Goal: Task Accomplishment & Management: Manage account settings

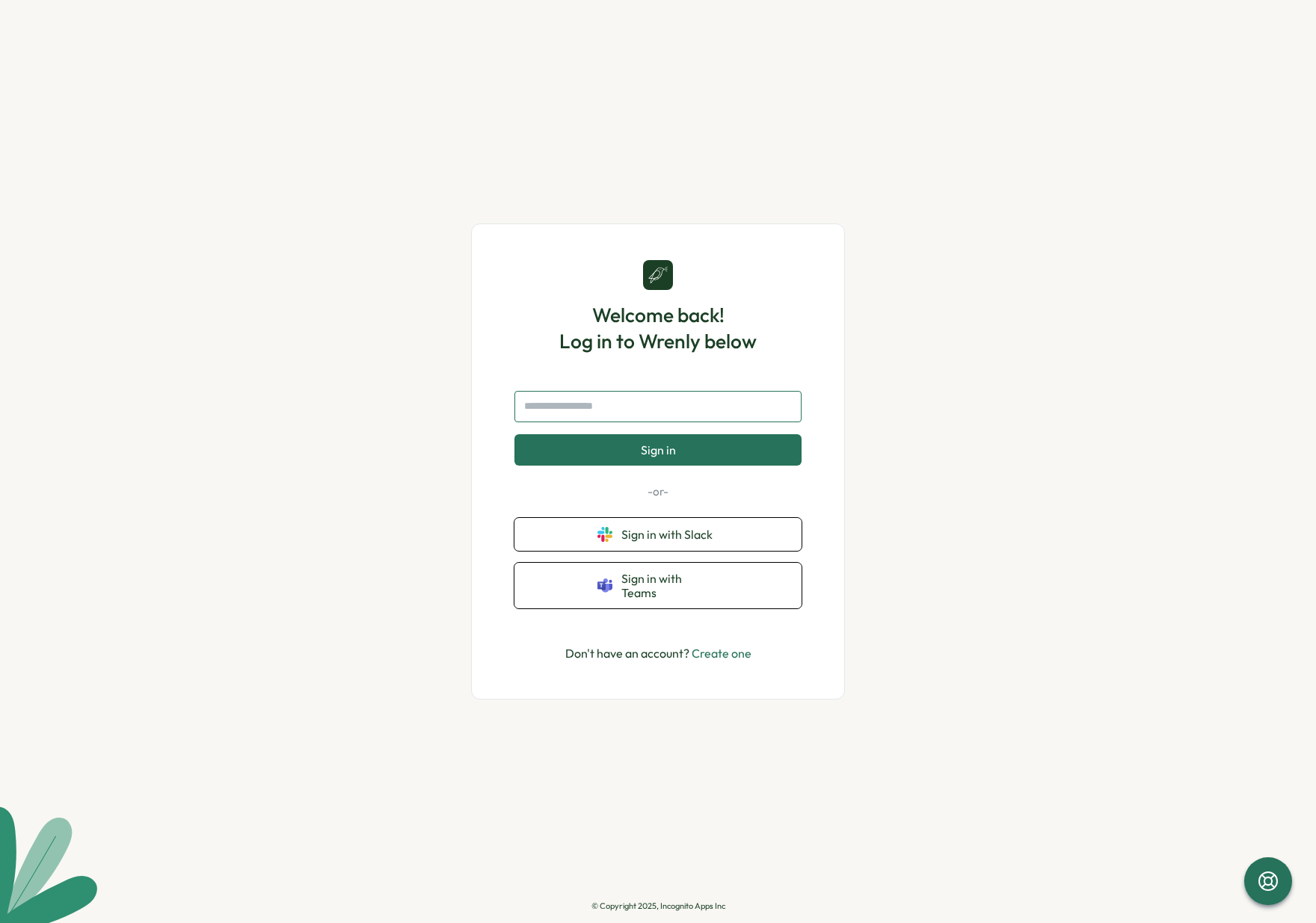
click at [650, 405] on input "text" at bounding box center [658, 406] width 287 height 31
paste input "**********"
type input "**********"
click at [720, 646] on link "Create one" at bounding box center [721, 653] width 60 height 15
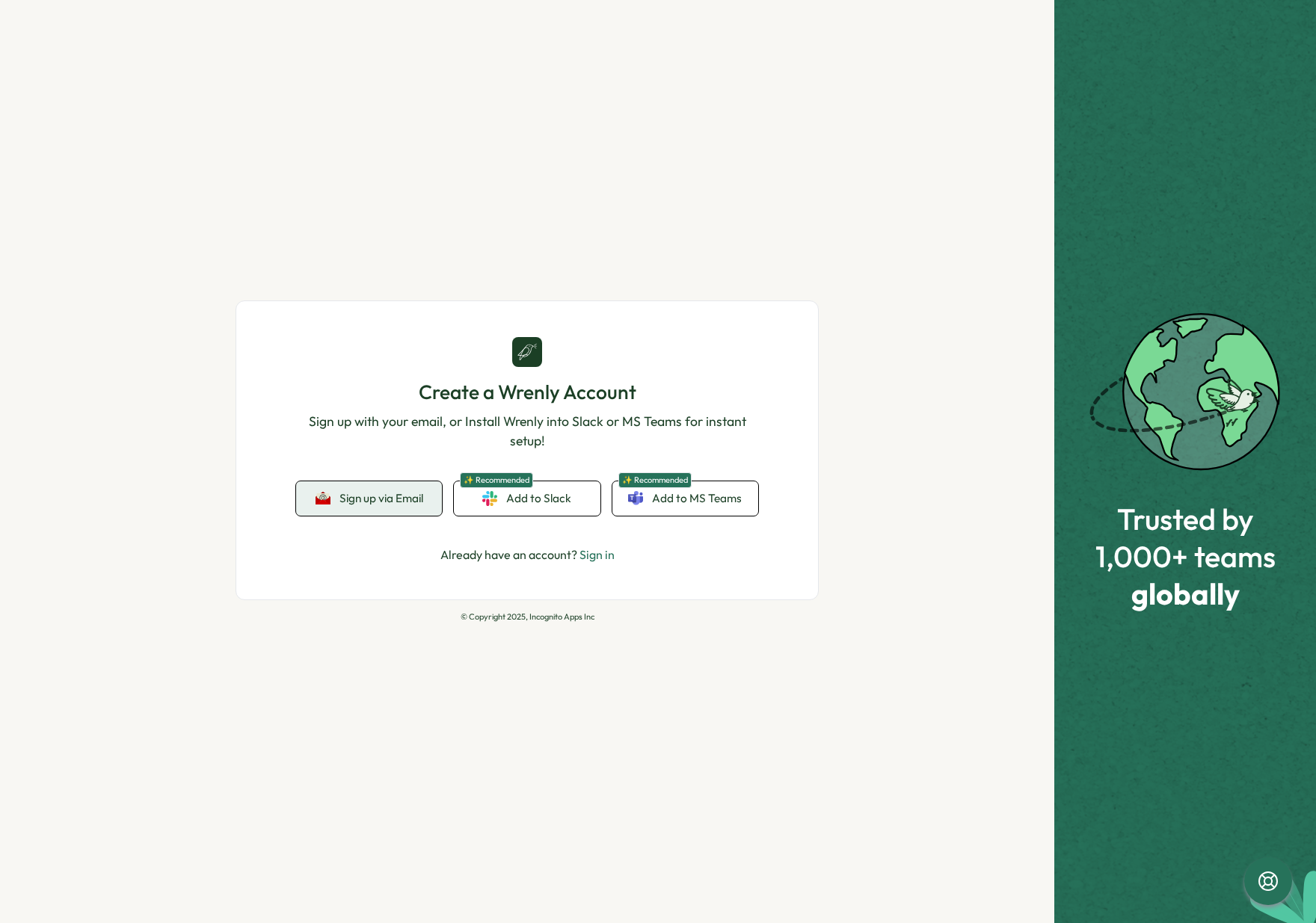
click at [407, 503] on span "Sign up via Email" at bounding box center [381, 498] width 84 height 14
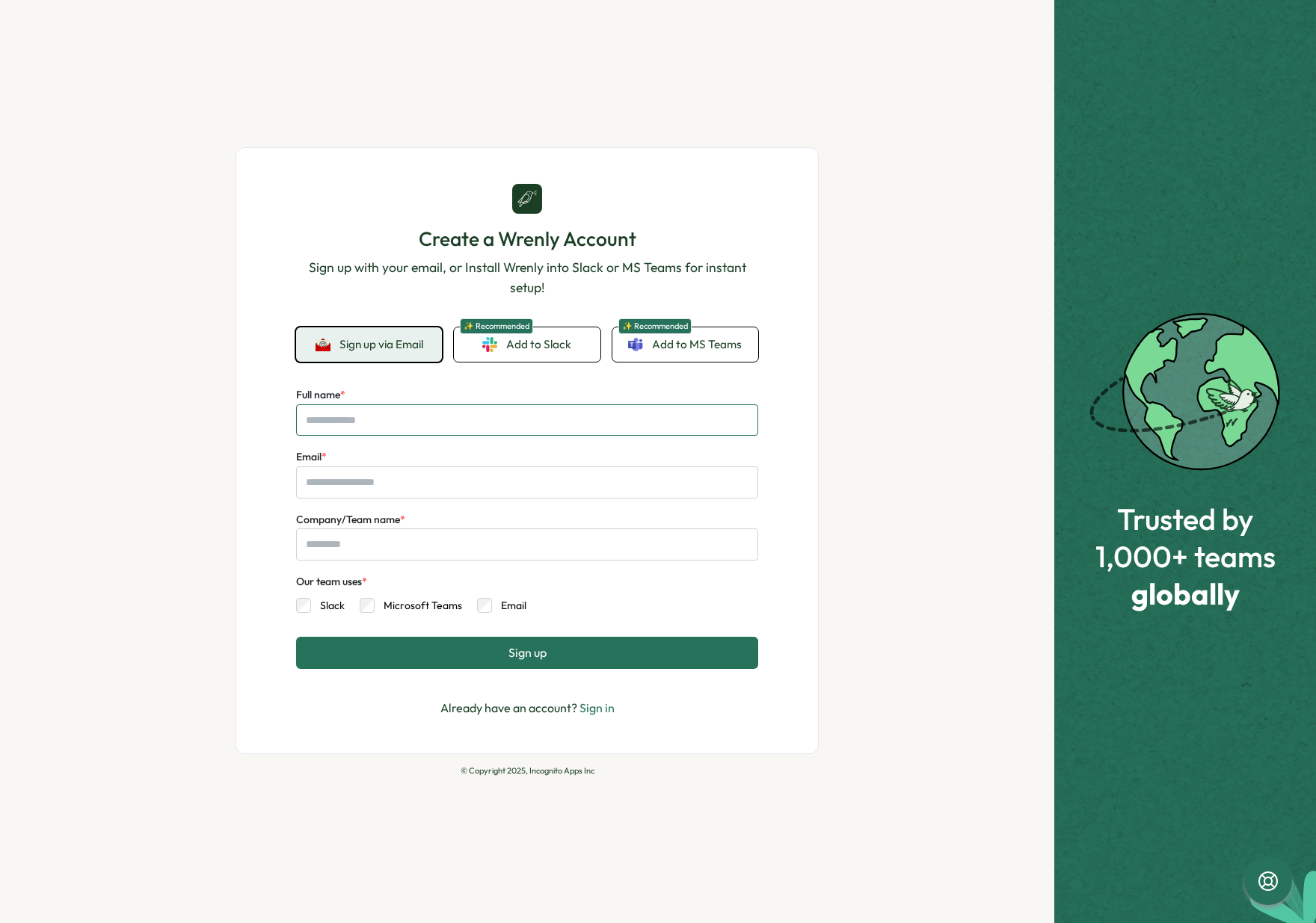
type input "*"
type input "*****"
type input "****"
paste input "**********"
type input "**********"
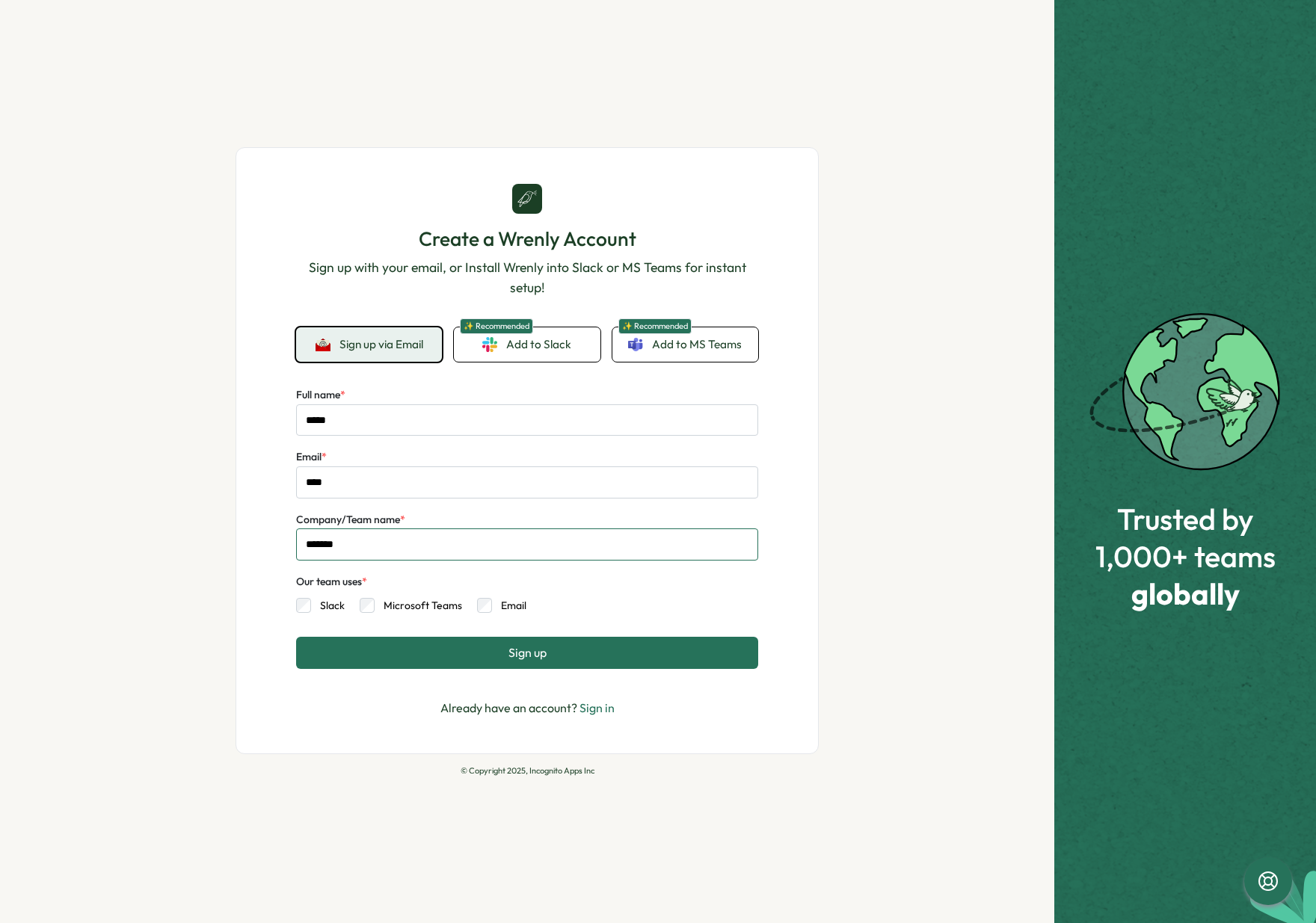
type input "*******"
click at [504, 609] on label "Email" at bounding box center [509, 606] width 35 height 15
click at [477, 657] on button "Sign up" at bounding box center [527, 652] width 462 height 31
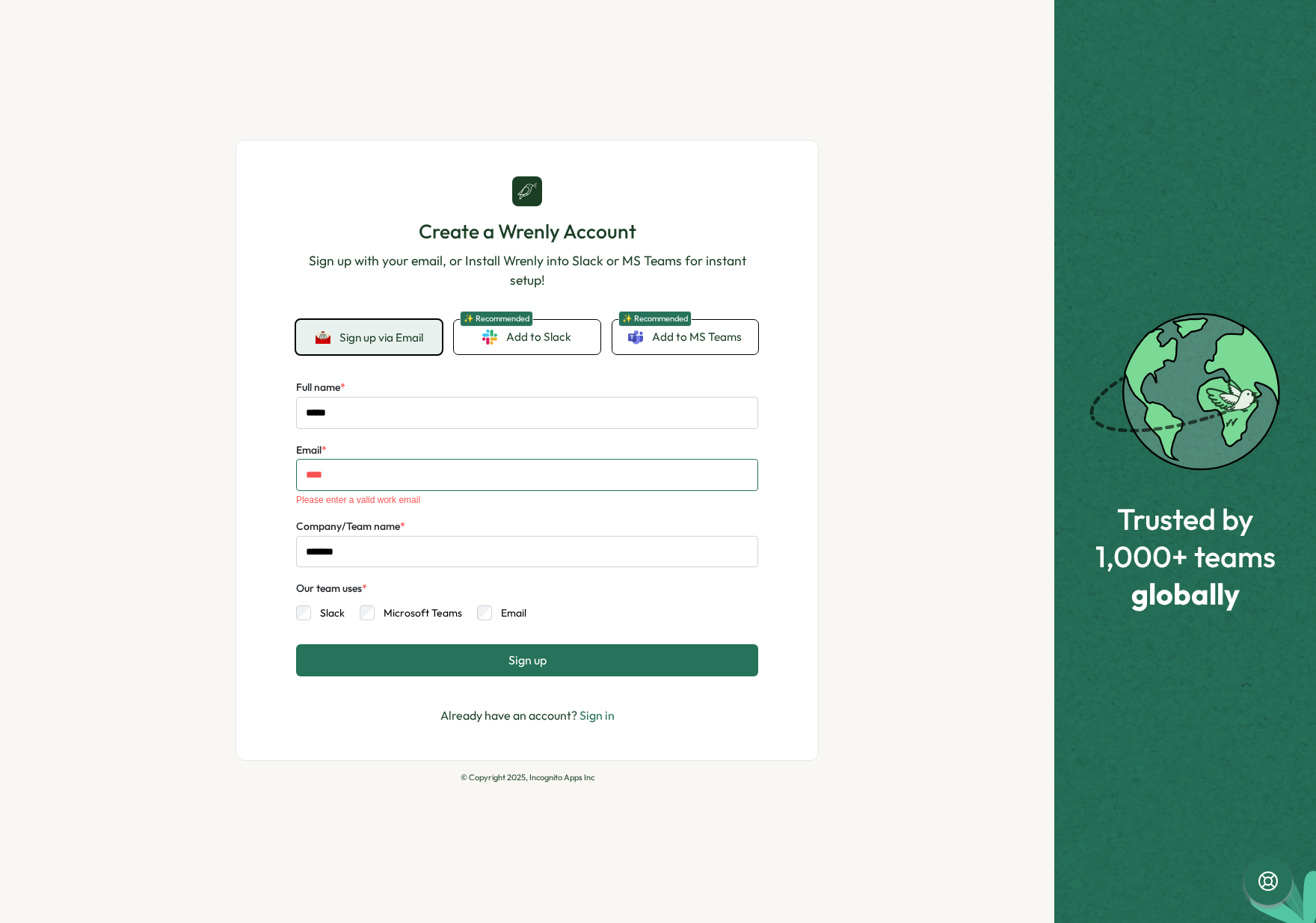
drag, startPoint x: 375, startPoint y: 477, endPoint x: 249, endPoint y: 471, distance: 126.1
click at [280, 477] on div "Create a Wrenly Account Sign up with your email, or Install Wrenly into Slack o…" at bounding box center [526, 450] width 583 height 621
paste input "**********"
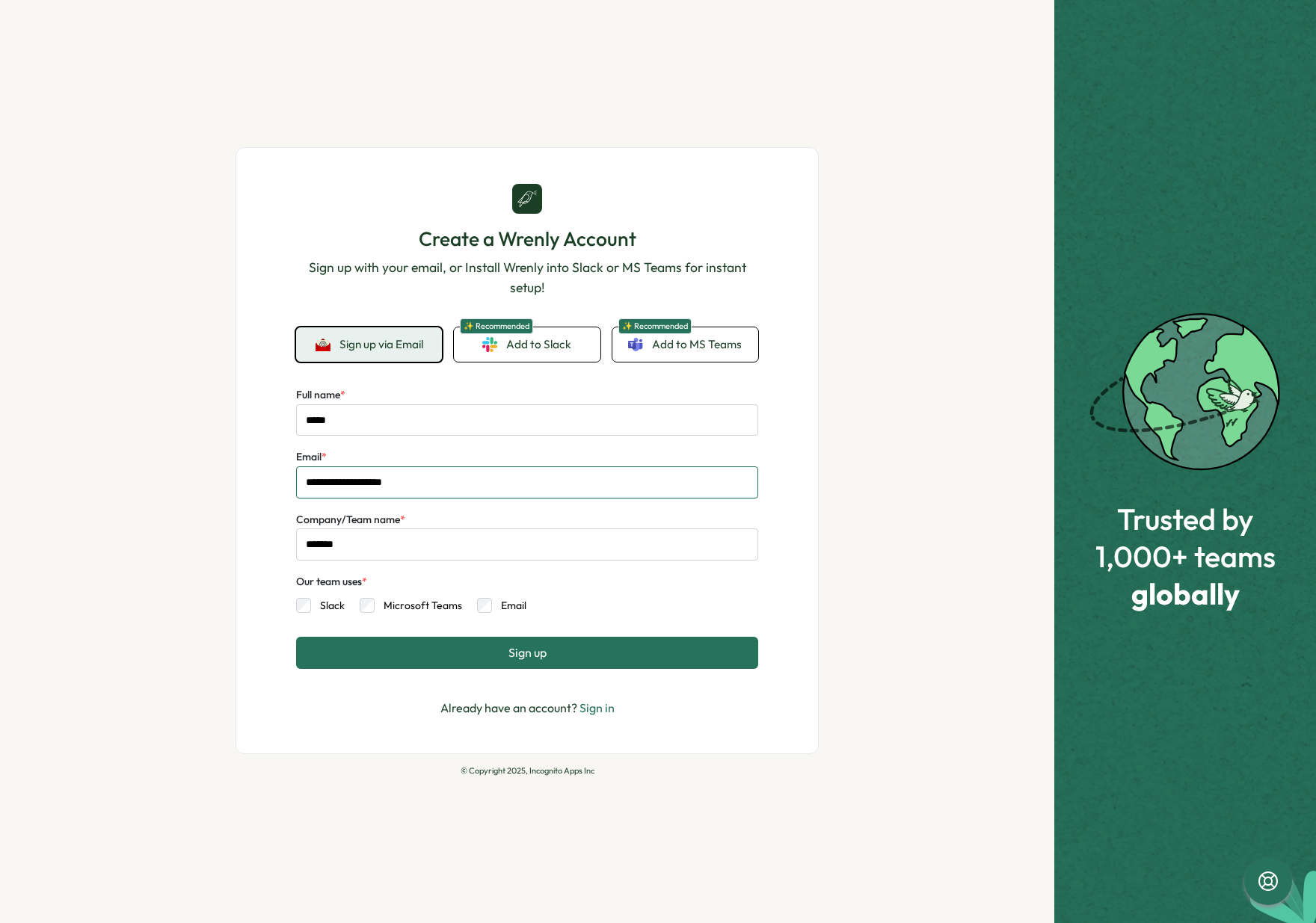
type input "**********"
click at [148, 475] on div "**********" at bounding box center [527, 461] width 1054 height 923
click at [509, 651] on span "Sign up" at bounding box center [527, 652] width 38 height 14
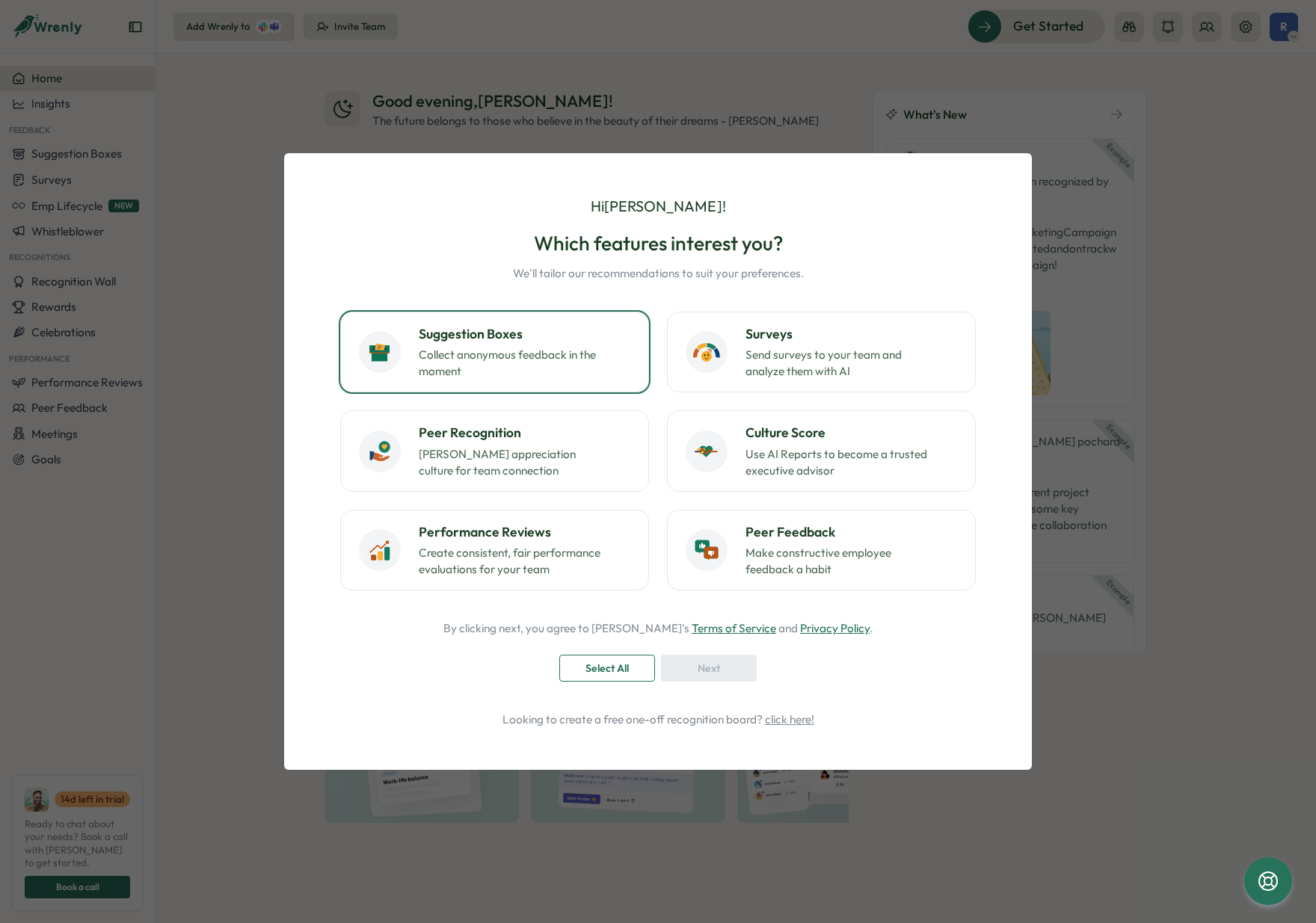
click at [529, 350] on p "Collect anonymous feedback in the moment" at bounding box center [512, 363] width 187 height 33
click at [630, 675] on div "Select All" at bounding box center [608, 668] width 68 height 25
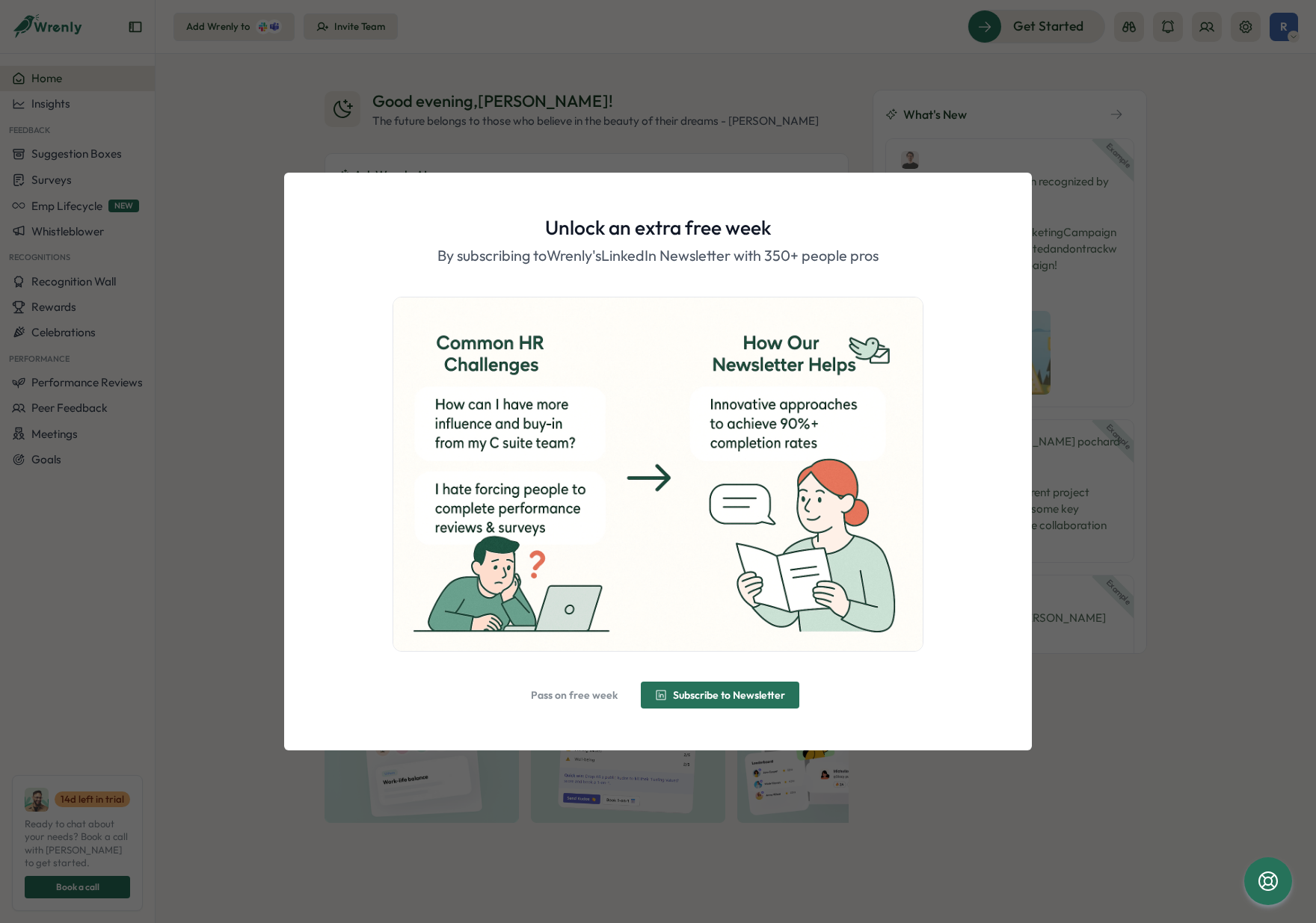
click at [582, 702] on span "Pass on free week" at bounding box center [574, 695] width 86 height 25
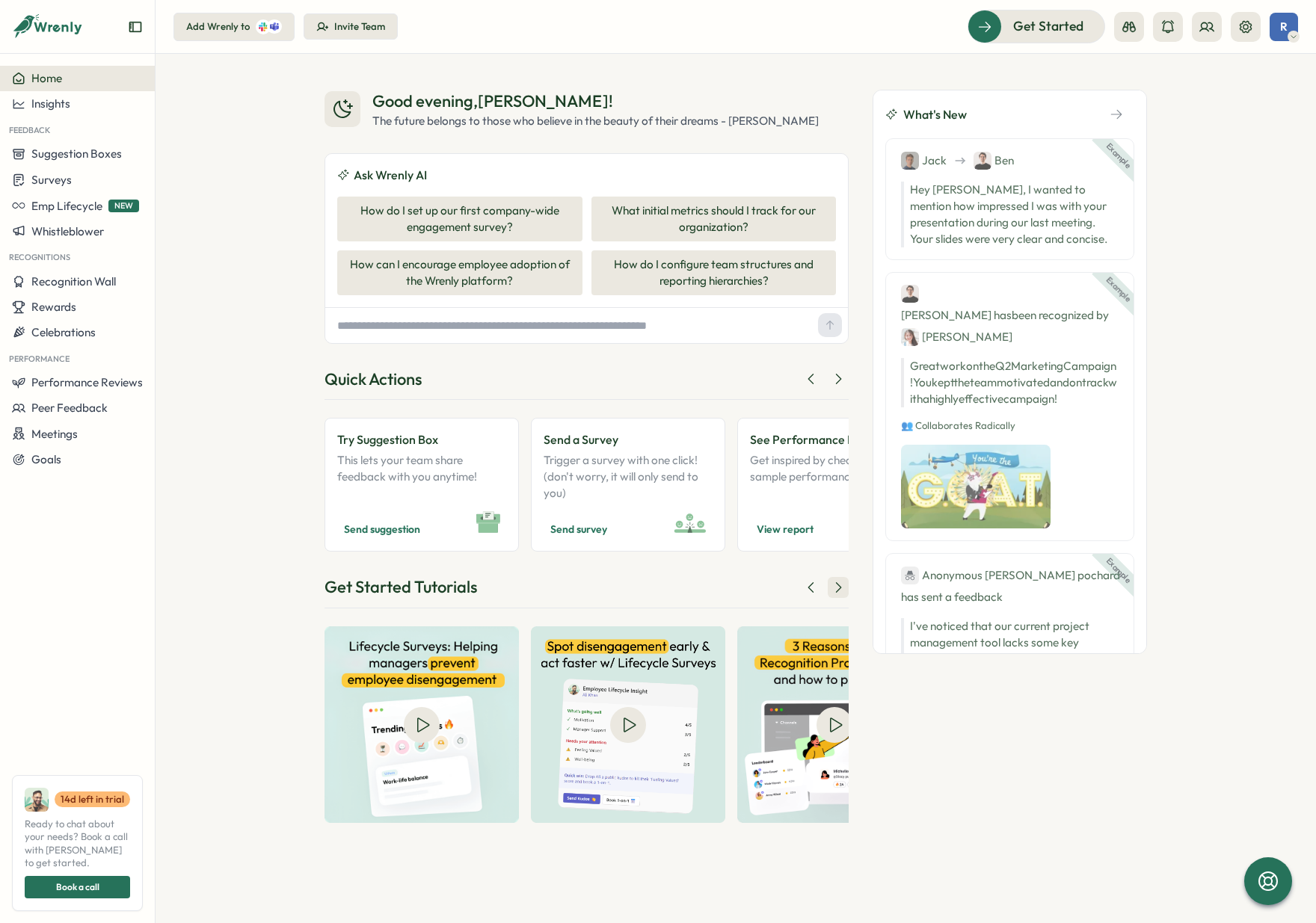
click at [836, 586] on icon at bounding box center [838, 588] width 15 height 15
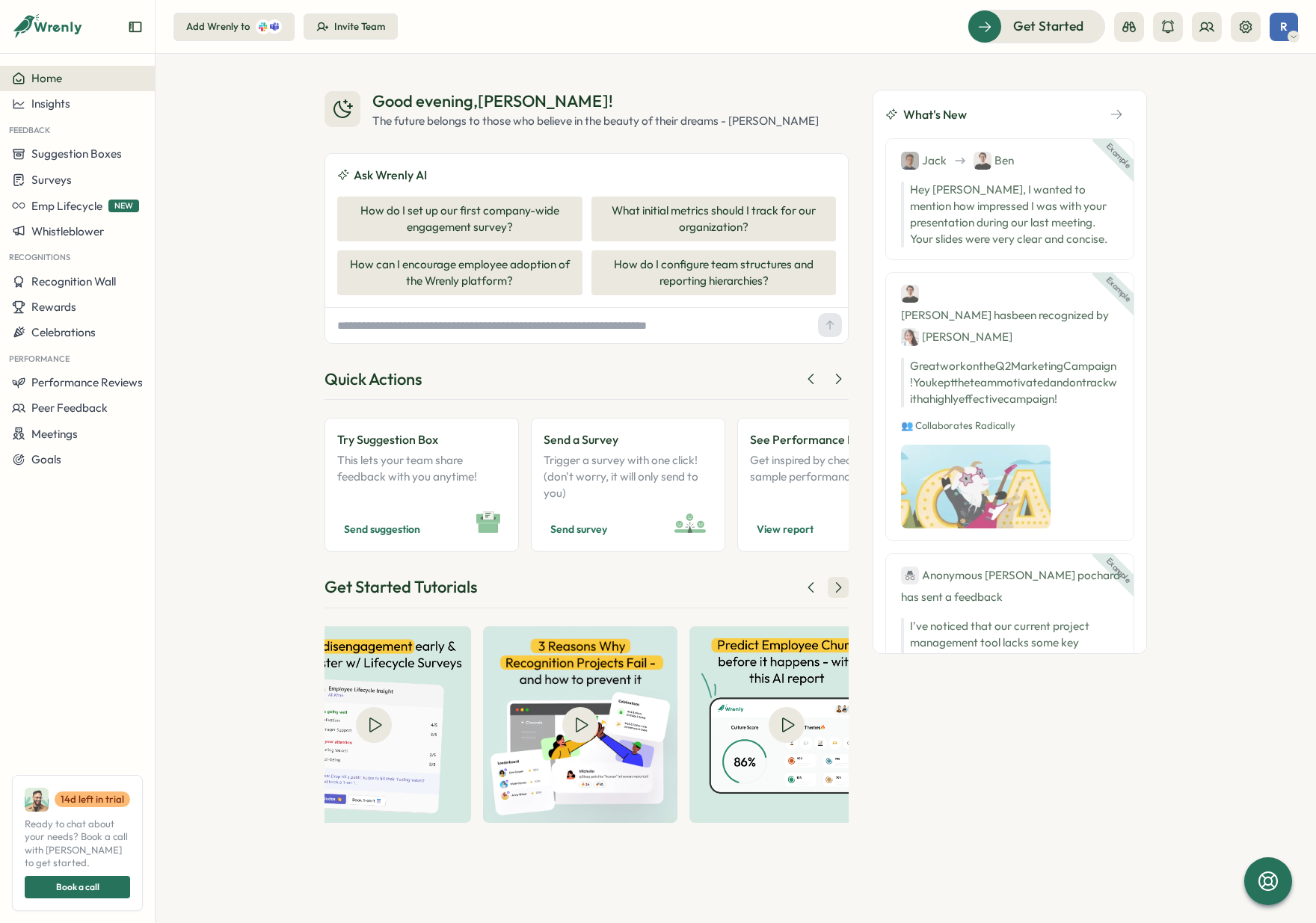
click at [836, 586] on icon at bounding box center [838, 588] width 15 height 15
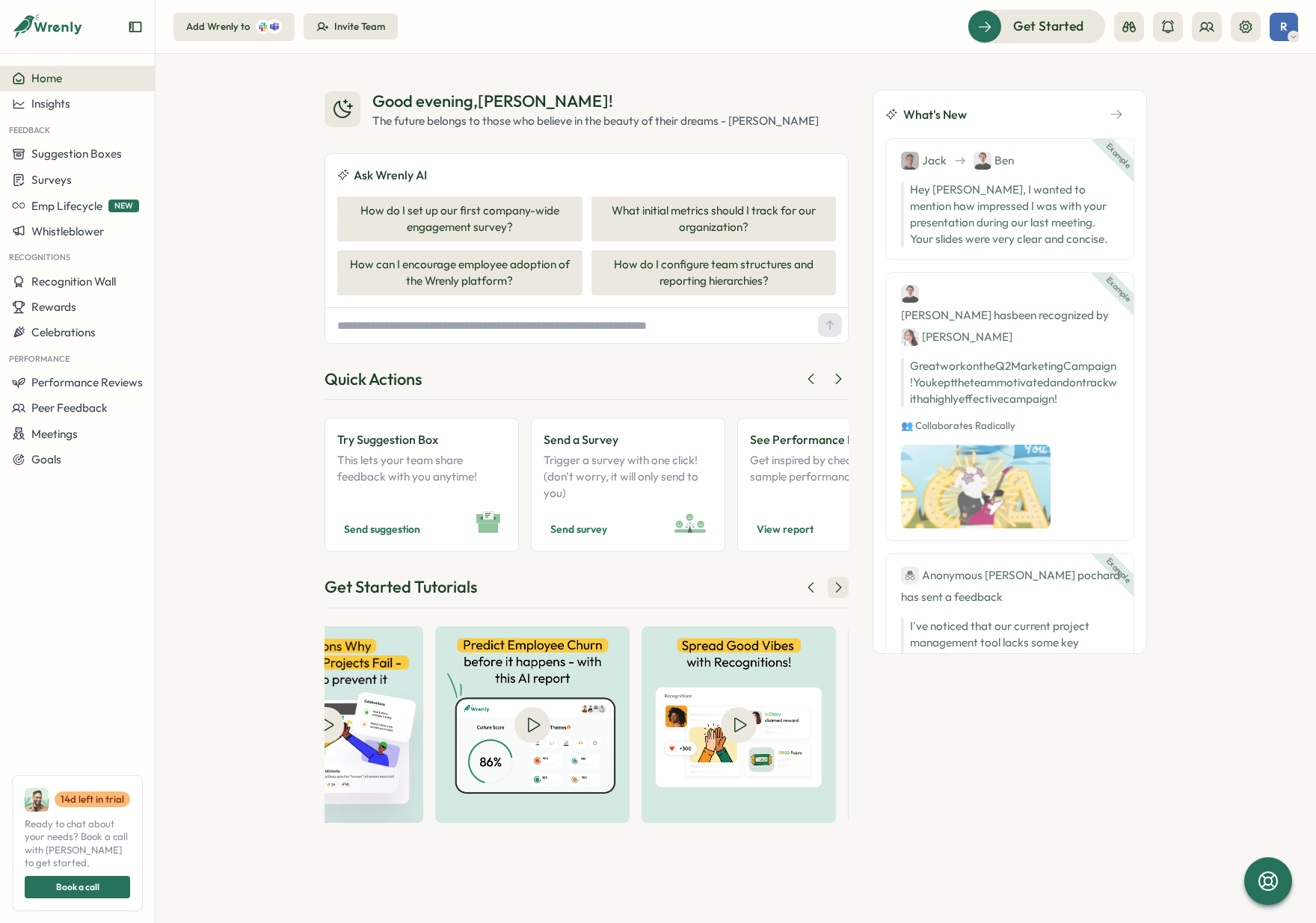
click at [836, 586] on icon at bounding box center [838, 588] width 15 height 15
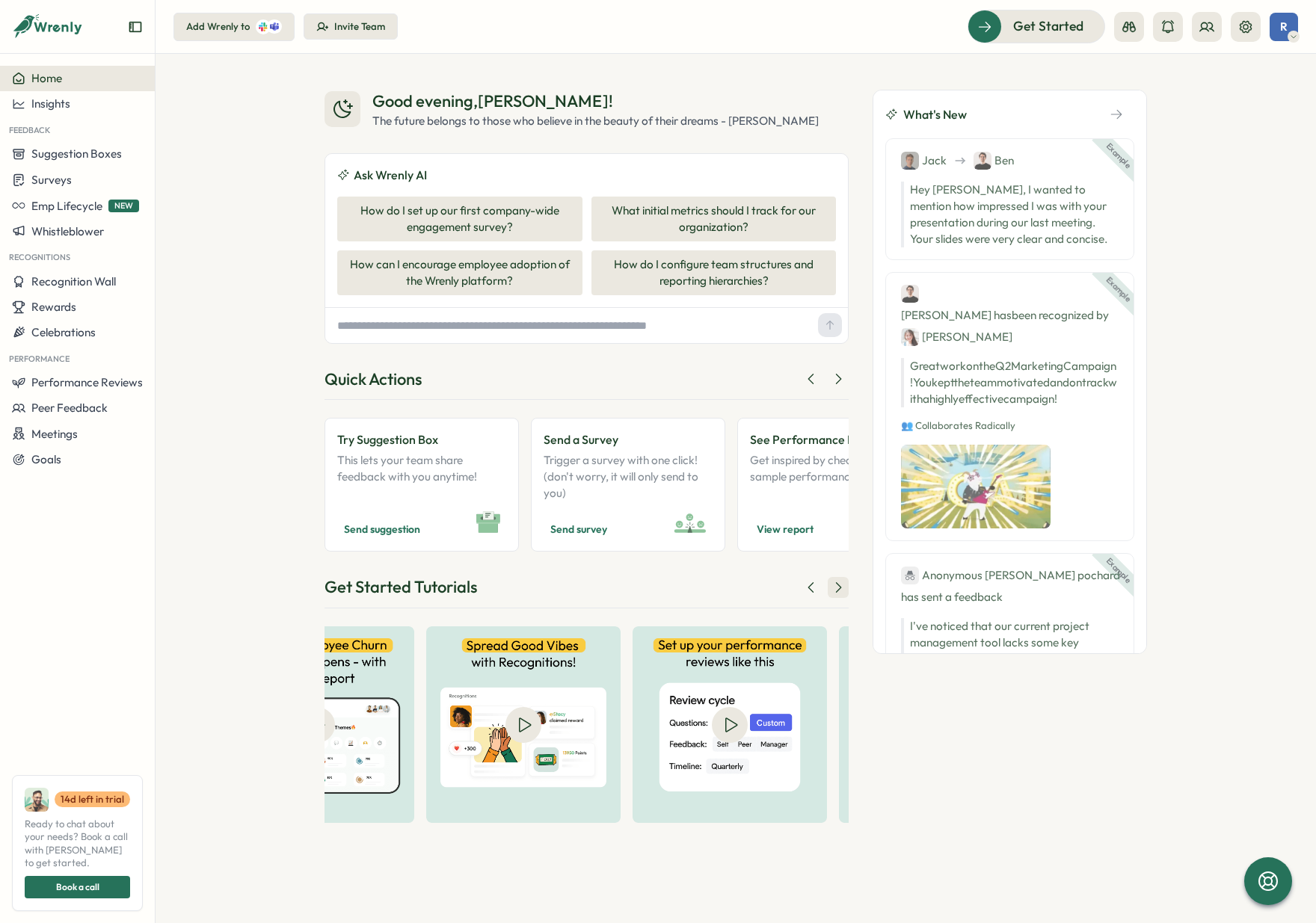
scroll to position [0, 763]
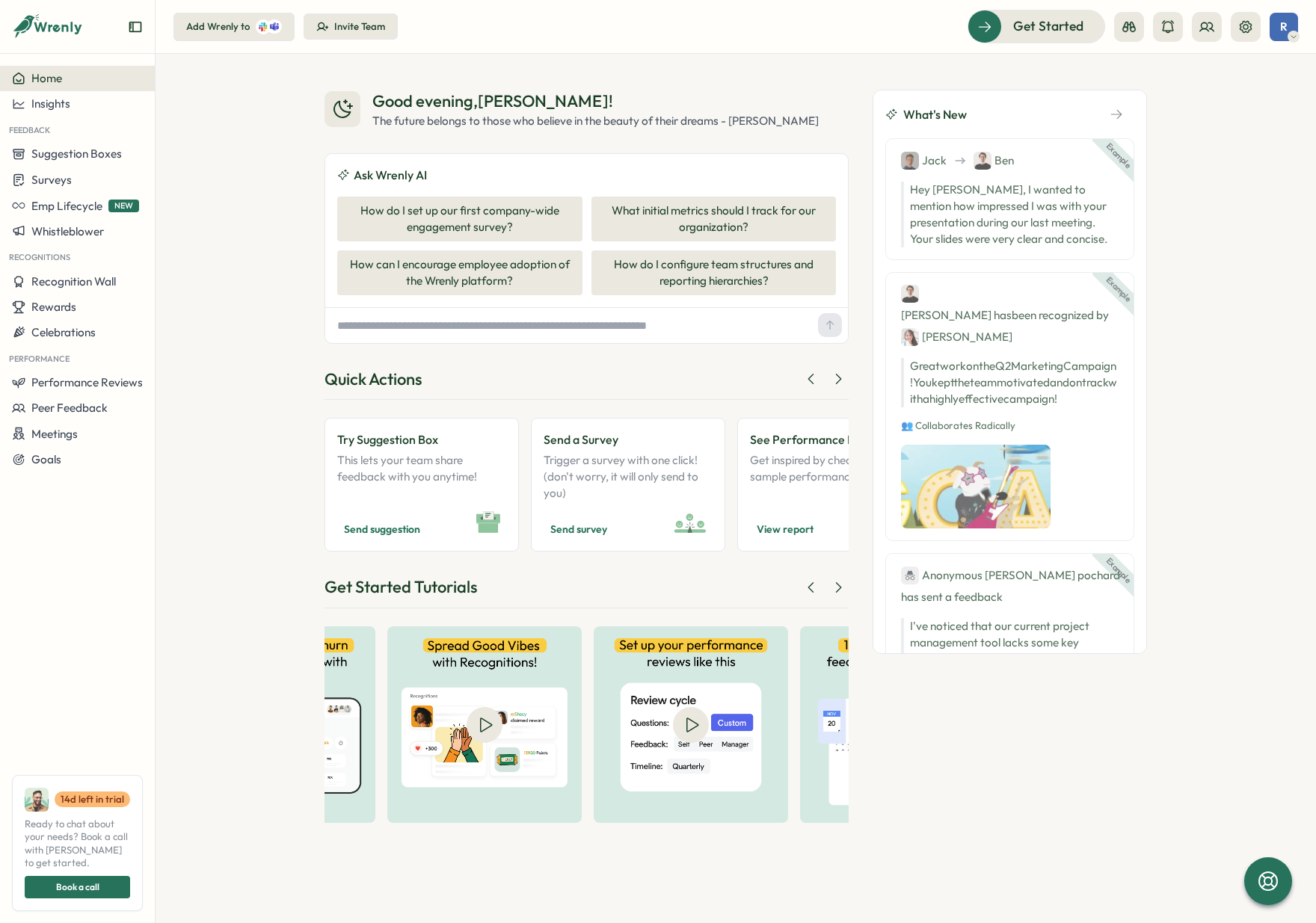
click at [270, 27] on icon at bounding box center [272, 25] width 4 height 4
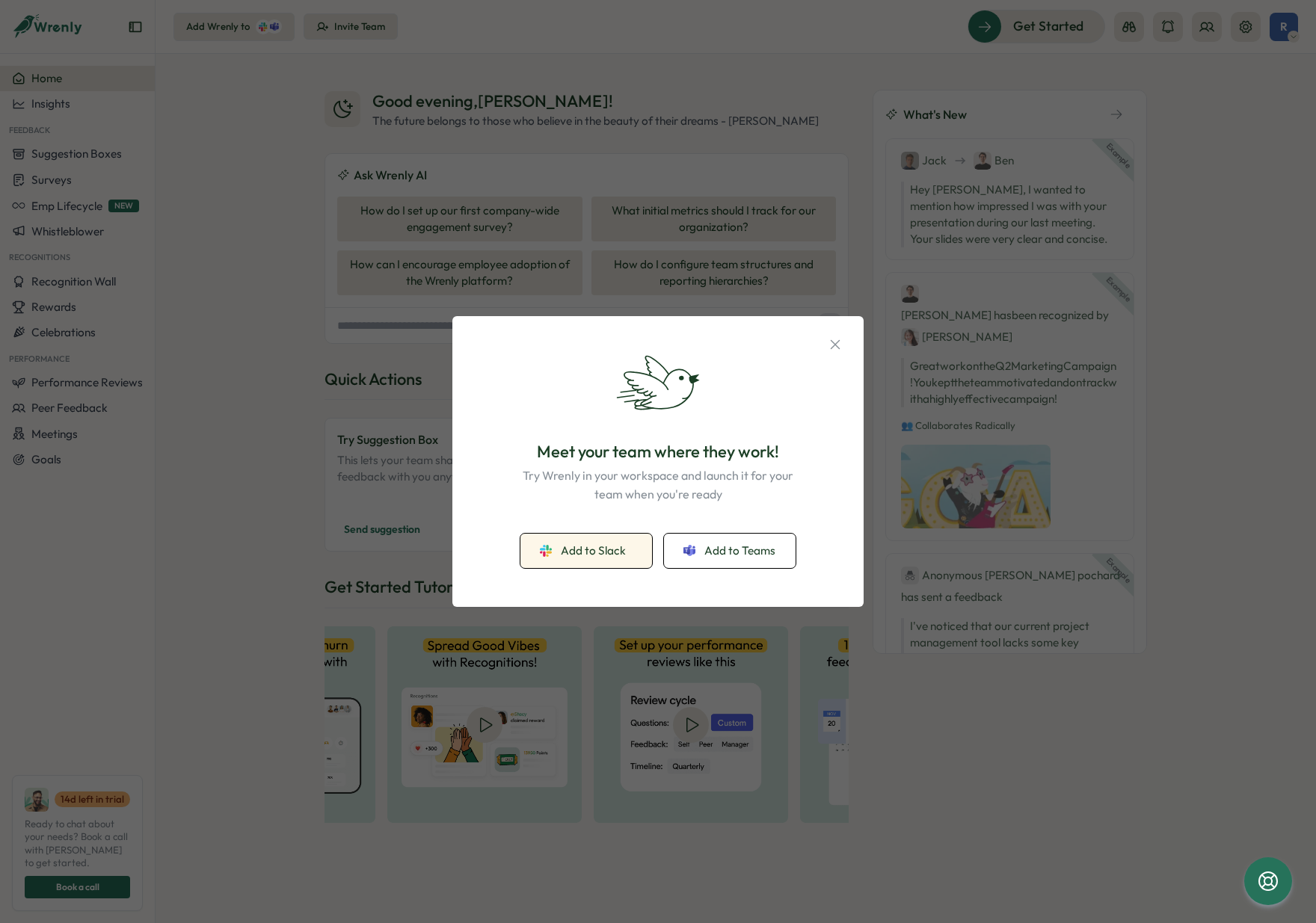
click at [617, 547] on span "Add to Slack" at bounding box center [593, 550] width 65 height 16
click at [840, 340] on icon "button" at bounding box center [834, 344] width 16 height 16
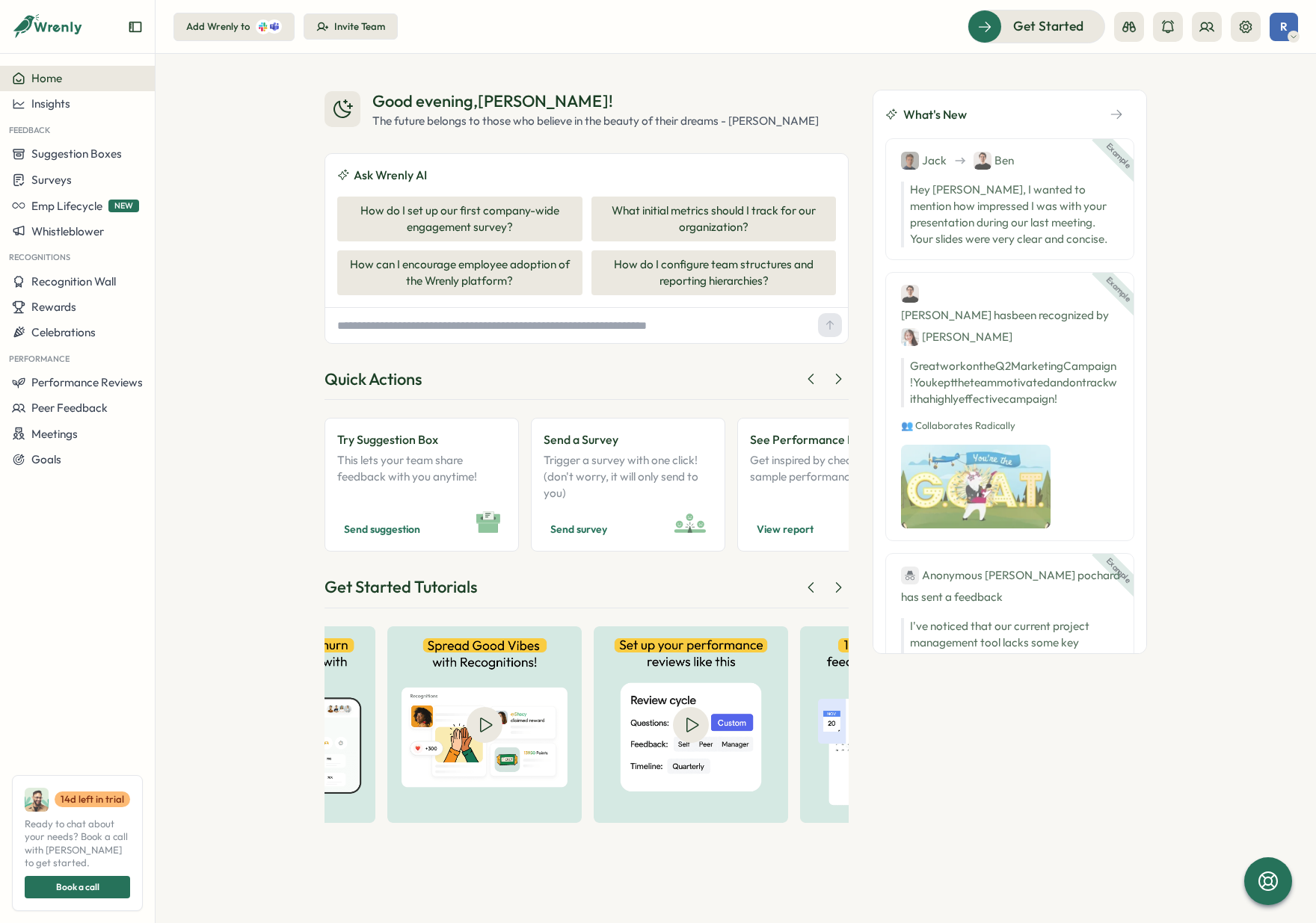
click at [265, 377] on div "Good evening , Robin ! The future belongs to those who believe in the beauty of…" at bounding box center [735, 488] width 1160 height 869
click at [360, 34] on button "Invite Team" at bounding box center [350, 27] width 94 height 27
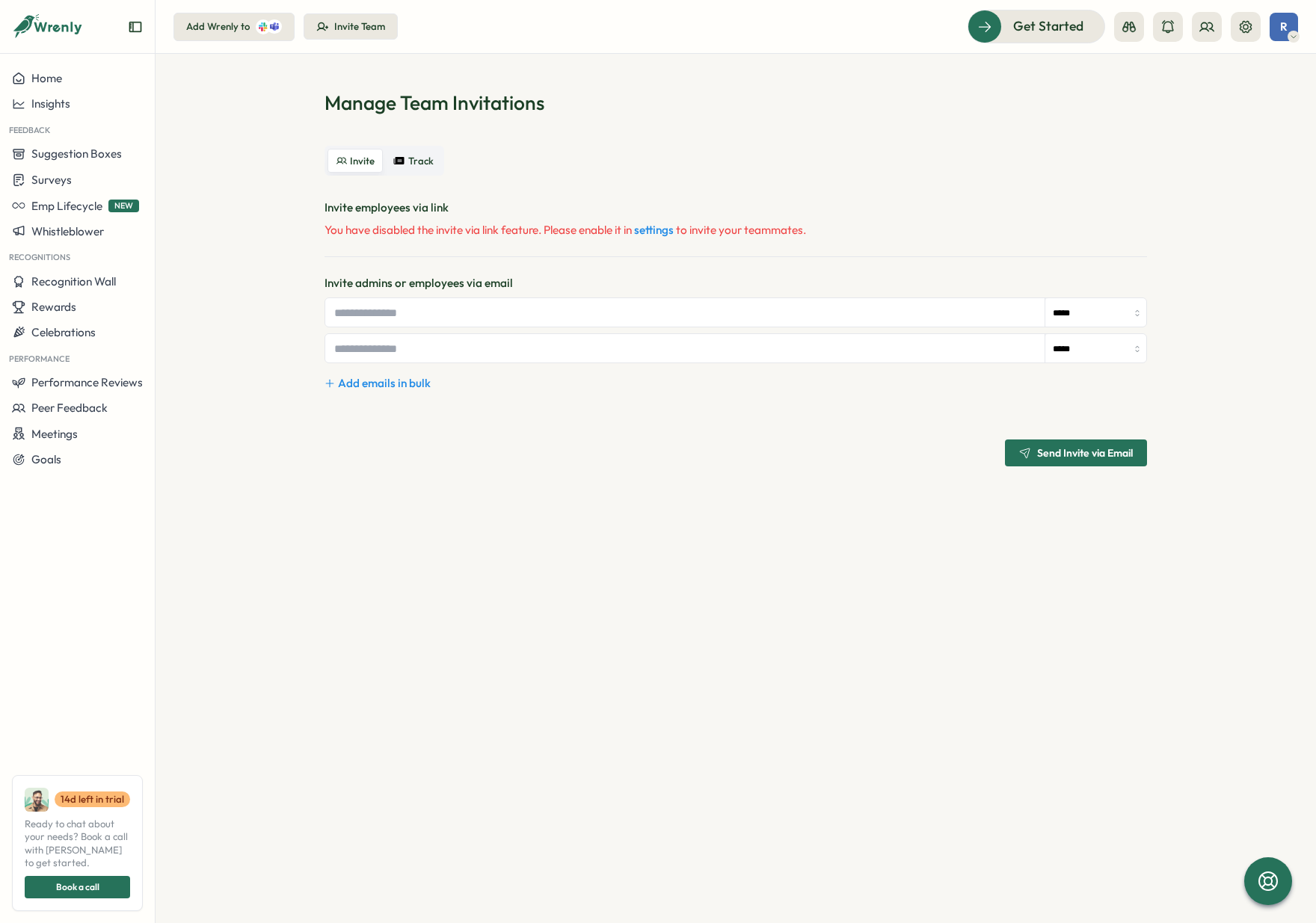
click at [228, 30] on div "Add Wrenly to" at bounding box center [217, 27] width 63 height 14
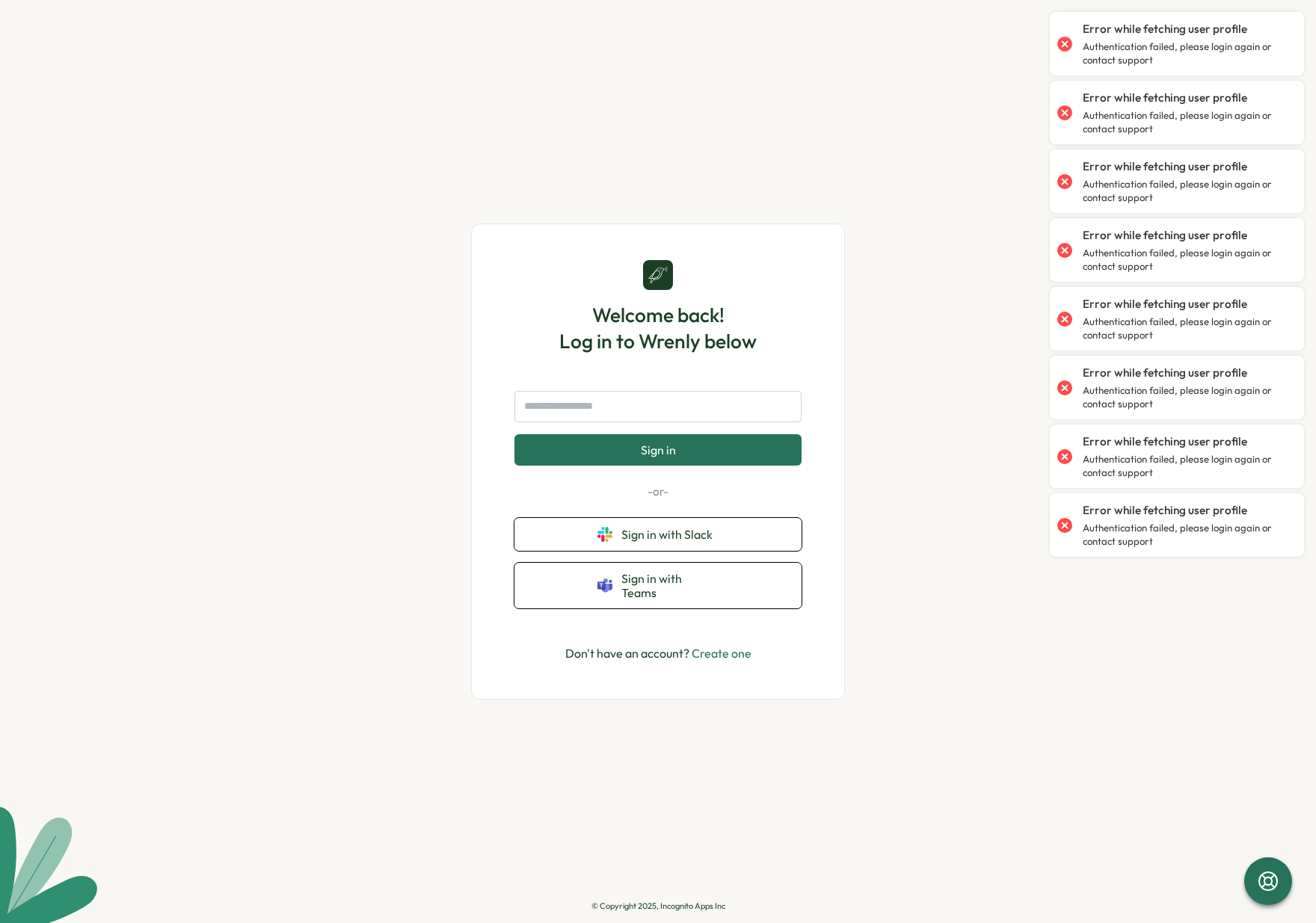
drag, startPoint x: 388, startPoint y: 148, endPoint x: 563, endPoint y: 499, distance: 392.2
click at [388, 149] on div "Welcome back! Log in to Wrenly below Sign in -or- Sign in with Slack Sign in wi…" at bounding box center [658, 461] width 1316 height 923
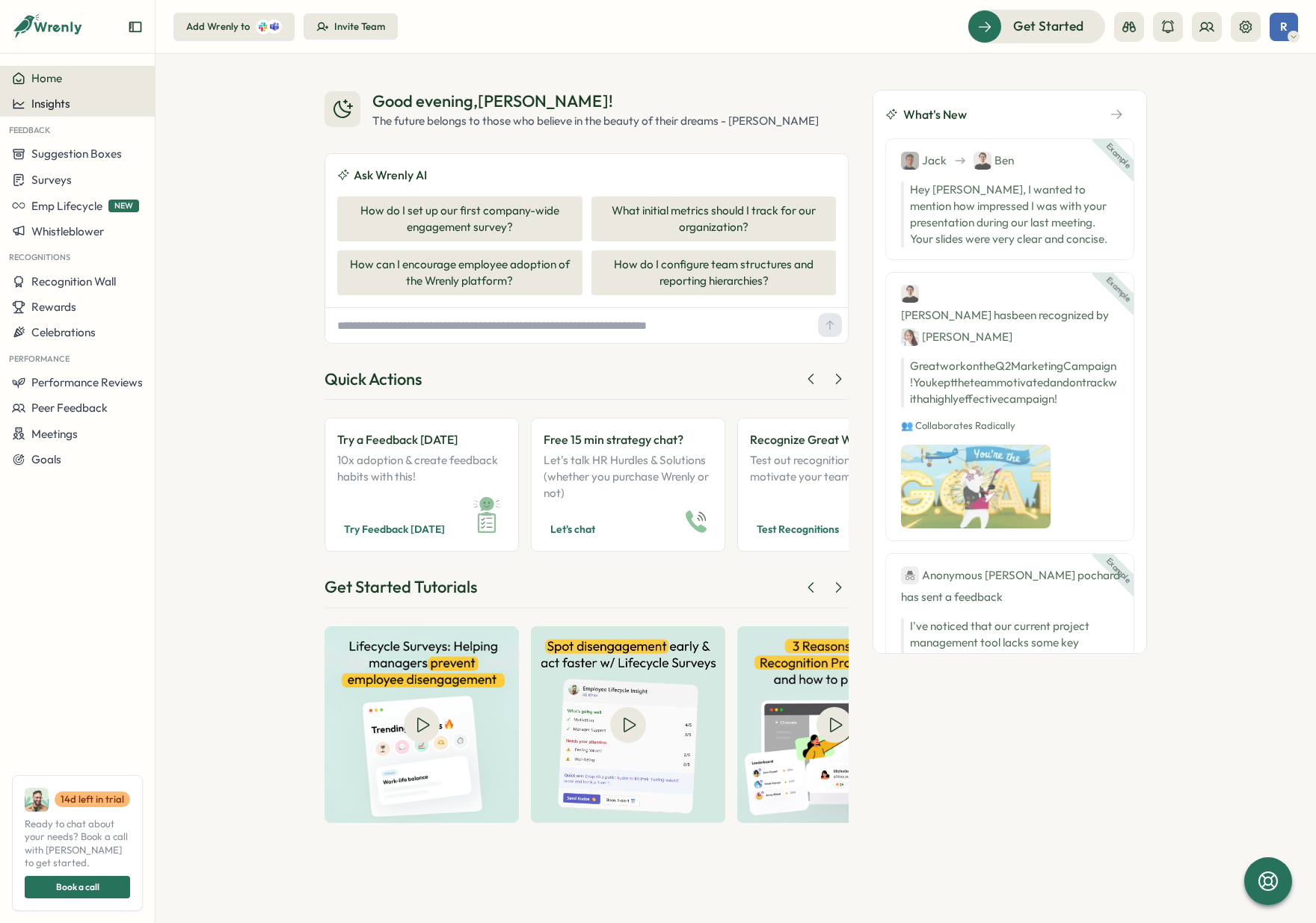
click at [94, 93] on button "Insights" at bounding box center [77, 104] width 155 height 25
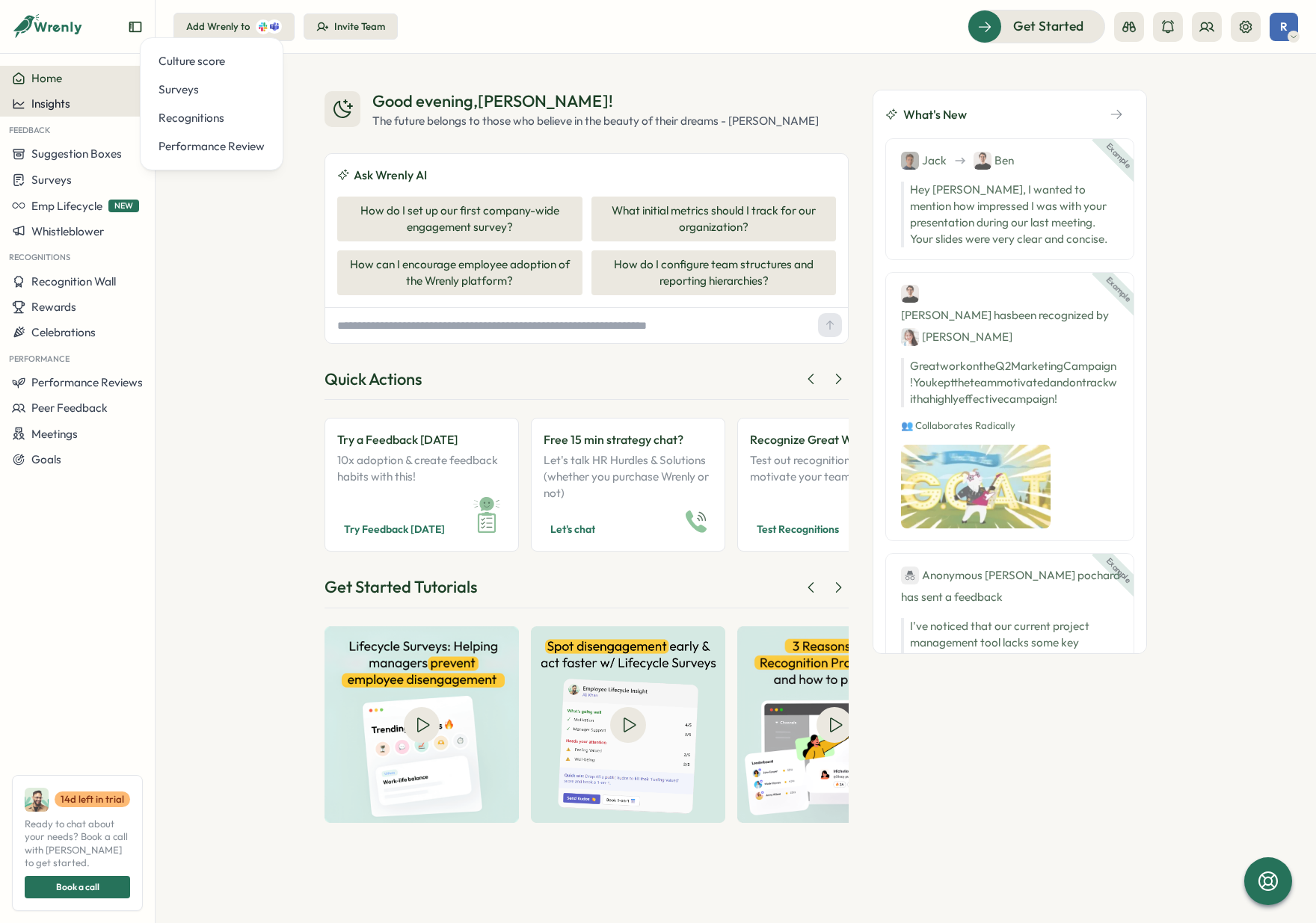
click at [68, 113] on button "Insights" at bounding box center [77, 104] width 155 height 25
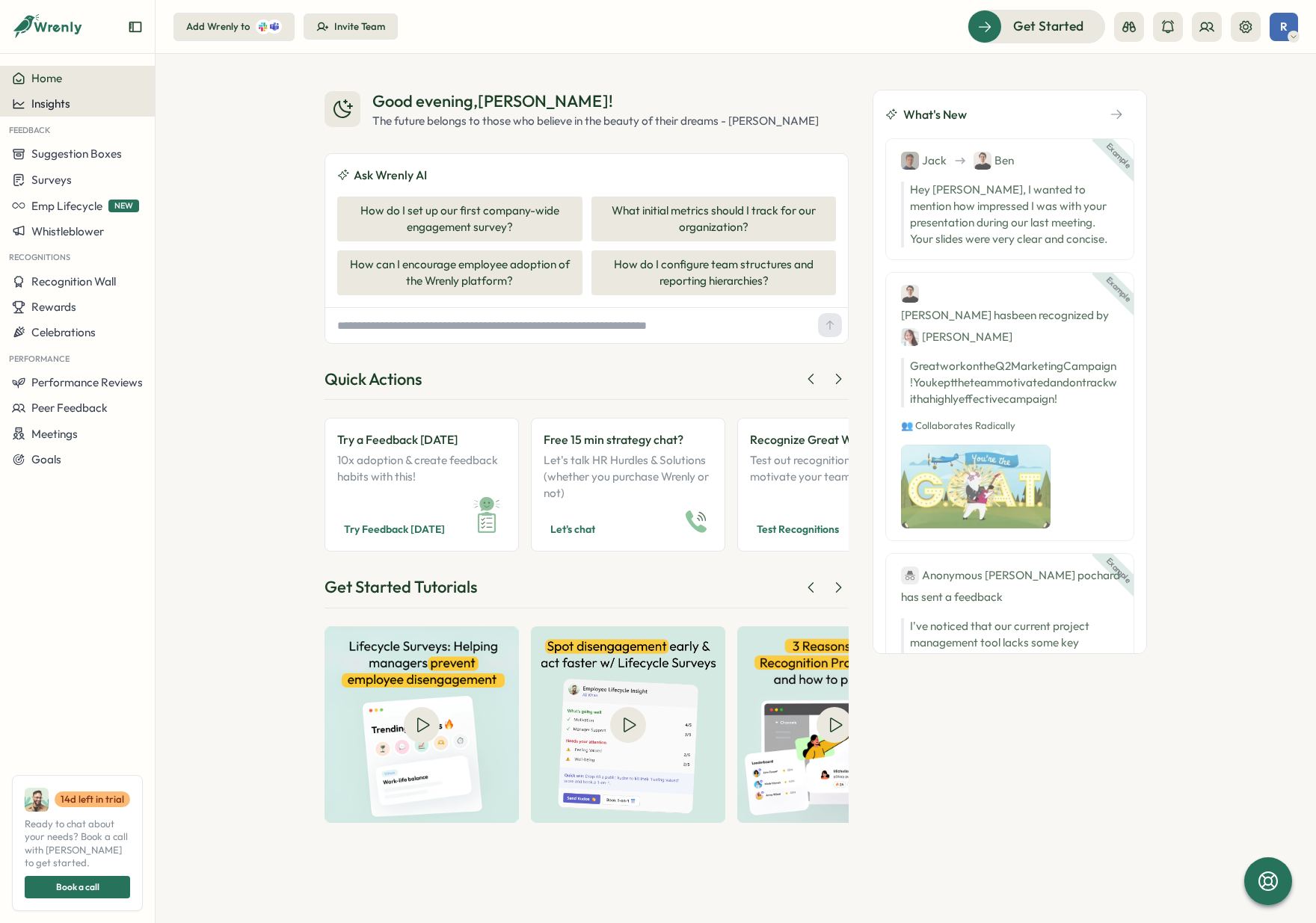
click at [57, 107] on span "Insights" at bounding box center [51, 103] width 39 height 14
click at [218, 58] on div "Culture score" at bounding box center [211, 61] width 106 height 16
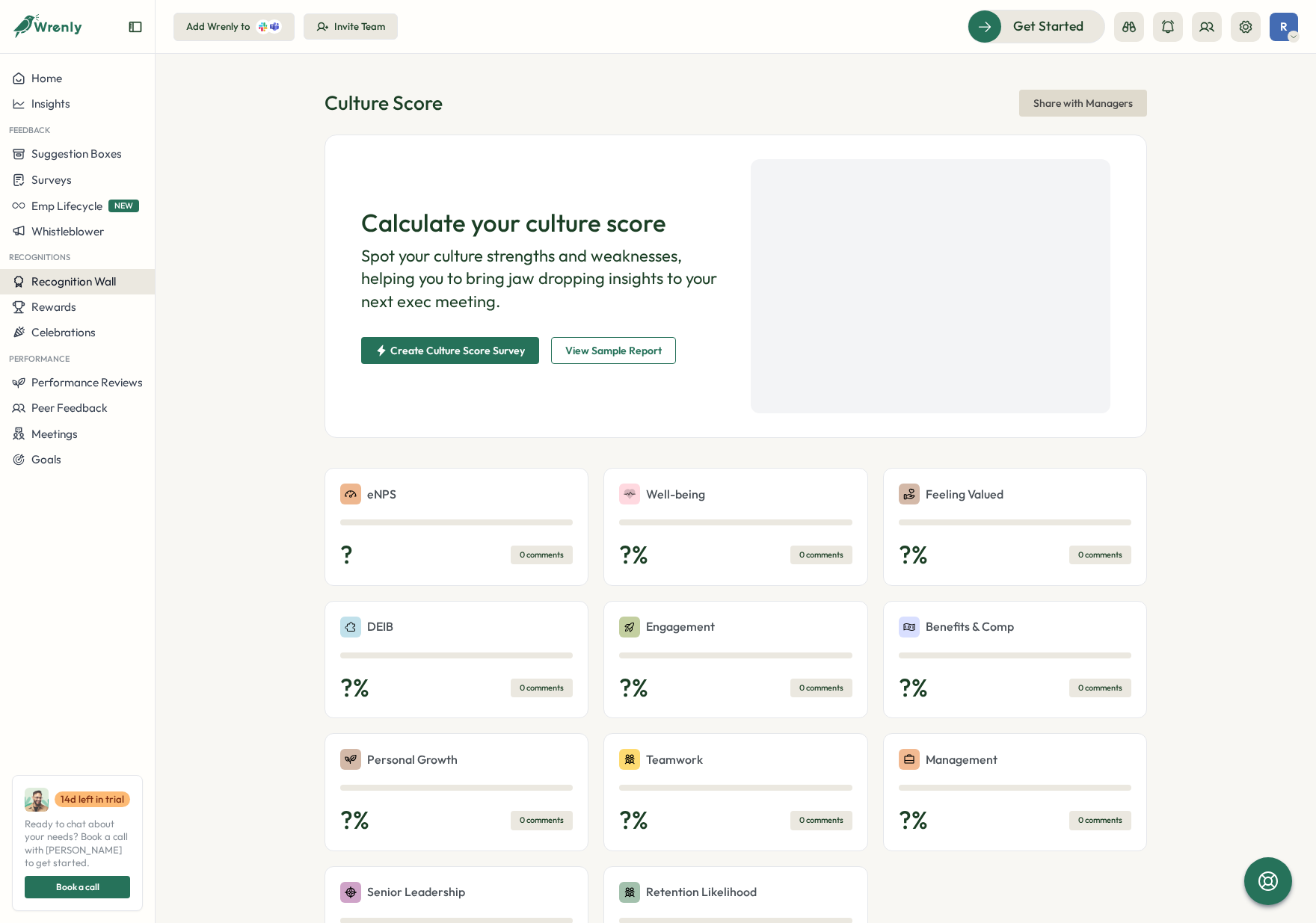
click at [61, 280] on span "Recognition Wall" at bounding box center [74, 281] width 85 height 14
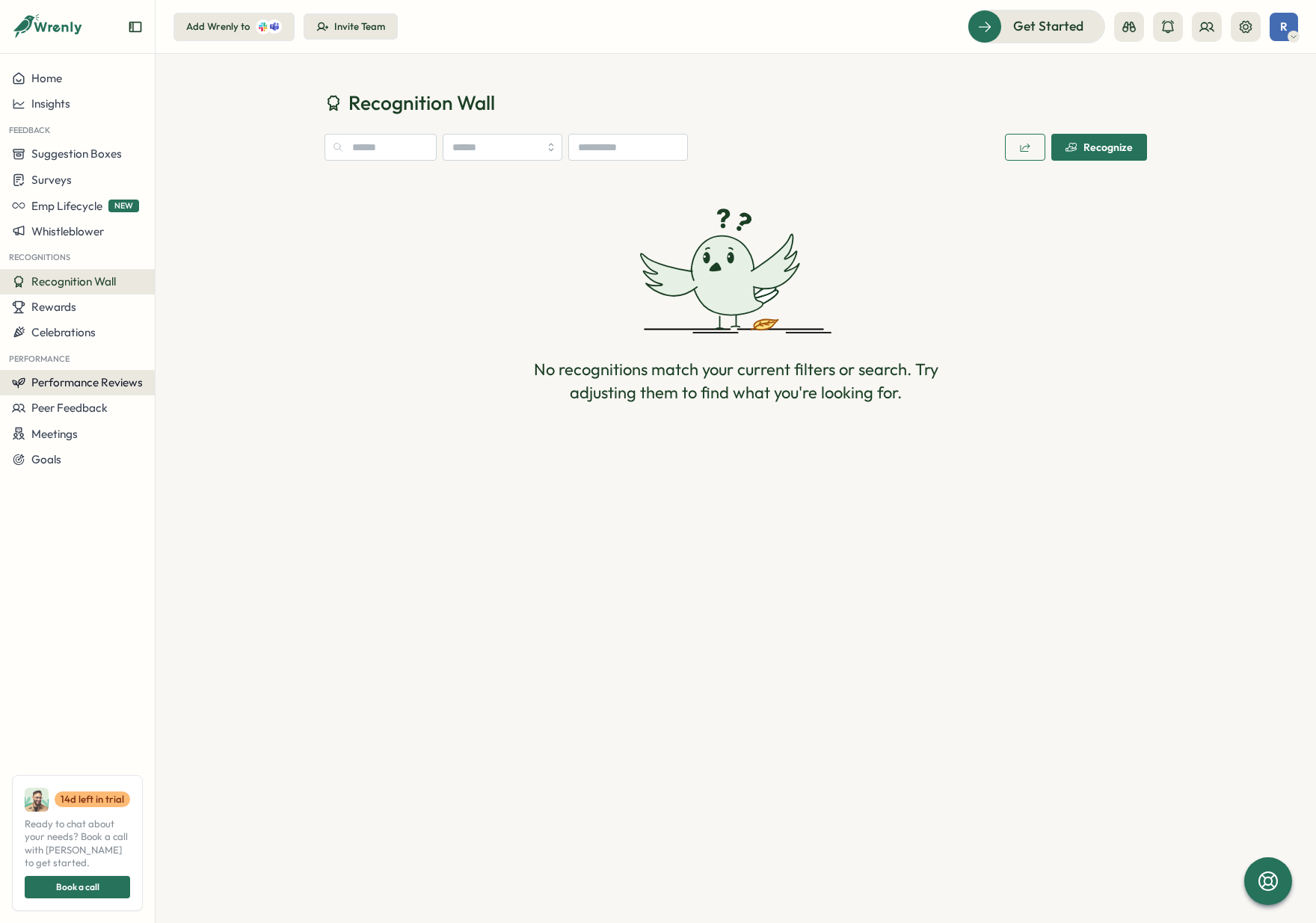
click at [74, 378] on span "Performance Reviews" at bounding box center [87, 382] width 112 height 14
click at [80, 393] on button "Performance Reviews" at bounding box center [77, 382] width 155 height 25
click at [85, 376] on span "Performance Reviews" at bounding box center [87, 382] width 112 height 14
click at [195, 358] on div "Reviews" at bounding box center [216, 353] width 116 height 16
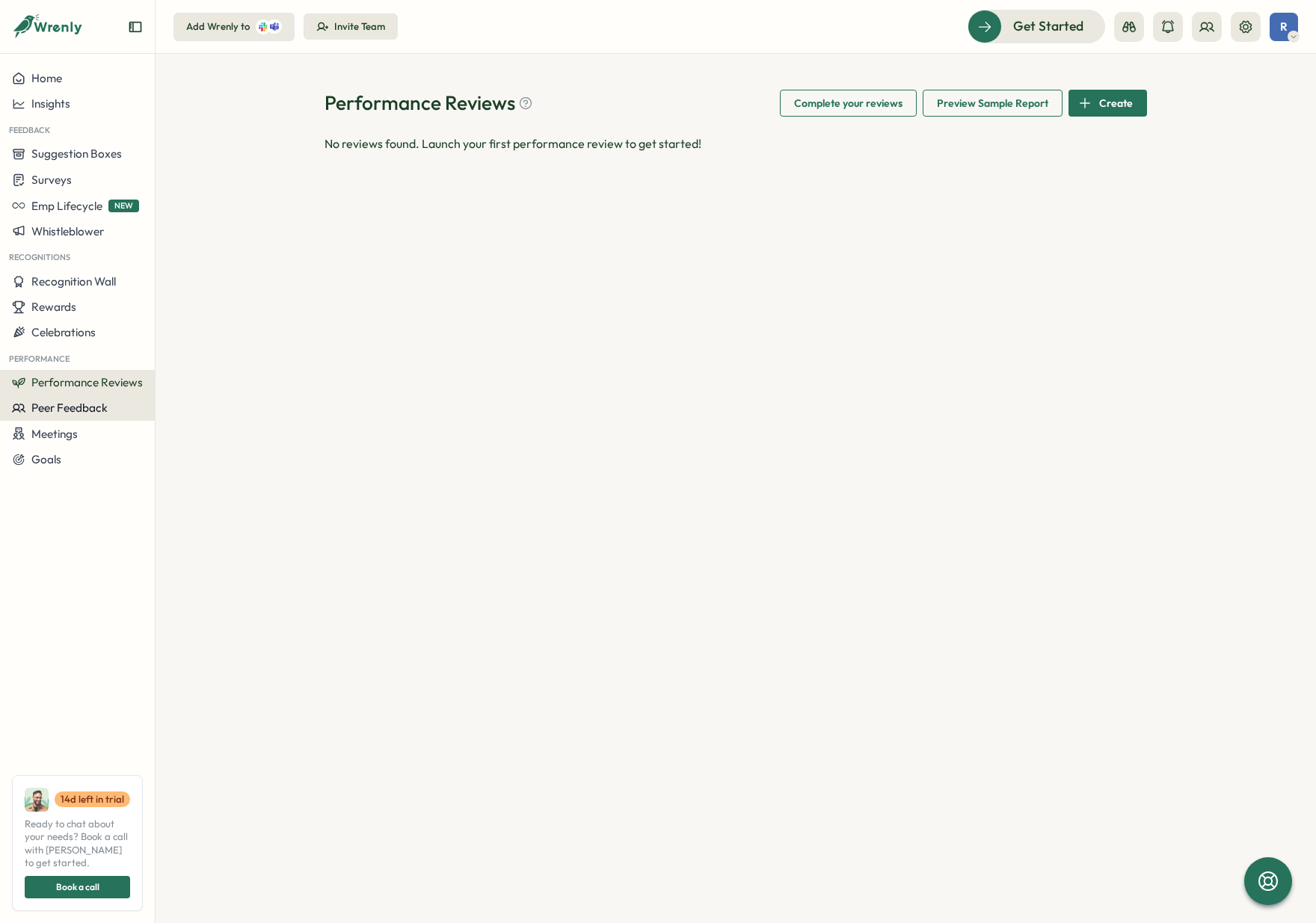
click at [69, 411] on span "Peer Feedback" at bounding box center [69, 407] width 76 height 14
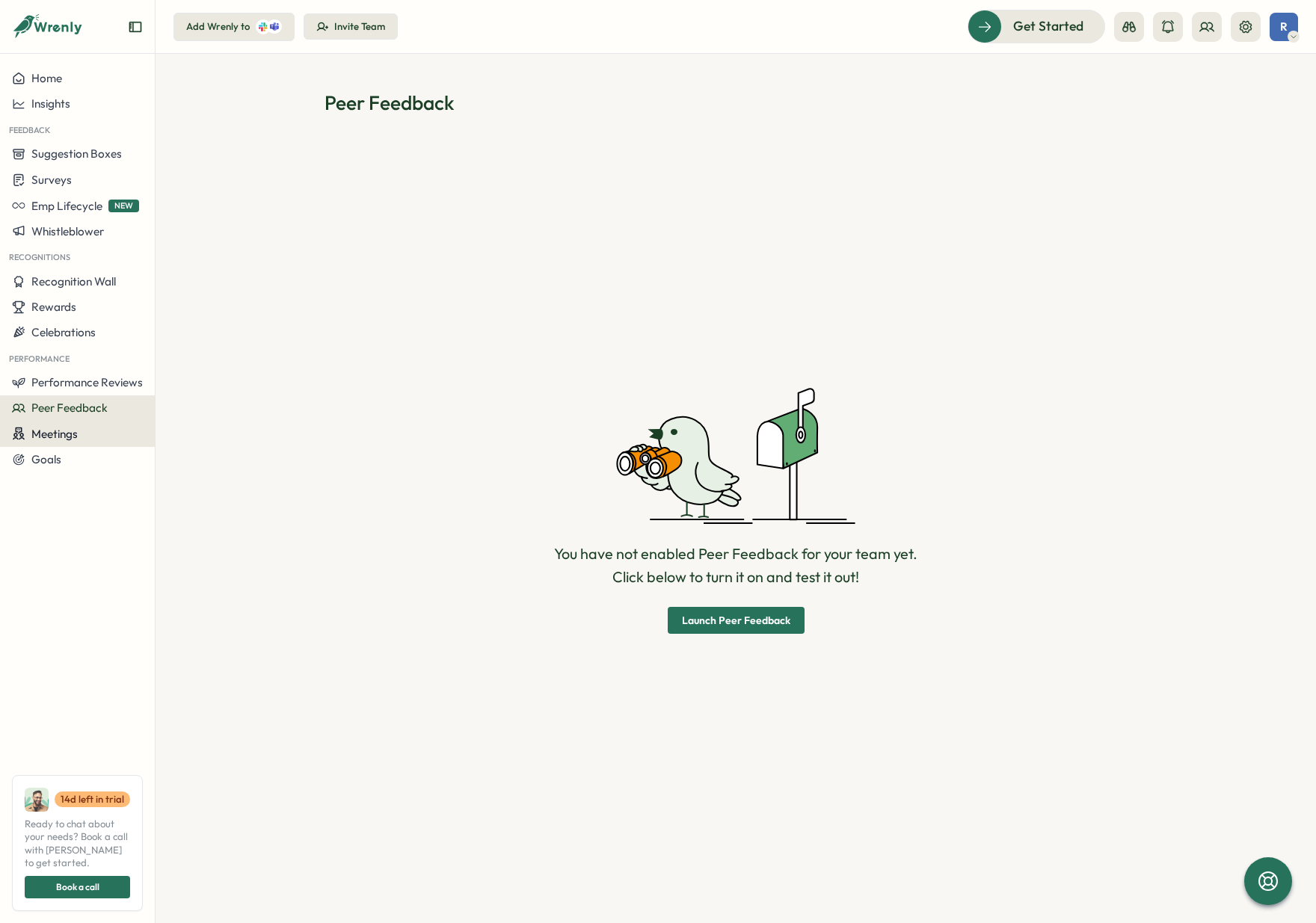
click at [69, 432] on span "Meetings" at bounding box center [54, 433] width 47 height 14
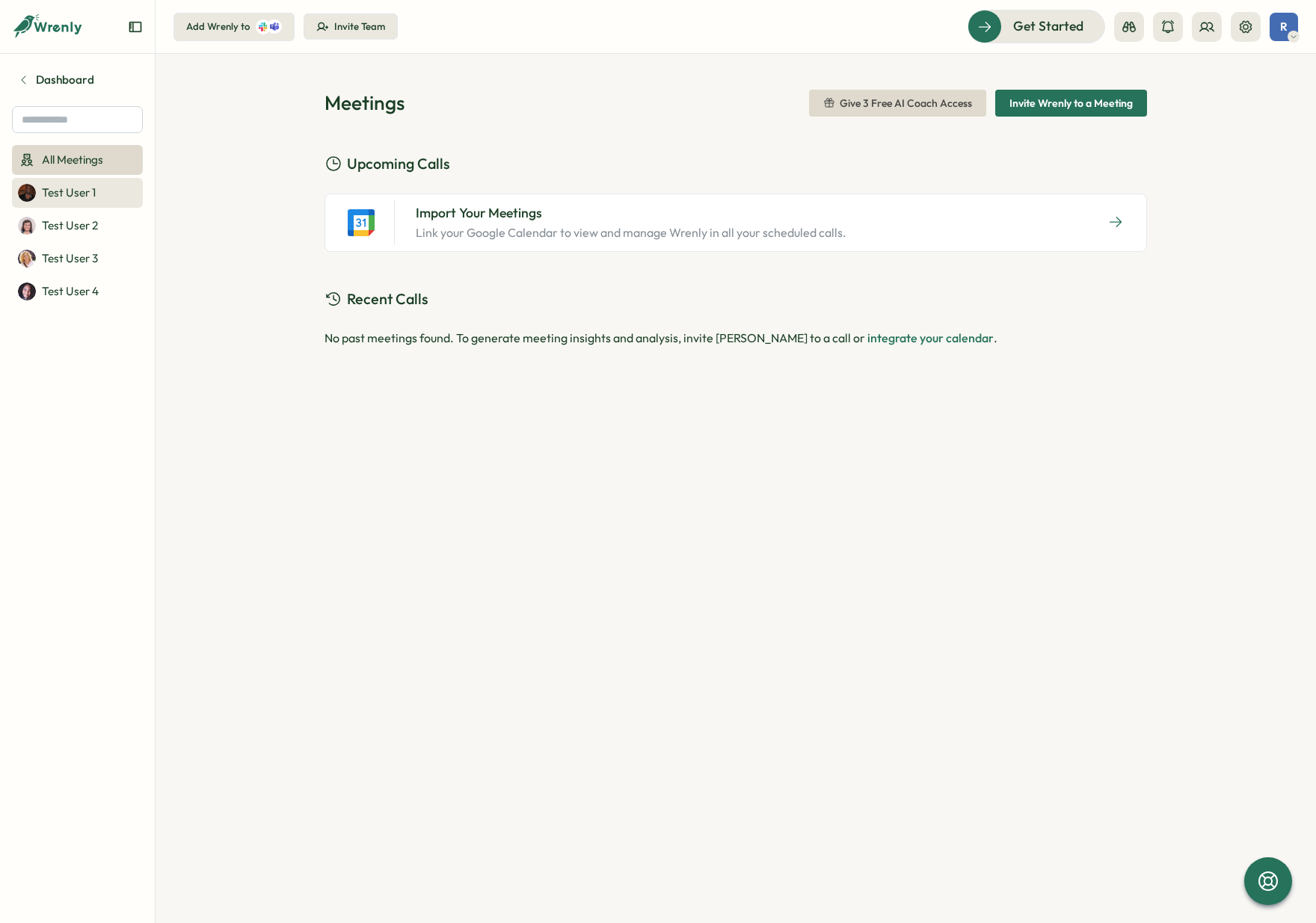
click at [70, 203] on link "Test User 1" at bounding box center [77, 192] width 131 height 30
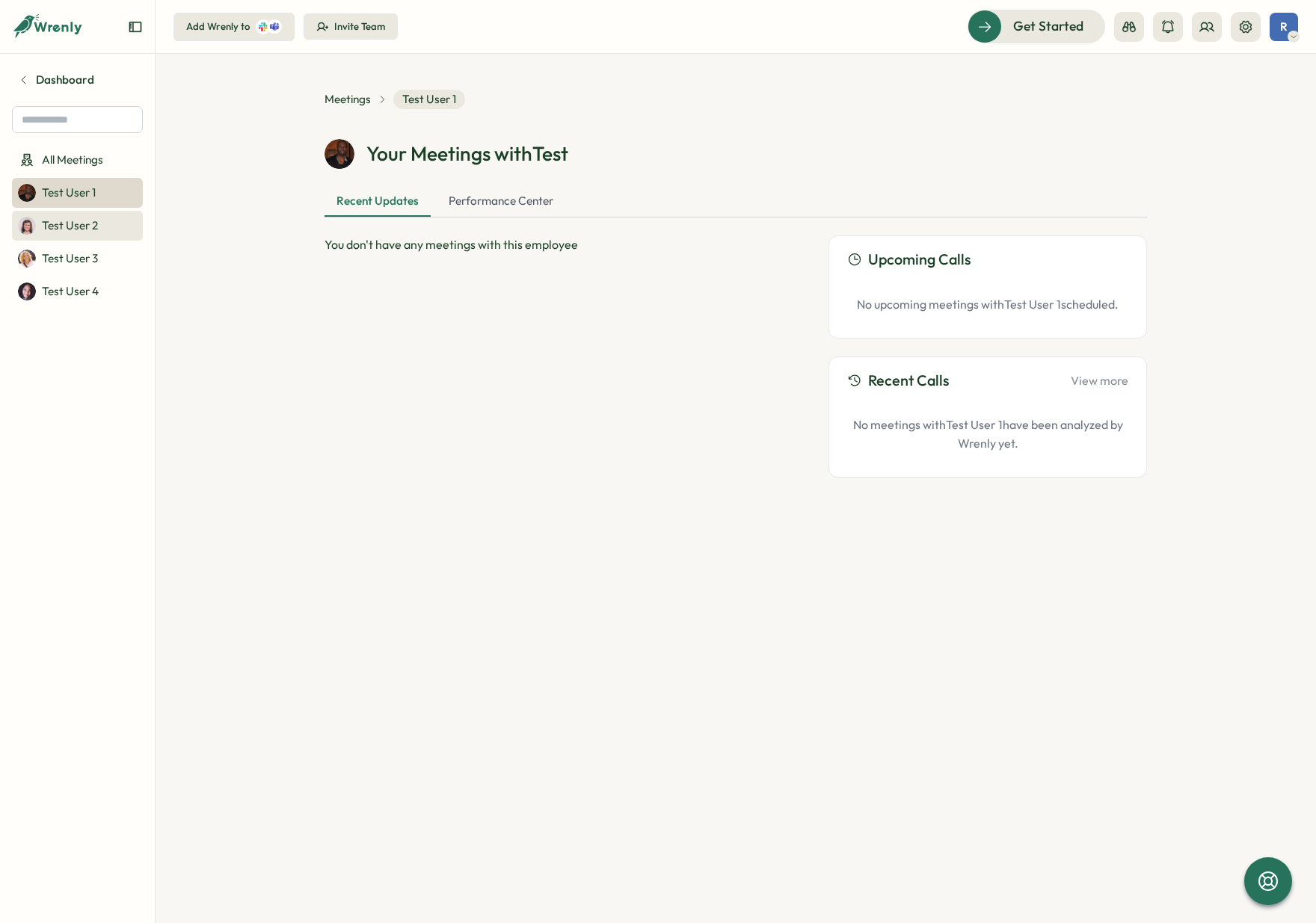
click at [66, 222] on p "Test User 2" at bounding box center [69, 225] width 56 height 16
click at [63, 242] on div "All Meetings Test User 1 Test User 2 Test User 3 Test User 4" at bounding box center [77, 225] width 131 height 162
click at [66, 279] on link "Test User 4" at bounding box center [77, 291] width 131 height 30
click at [73, 191] on p "Test User 1" at bounding box center [69, 192] width 54 height 16
click at [1022, 29] on span "Get Started" at bounding box center [1027, 25] width 70 height 19
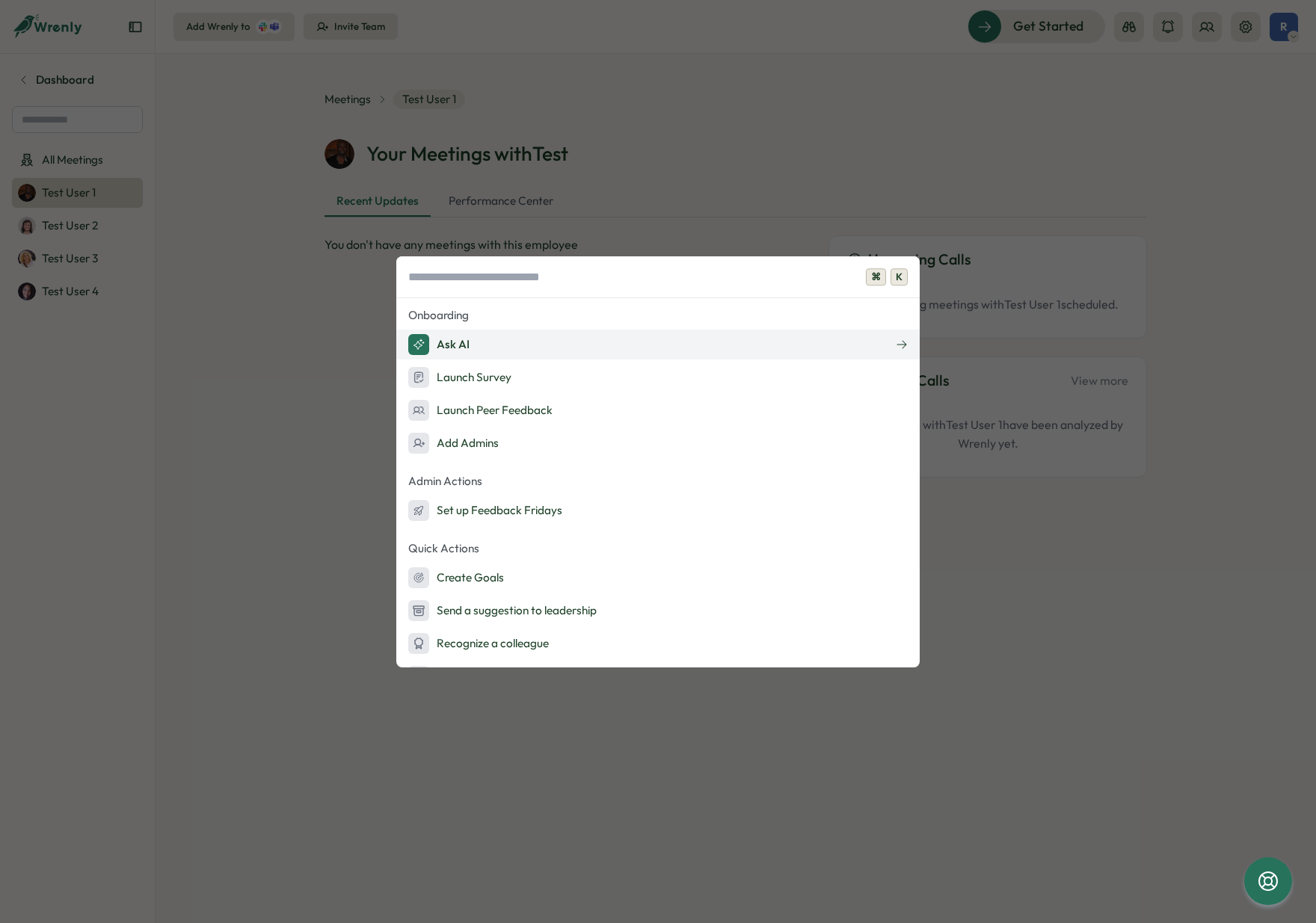
click at [465, 338] on div "Ask AI" at bounding box center [438, 344] width 61 height 21
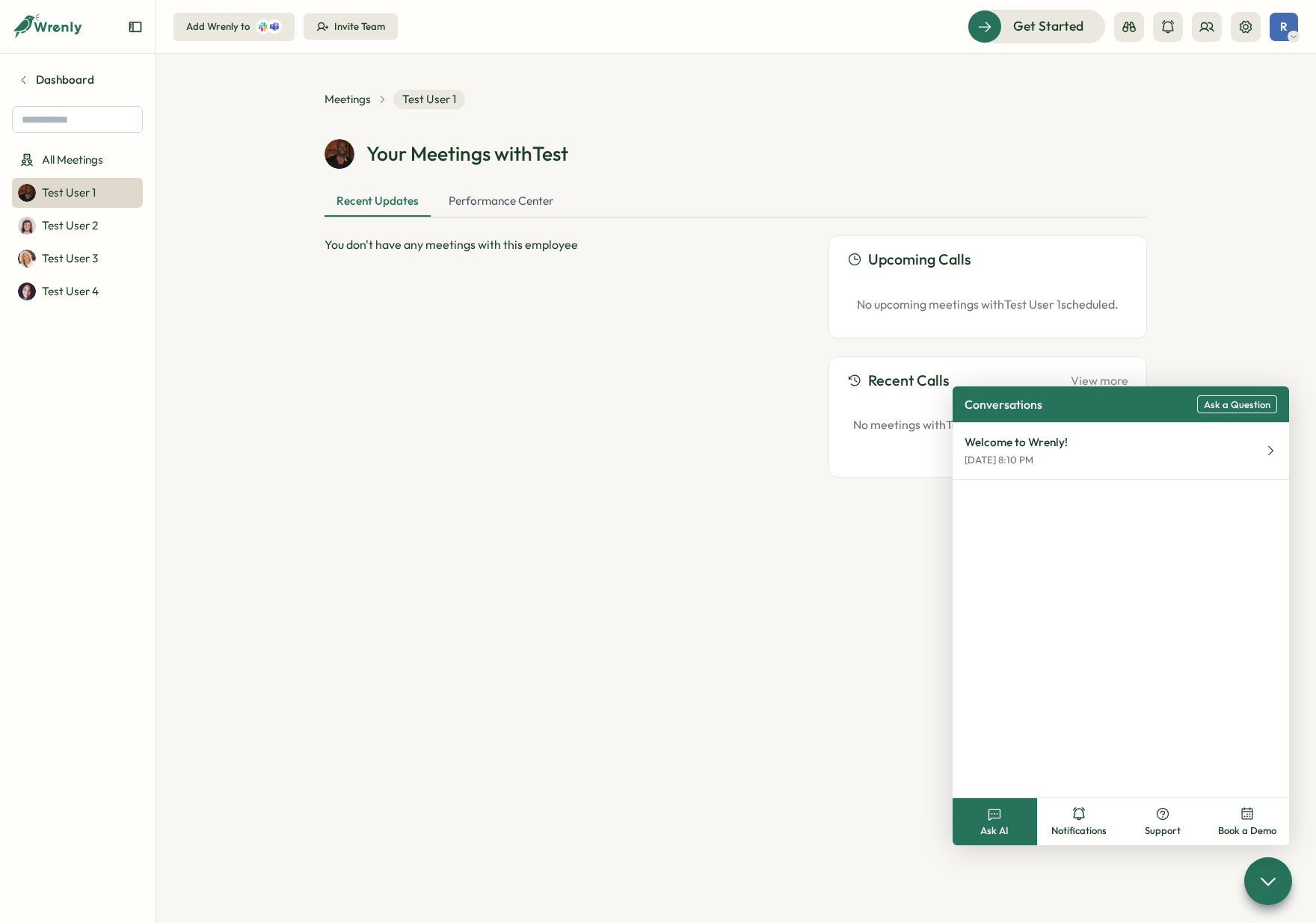
click at [1087, 536] on div "Welcome to Wrenly! Oct 11, 8:10 PM" at bounding box center [1121, 609] width 337 height 375
click at [1085, 457] on button "Welcome to Wrenly! Oct 11, 8:10 PM" at bounding box center [1121, 451] width 337 height 58
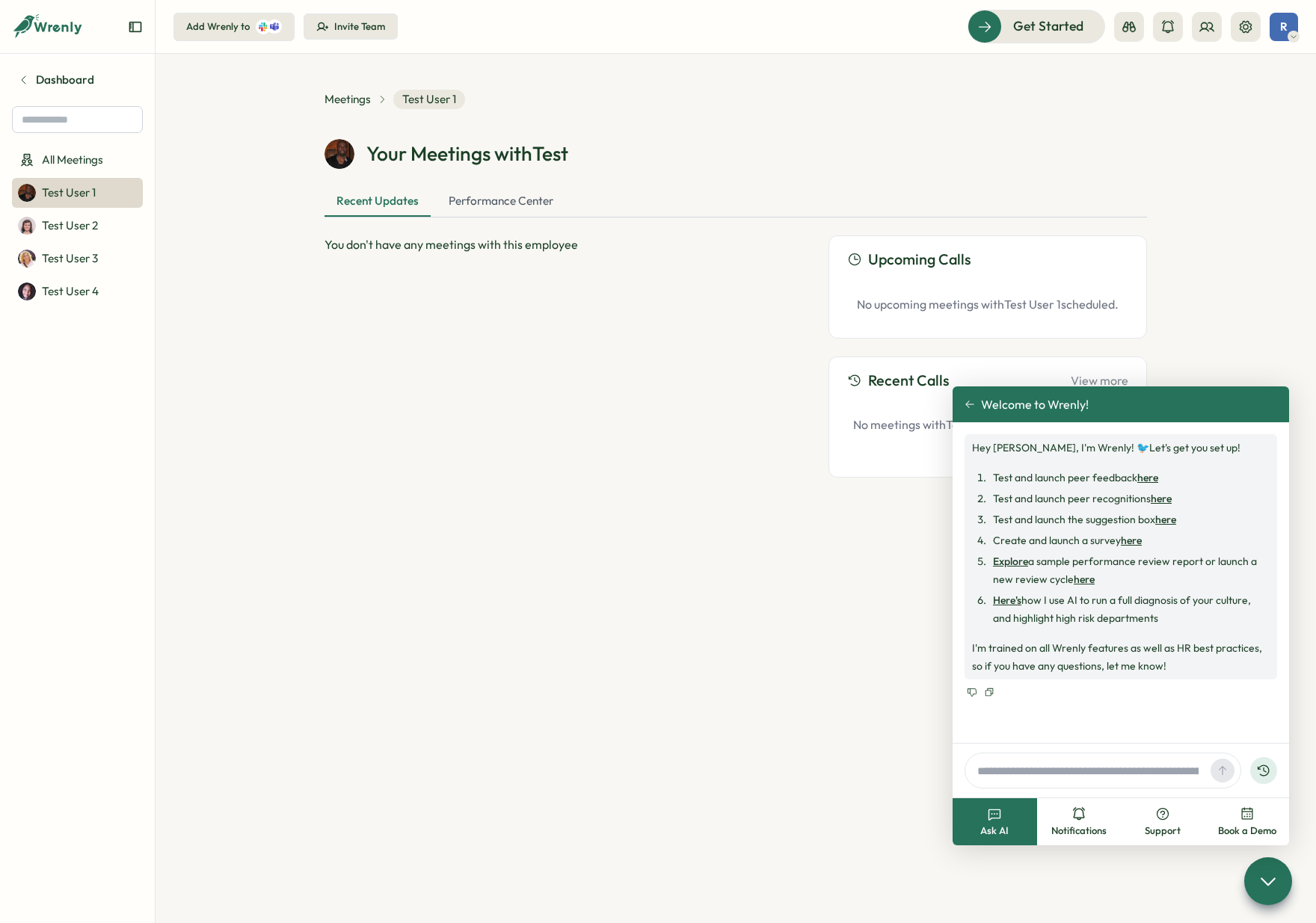
click at [1034, 778] on input "text" at bounding box center [1088, 771] width 234 height 23
click at [785, 705] on section "Meetings Test User 1 Your Meetings with Test Recent Updates Performance Center …" at bounding box center [735, 488] width 1160 height 869
click at [1236, 882] on section "Meetings Test User 1 Your Meetings with Test Recent Updates Performance Center …" at bounding box center [735, 488] width 1160 height 869
click at [1265, 882] on icon at bounding box center [1268, 882] width 14 height 7
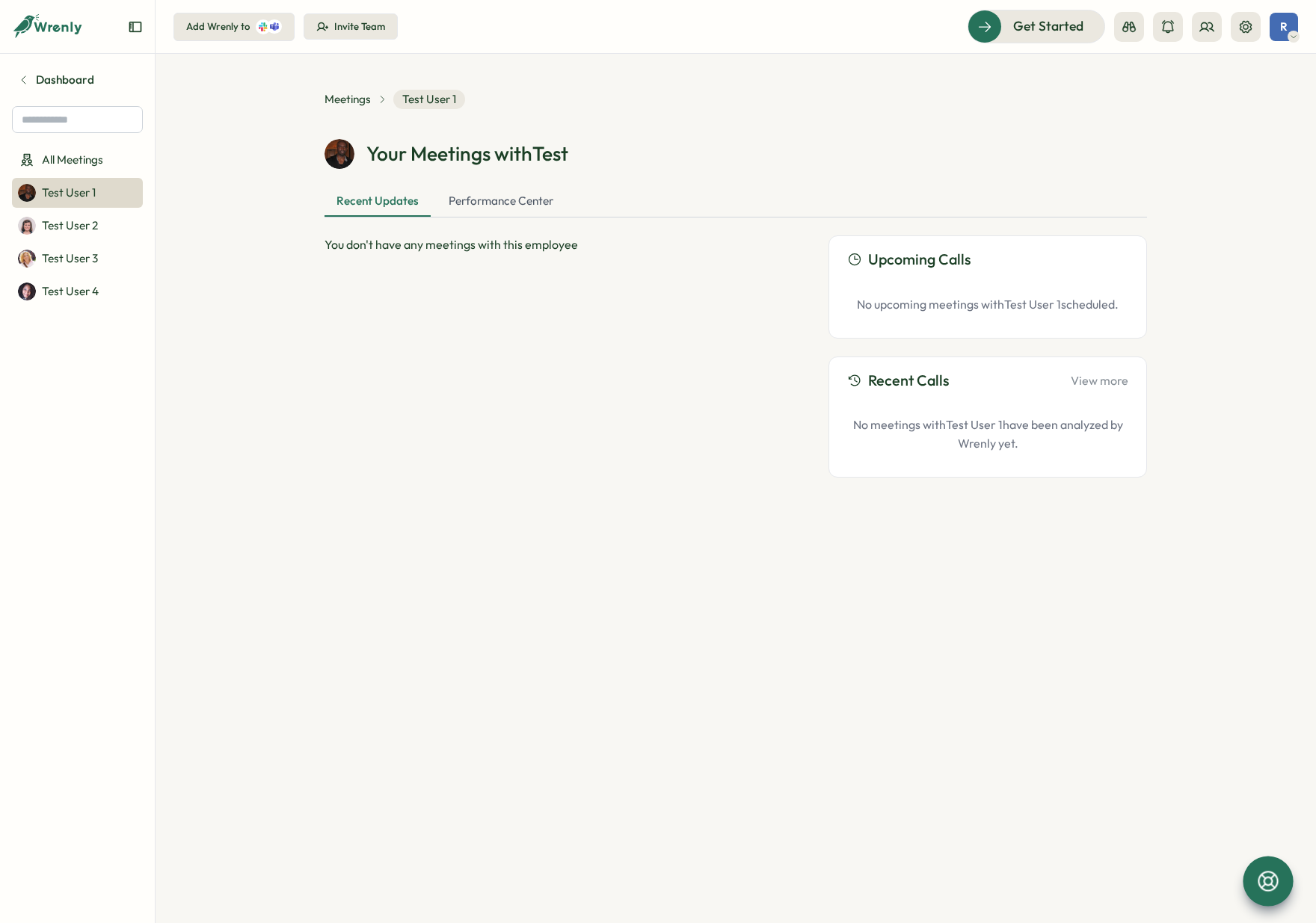
click at [47, 65] on aside "Dashboard All Meetings Test User 1 Test User 2 Test User 3 Test User 4" at bounding box center [78, 461] width 156 height 923
click at [53, 29] on icon at bounding box center [47, 27] width 72 height 25
click at [63, 92] on link "Dashboard" at bounding box center [77, 80] width 131 height 29
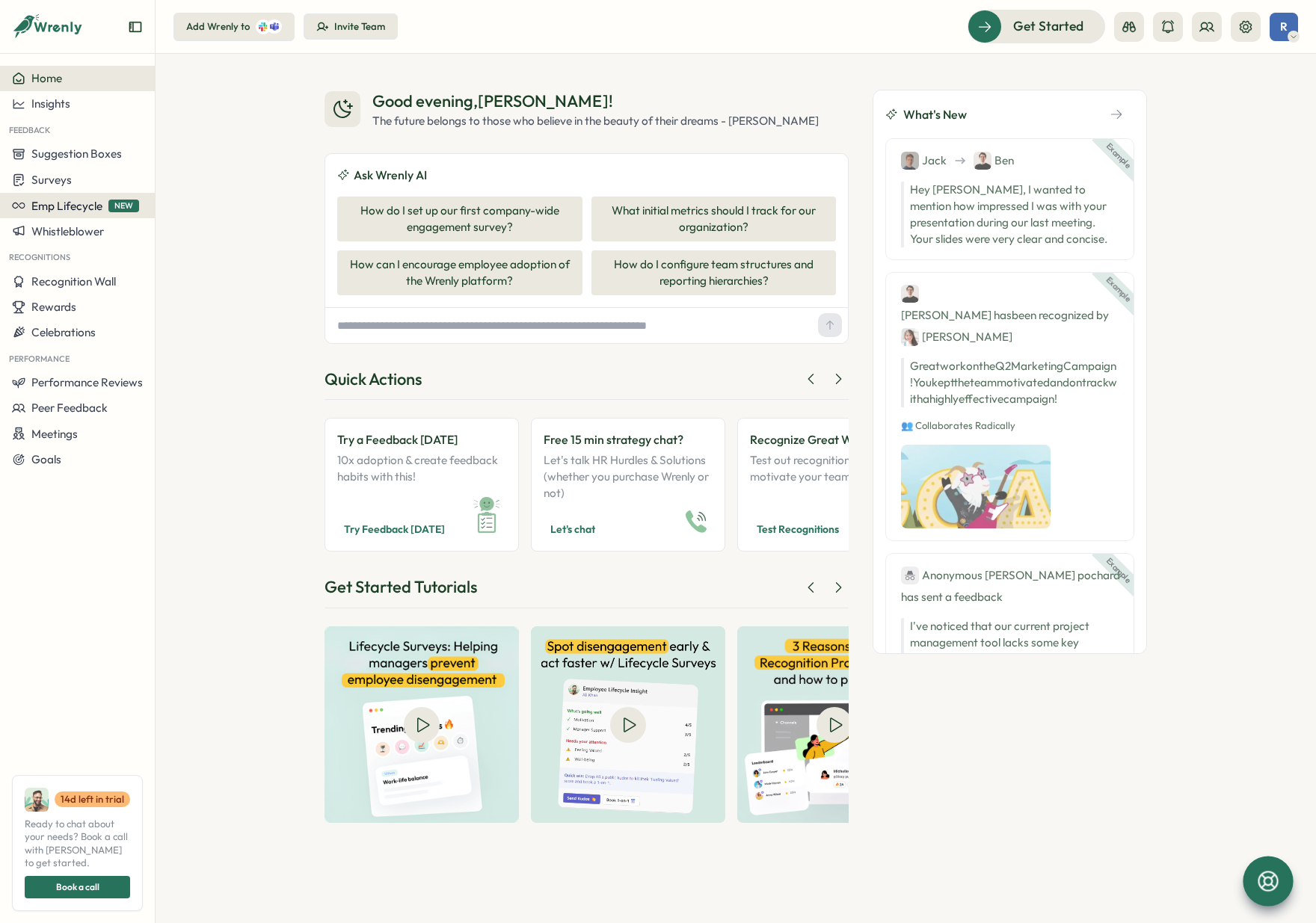
click at [78, 208] on span "Emp Lifecycle" at bounding box center [67, 206] width 71 height 14
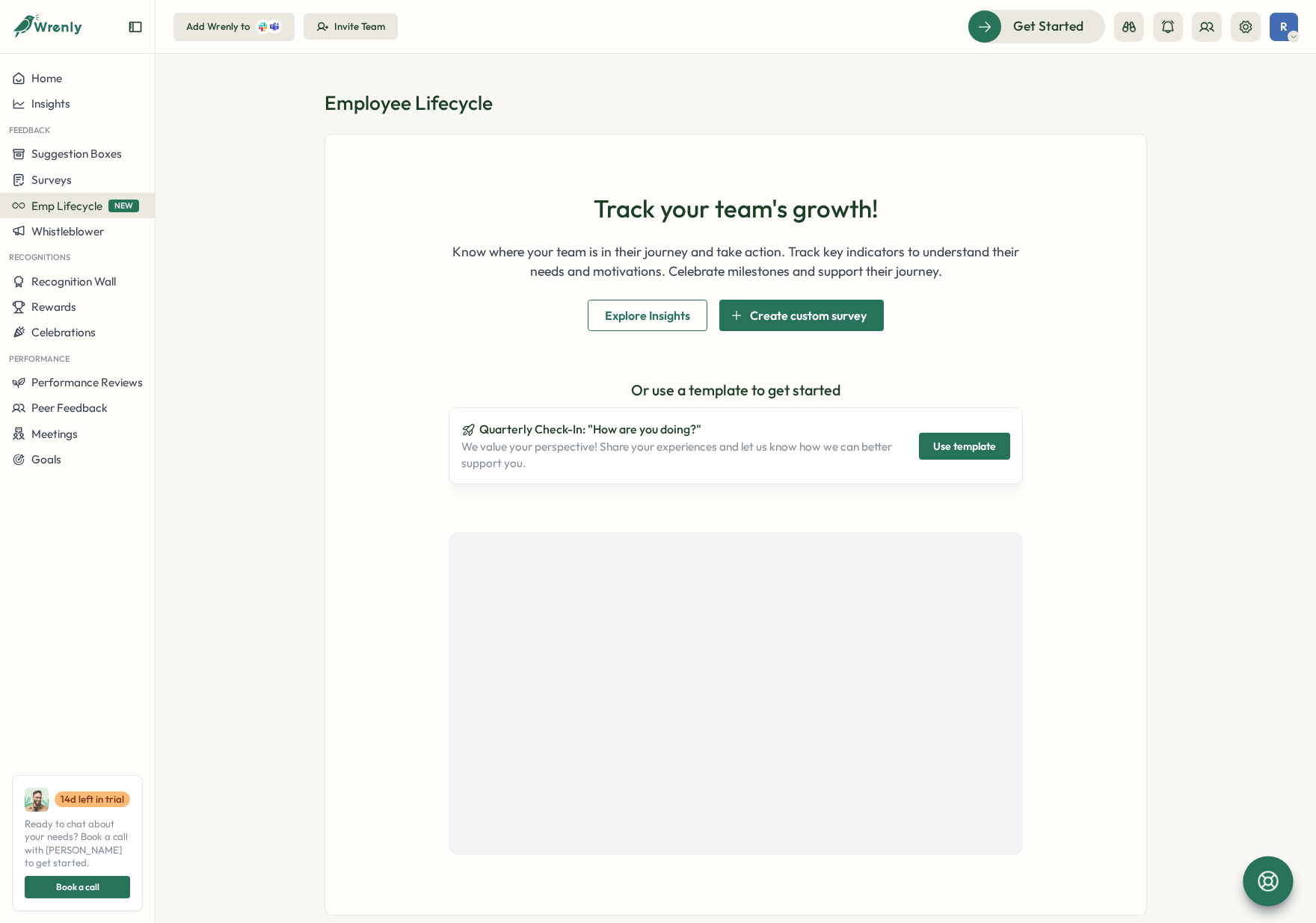
click at [989, 463] on div "Quarterly Check-In: "How are you doing?" We value your perspective! Share your …" at bounding box center [735, 445] width 574 height 77
click at [986, 442] on span "Use template" at bounding box center [964, 446] width 63 height 25
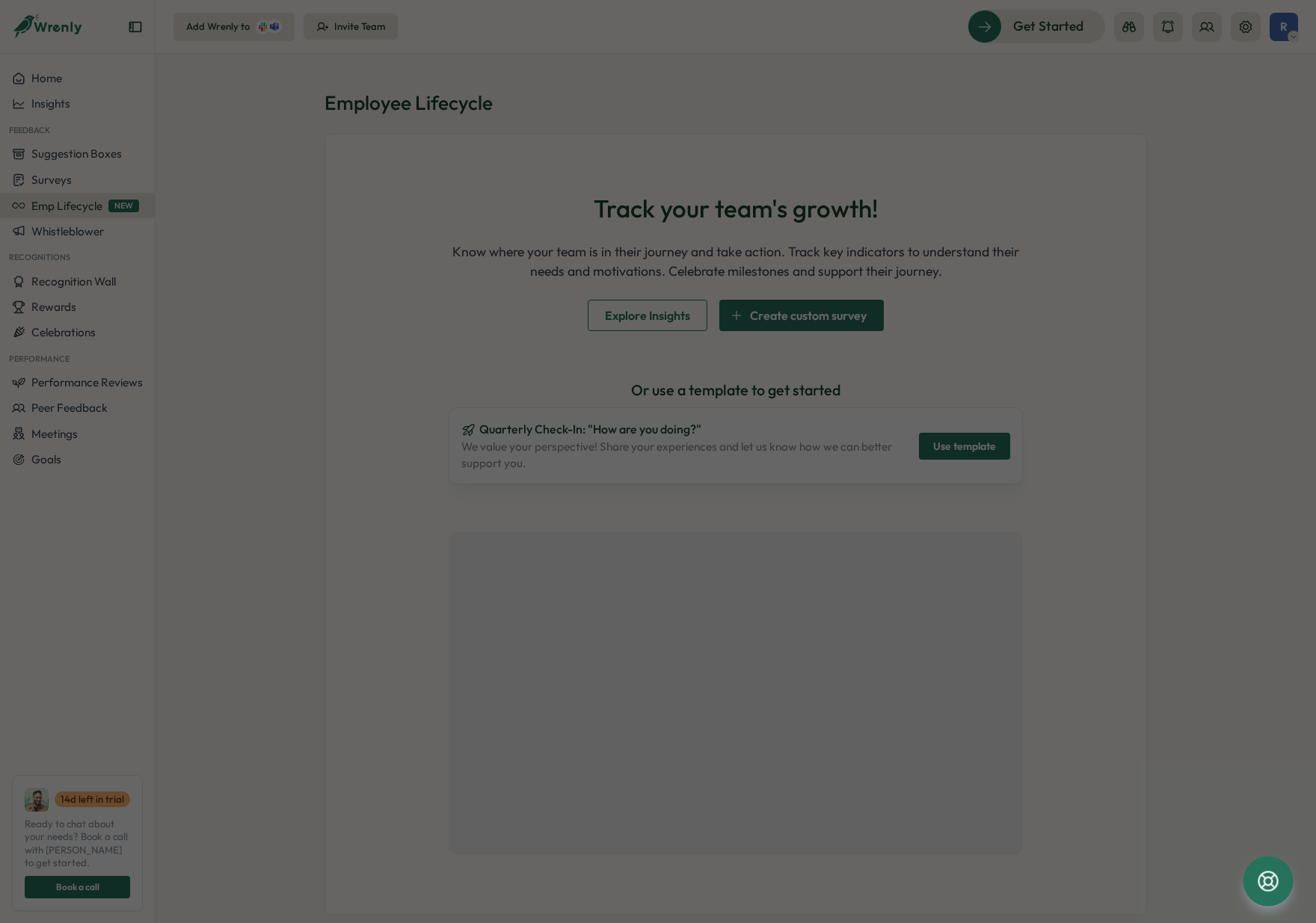
type input "**"
type input "**********"
type textarea "**********"
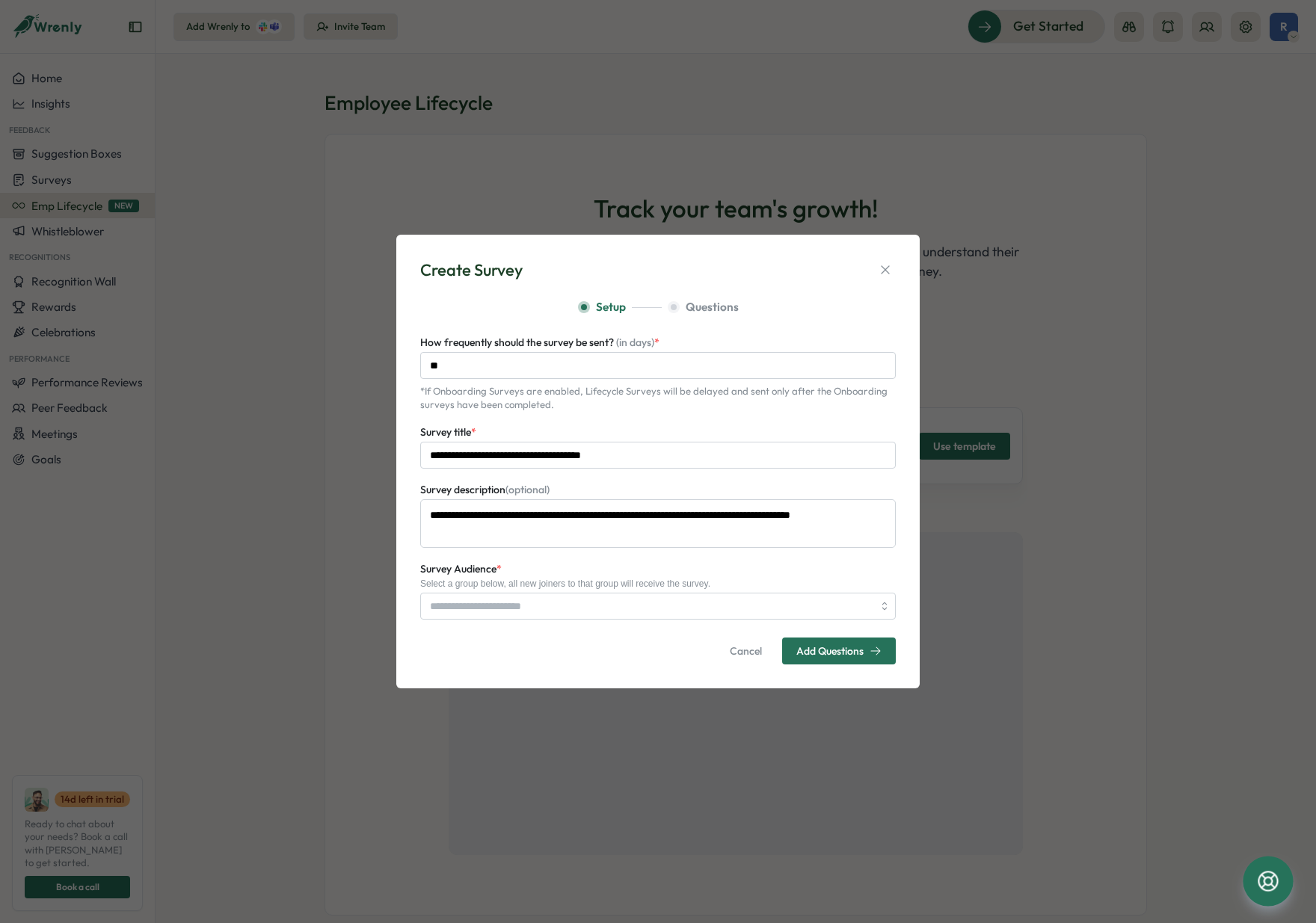
click at [742, 651] on span "Cancel" at bounding box center [746, 651] width 32 height 25
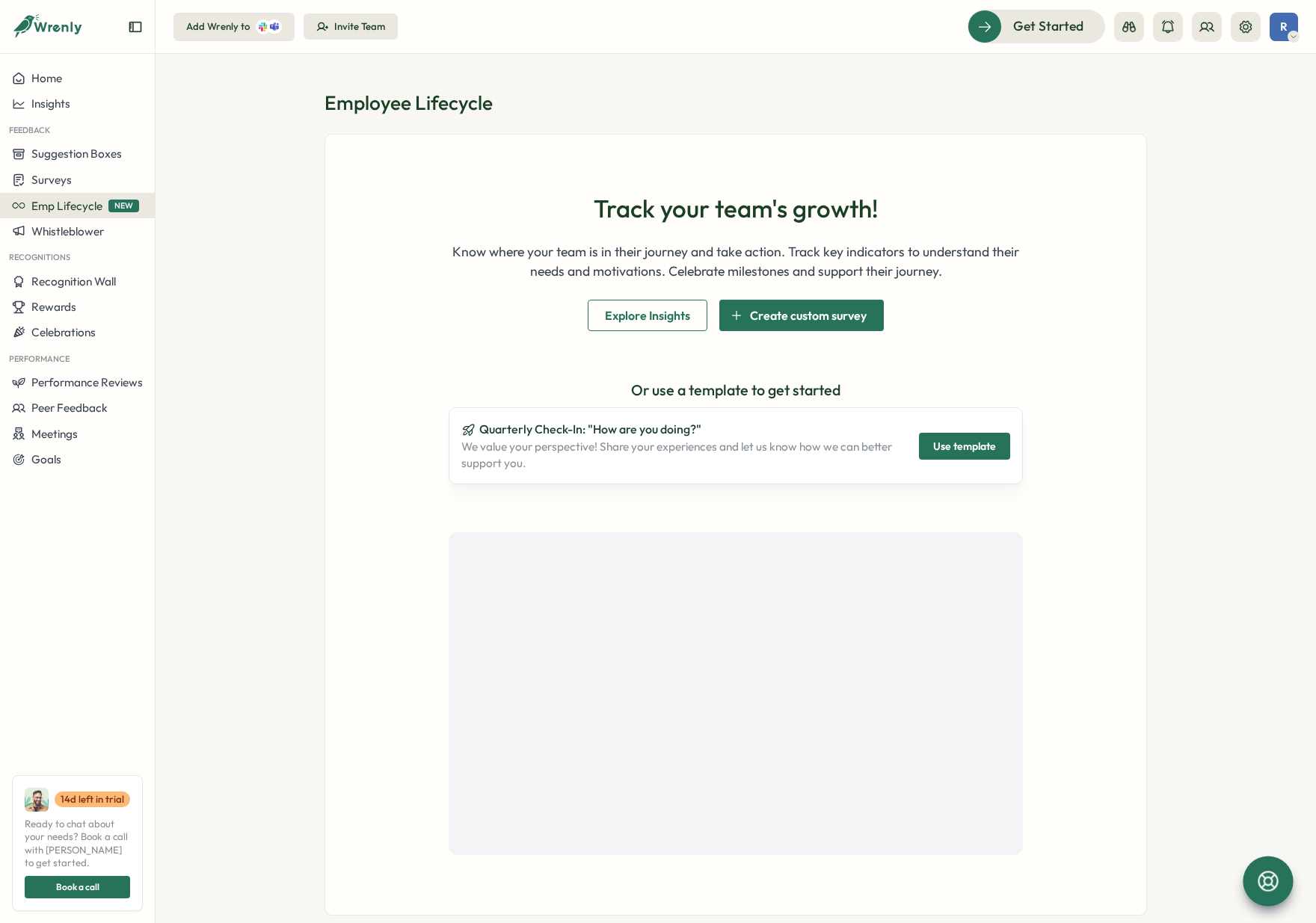
click at [761, 316] on span "Create custom survey" at bounding box center [808, 315] width 117 height 30
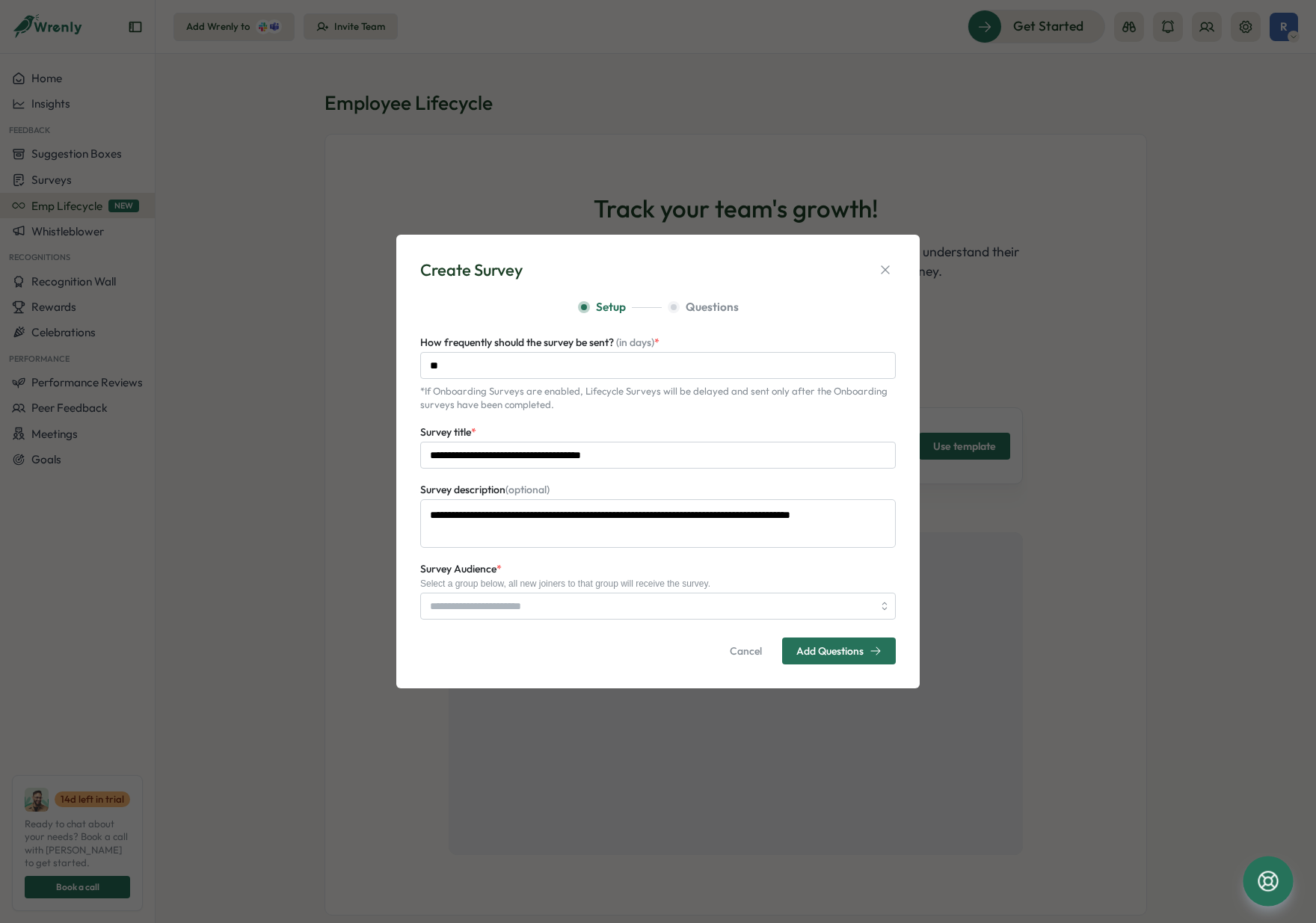
click at [920, 245] on div "**********" at bounding box center [658, 461] width 1316 height 923
click at [887, 264] on icon "button" at bounding box center [885, 270] width 15 height 15
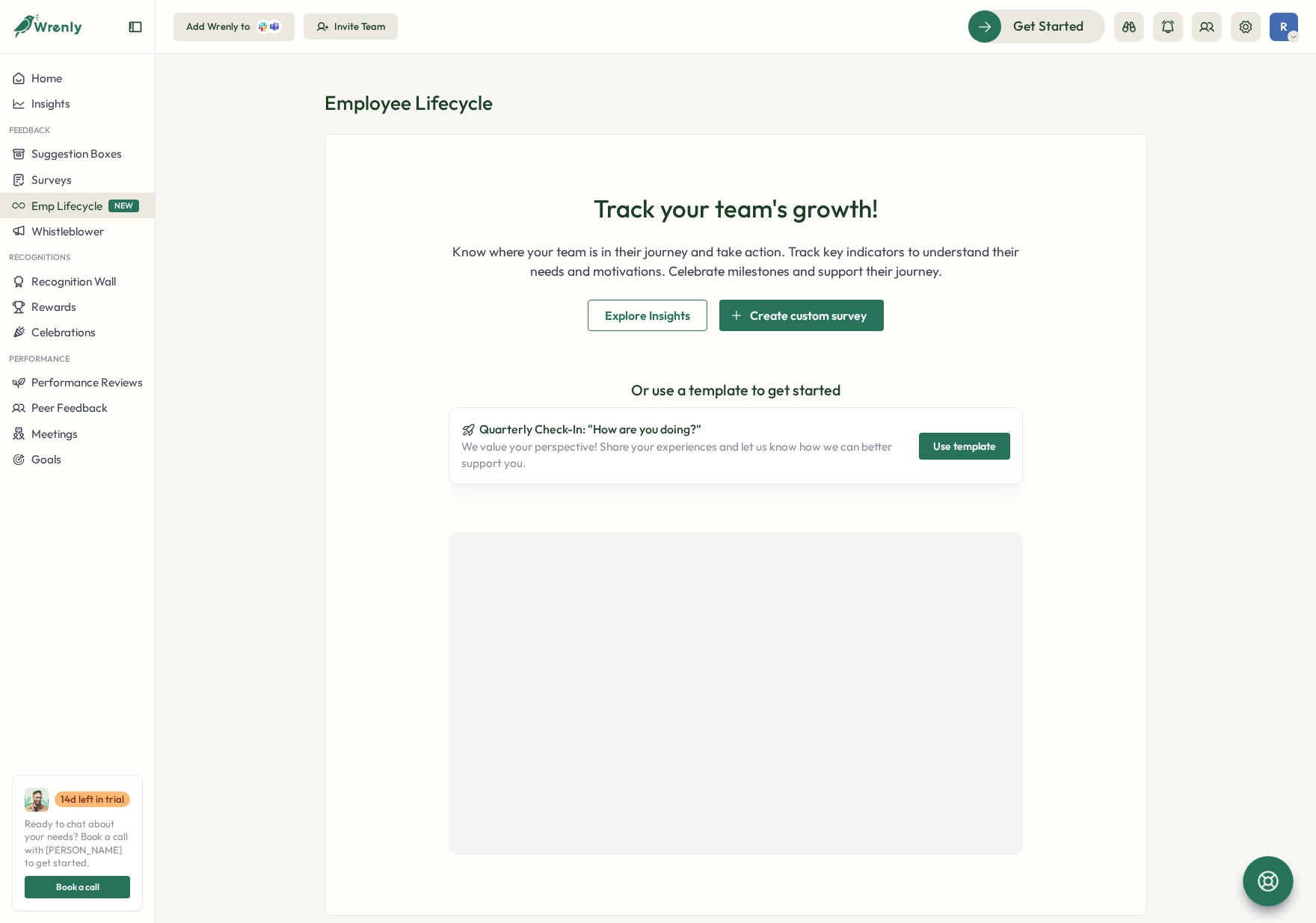
click at [656, 305] on span "Explore Insights" at bounding box center [647, 315] width 85 height 30
click at [1290, 33] on icon at bounding box center [1293, 36] width 8 height 12
click at [1253, 240] on section "Employee Lifecycle Track your team's growth! Know where your team is in their j…" at bounding box center [735, 488] width 1160 height 869
click at [1199, 33] on icon at bounding box center [1207, 27] width 15 height 15
click at [1200, 33] on icon at bounding box center [1207, 27] width 15 height 15
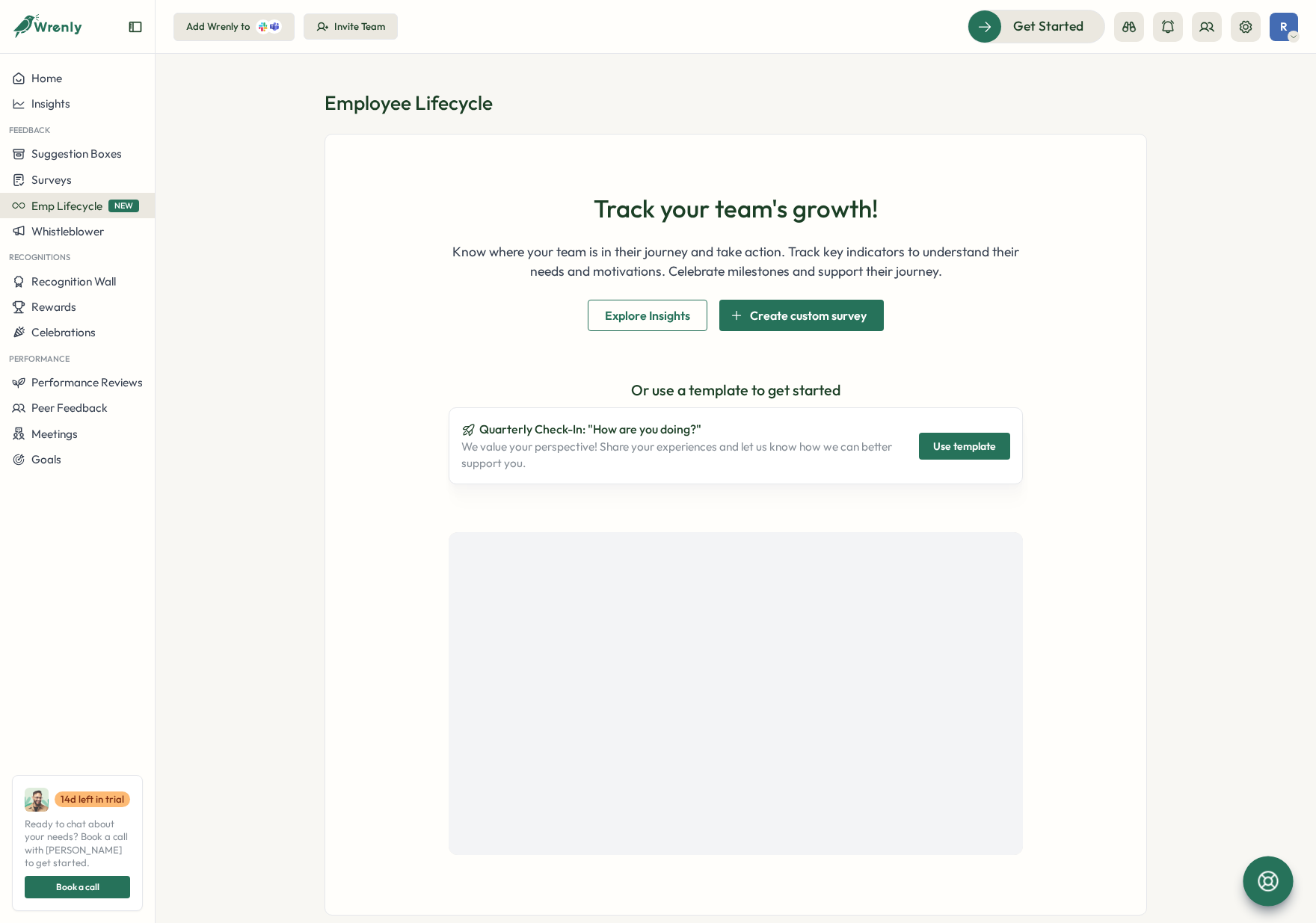
click at [204, 29] on div "Add Wrenly to" at bounding box center [217, 27] width 63 height 14
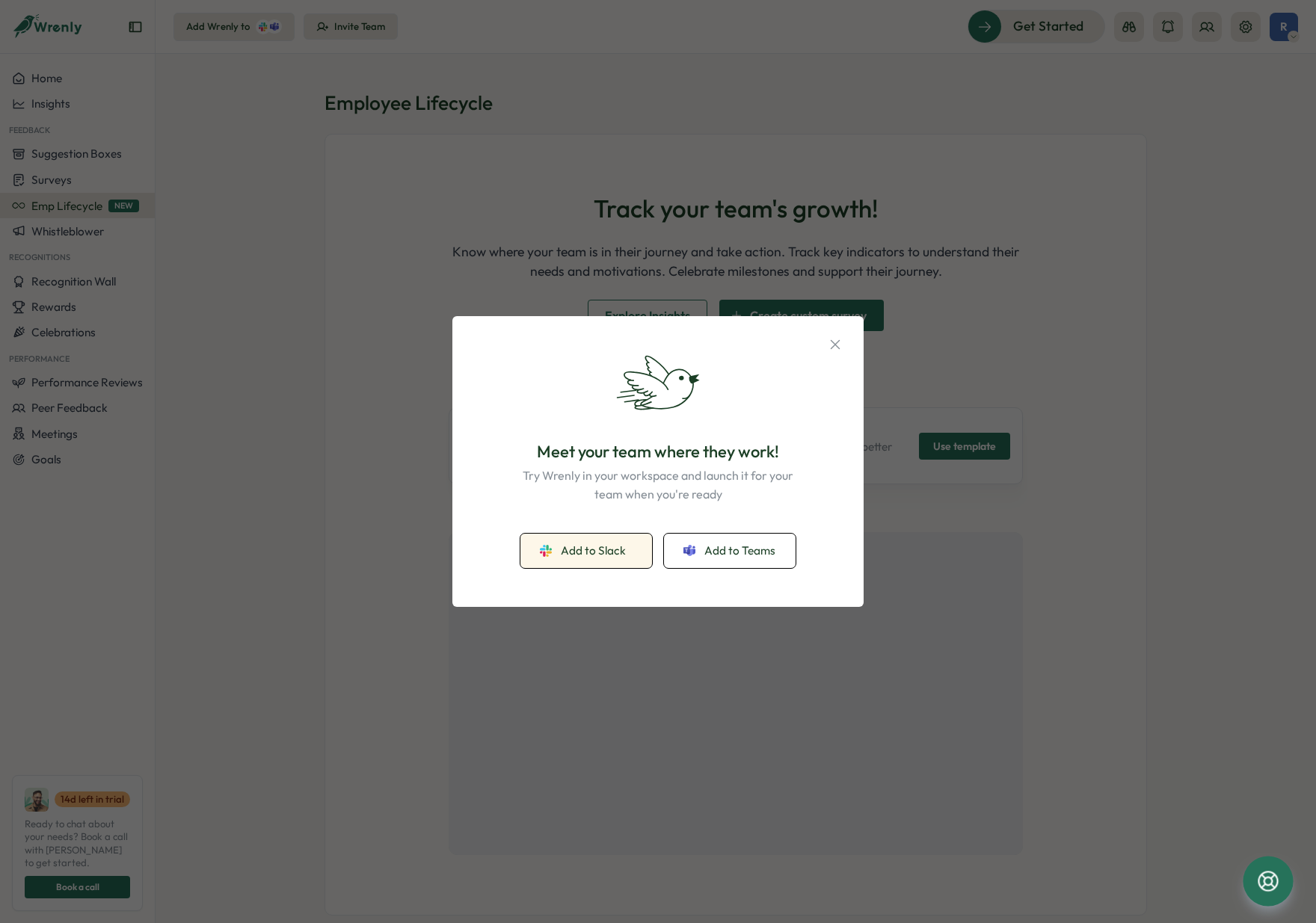
click at [614, 554] on span "Add to Slack" at bounding box center [593, 550] width 65 height 16
click at [833, 344] on icon "button" at bounding box center [834, 344] width 16 height 16
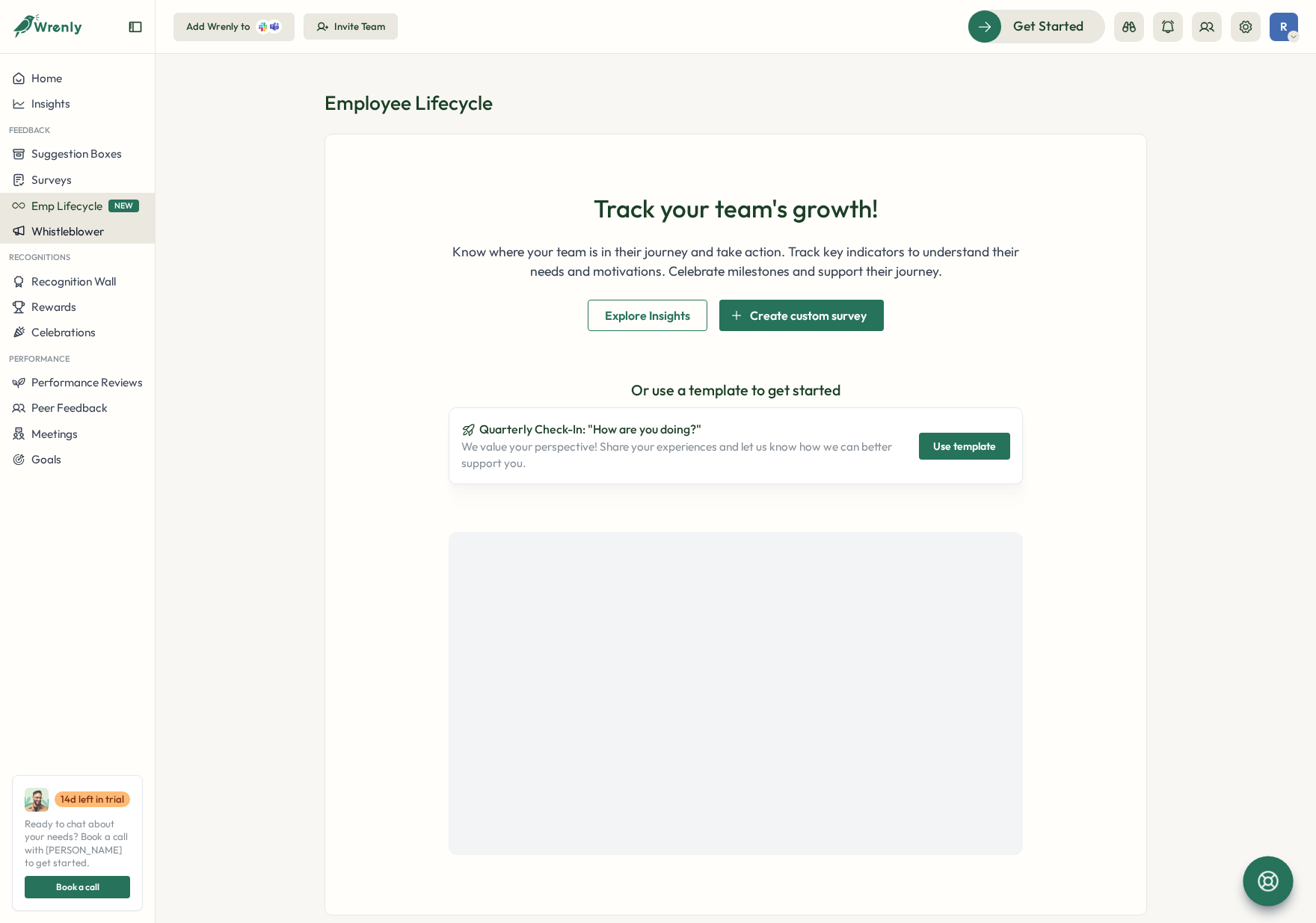
click at [58, 242] on button "Whistleblower" at bounding box center [77, 231] width 155 height 25
click at [85, 234] on span "Whistleblower" at bounding box center [68, 231] width 73 height 14
click at [39, 184] on span "Surveys" at bounding box center [52, 179] width 41 height 14
click at [88, 147] on span "Suggestion Boxes" at bounding box center [76, 153] width 91 height 14
click at [54, 231] on span "Whistleblower" at bounding box center [68, 231] width 73 height 14
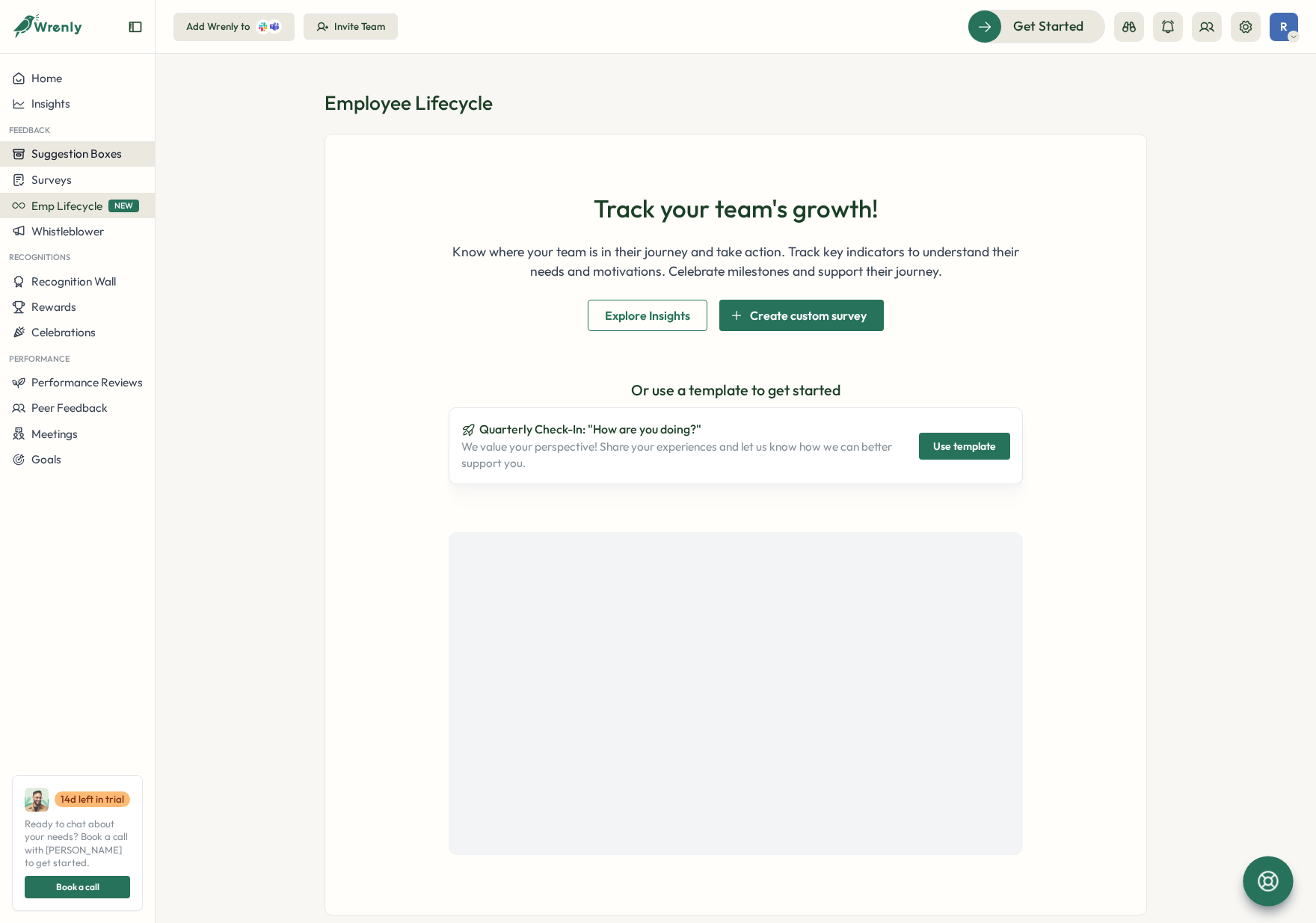
click at [68, 151] on span "Suggestion Boxes" at bounding box center [76, 153] width 91 height 14
click at [41, 87] on button "Home" at bounding box center [77, 79] width 155 height 25
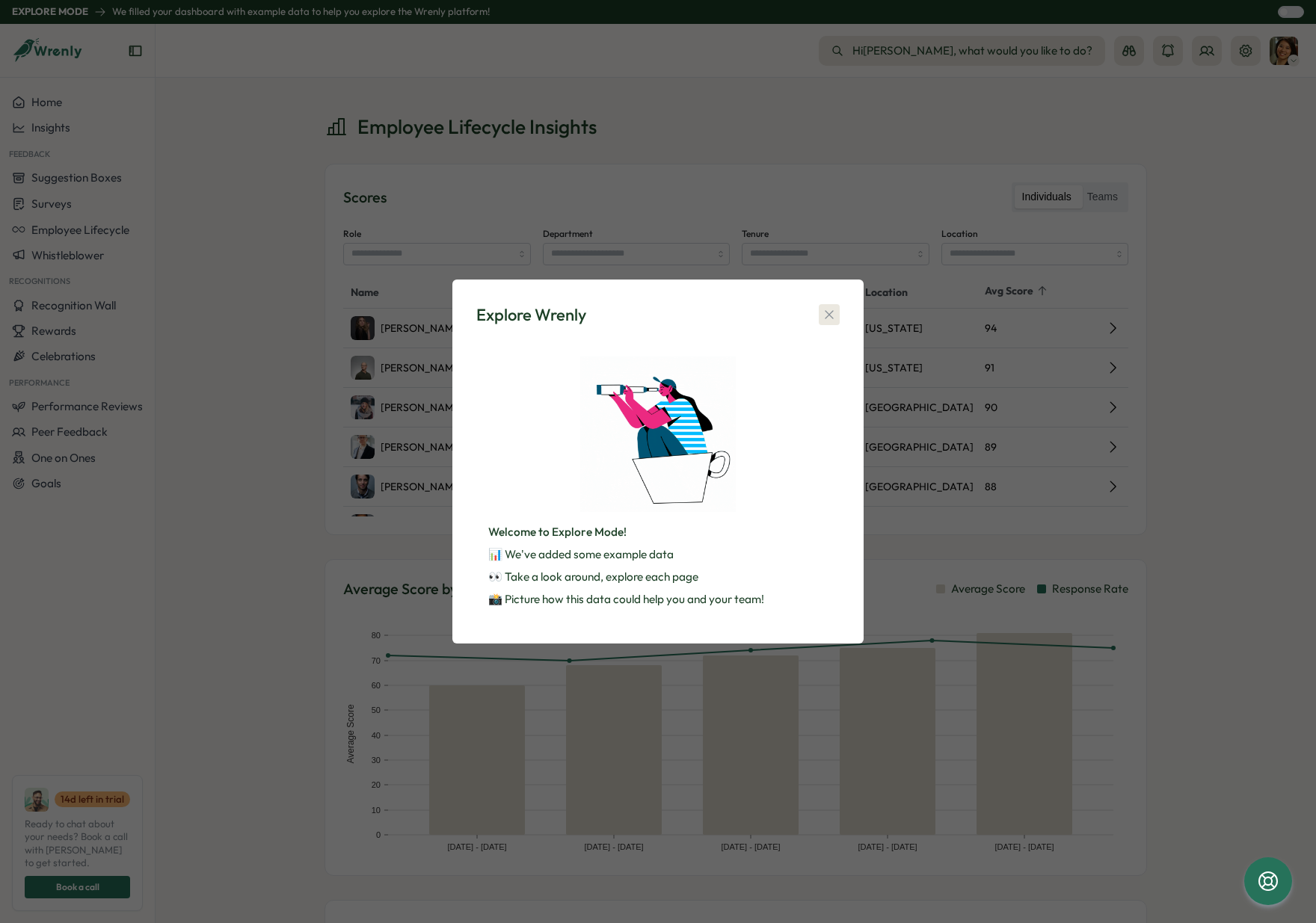
click at [822, 317] on icon "button" at bounding box center [829, 315] width 15 height 15
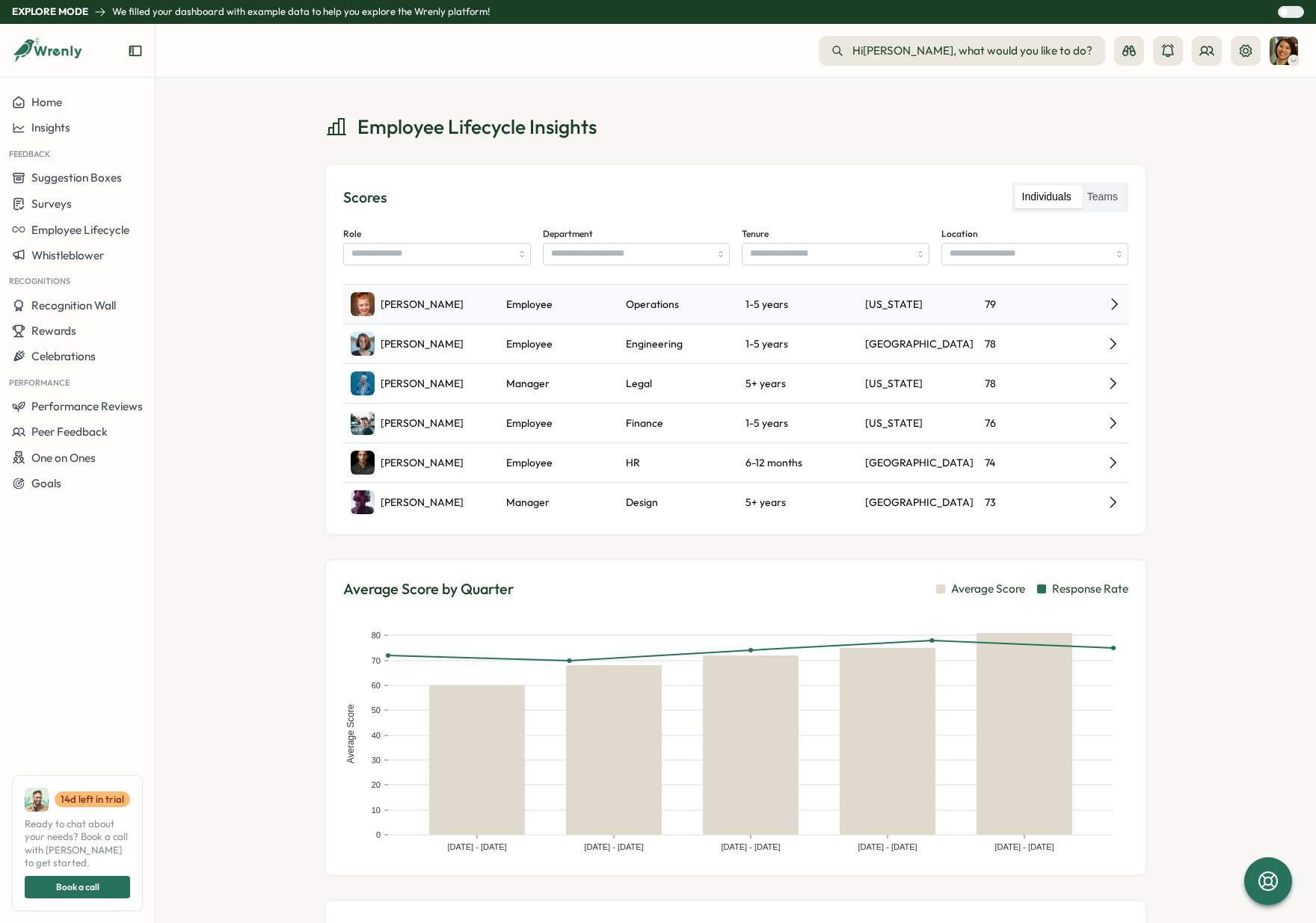
scroll to position [142, 0]
click at [431, 303] on span "Paul Thompson" at bounding box center [422, 305] width 83 height 16
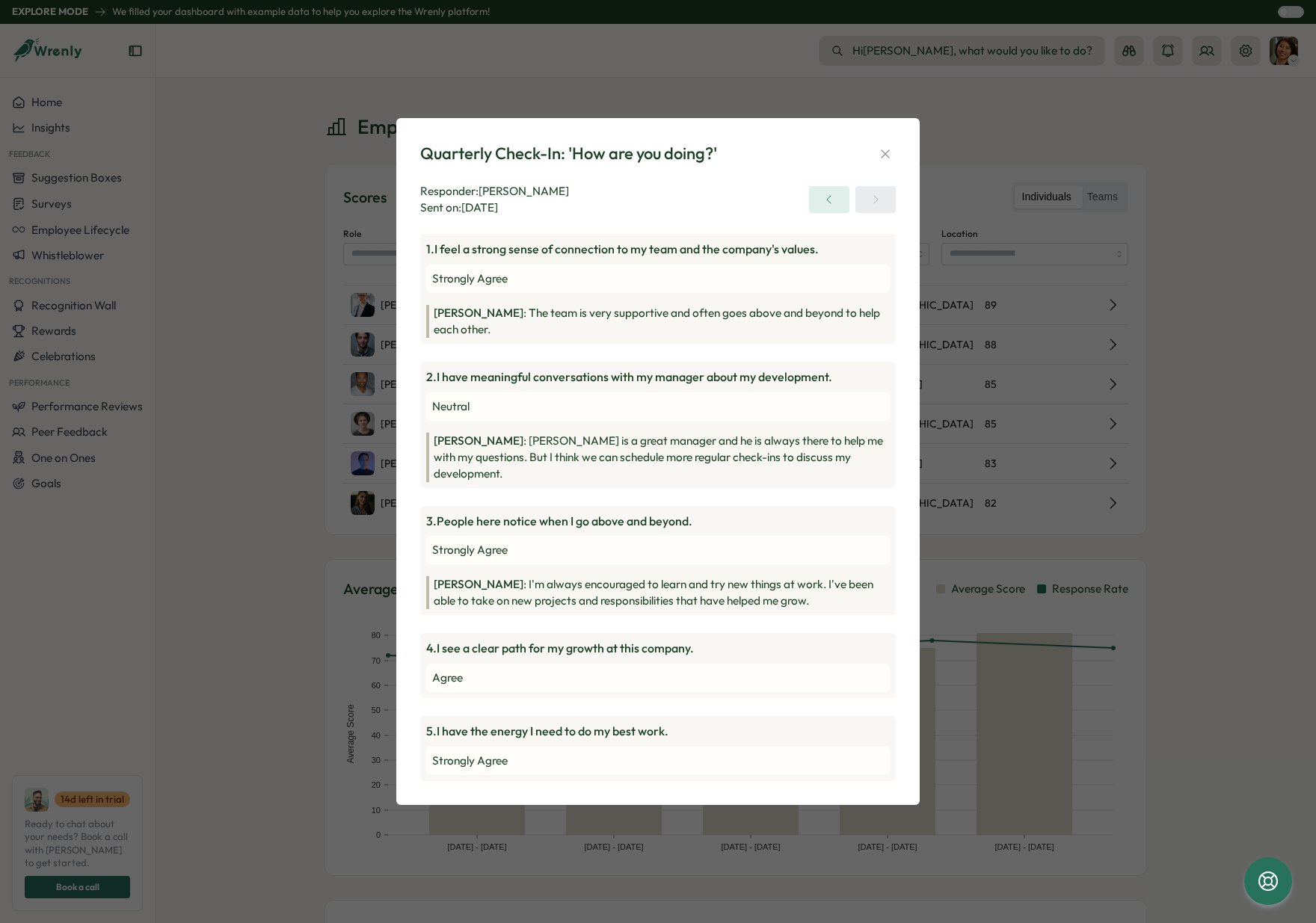
click at [265, 467] on div "Quarterly Check-In: 'How are you doing?' Responder: Bob Johnson Sent on: 01 May…" at bounding box center [658, 461] width 1316 height 923
click at [892, 213] on div at bounding box center [852, 200] width 86 height 27
click at [889, 160] on div "Quarterly Check-In: 'How are you doing?'" at bounding box center [658, 153] width 476 height 23
click at [889, 162] on icon "button" at bounding box center [885, 154] width 15 height 15
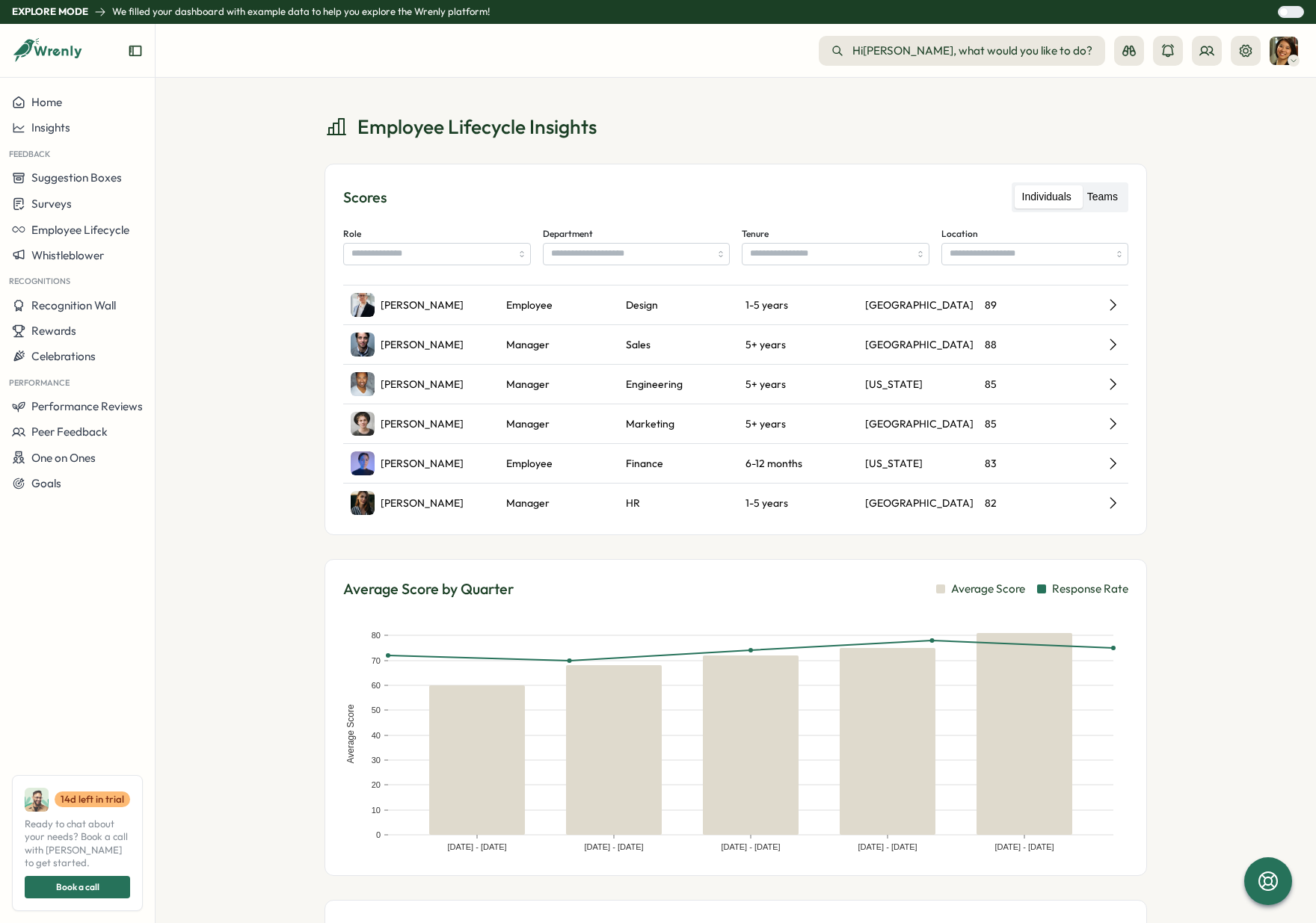
click at [1110, 195] on label "Teams" at bounding box center [1103, 197] width 46 height 24
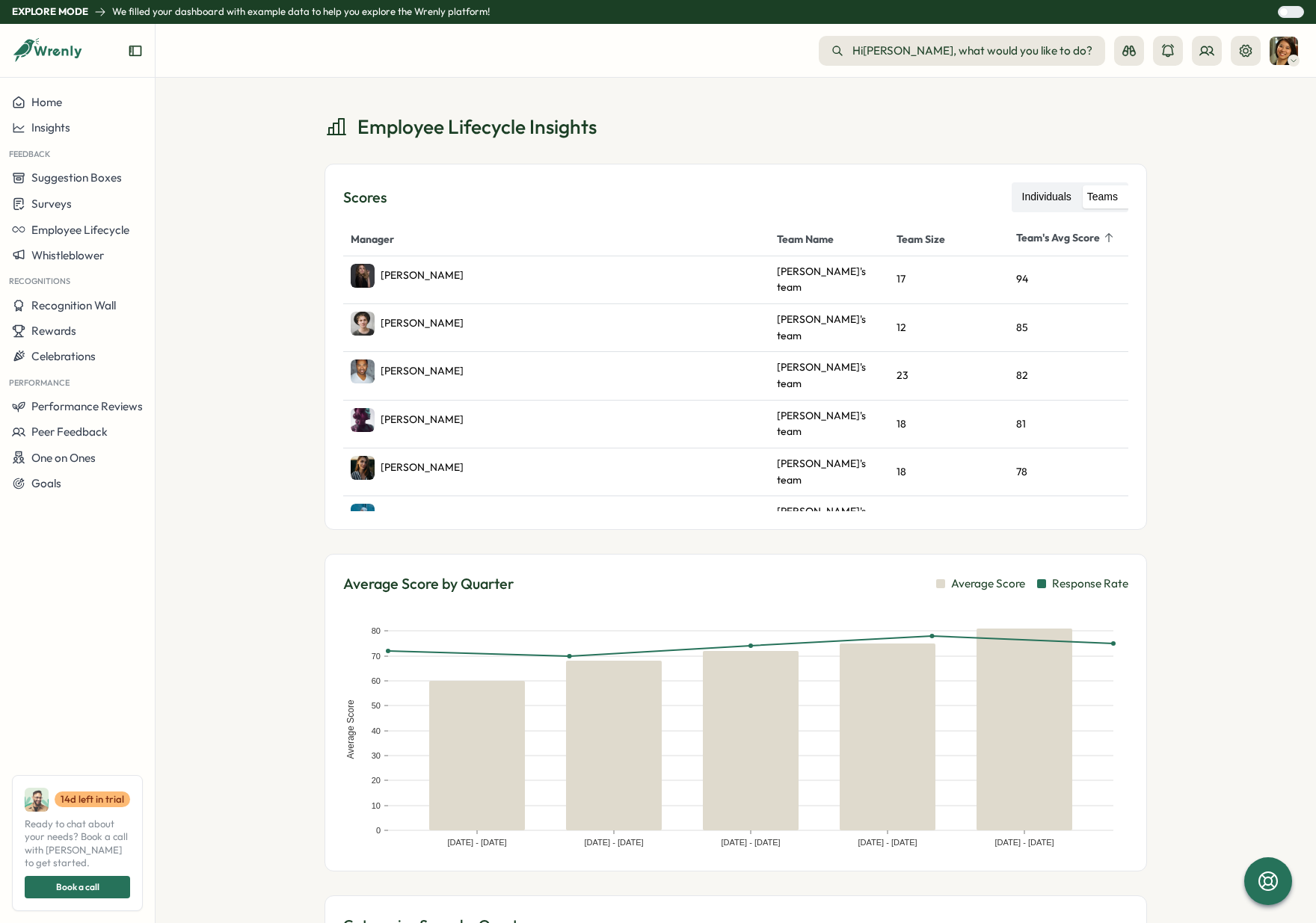
click at [1052, 200] on label "Individuals" at bounding box center [1047, 197] width 64 height 24
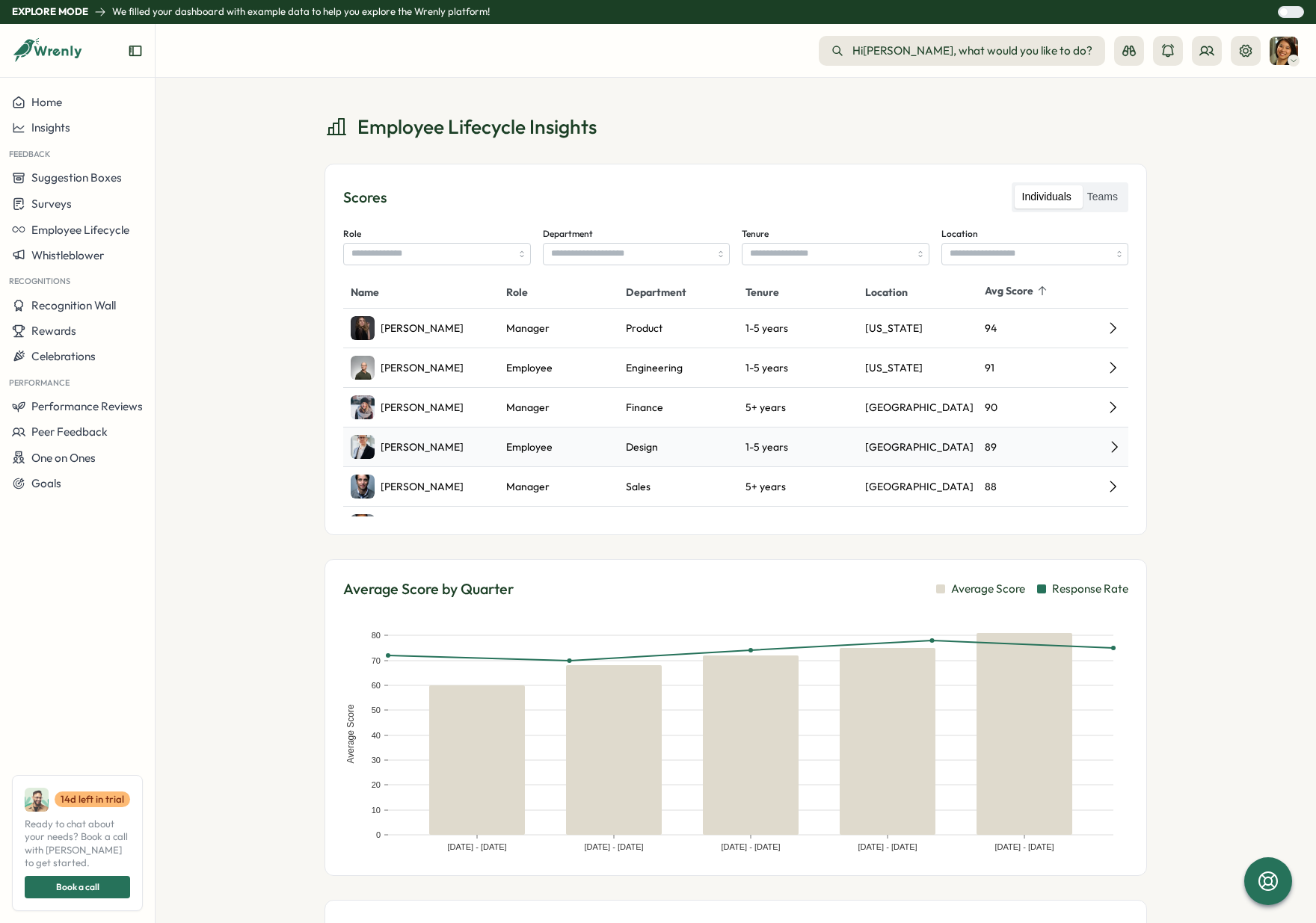
click at [436, 449] on span "Paul Thompson" at bounding box center [422, 447] width 83 height 16
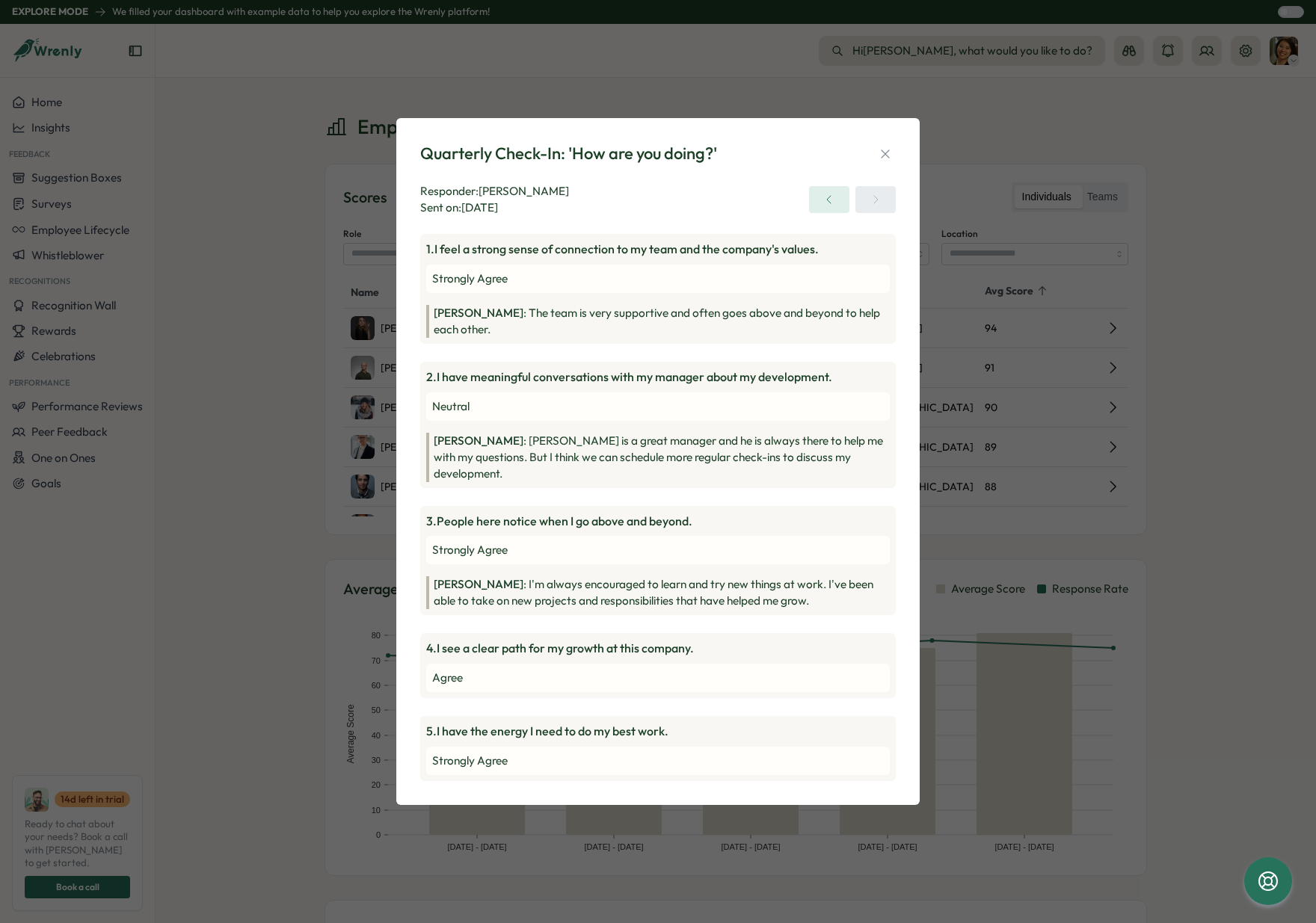
click at [899, 176] on div "Quarterly Check-In: 'How are you doing?' Responder: Bob Johnson Sent on: 01 May…" at bounding box center [658, 461] width 487 height 651
click at [893, 164] on button "button" at bounding box center [885, 154] width 21 height 21
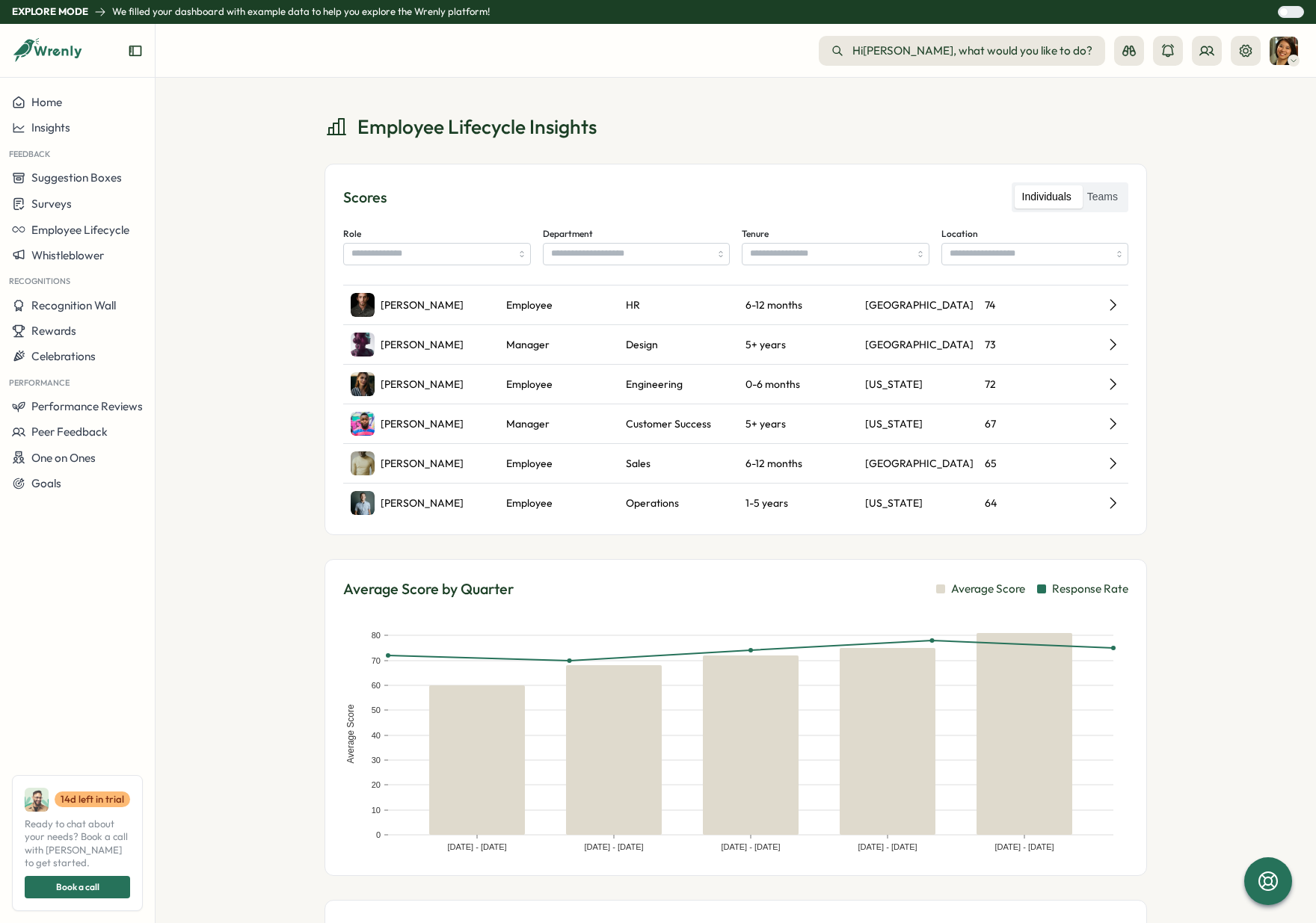
scroll to position [0, 0]
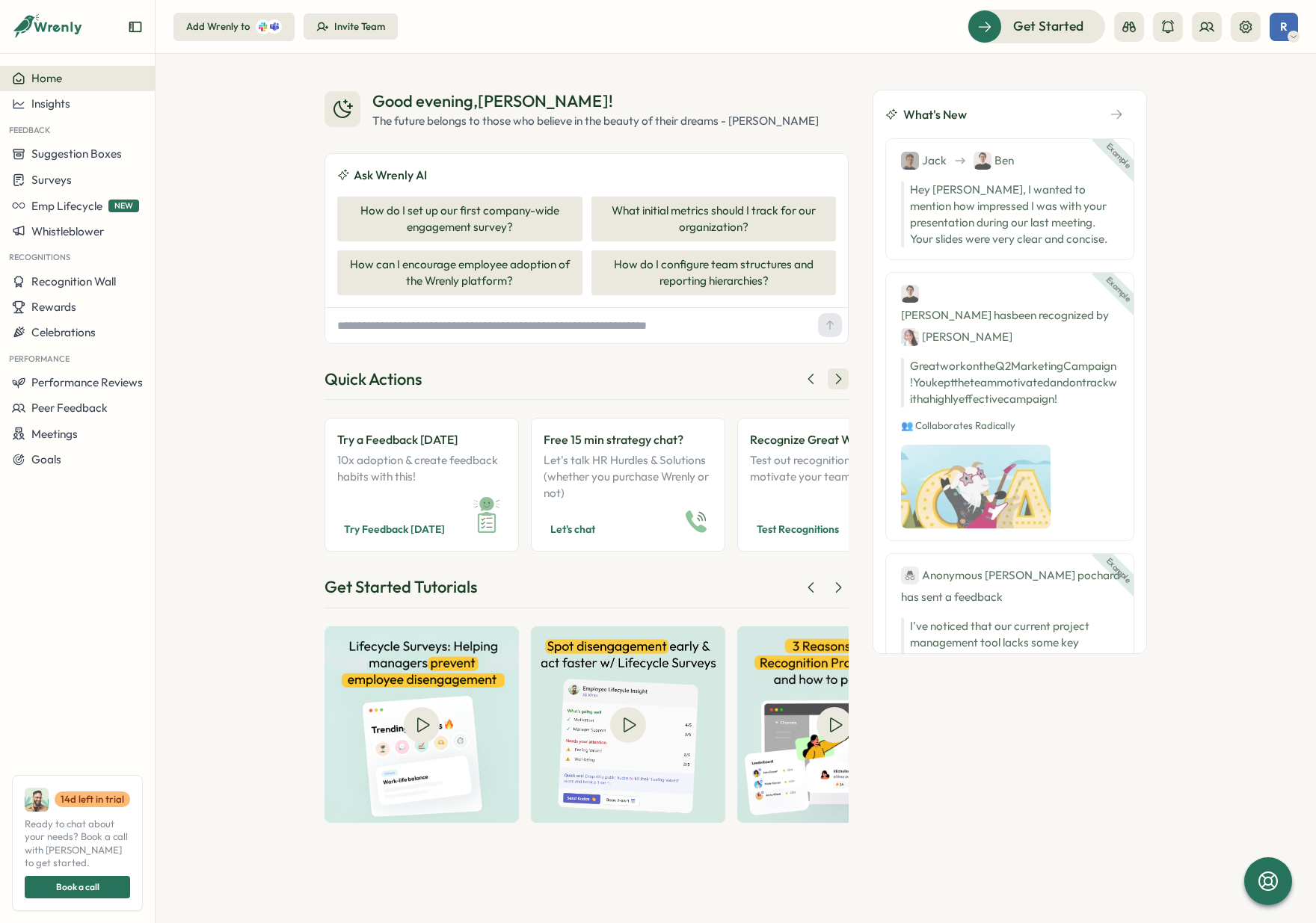
click at [834, 371] on icon at bounding box center [838, 379] width 15 height 15
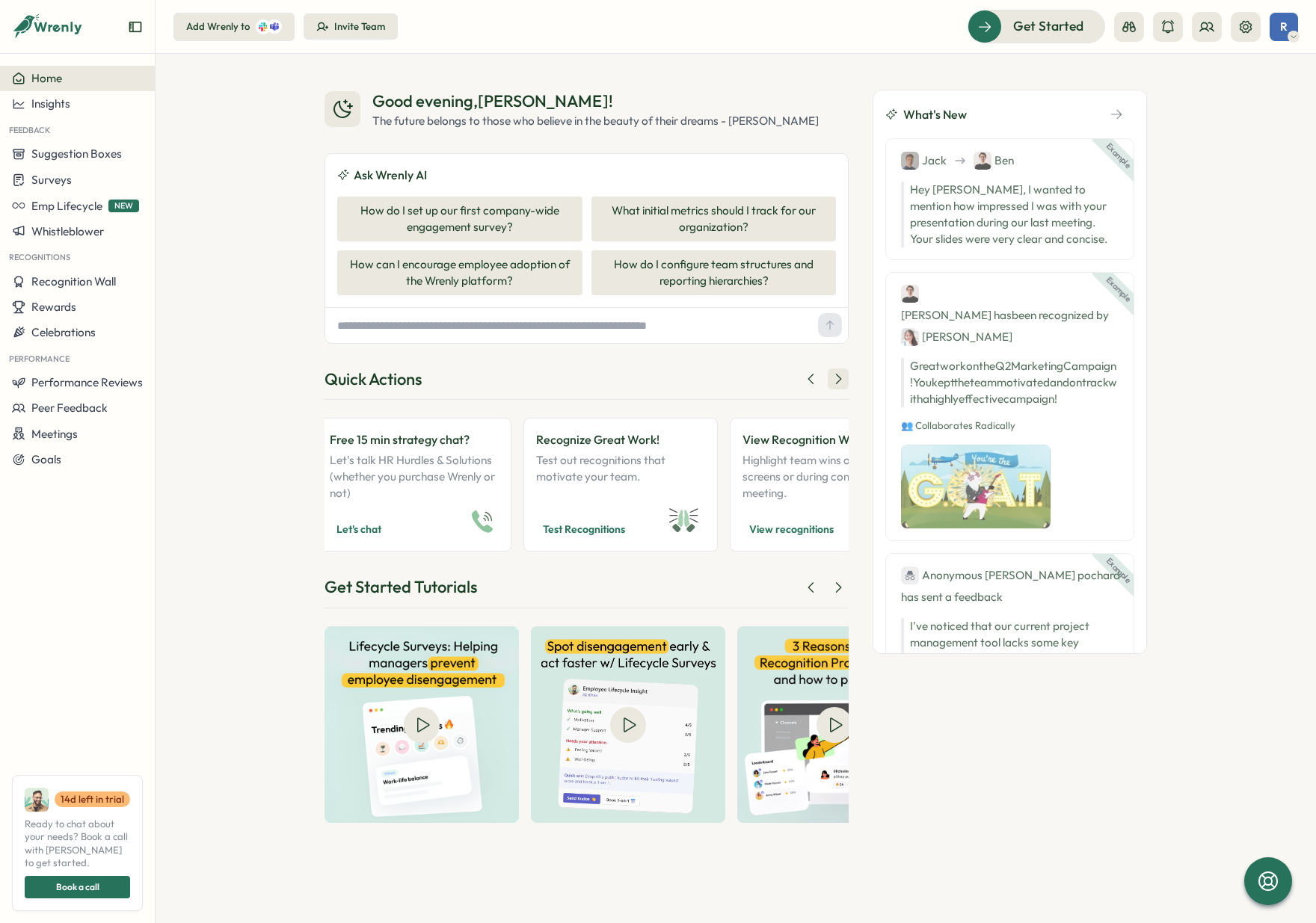
scroll to position [0, 254]
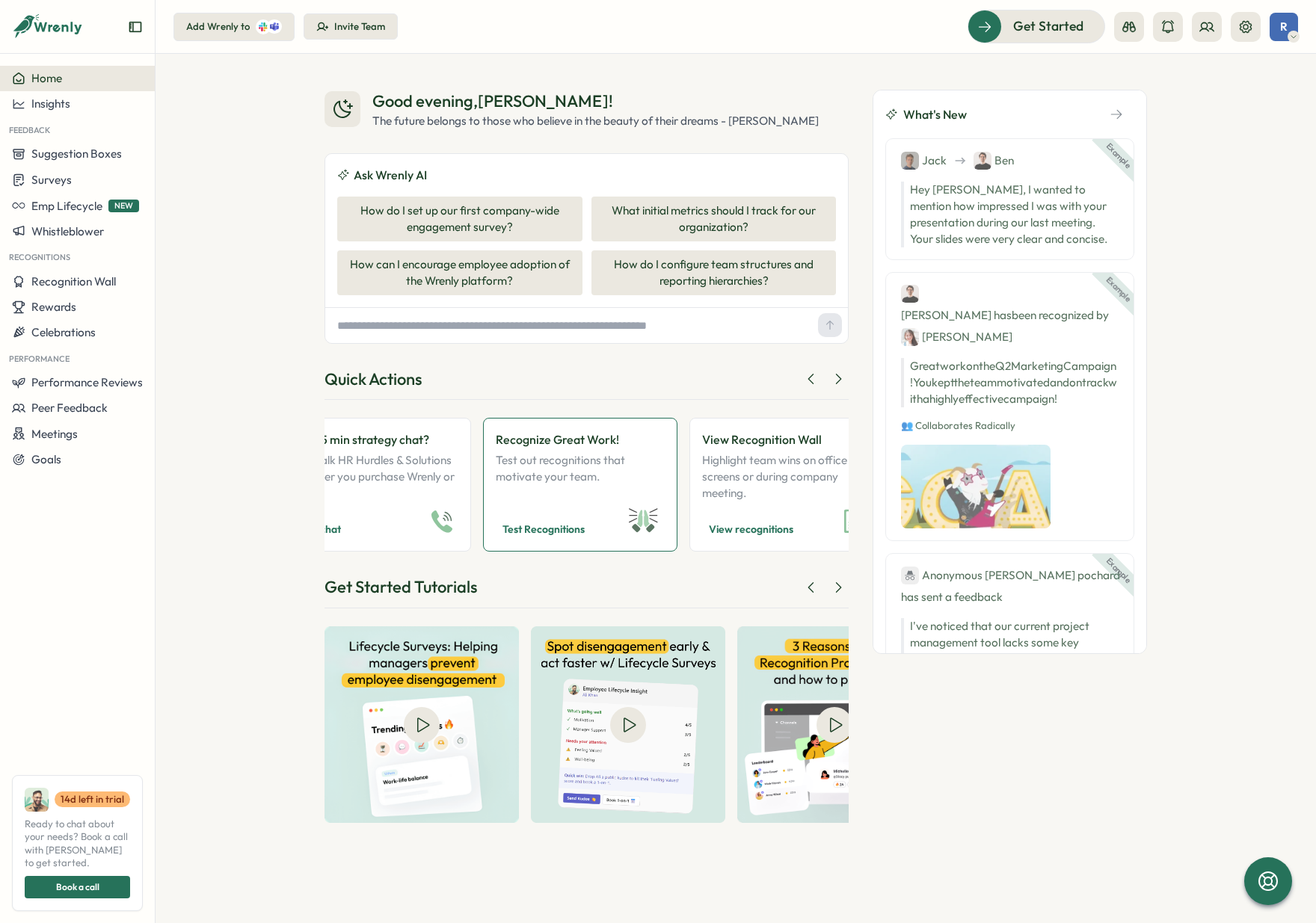
click at [582, 484] on p "Test out recognitions that motivate your team." at bounding box center [581, 476] width 169 height 49
click at [988, 163] on img at bounding box center [982, 160] width 18 height 18
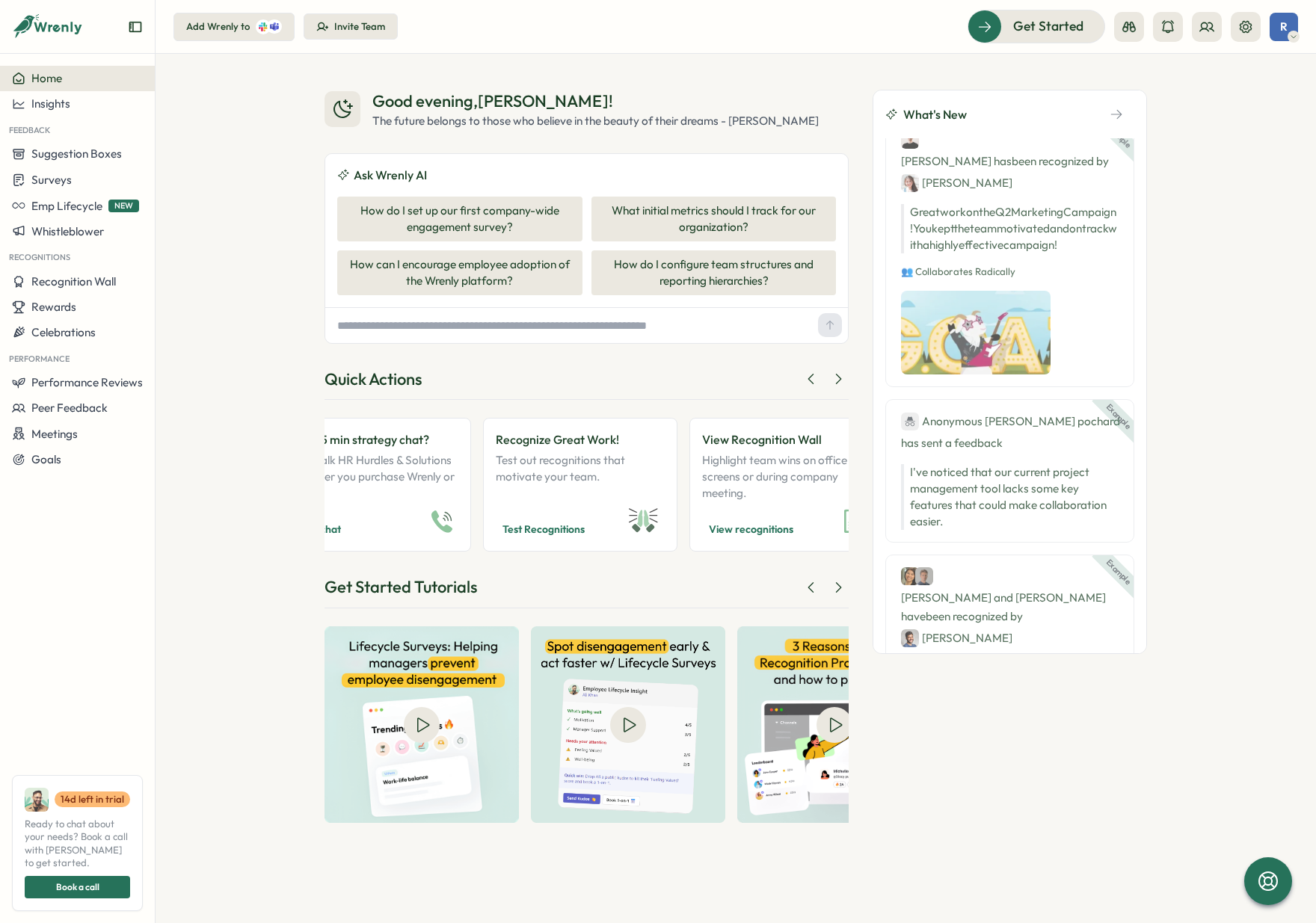
scroll to position [0, 0]
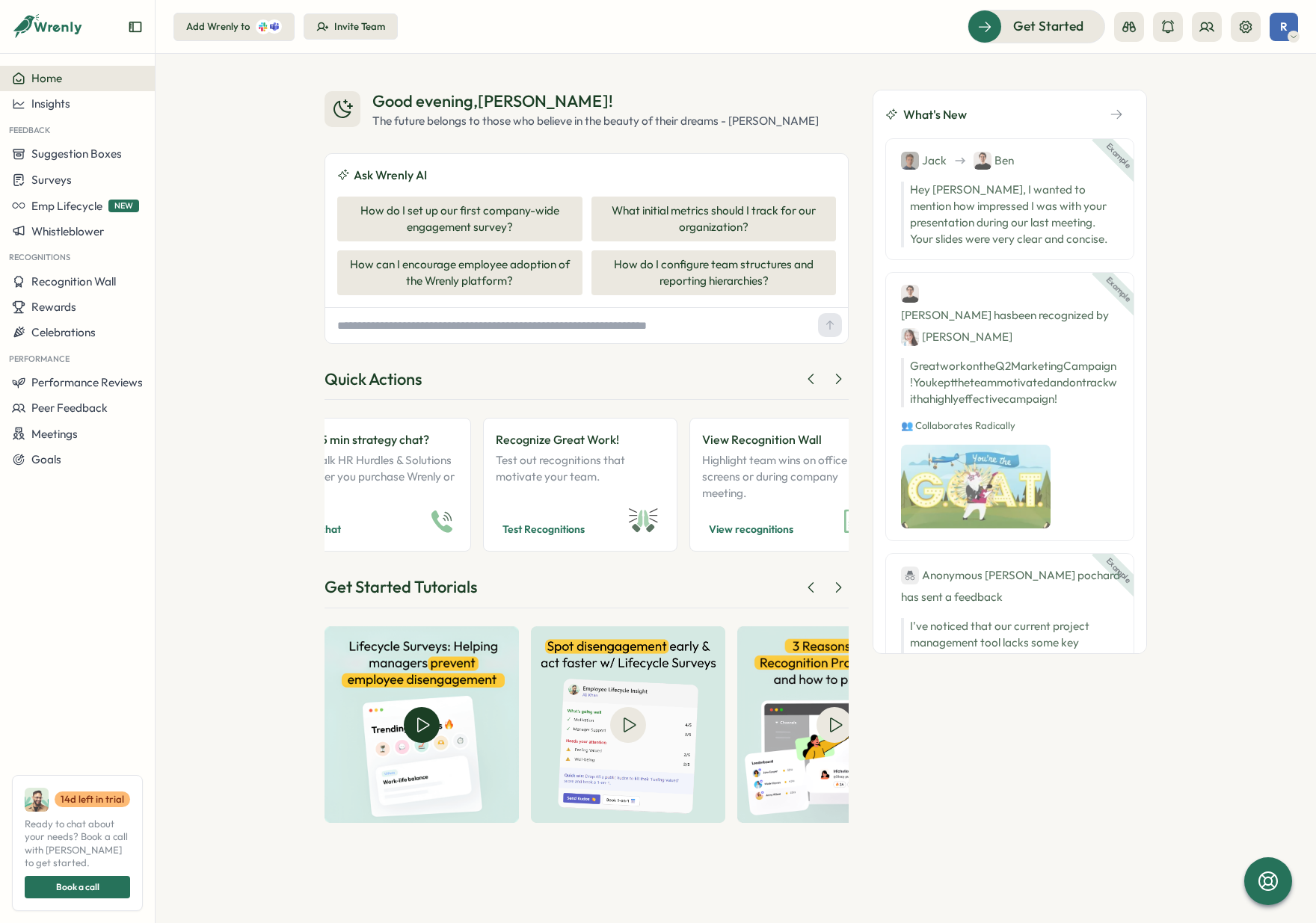
click at [430, 724] on img at bounding box center [421, 724] width 195 height 196
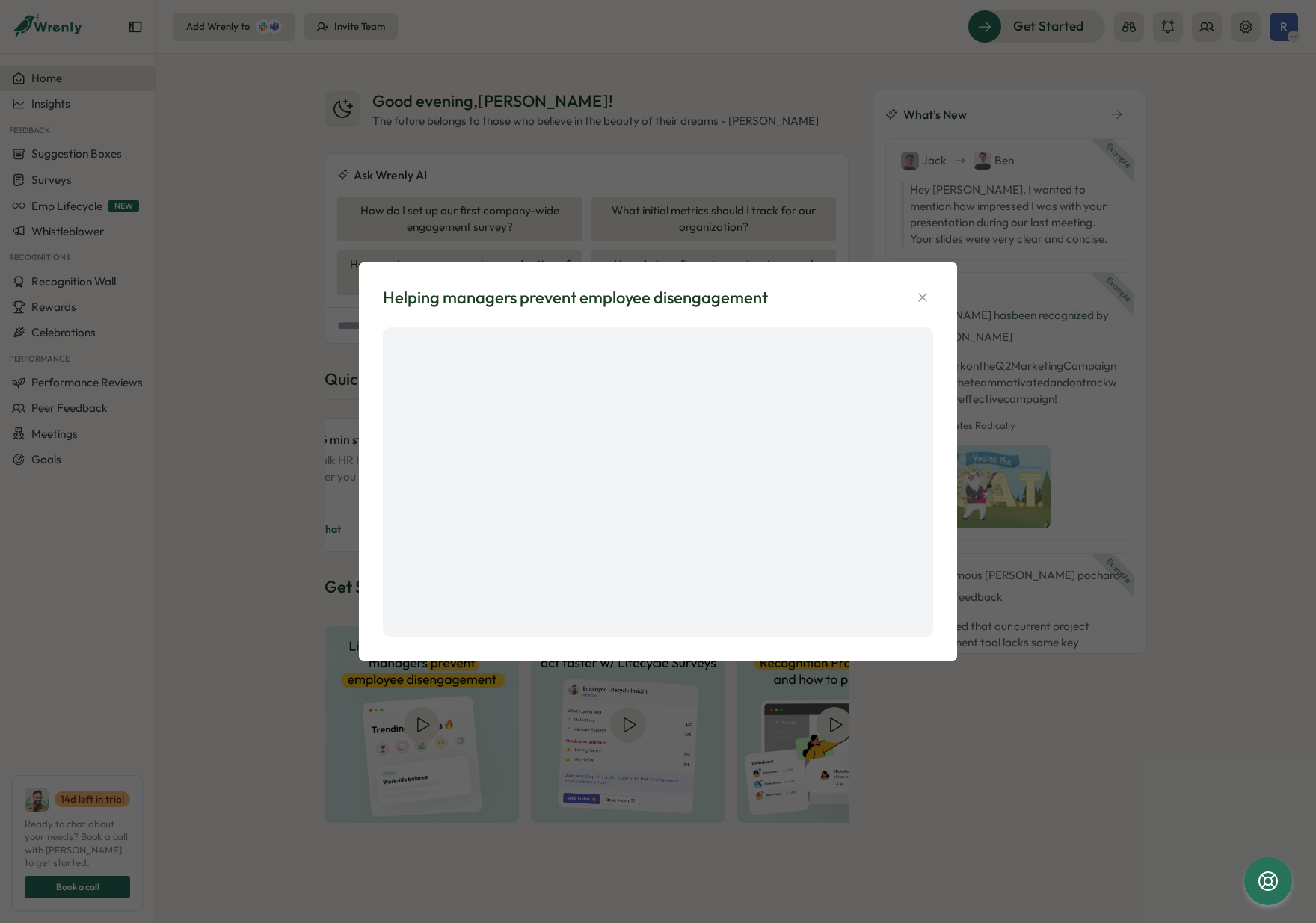
click at [279, 472] on div "Helping managers prevent employee disengagement" at bounding box center [658, 461] width 1316 height 923
click at [929, 291] on icon "button" at bounding box center [922, 298] width 15 height 15
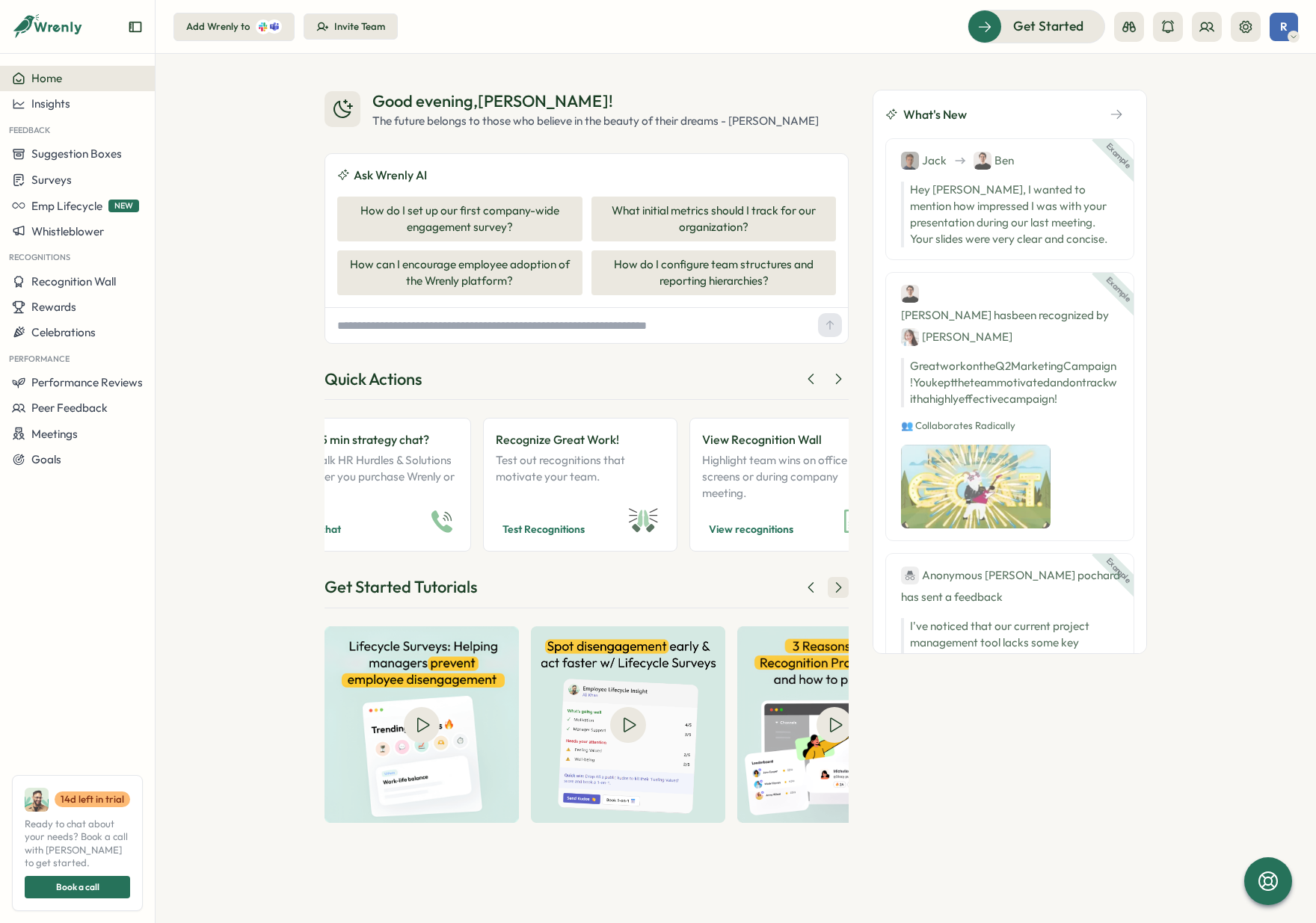
click at [837, 584] on icon at bounding box center [838, 588] width 15 height 15
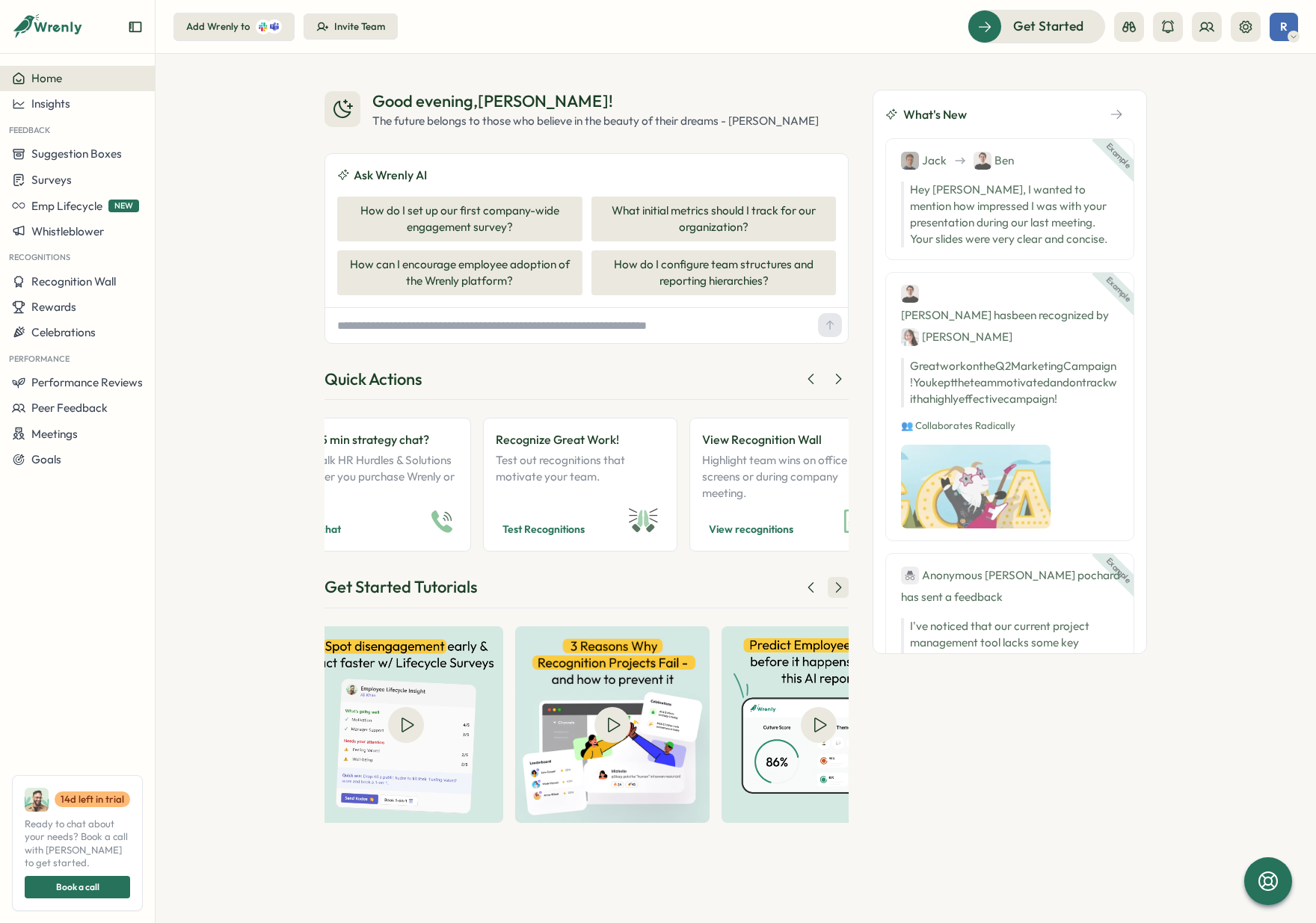
scroll to position [0, 254]
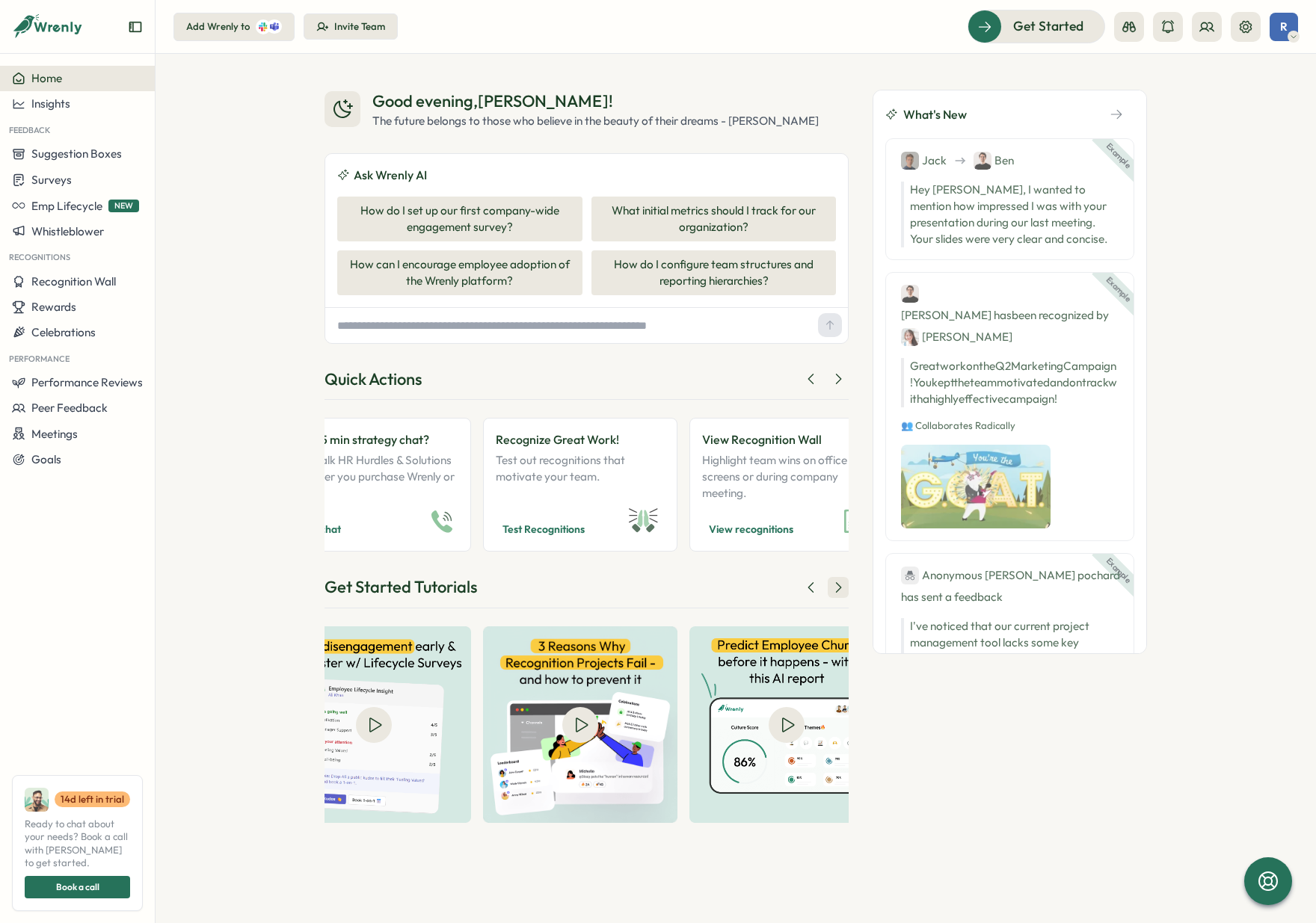
click at [840, 583] on icon at bounding box center [838, 588] width 15 height 15
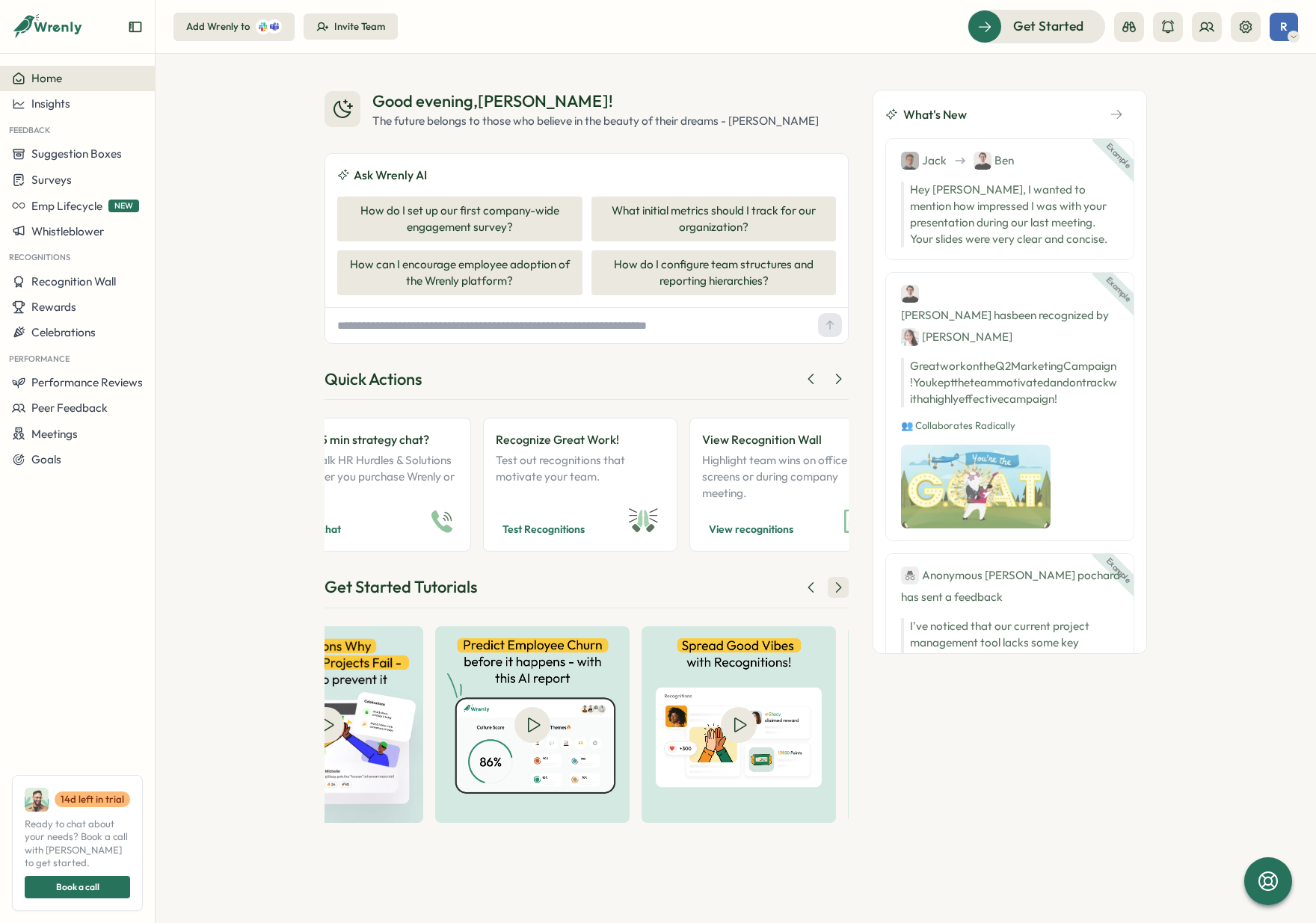
click at [842, 581] on icon at bounding box center [838, 588] width 15 height 15
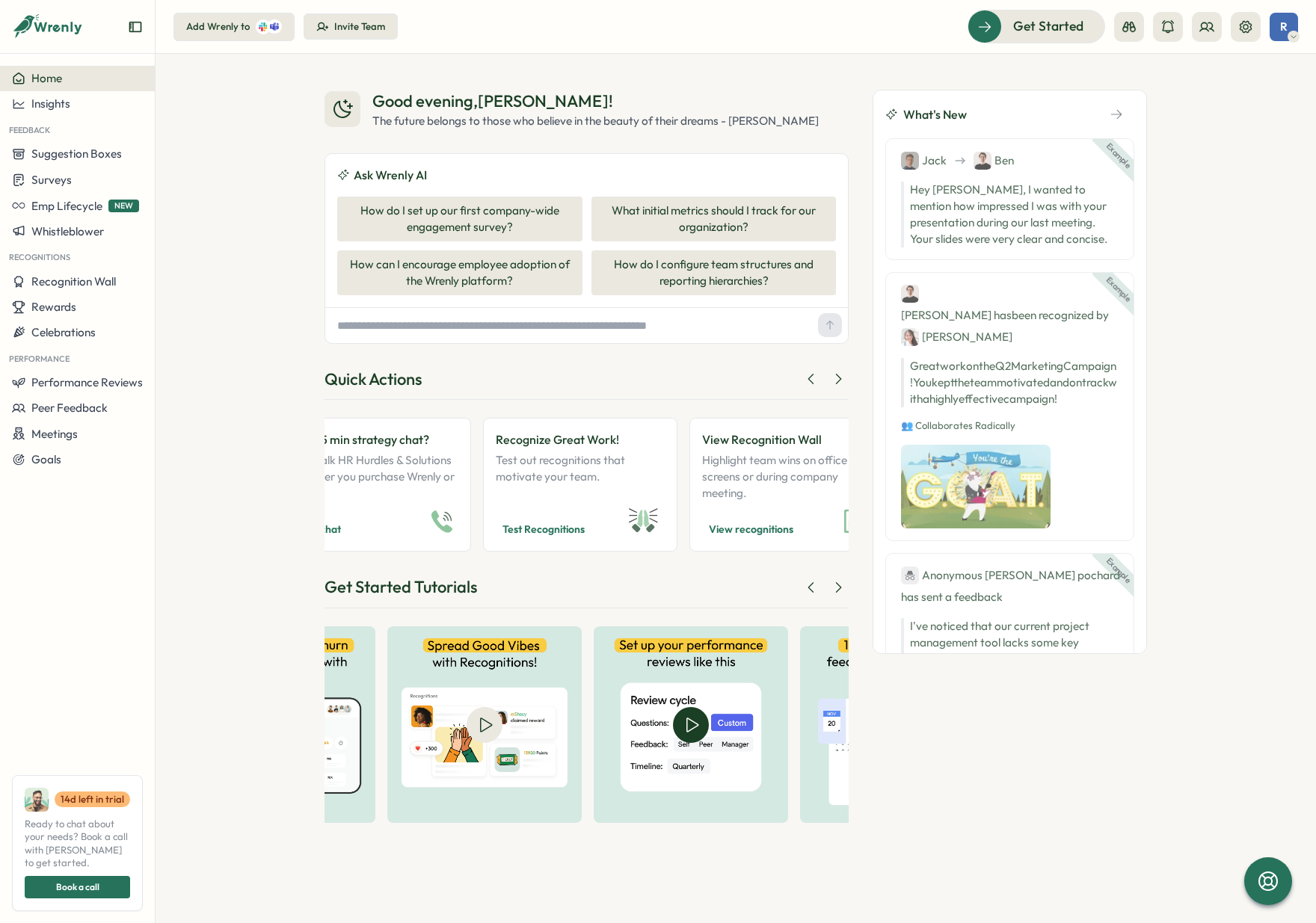
click at [726, 705] on img at bounding box center [691, 724] width 195 height 196
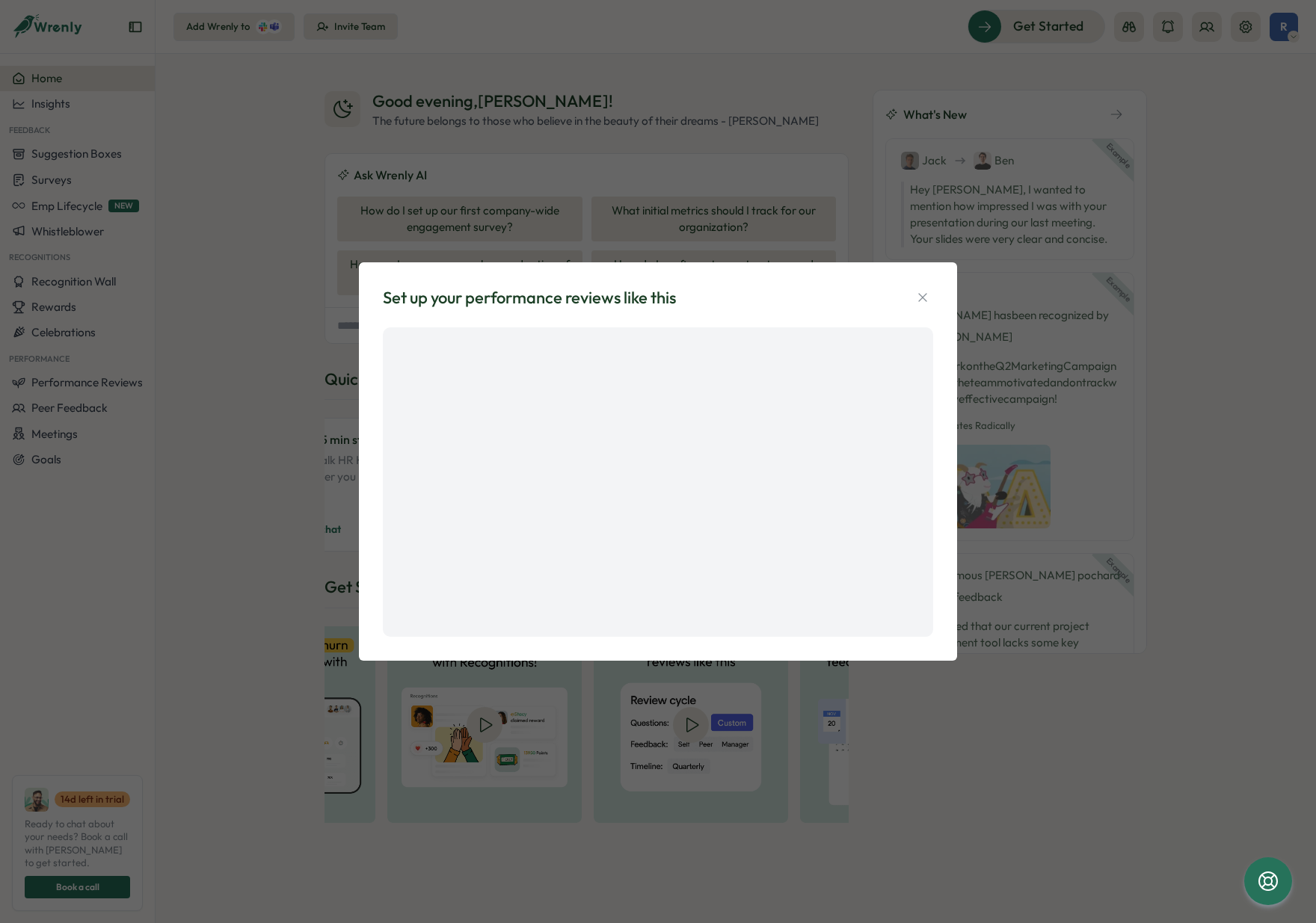
click at [131, 487] on div "Set up your performance reviews like this" at bounding box center [658, 461] width 1316 height 923
click at [317, 511] on div "Set up your performance reviews like this" at bounding box center [658, 461] width 1316 height 923
click at [920, 294] on icon "button" at bounding box center [922, 298] width 8 height 8
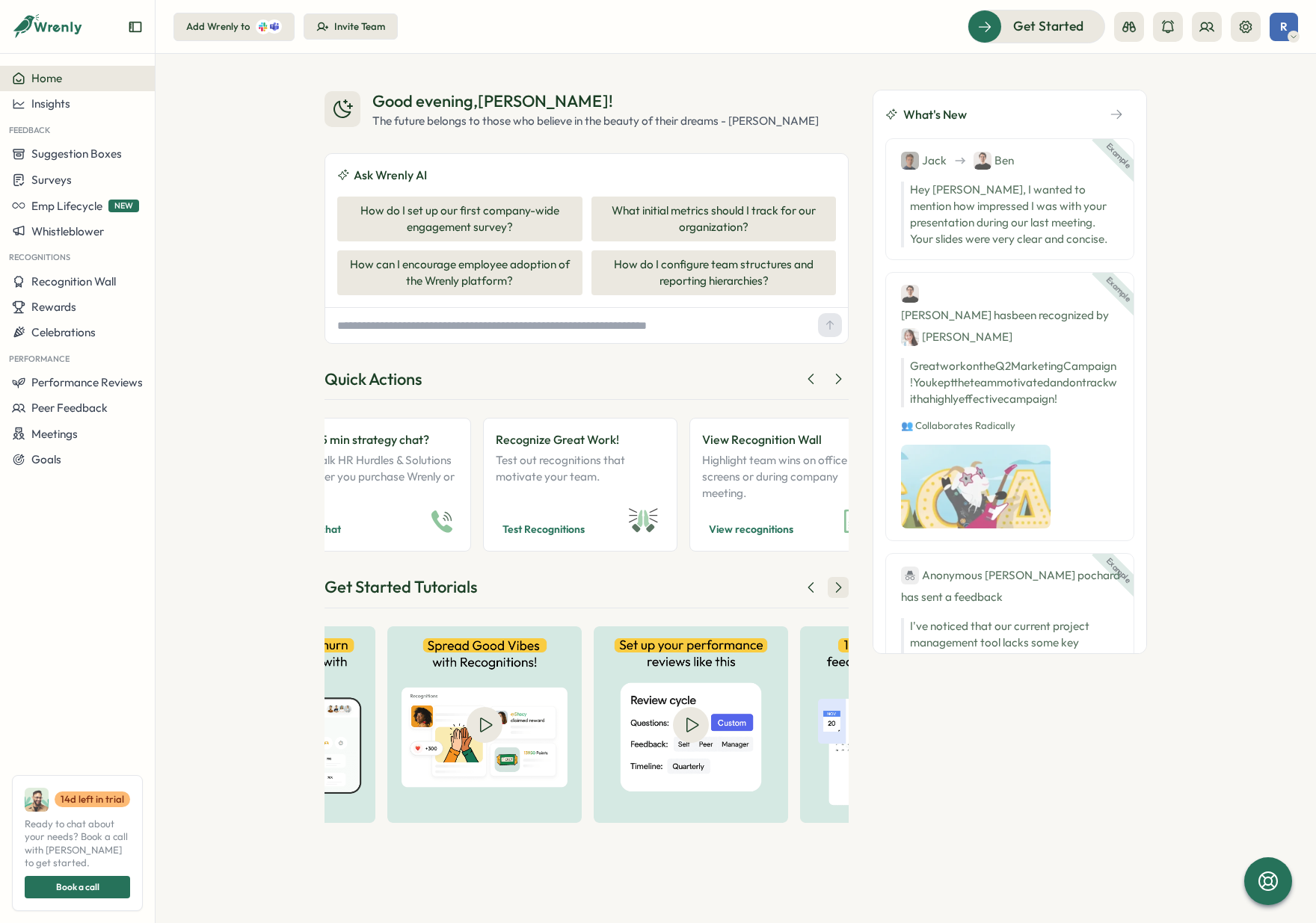
click at [839, 583] on icon at bounding box center [838, 588] width 15 height 15
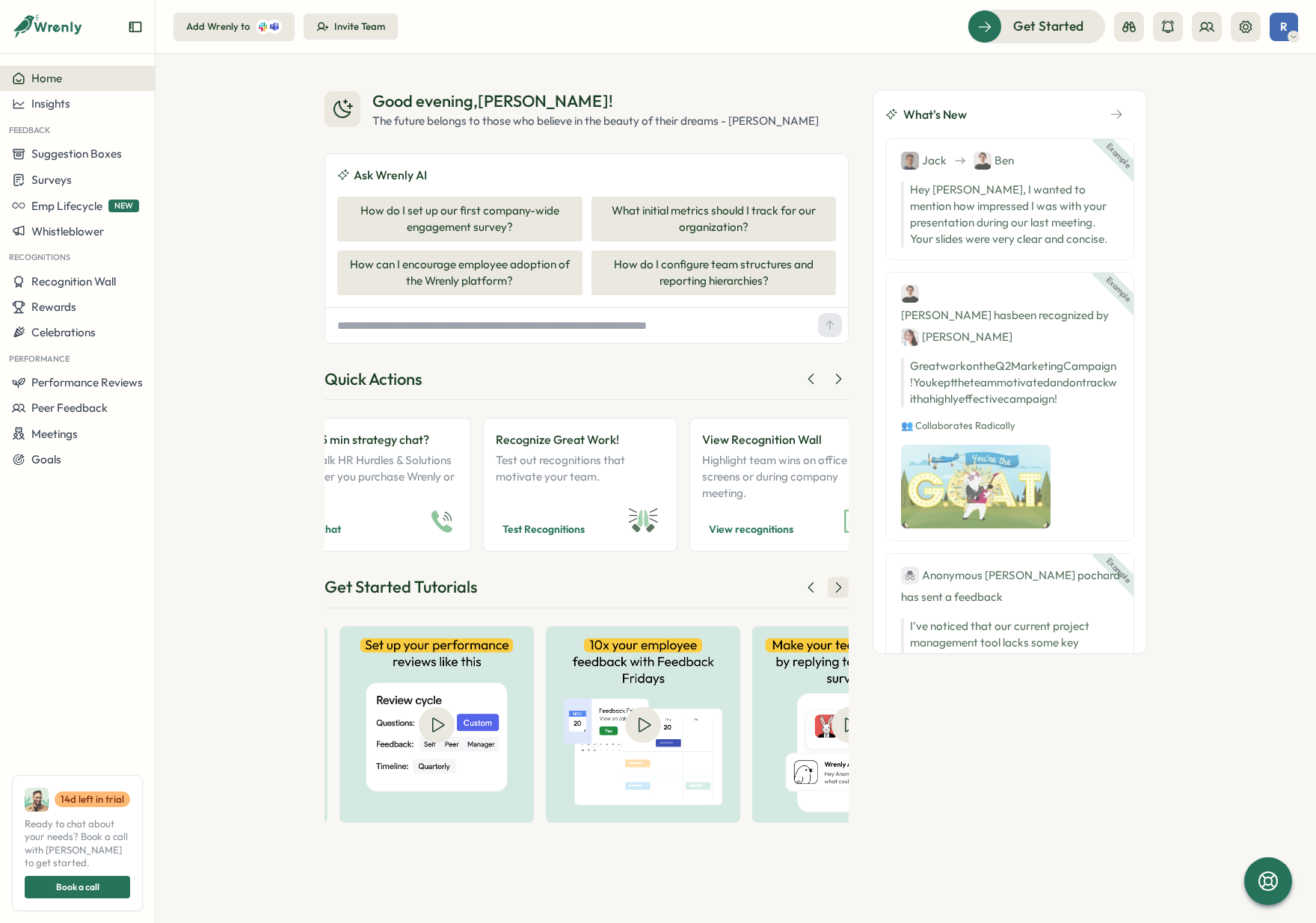
click at [839, 583] on icon at bounding box center [838, 588] width 15 height 15
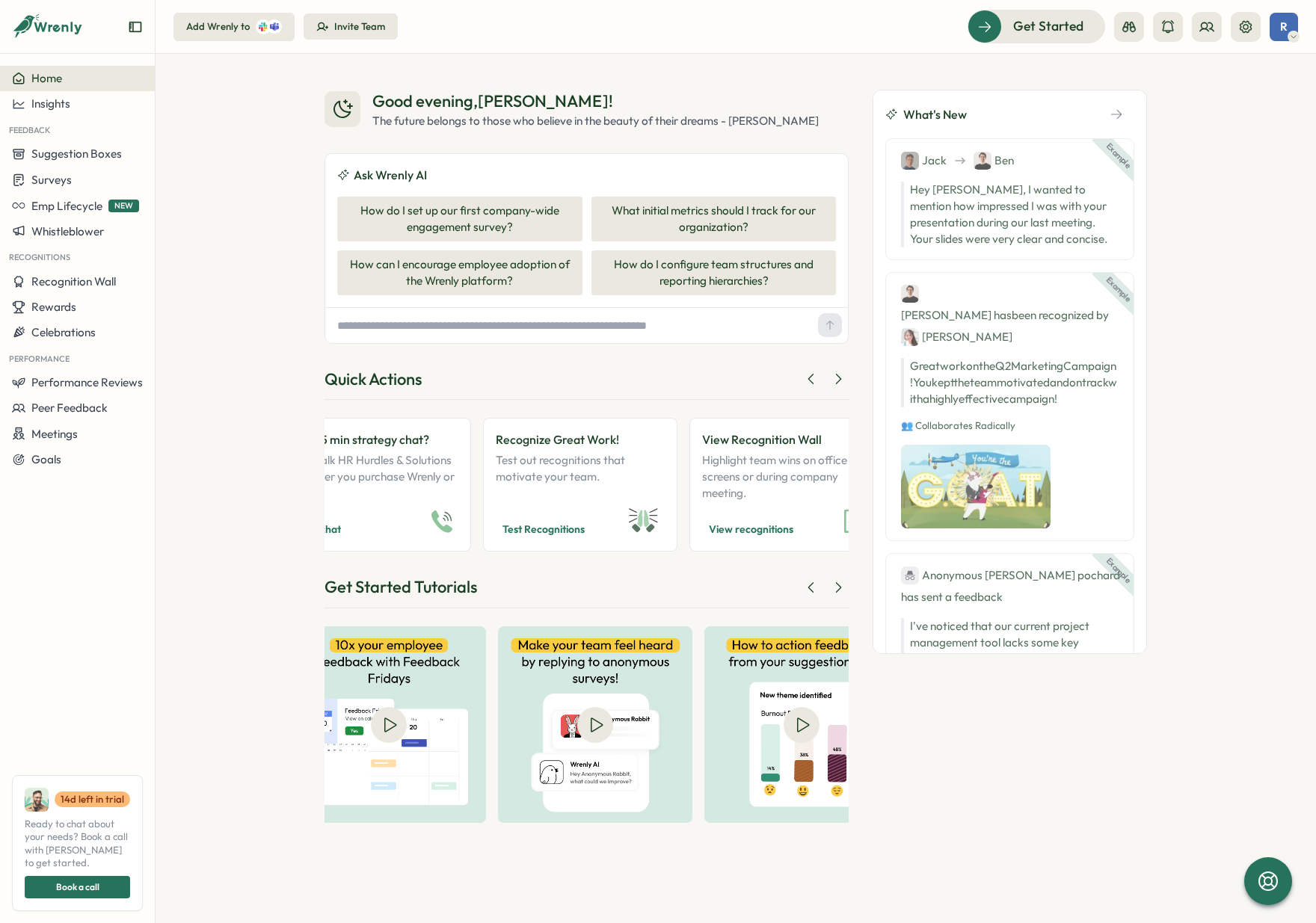
click at [845, 596] on div "Get Started Tutorials" at bounding box center [586, 591] width 524 height 33
click at [843, 593] on button at bounding box center [838, 587] width 21 height 21
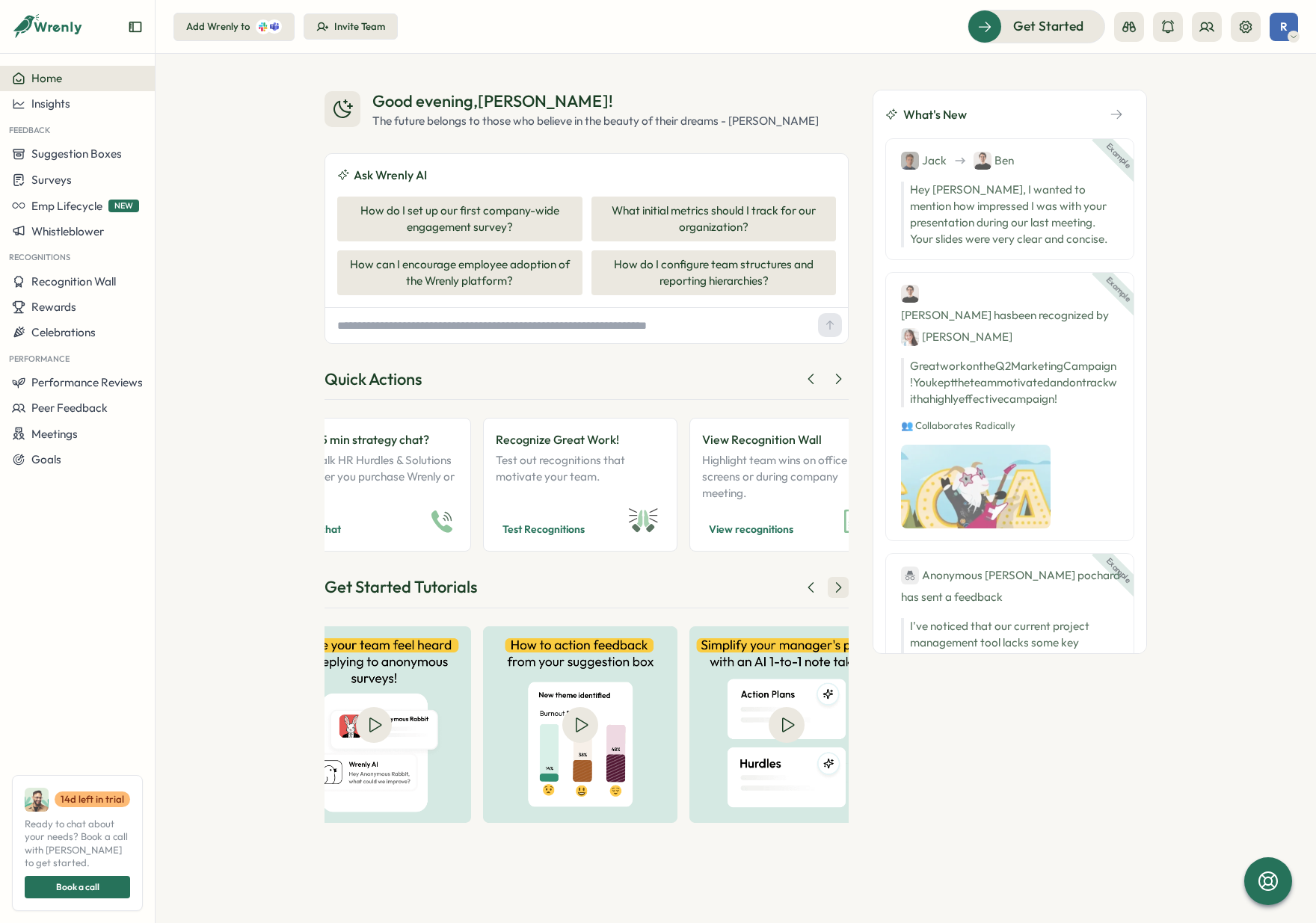
scroll to position [0, 1525]
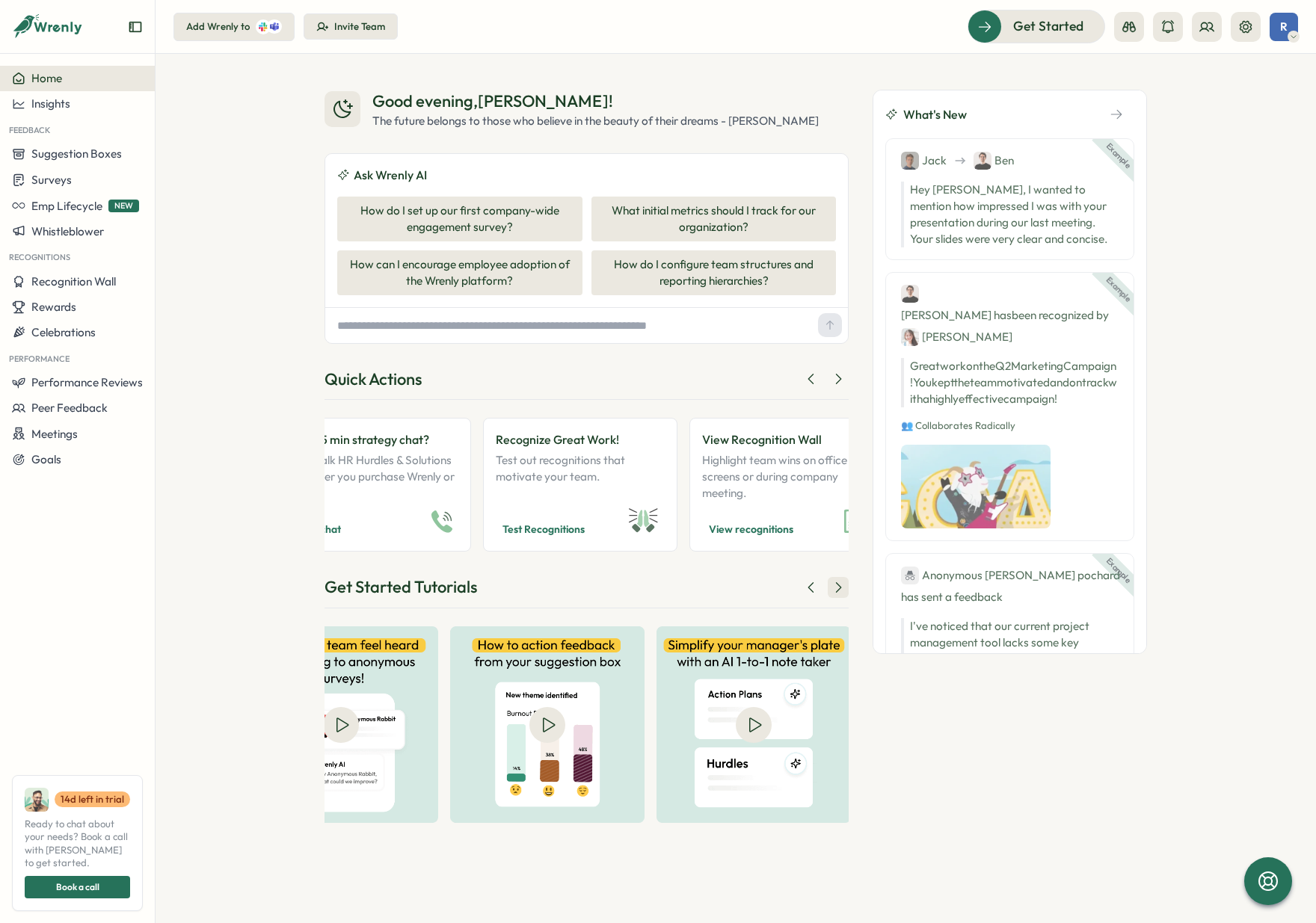
click at [843, 591] on icon at bounding box center [838, 588] width 15 height 15
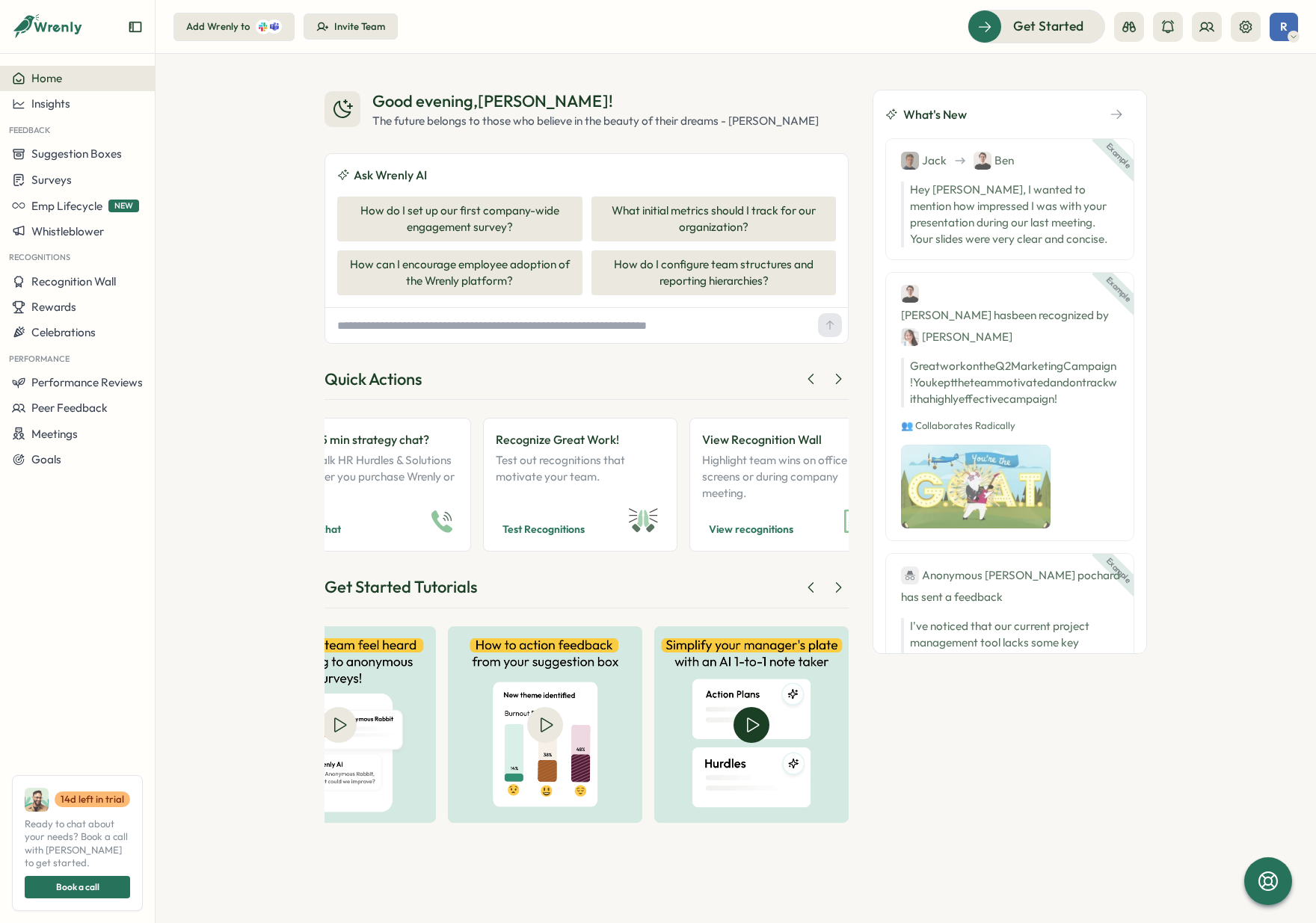
click at [774, 685] on img at bounding box center [752, 724] width 195 height 196
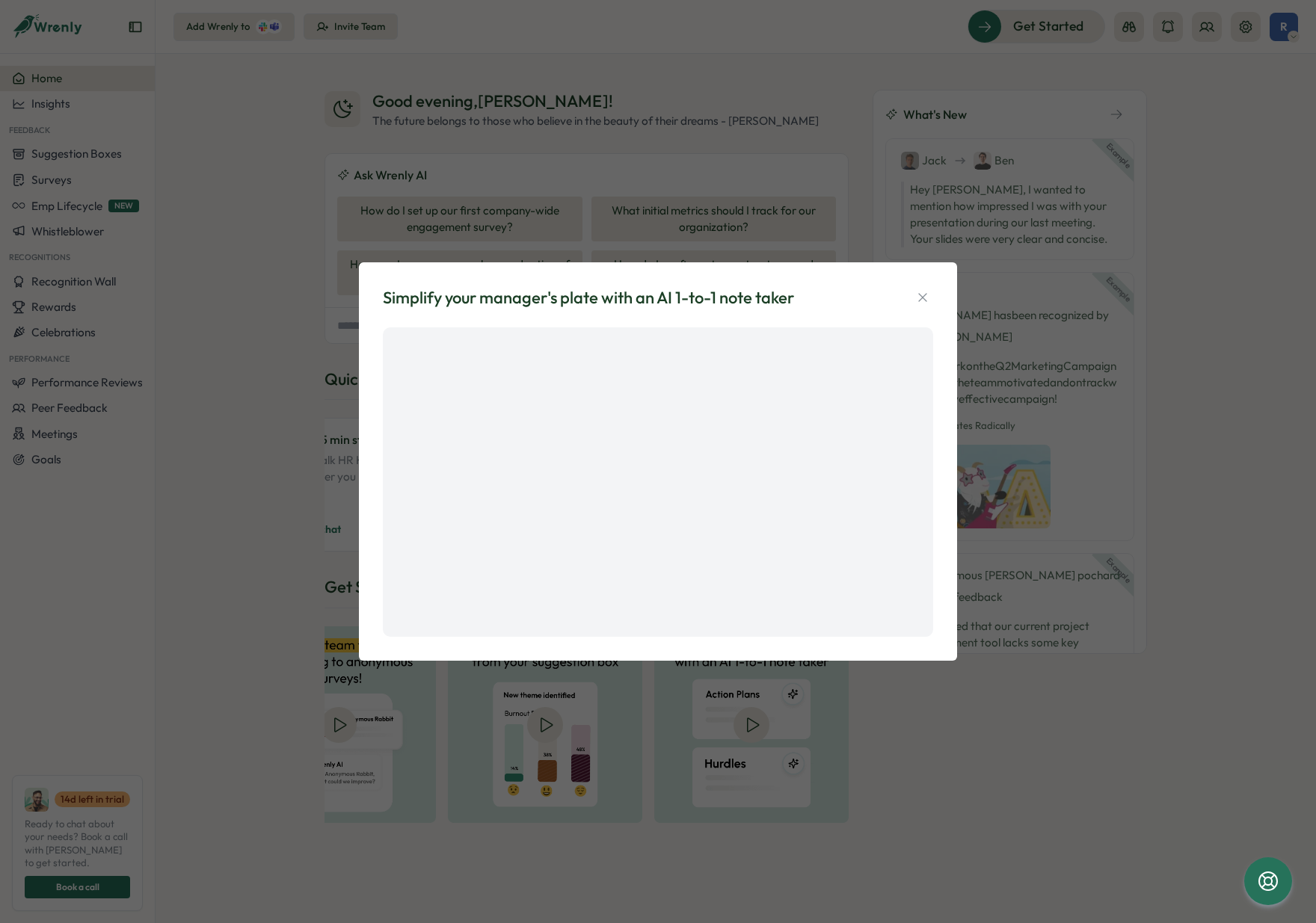
click at [219, 518] on div "Simplify your manager's plate with an AI 1-to-1 note taker" at bounding box center [658, 461] width 1316 height 923
click at [932, 294] on button "button" at bounding box center [922, 297] width 21 height 21
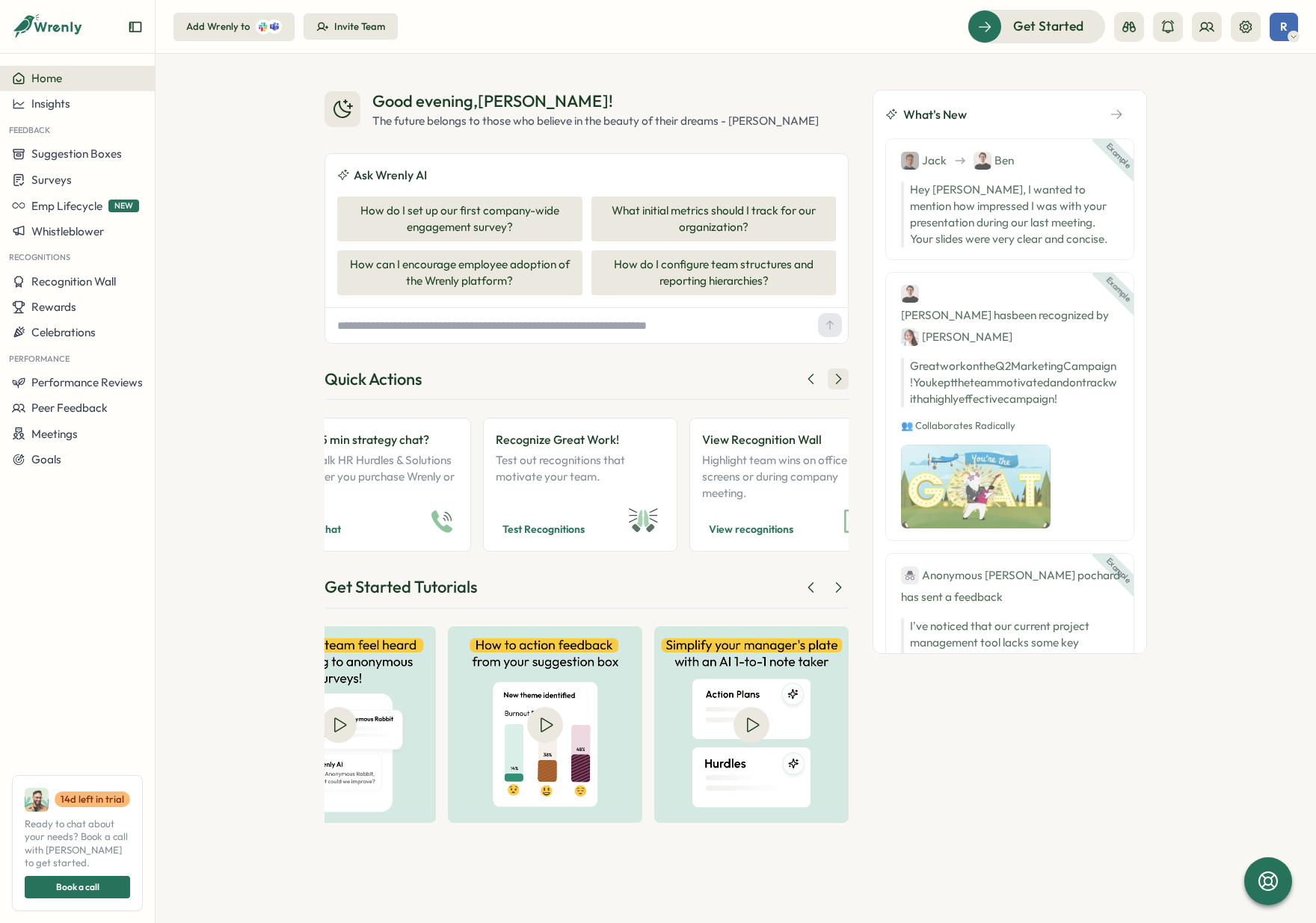
click at [840, 374] on icon at bounding box center [838, 379] width 15 height 15
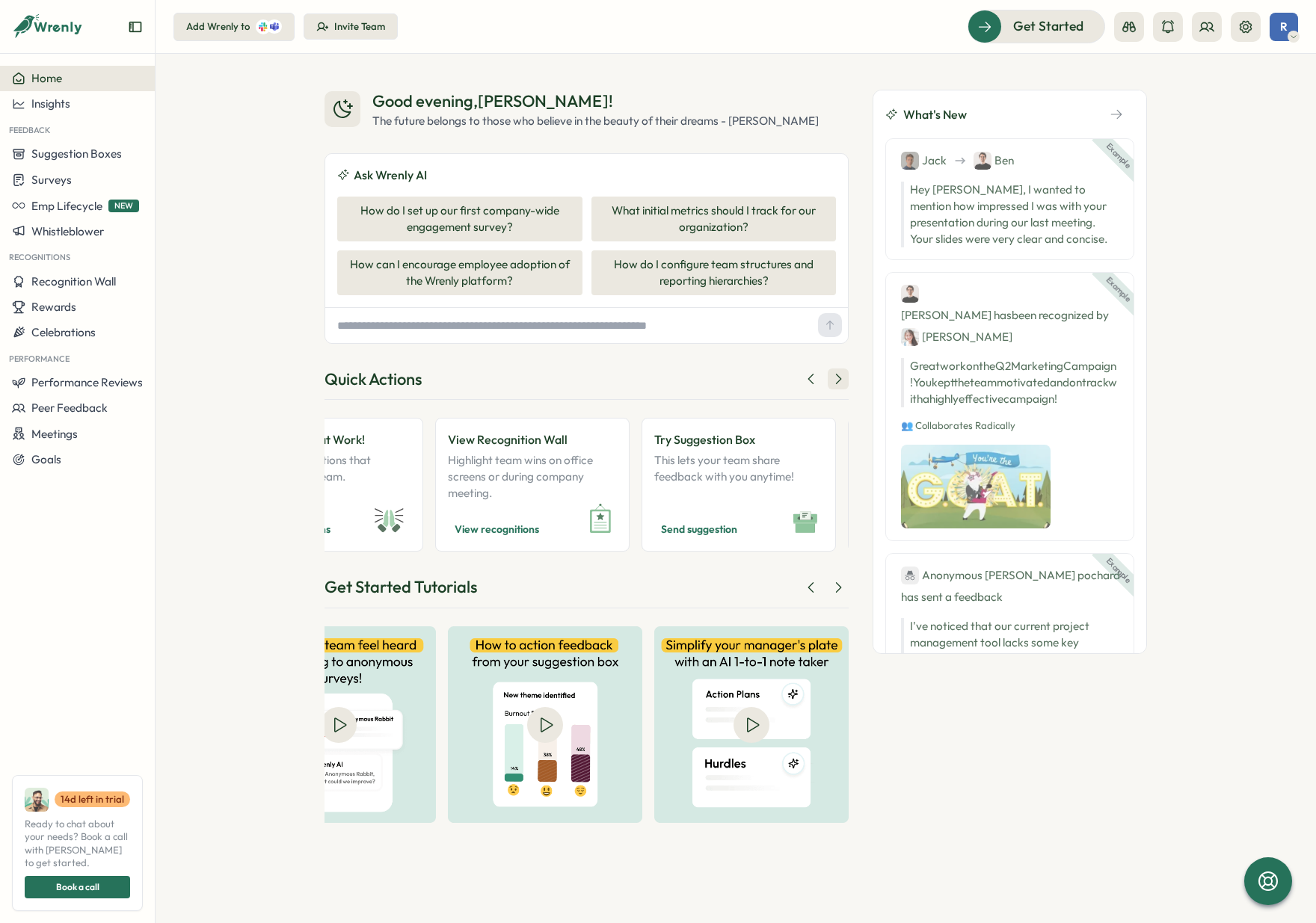
click at [840, 374] on icon at bounding box center [838, 379] width 15 height 15
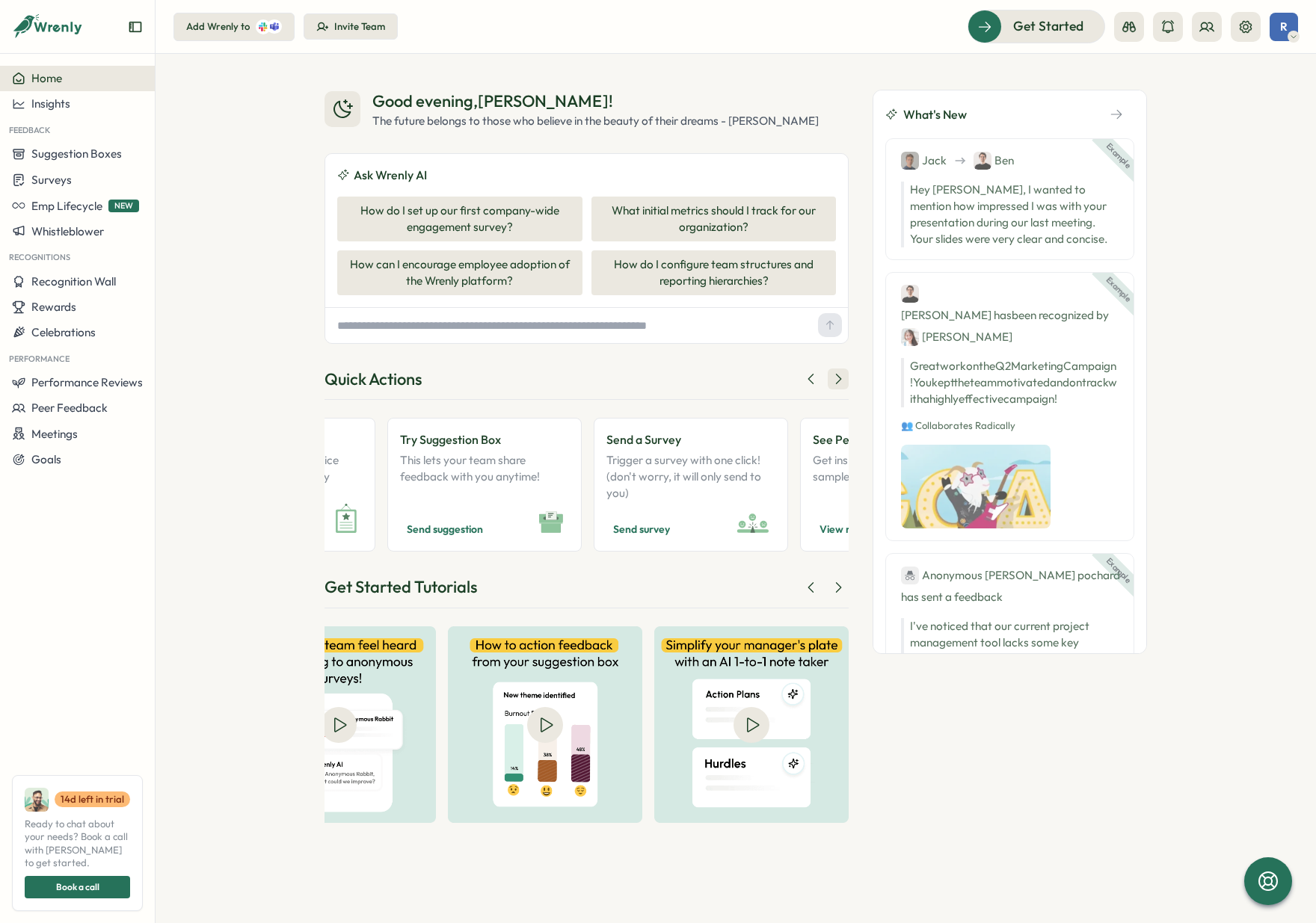
click at [840, 374] on icon at bounding box center [838, 379] width 15 height 15
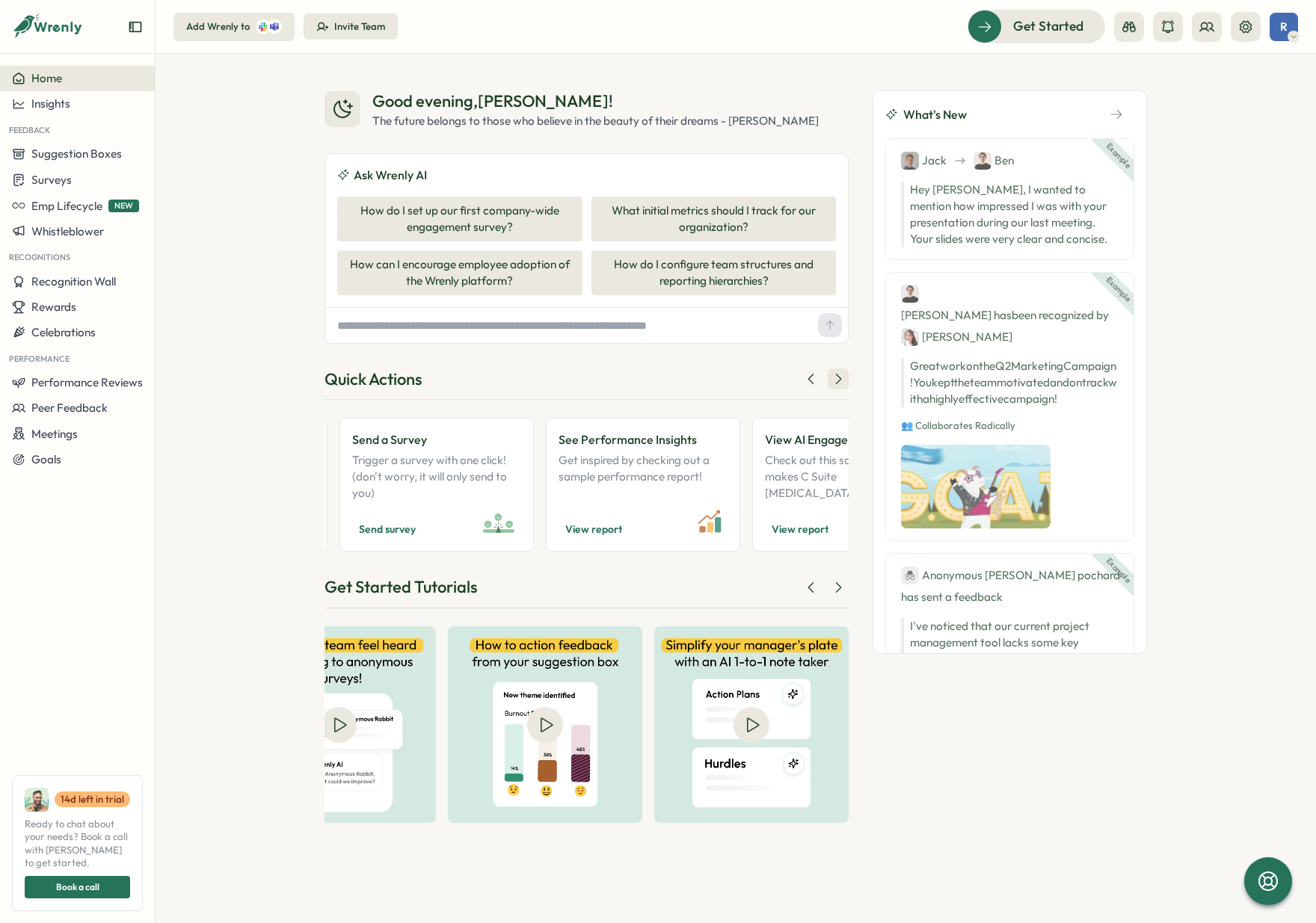
click at [840, 374] on icon at bounding box center [838, 379] width 15 height 15
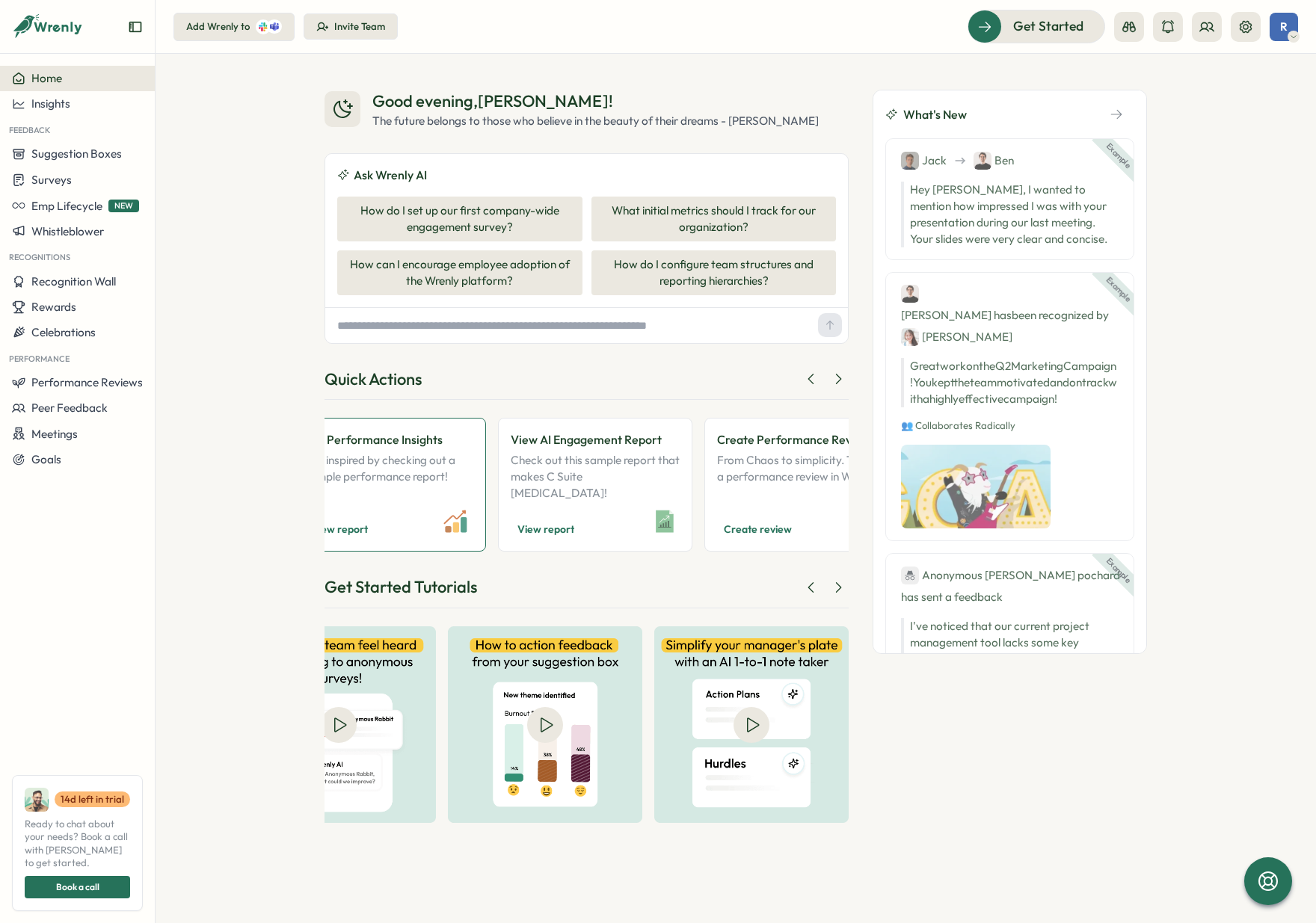
click at [401, 425] on link "See Performance Insights Get inspired by checking out a sample performance repo…" at bounding box center [389, 485] width 195 height 134
click at [836, 377] on icon at bounding box center [838, 379] width 15 height 15
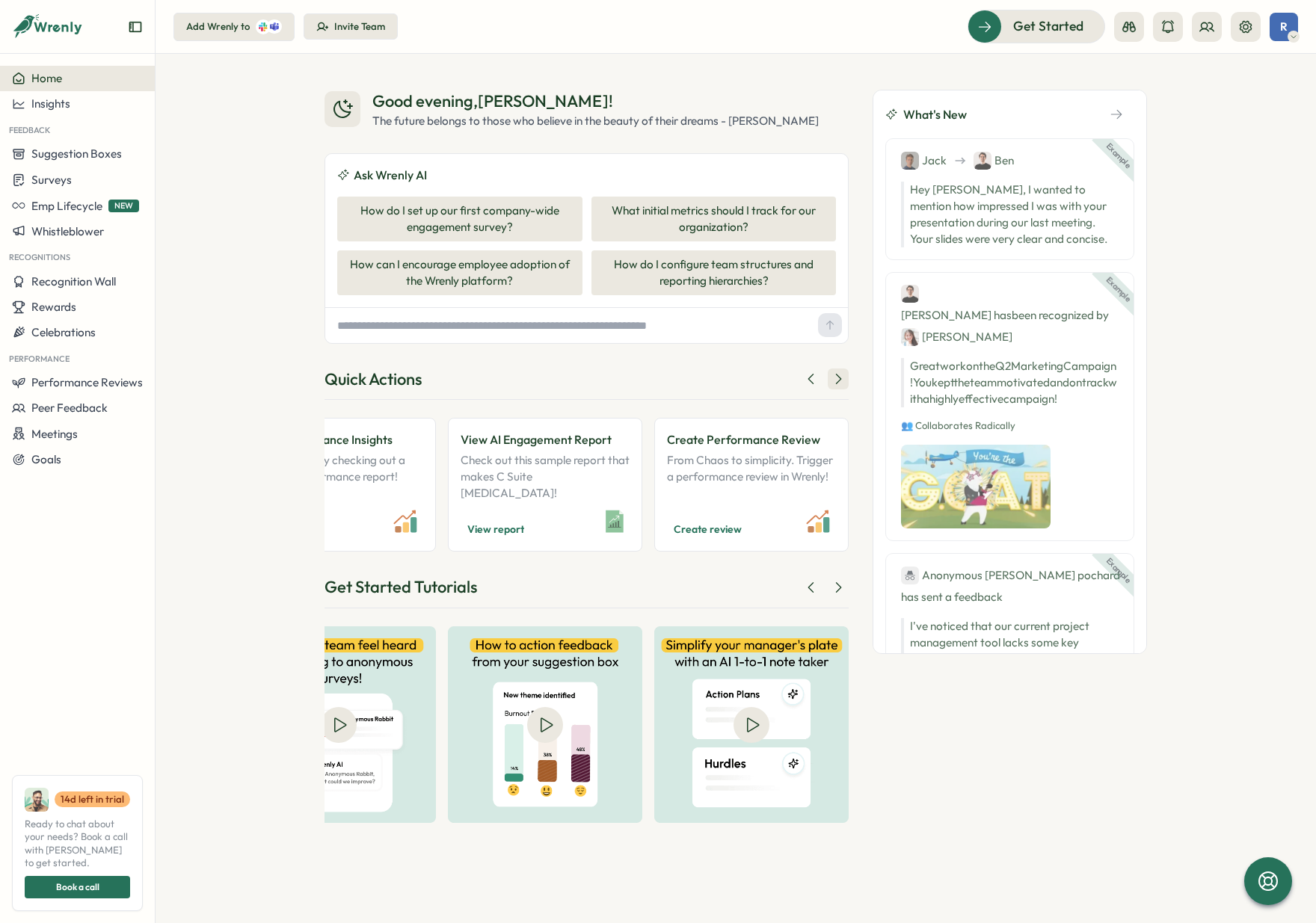
click at [836, 377] on icon at bounding box center [838, 379] width 15 height 15
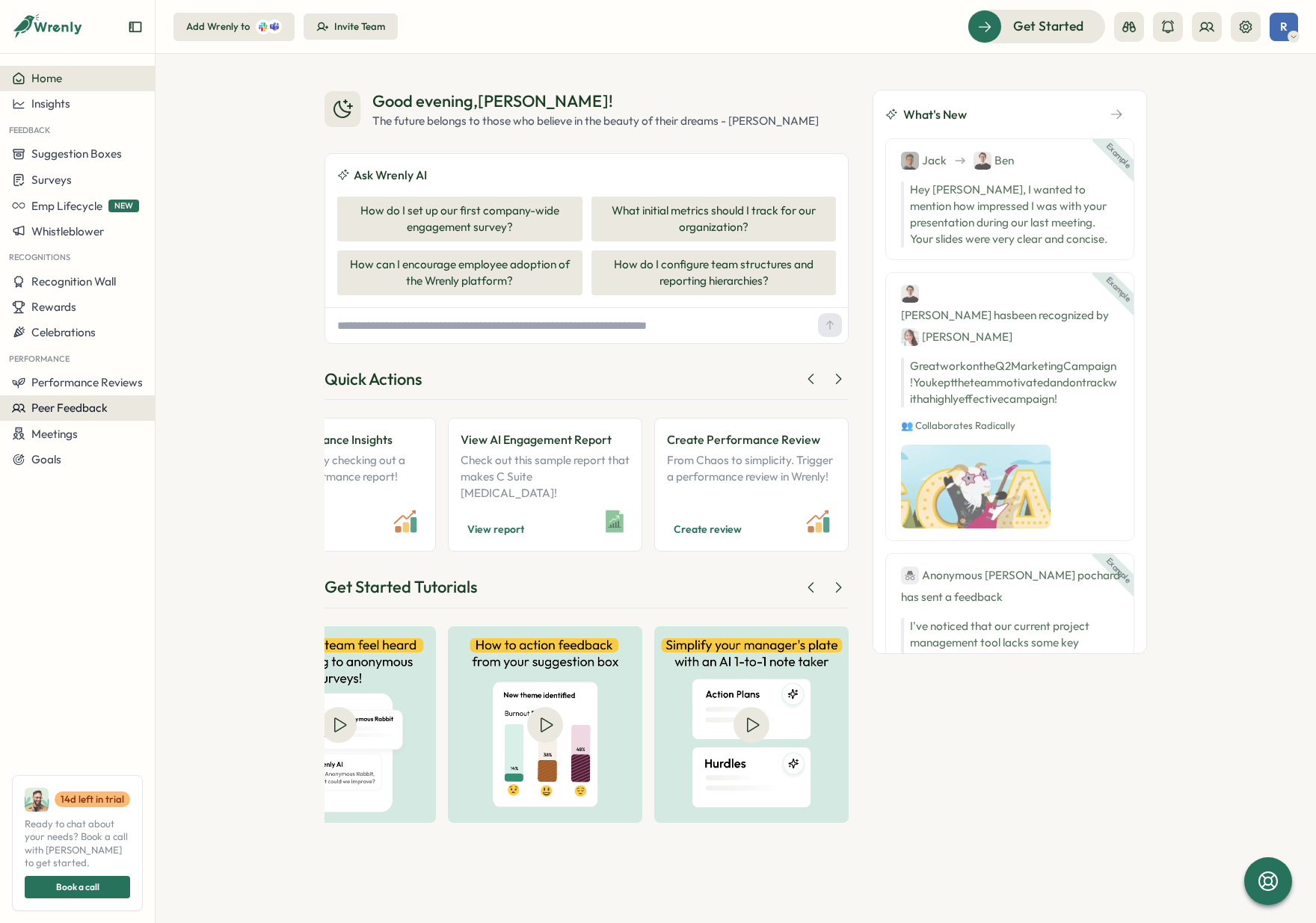
click at [67, 401] on span "Peer Feedback" at bounding box center [69, 407] width 76 height 14
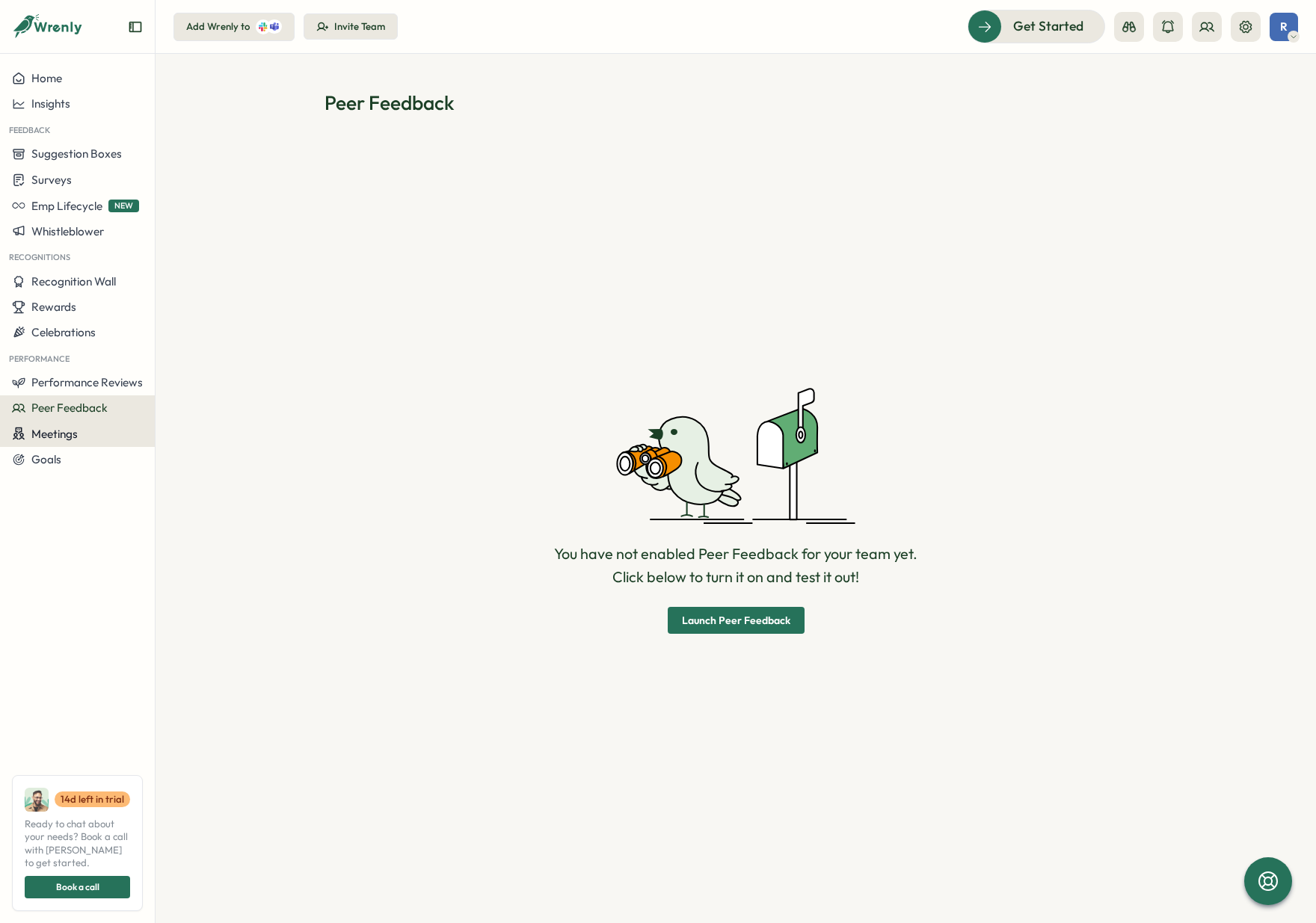
click at [63, 426] on button "Meetings" at bounding box center [77, 433] width 155 height 26
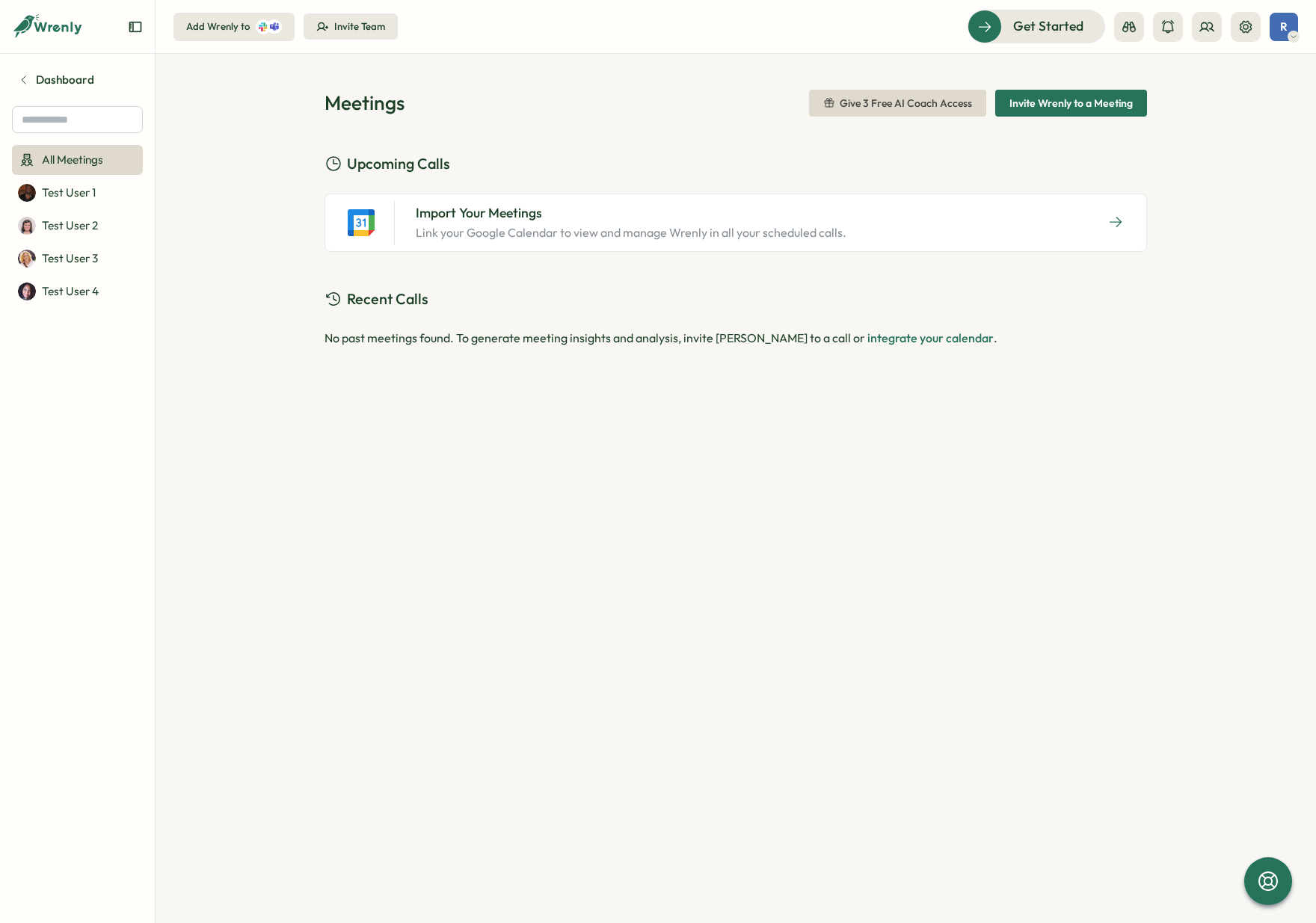
click at [882, 101] on span "Give 3 Free AI Coach Access" at bounding box center [906, 103] width 132 height 10
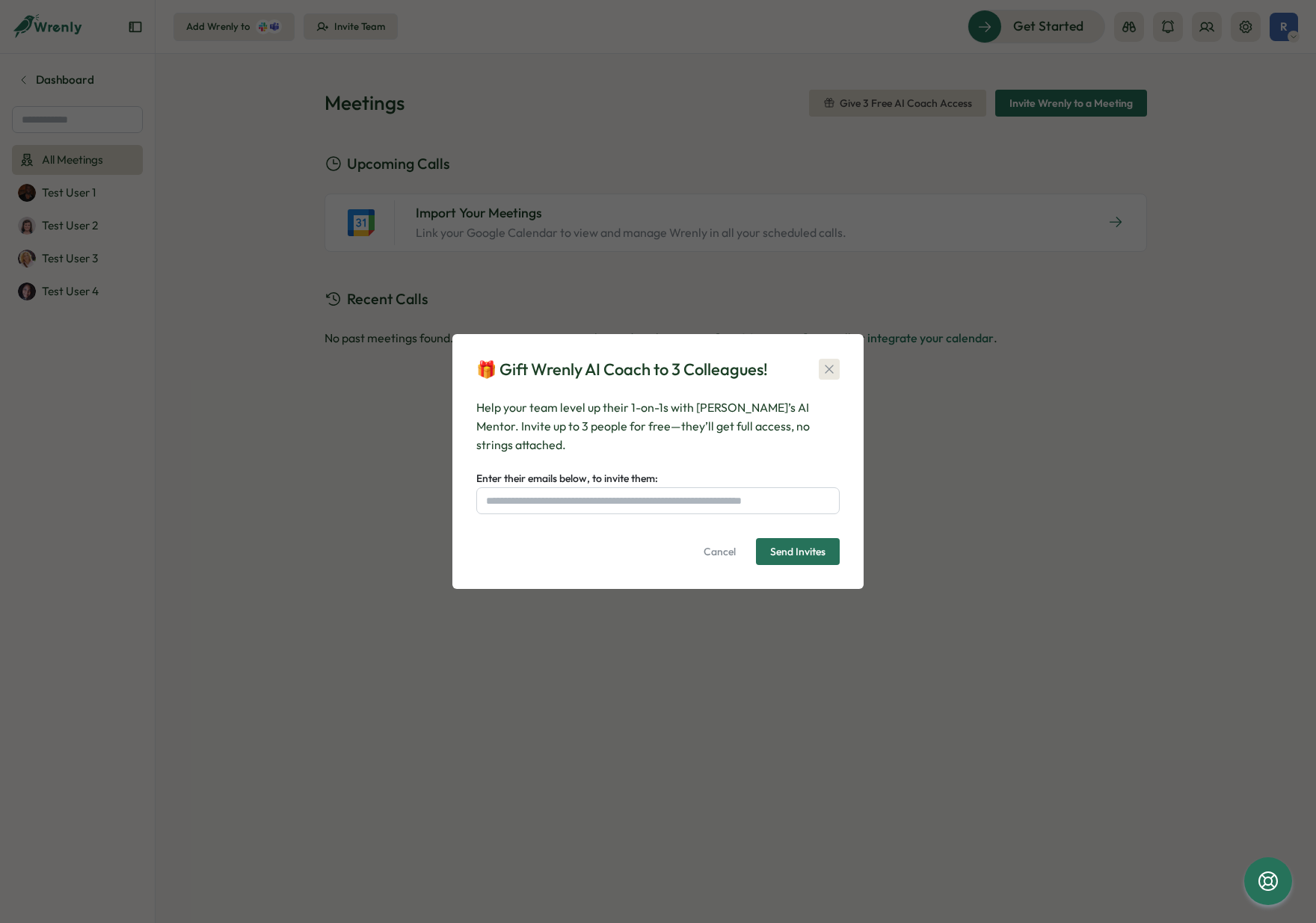
click at [834, 372] on icon "button" at bounding box center [829, 370] width 15 height 15
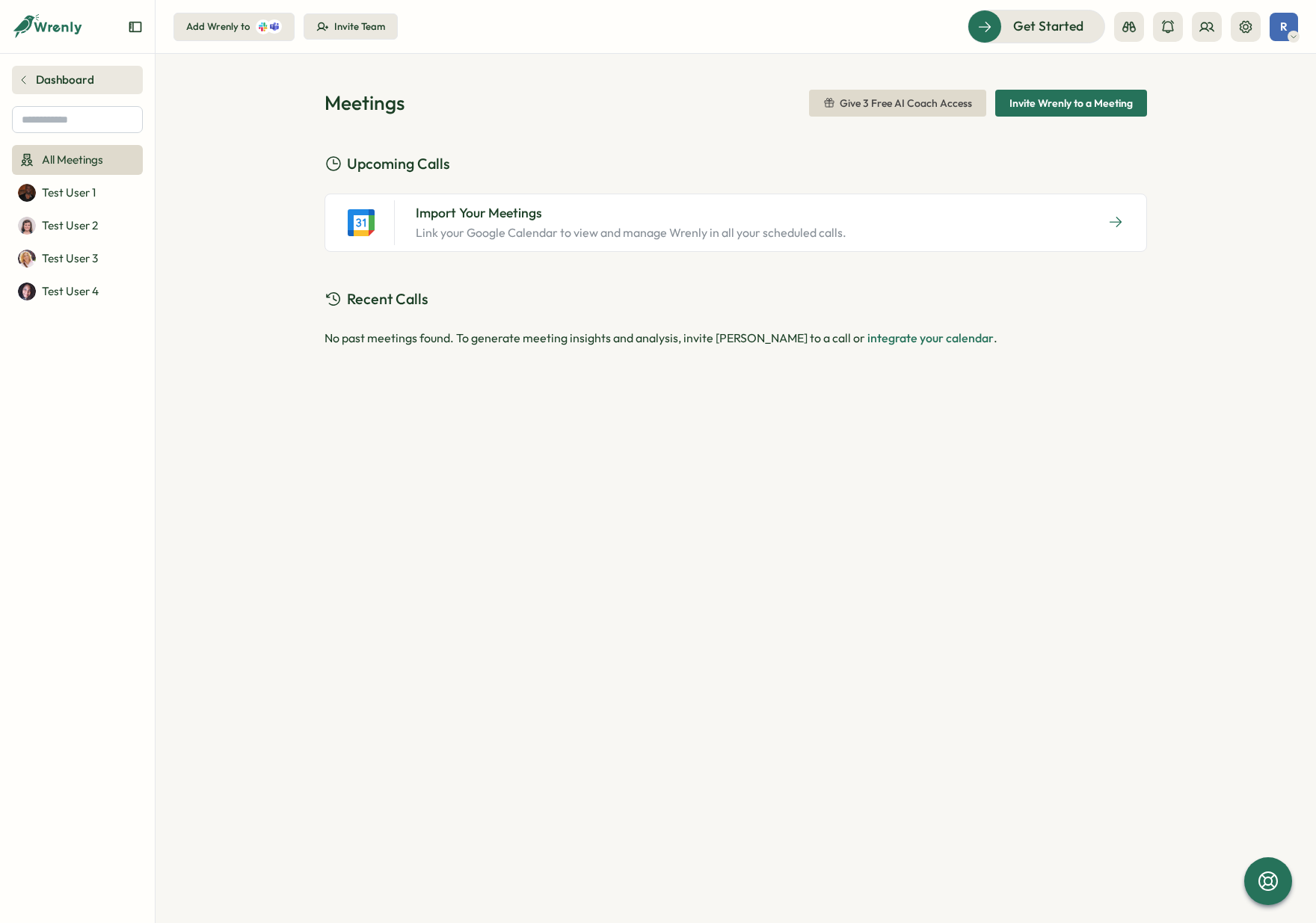
click at [31, 79] on link "Dashboard" at bounding box center [77, 80] width 131 height 29
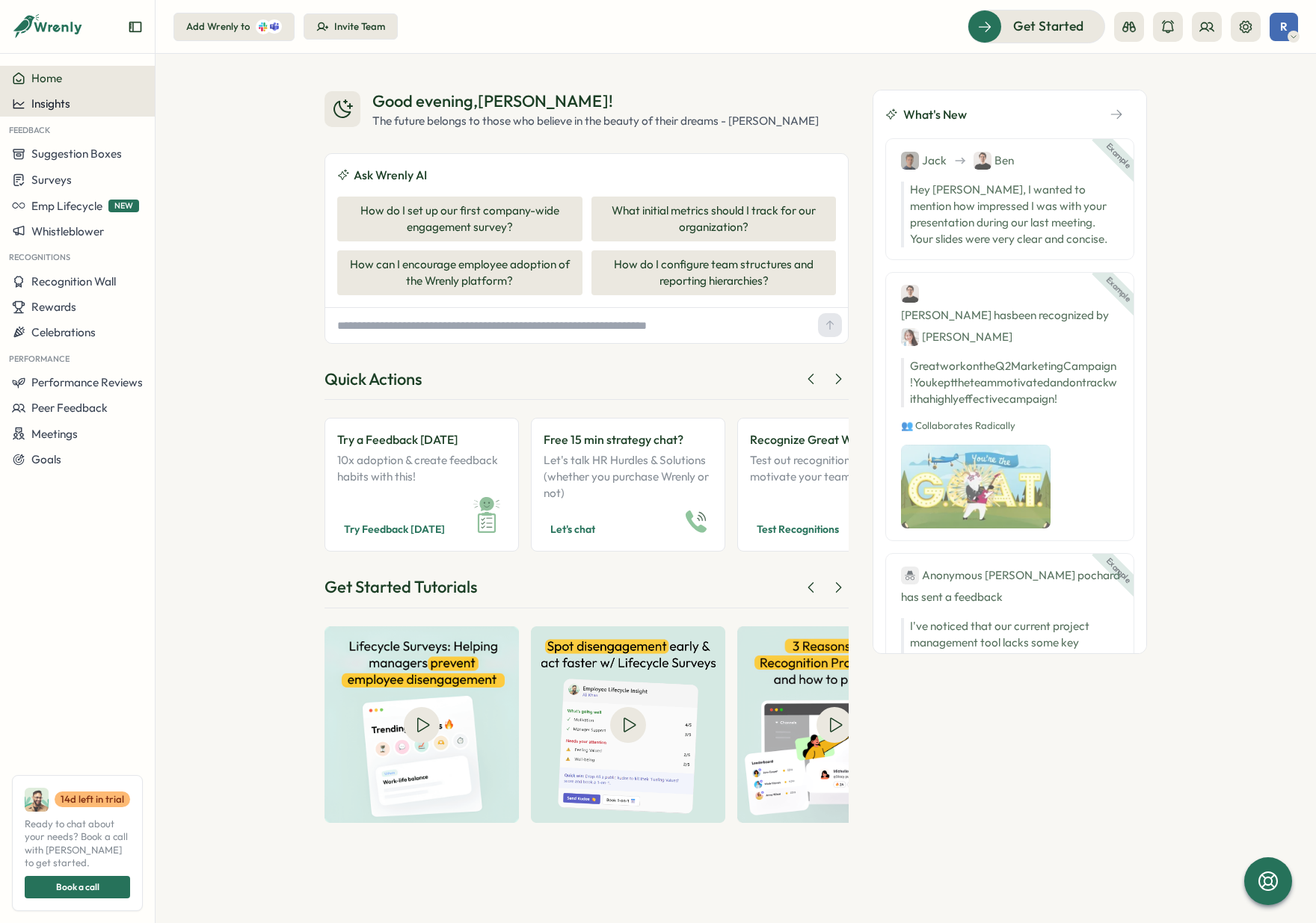
click at [48, 96] on span "Insights" at bounding box center [51, 103] width 39 height 14
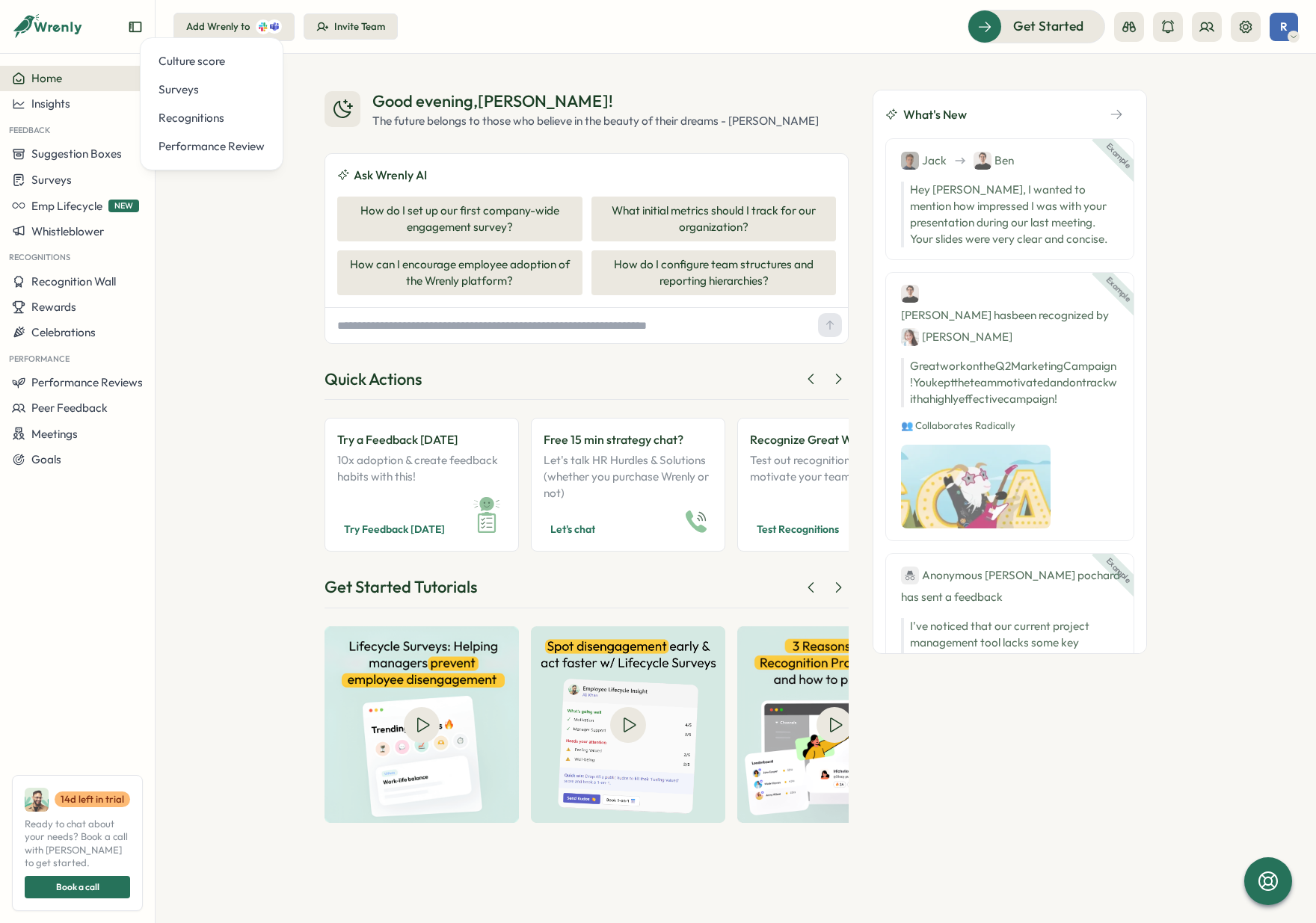
click at [86, 32] on div at bounding box center [77, 32] width 155 height 41
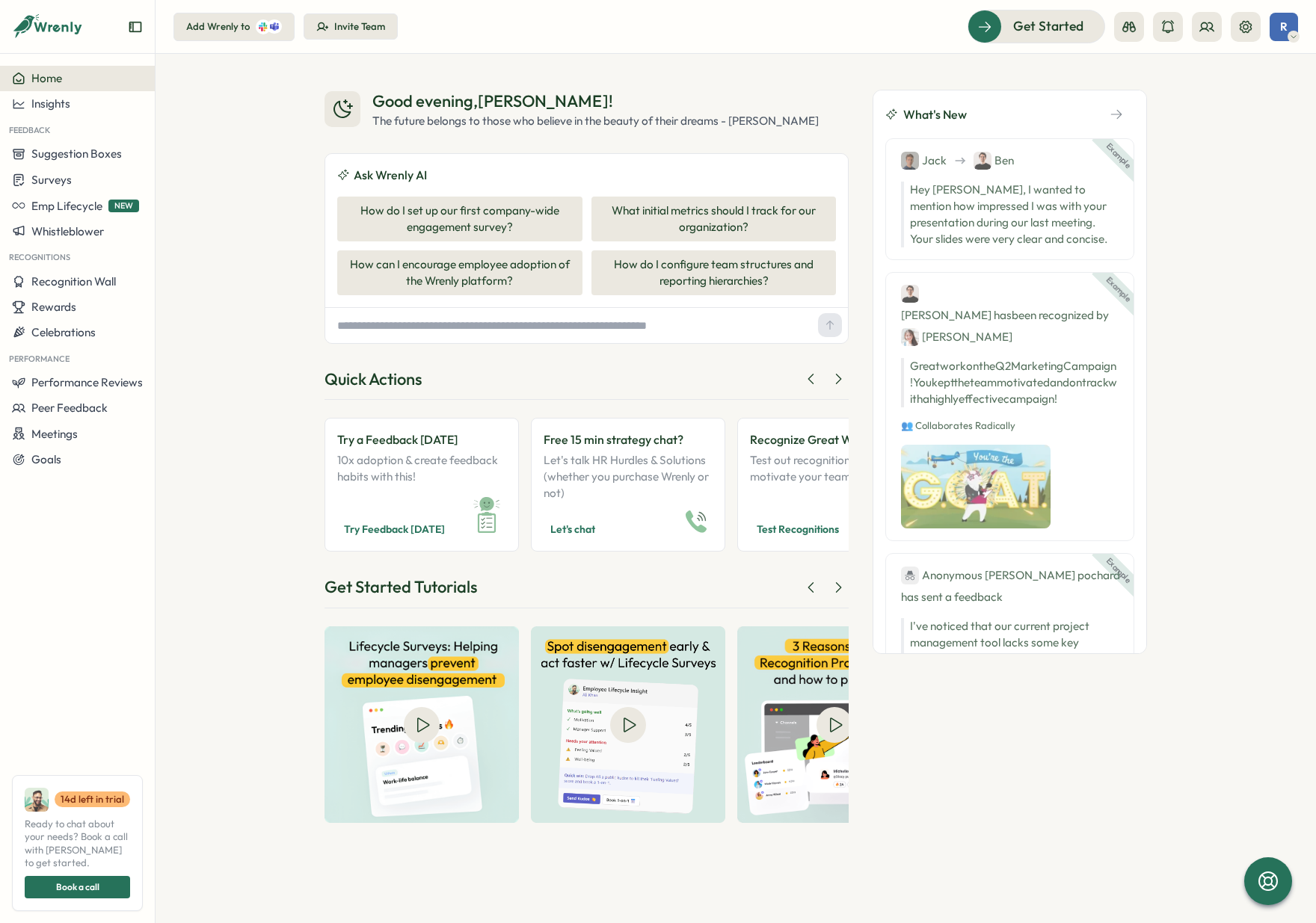
click at [77, 30] on icon at bounding box center [47, 27] width 72 height 25
click at [235, 225] on div "Good evening , Robin ! The future belongs to those who believe in the beauty of…" at bounding box center [735, 488] width 1160 height 869
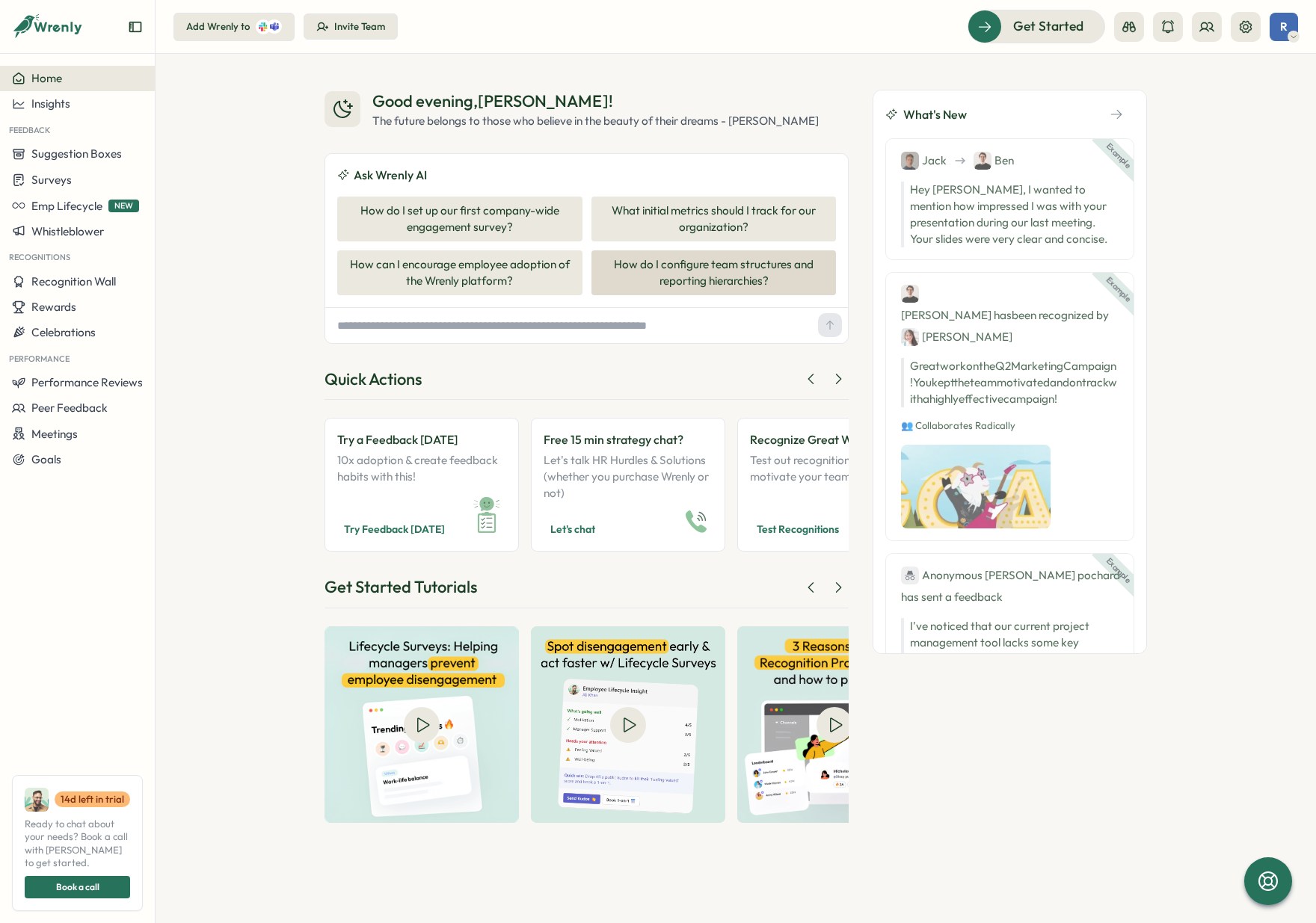
click at [746, 267] on button "How do I configure team structures and reporting hierarchies?" at bounding box center [714, 272] width 245 height 45
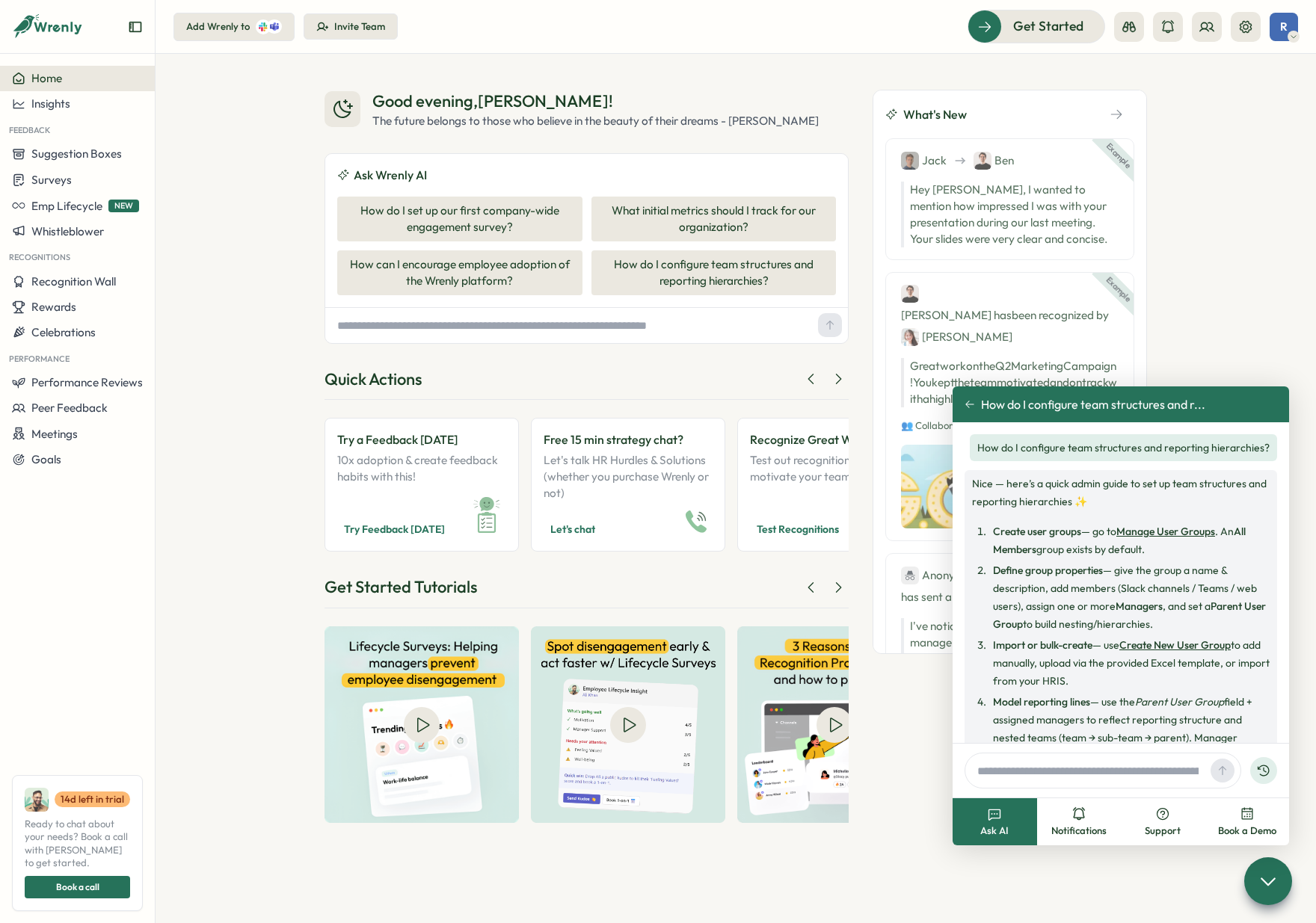
scroll to position [285, 0]
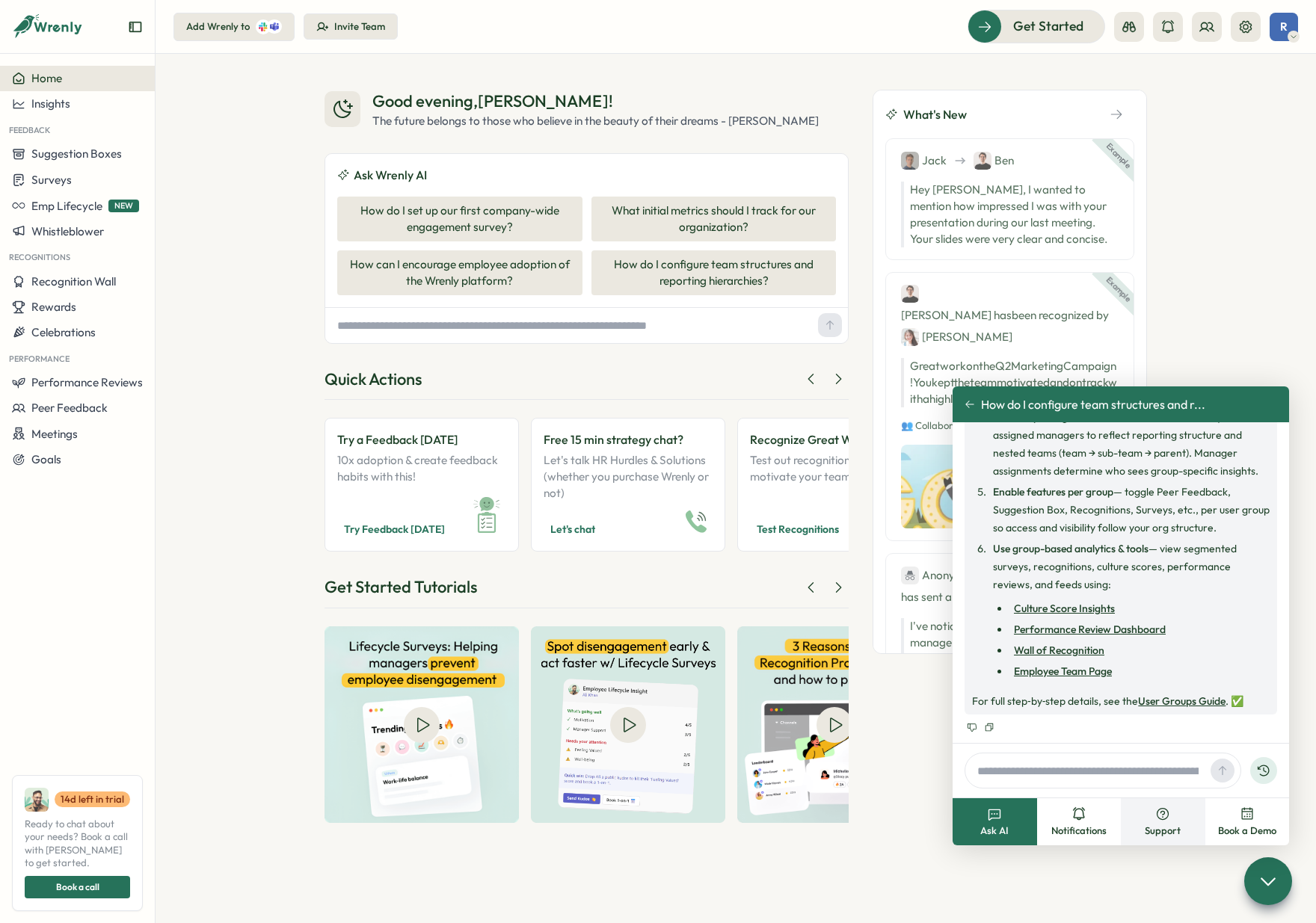
click at [1152, 816] on button "Support" at bounding box center [1163, 821] width 85 height 47
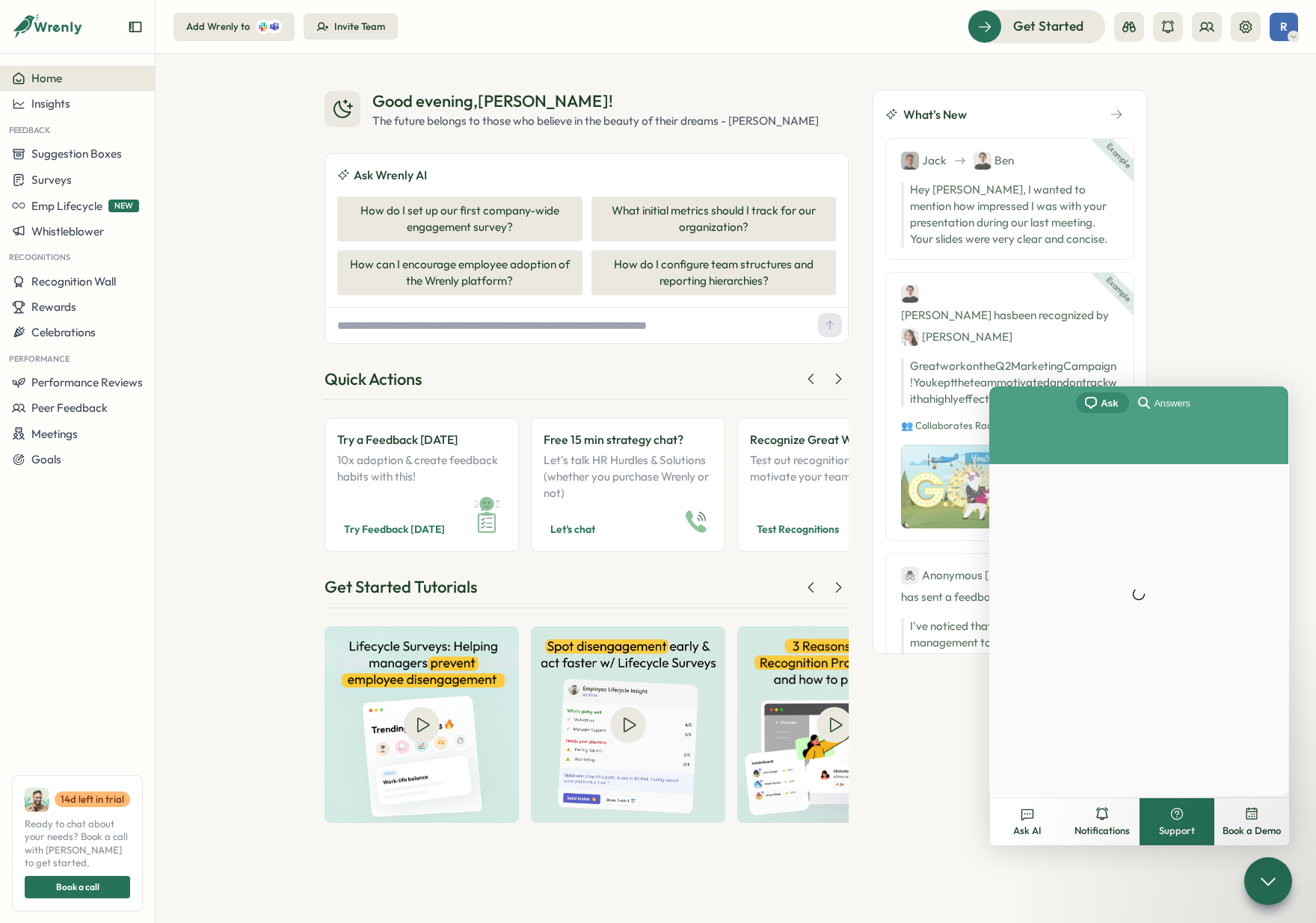
scroll to position [0, 0]
click at [1105, 823] on button "Notifications" at bounding box center [1102, 821] width 74 height 47
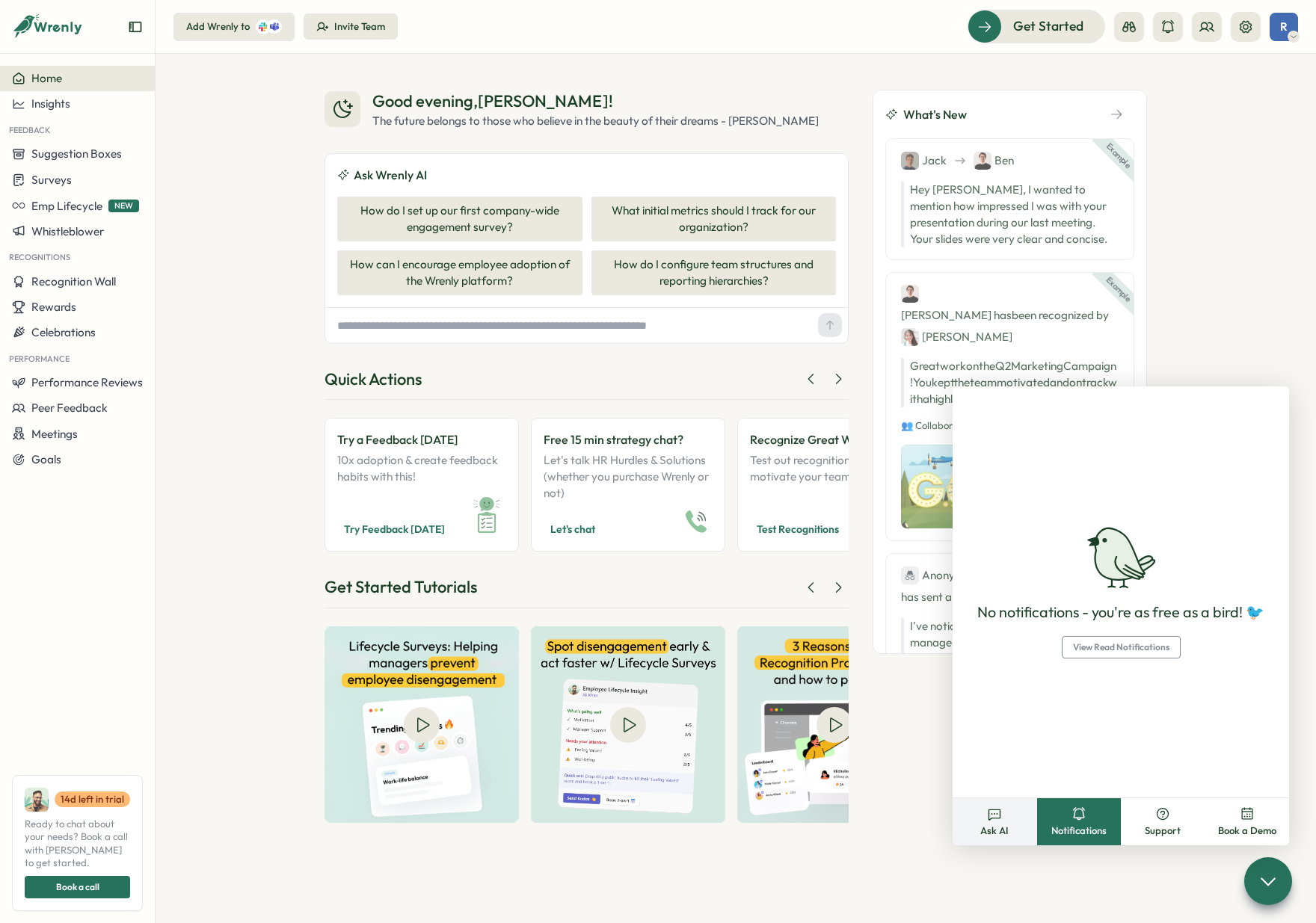
click at [1011, 819] on button "Ask AI" at bounding box center [994, 821] width 85 height 47
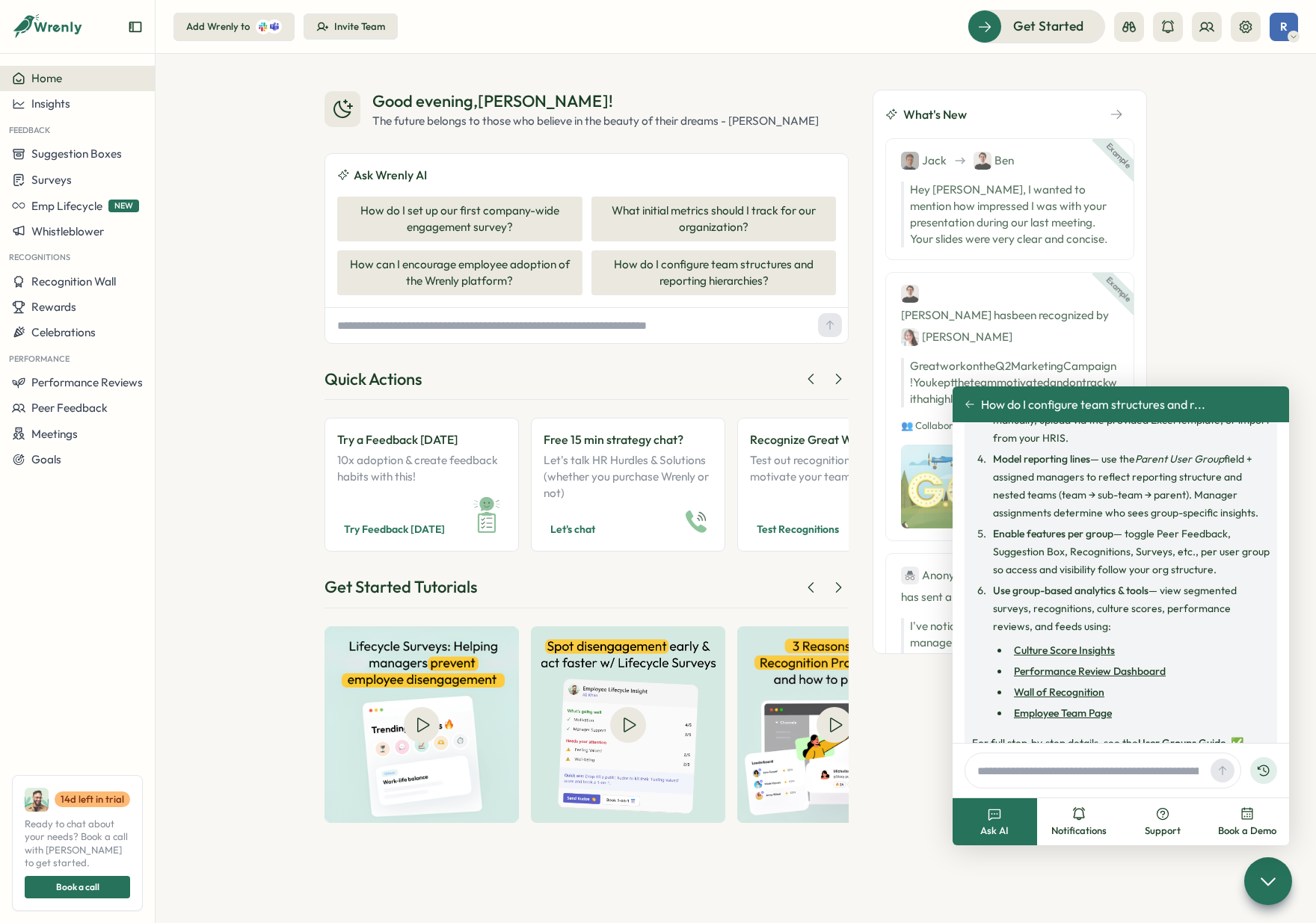
scroll to position [285, 0]
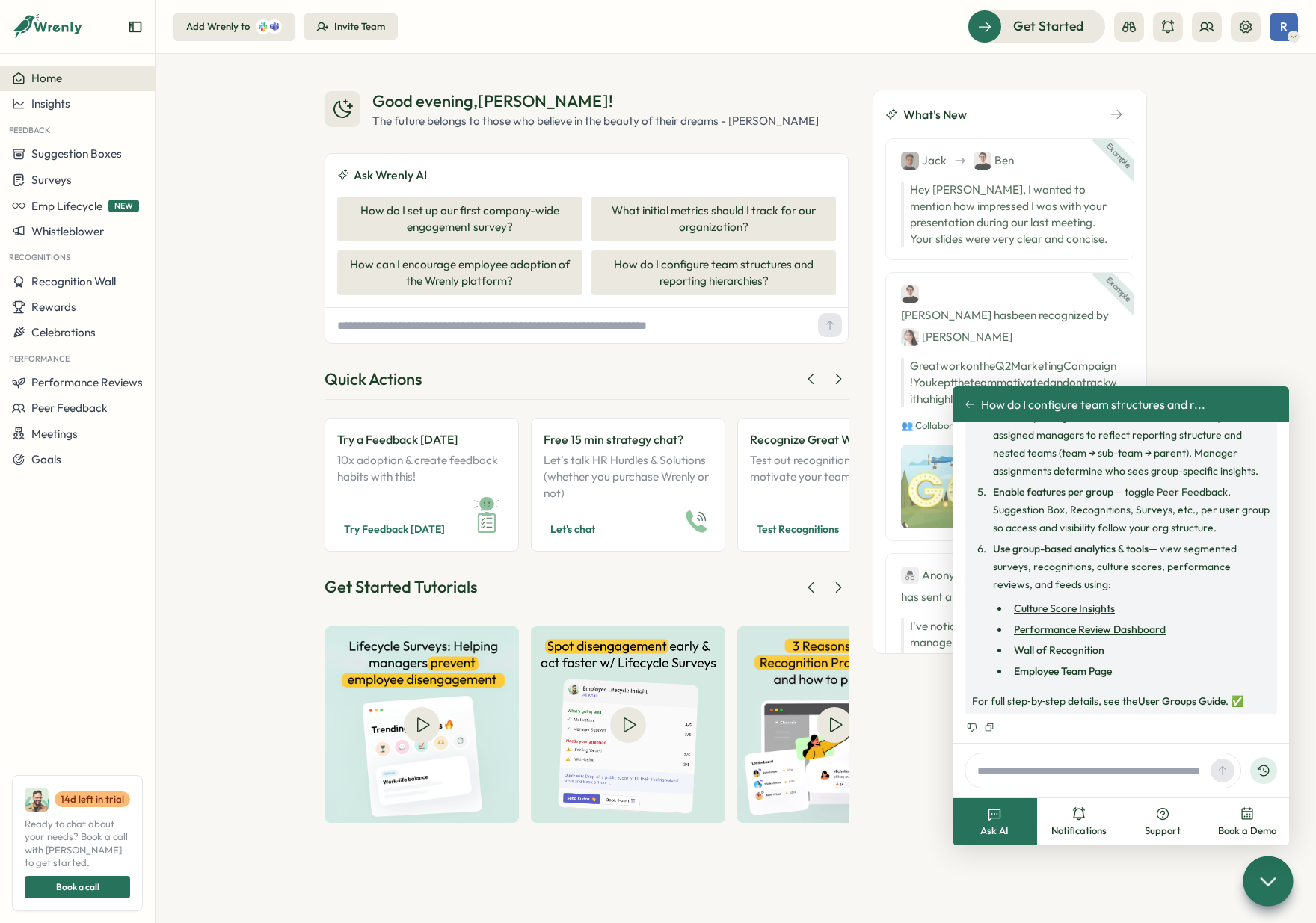
click at [1259, 870] on div at bounding box center [1267, 880] width 50 height 50
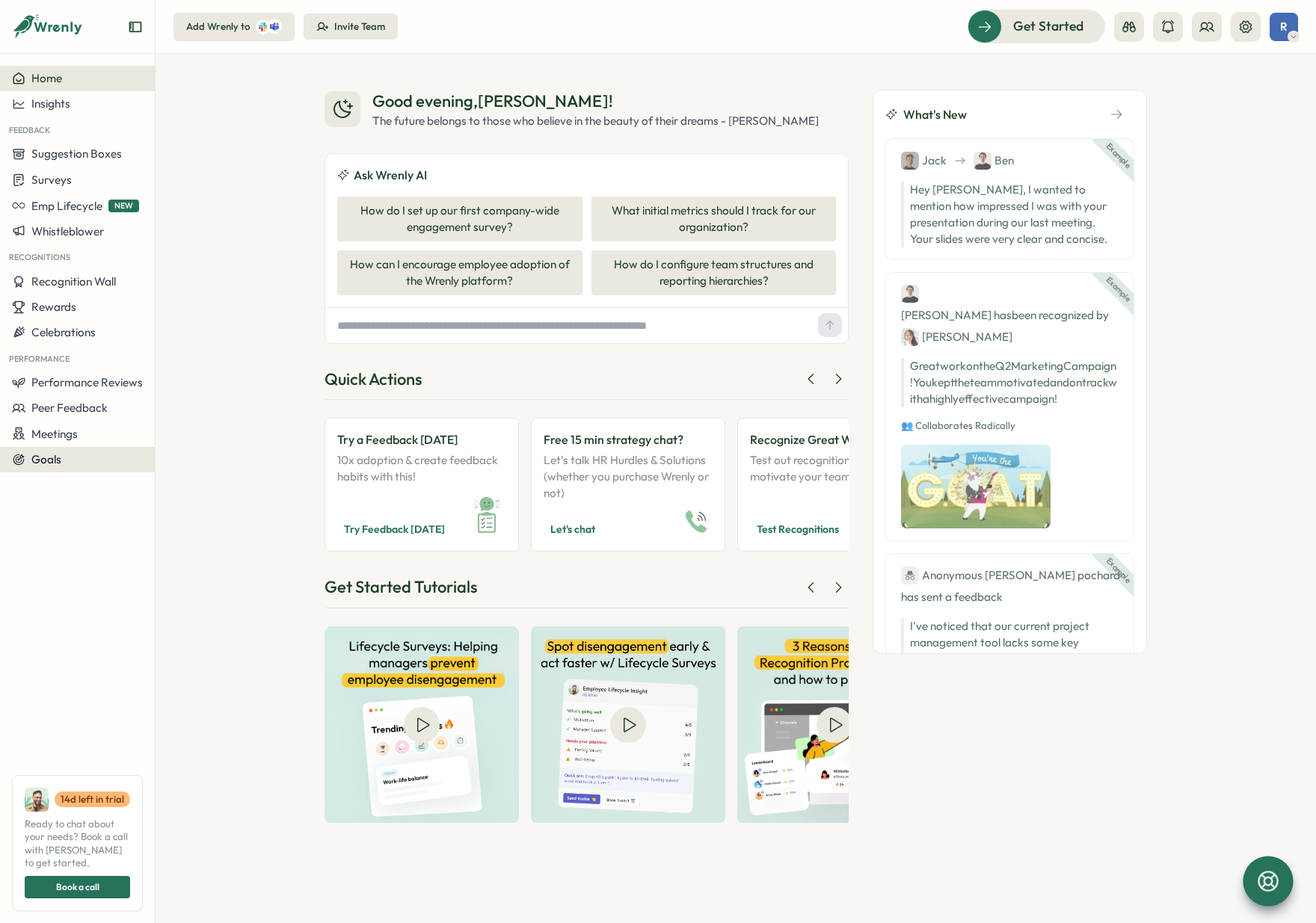
click at [26, 462] on div "Goals" at bounding box center [36, 459] width 49 height 14
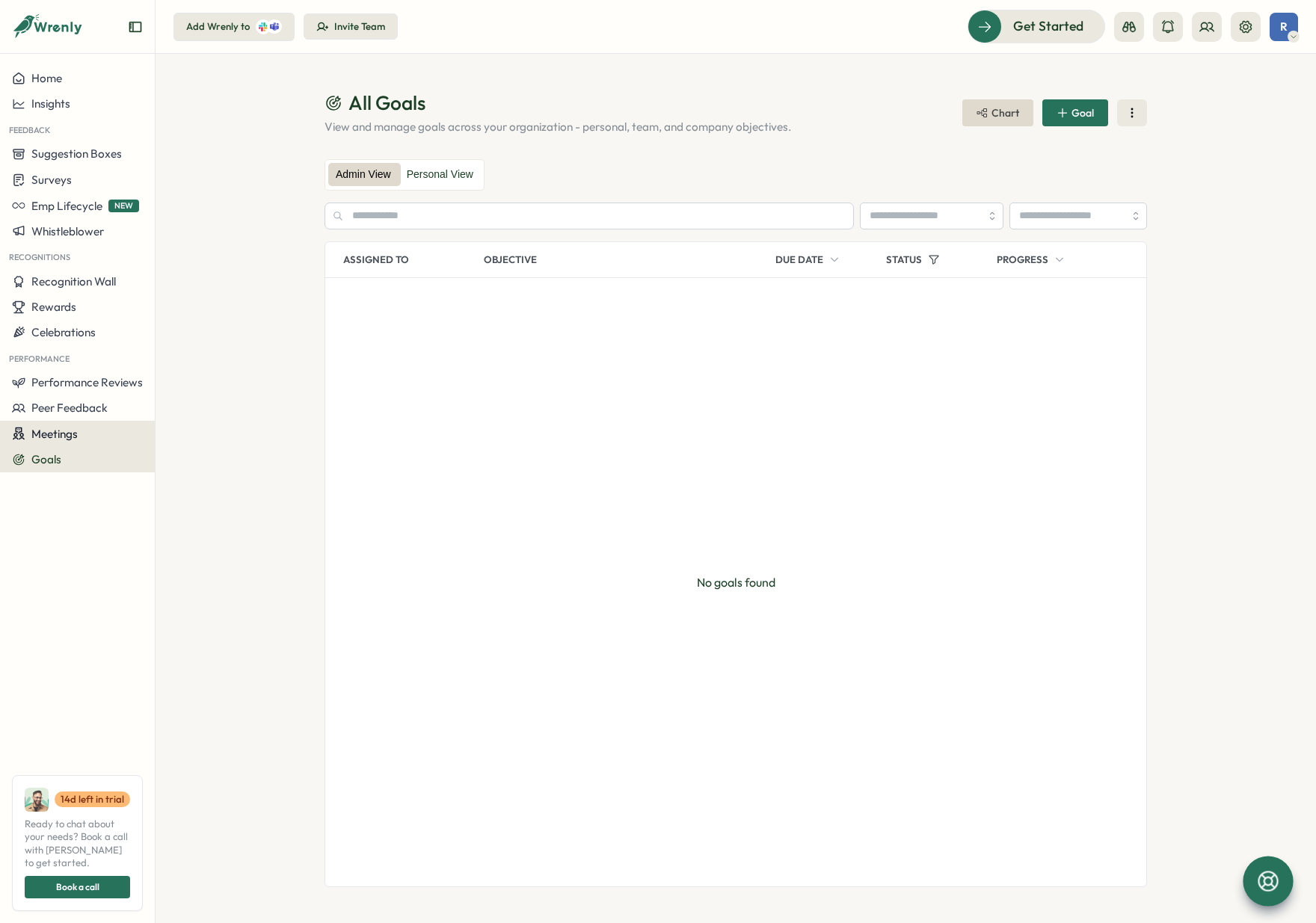
click at [83, 433] on div "Meetings" at bounding box center [77, 433] width 131 height 14
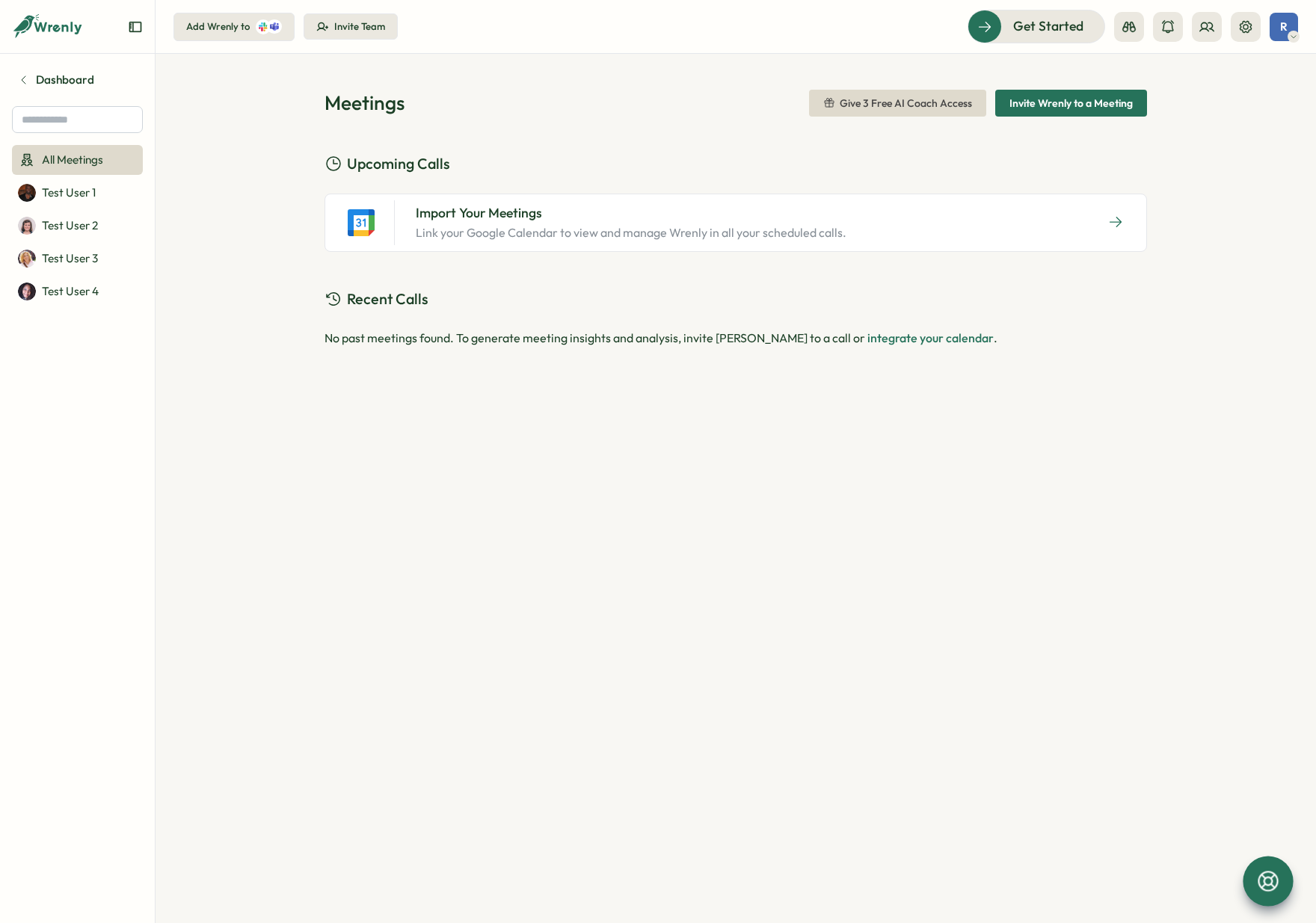
click at [38, 95] on div "Dashboard All Meetings Test User 1 Test User 2 Test User 3 Test User 4" at bounding box center [77, 488] width 155 height 845
click at [41, 80] on span "Dashboard" at bounding box center [64, 80] width 58 height 16
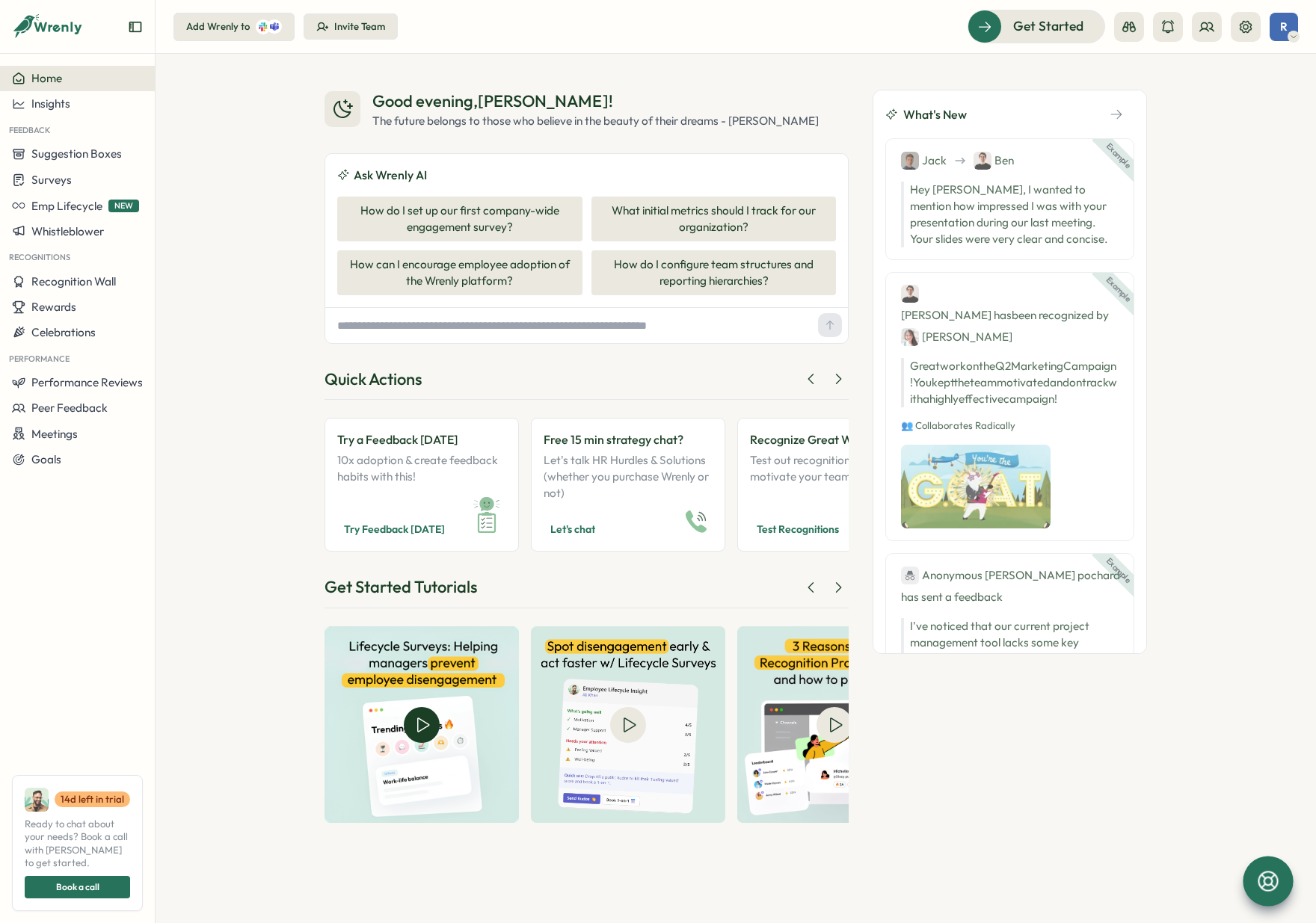
click at [421, 733] on img at bounding box center [421, 724] width 195 height 196
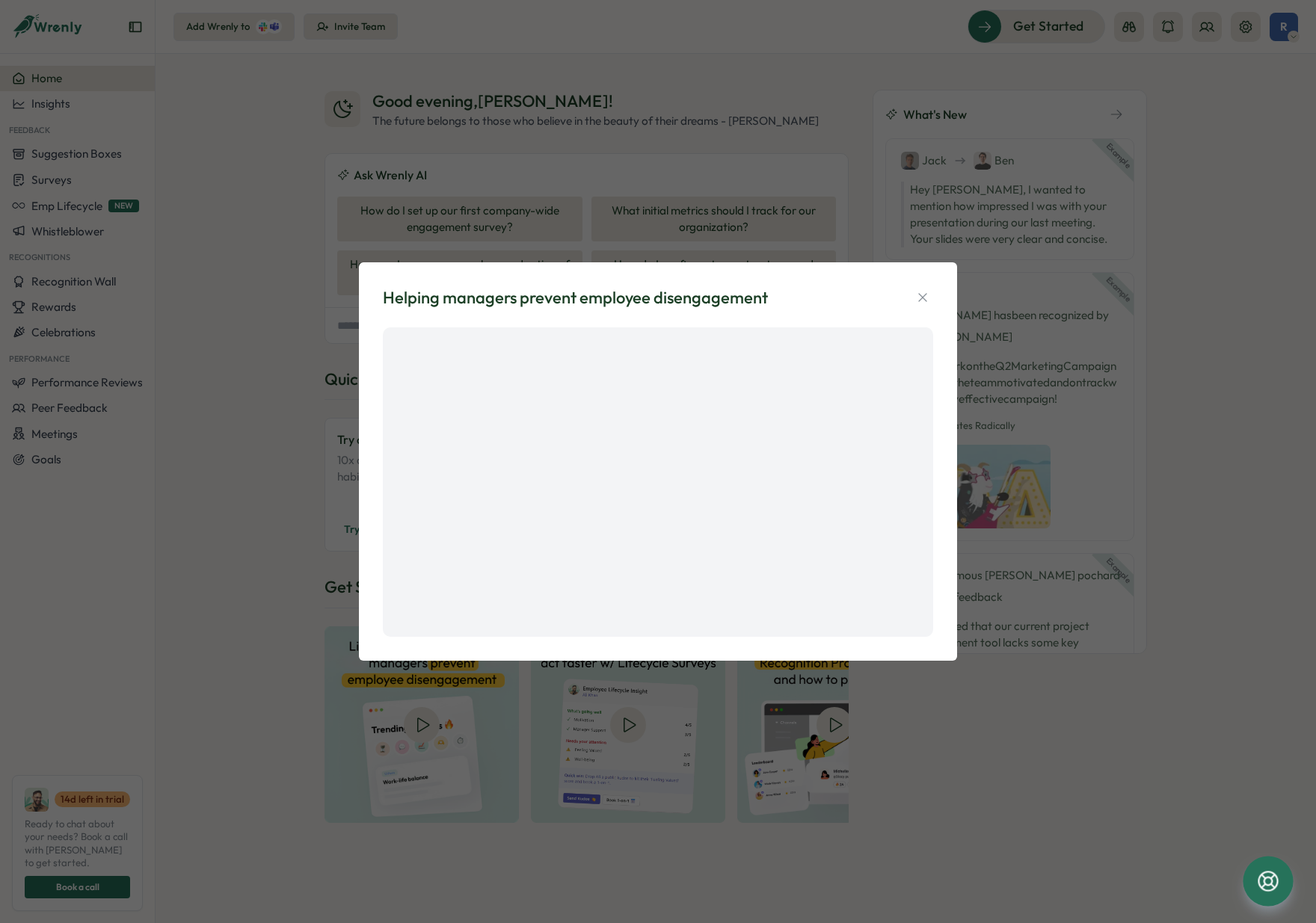
click at [256, 479] on div "Helping managers prevent employee disengagement" at bounding box center [658, 461] width 1316 height 923
click at [928, 290] on icon "button" at bounding box center [922, 298] width 15 height 15
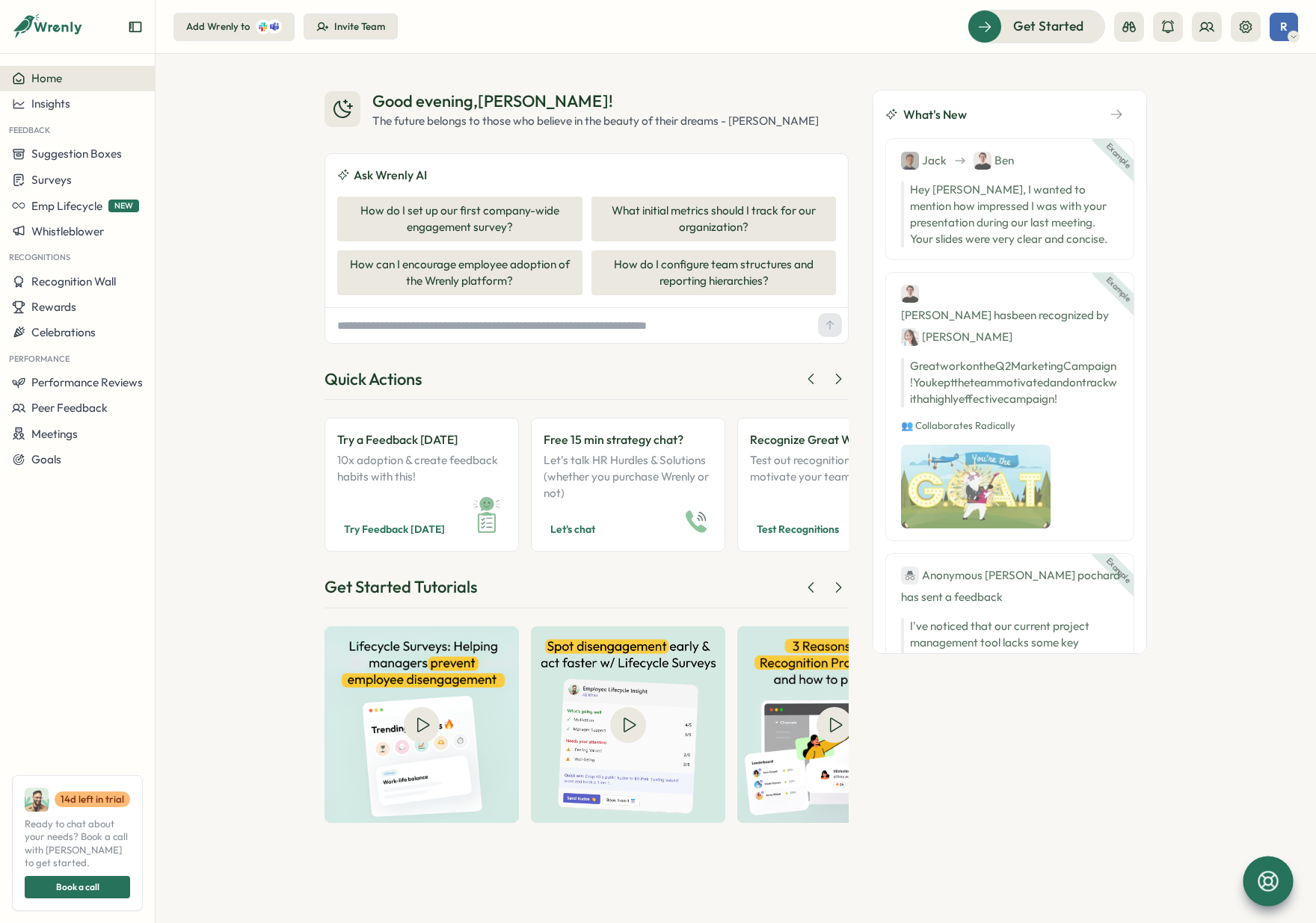
click at [606, 327] on input "text" at bounding box center [571, 325] width 481 height 23
type input "*"
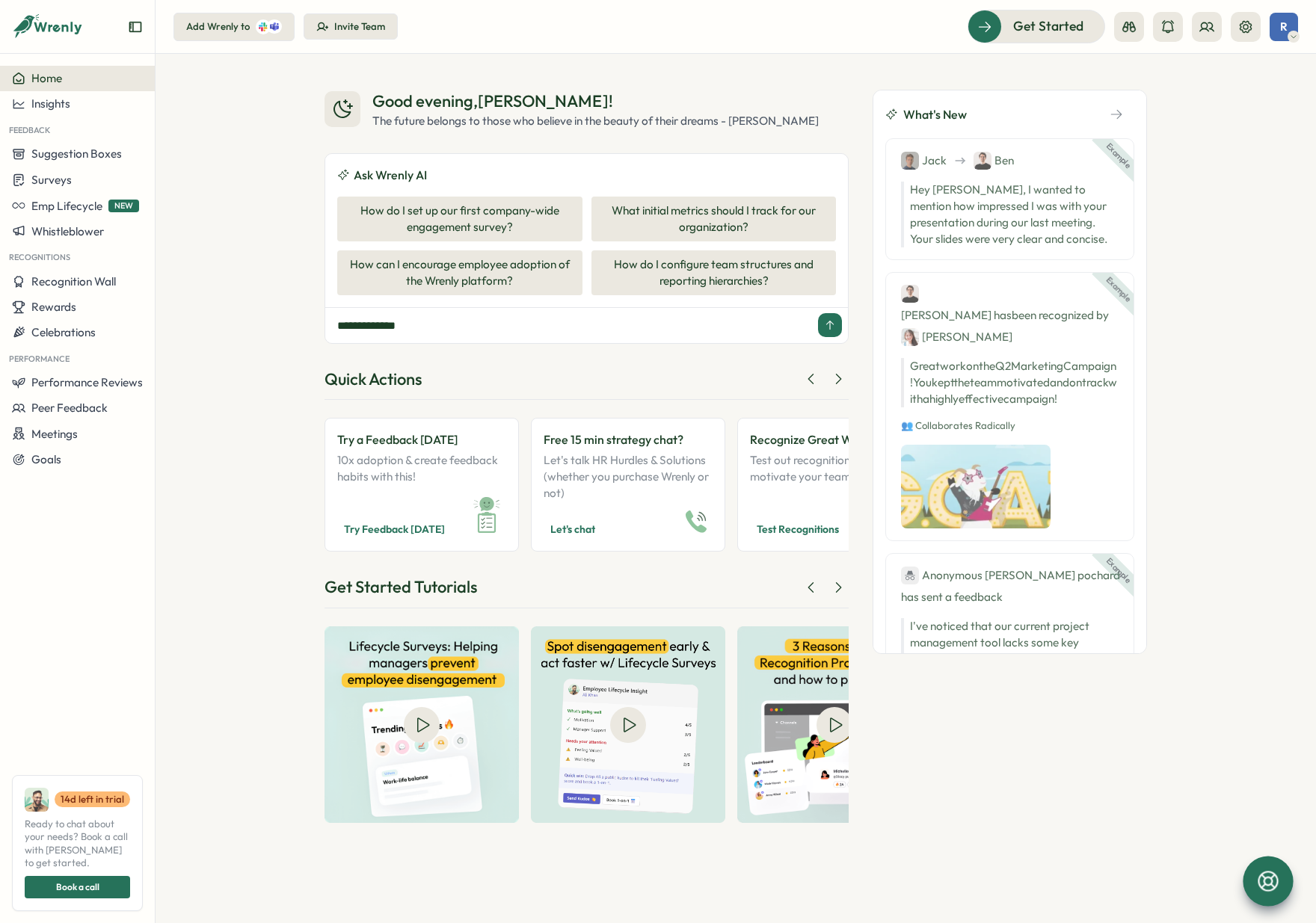
type input "**********"
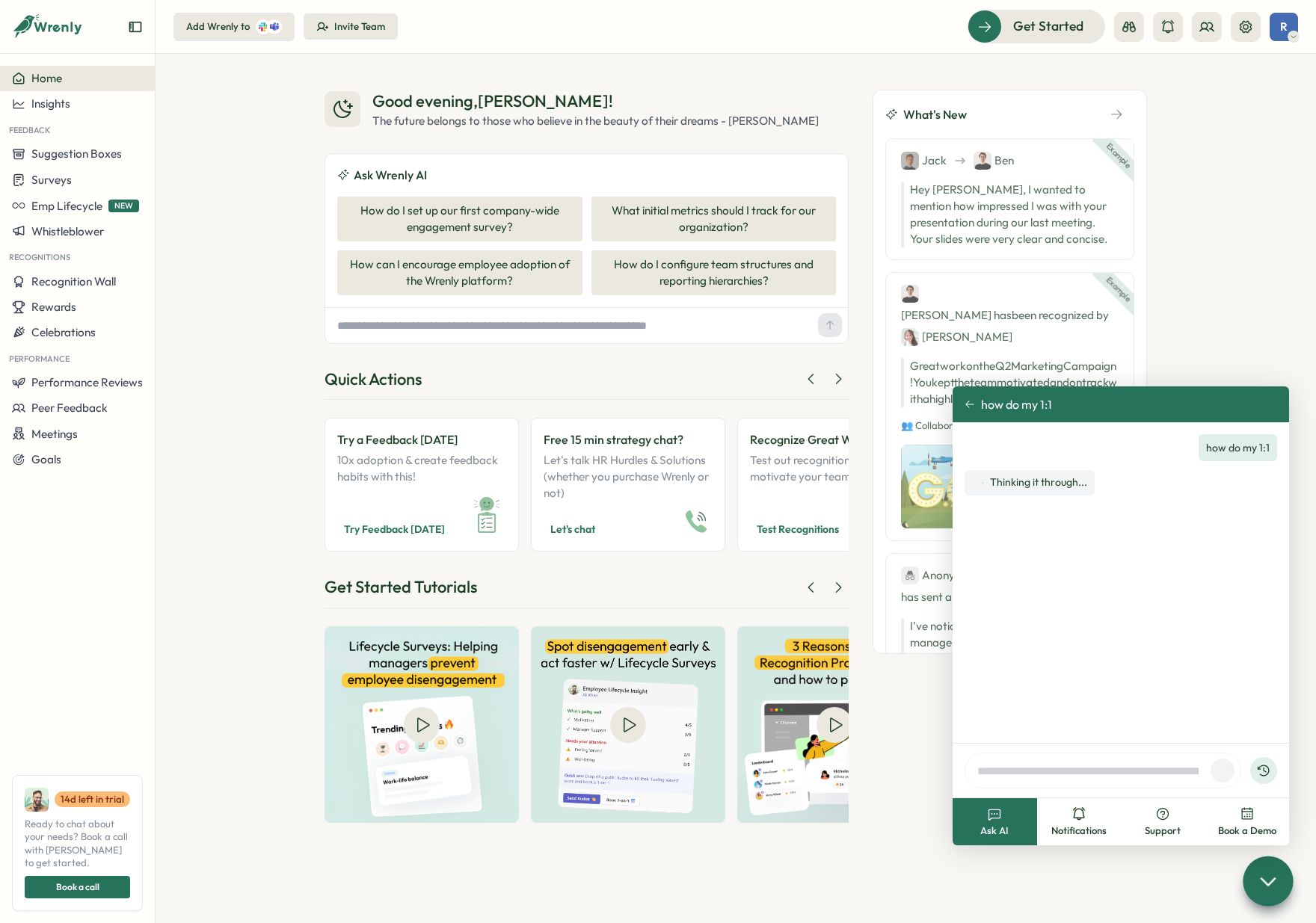
click at [1119, 114] on icon "button" at bounding box center [1116, 114] width 14 height 14
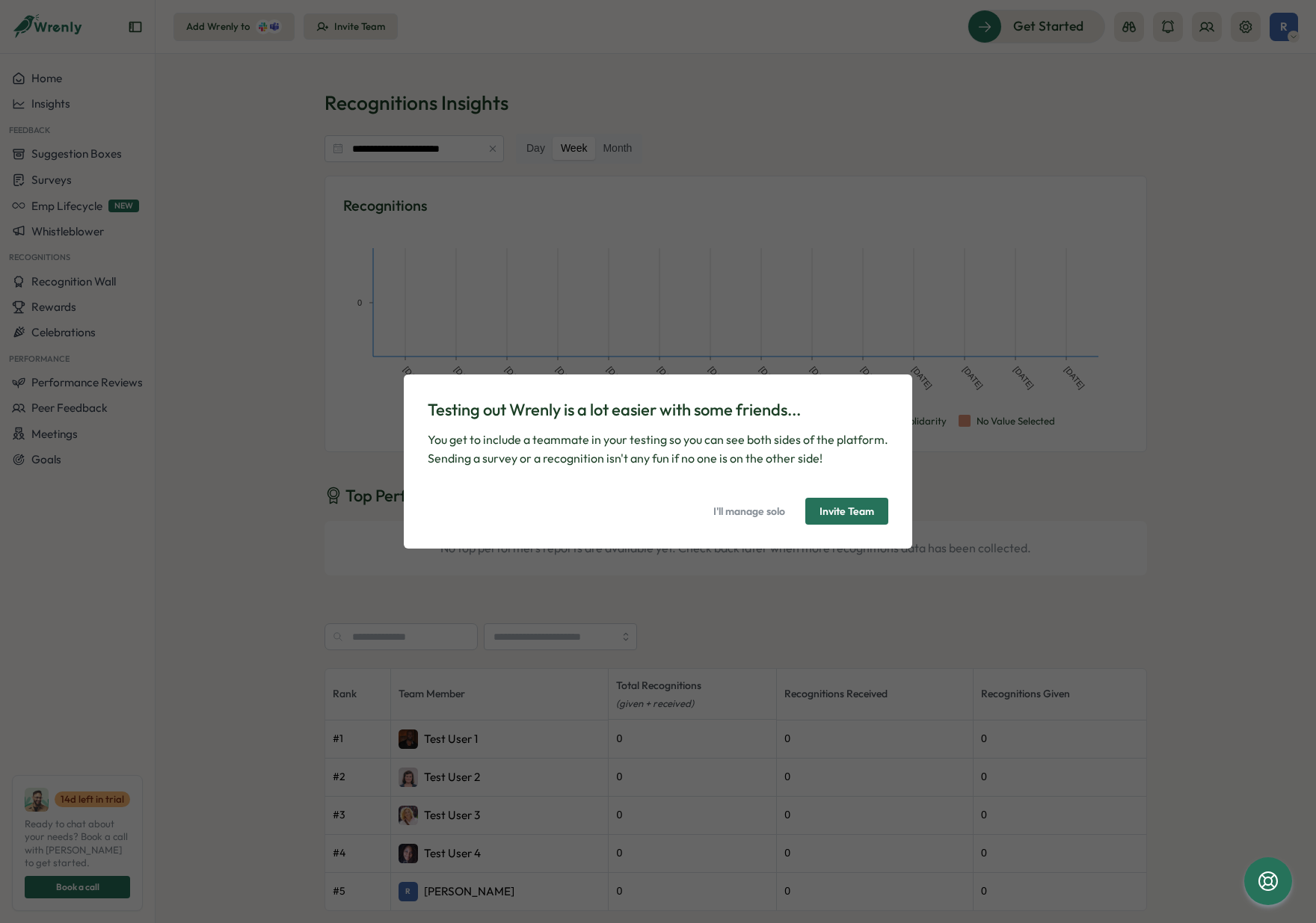
click at [753, 509] on span "I'll manage solo" at bounding box center [749, 511] width 72 height 25
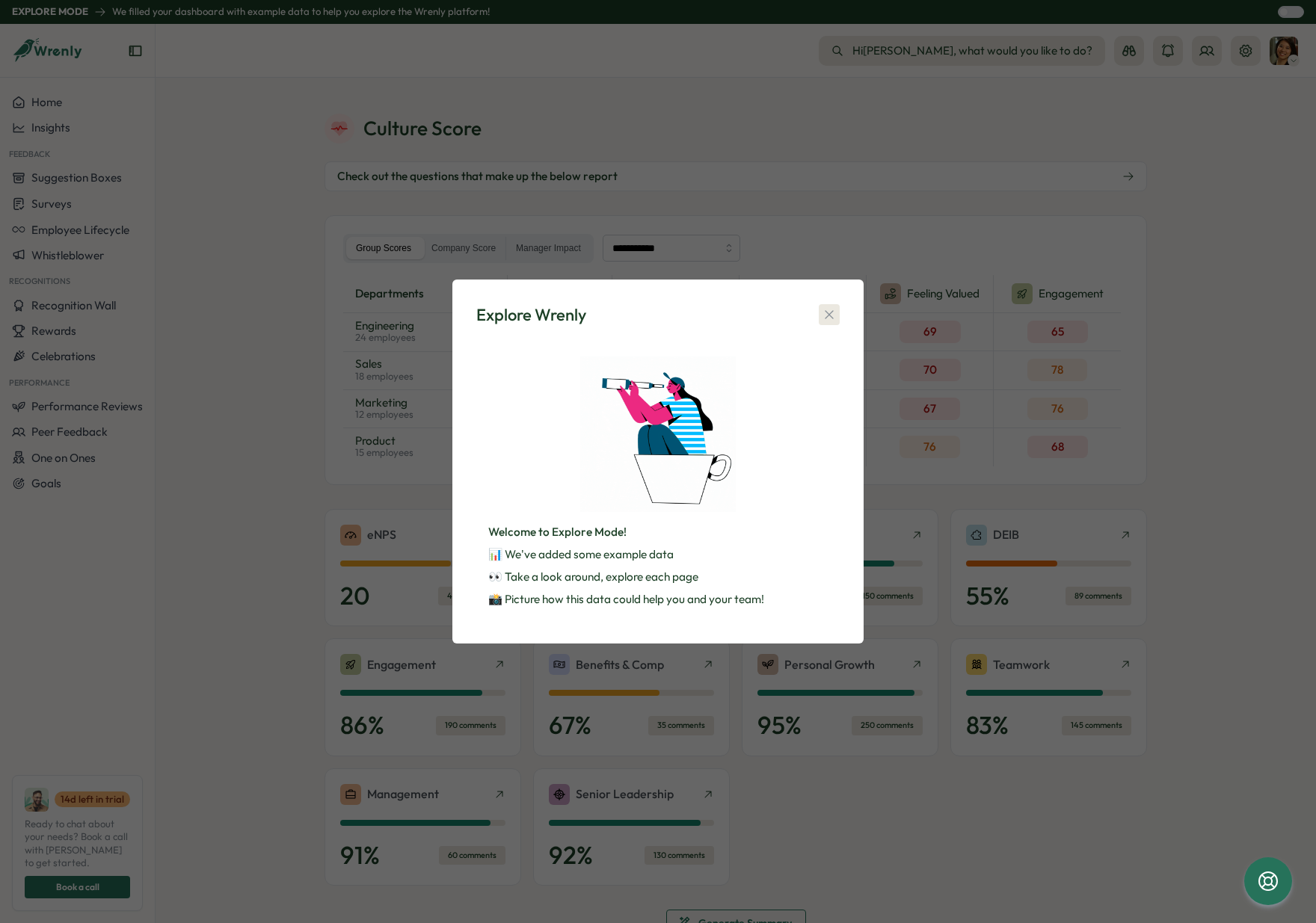
click at [833, 316] on icon "button" at bounding box center [829, 315] width 15 height 15
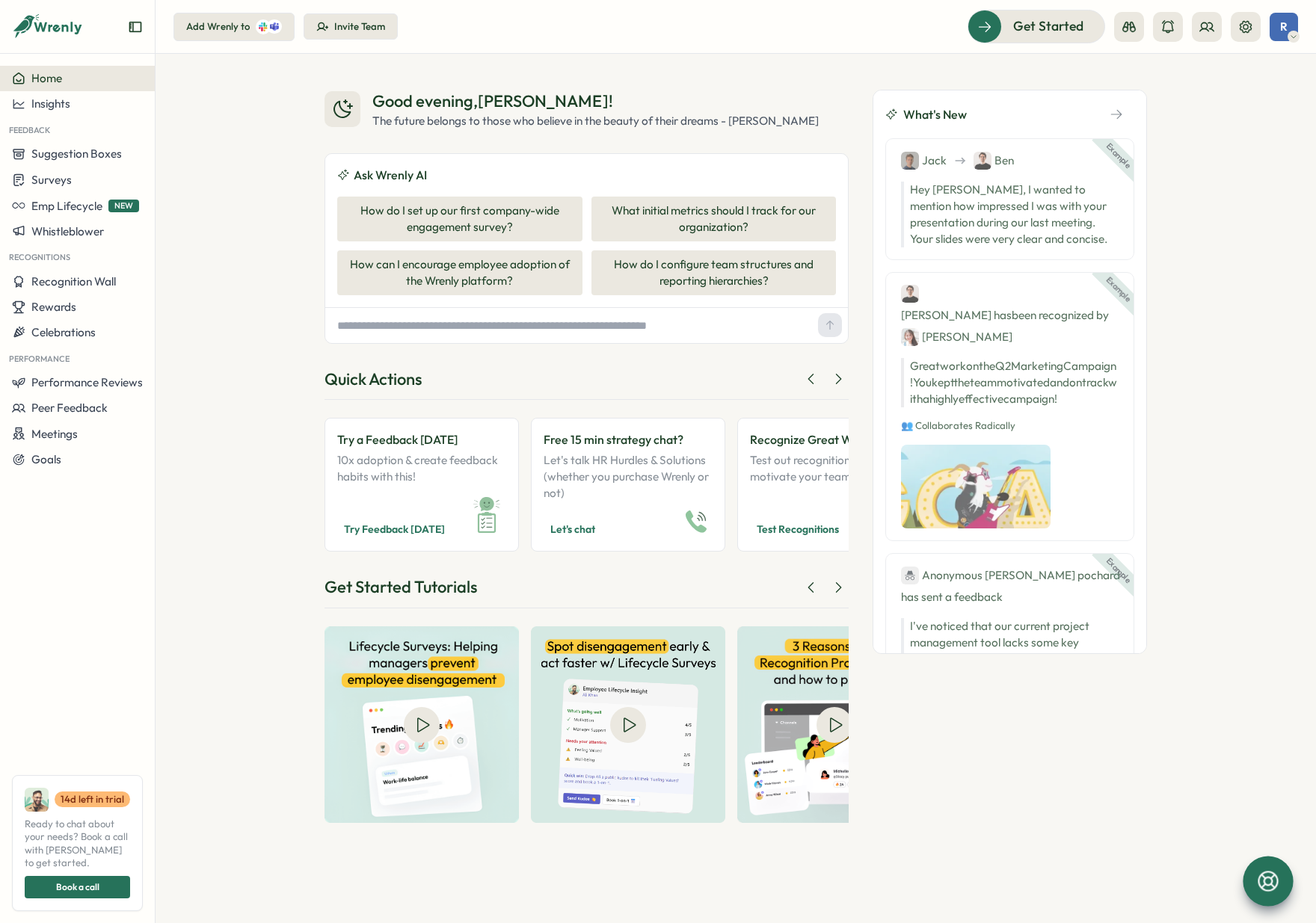
click at [1264, 883] on icon at bounding box center [1268, 881] width 25 height 25
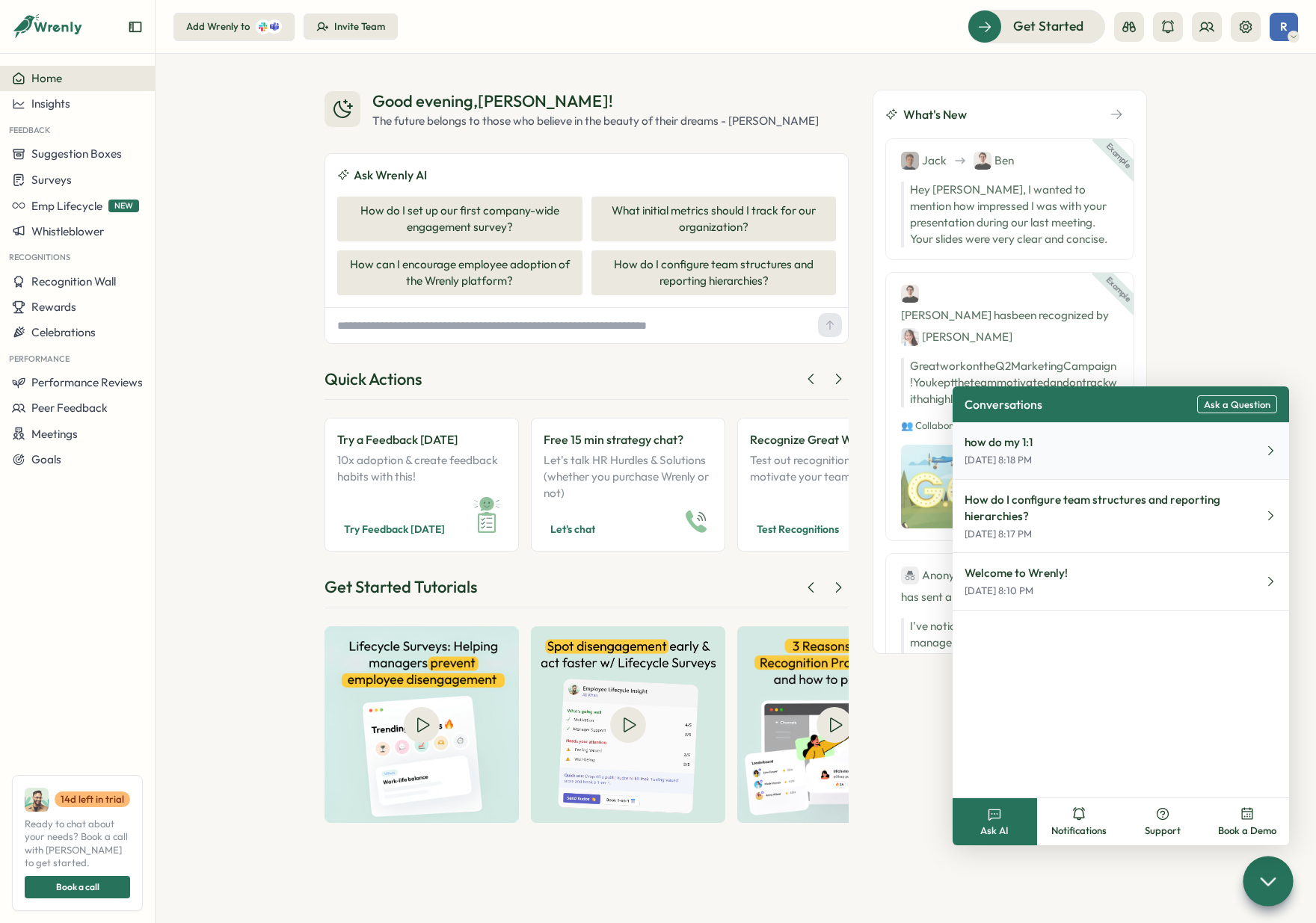
click at [1011, 457] on p "[DATE] 8:18 PM" at bounding box center [999, 460] width 68 height 14
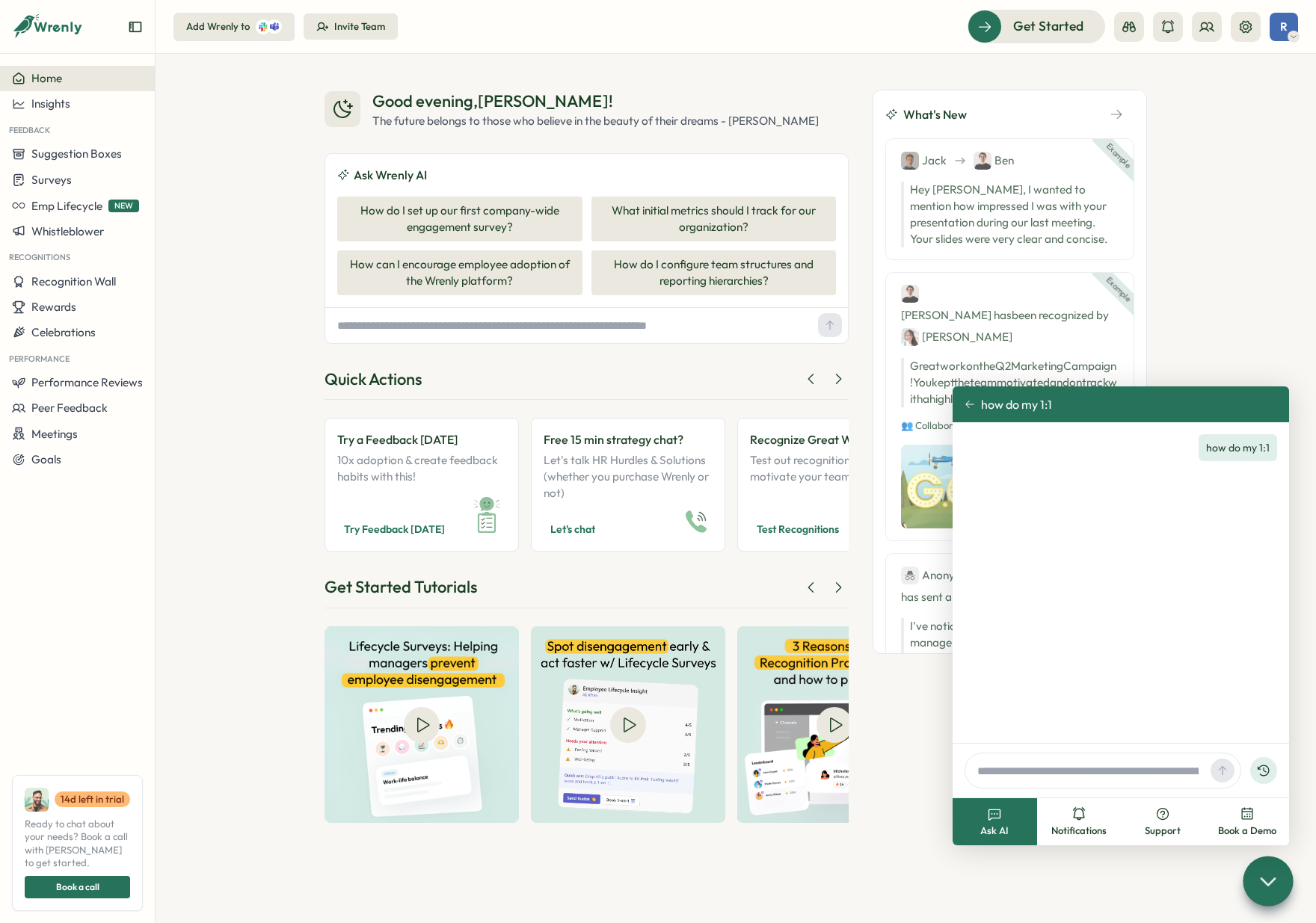
click at [968, 403] on icon at bounding box center [970, 404] width 10 height 10
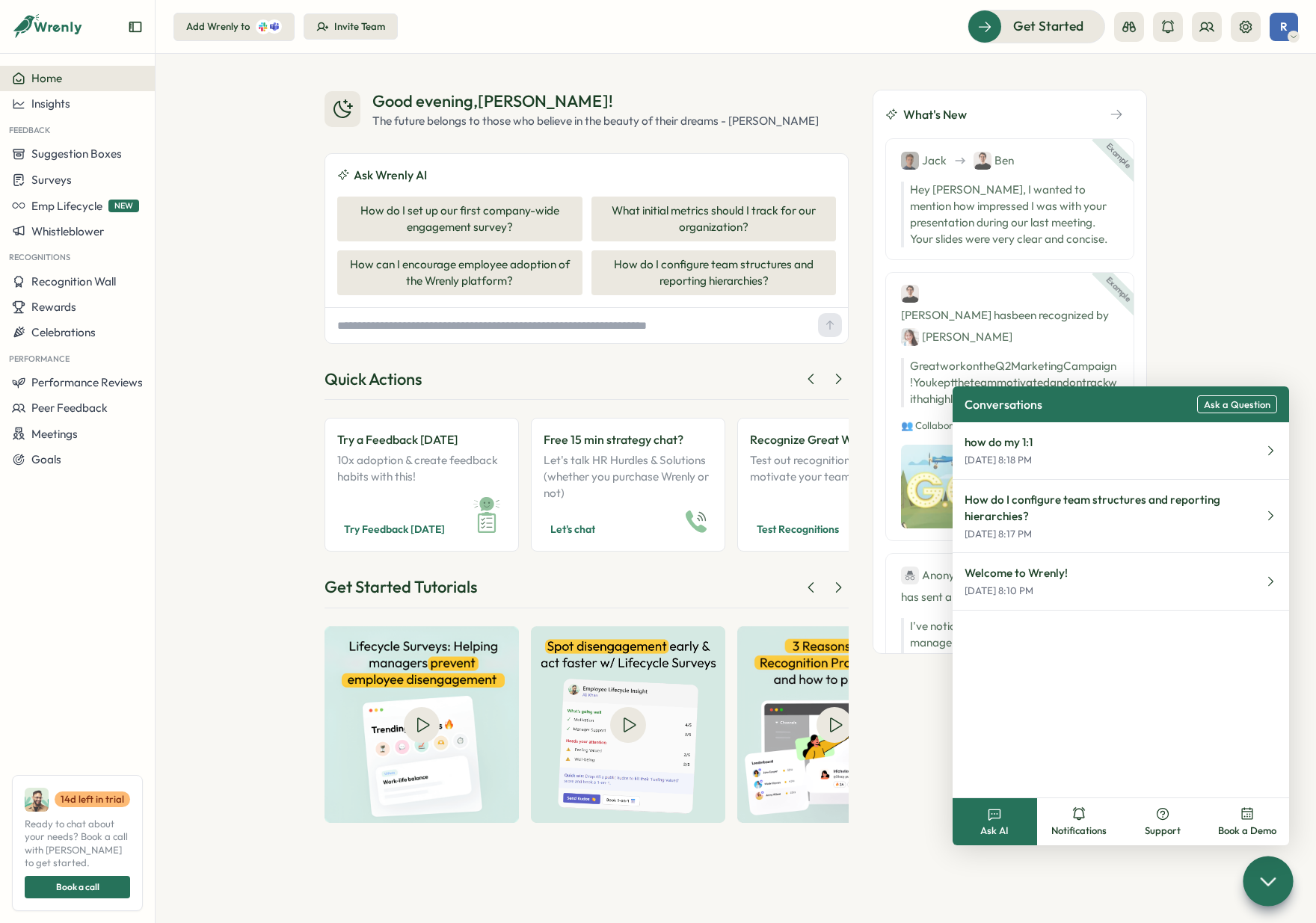
click at [1194, 327] on div "Good evening , [PERSON_NAME] ! The future belongs to those who believe in the b…" at bounding box center [735, 488] width 1160 height 869
click at [1261, 879] on icon at bounding box center [1268, 882] width 14 height 7
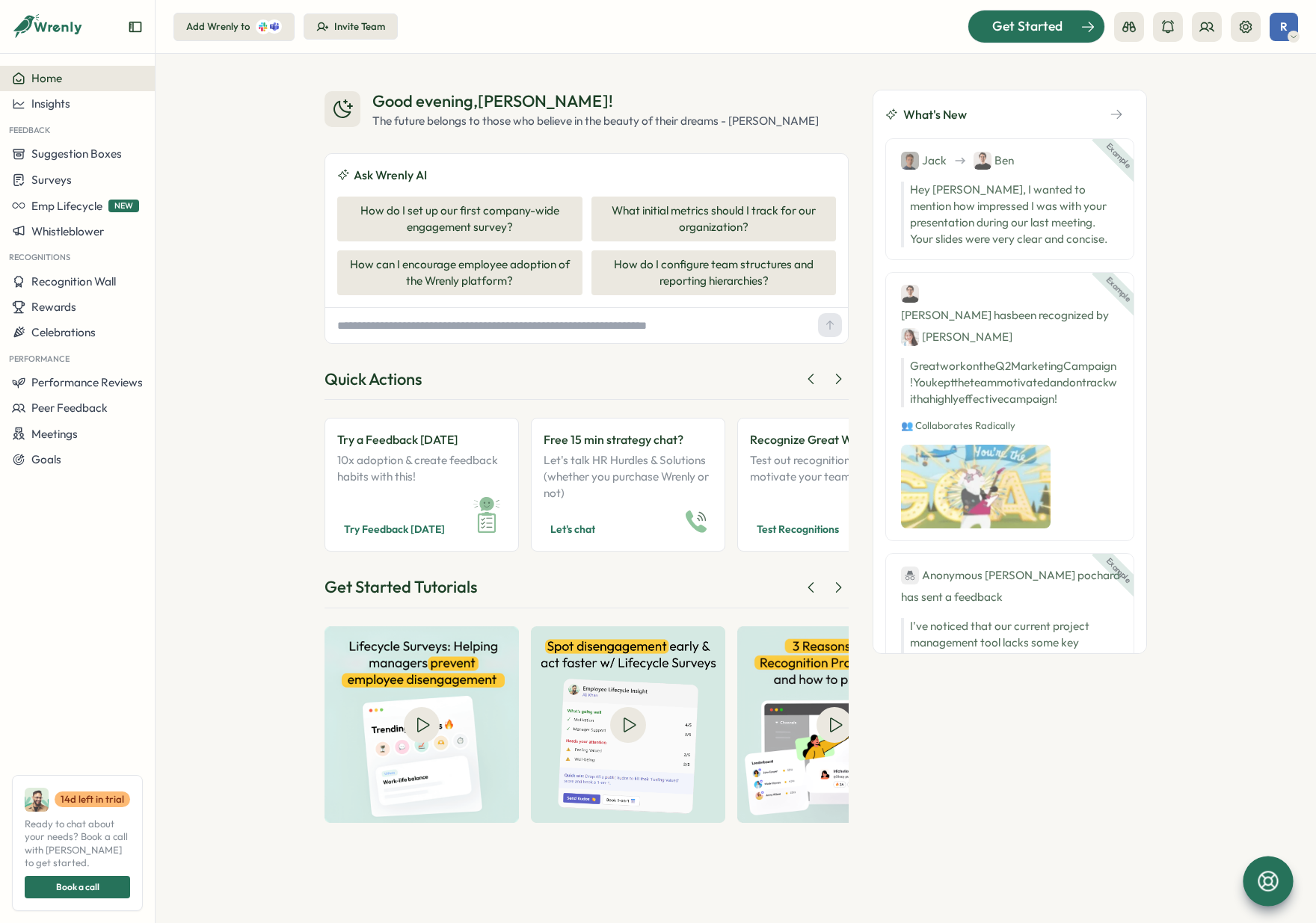
click at [996, 30] on span "Get Started" at bounding box center [1027, 25] width 70 height 19
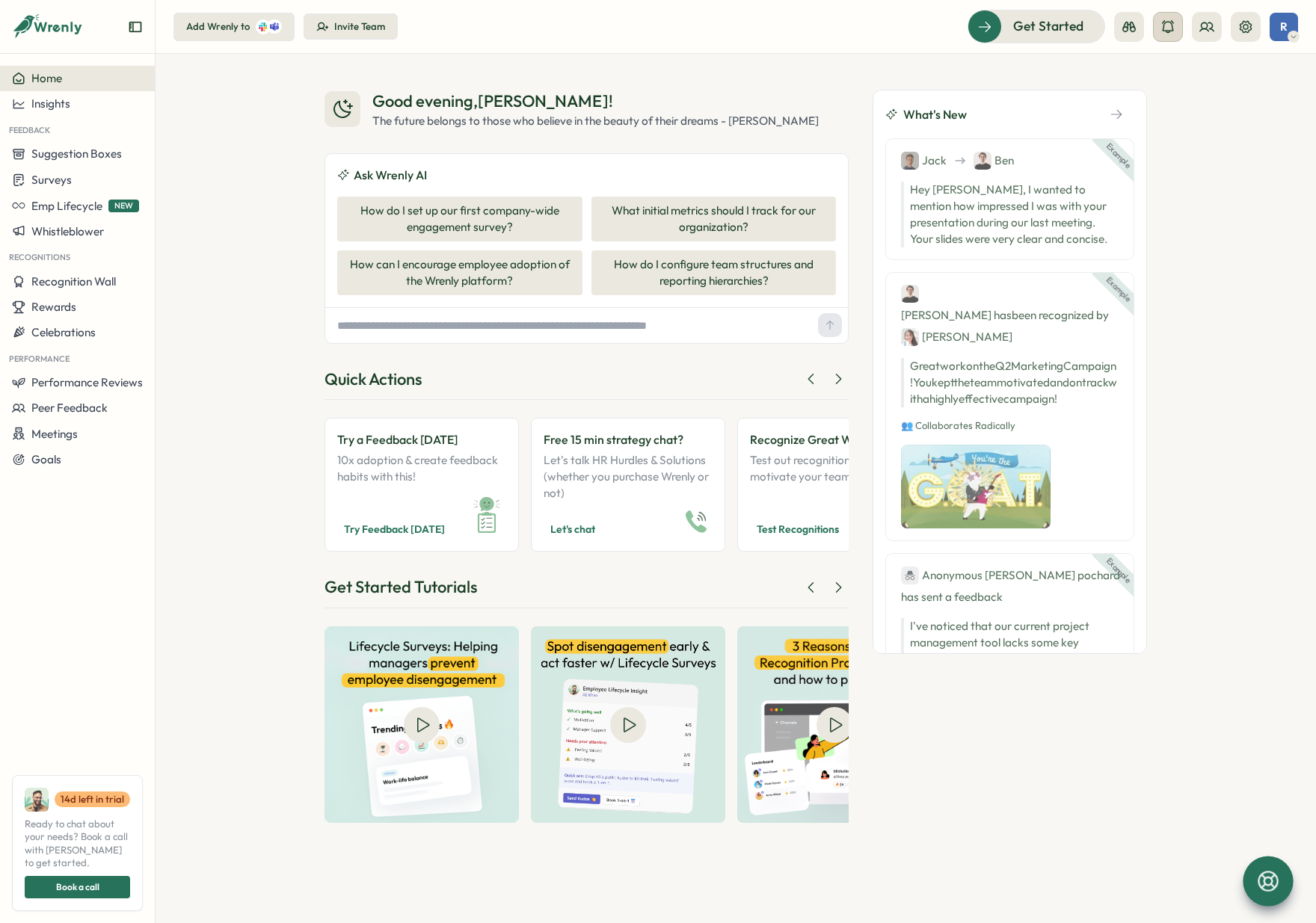
click at [1176, 30] on button at bounding box center [1167, 26] width 30 height 30
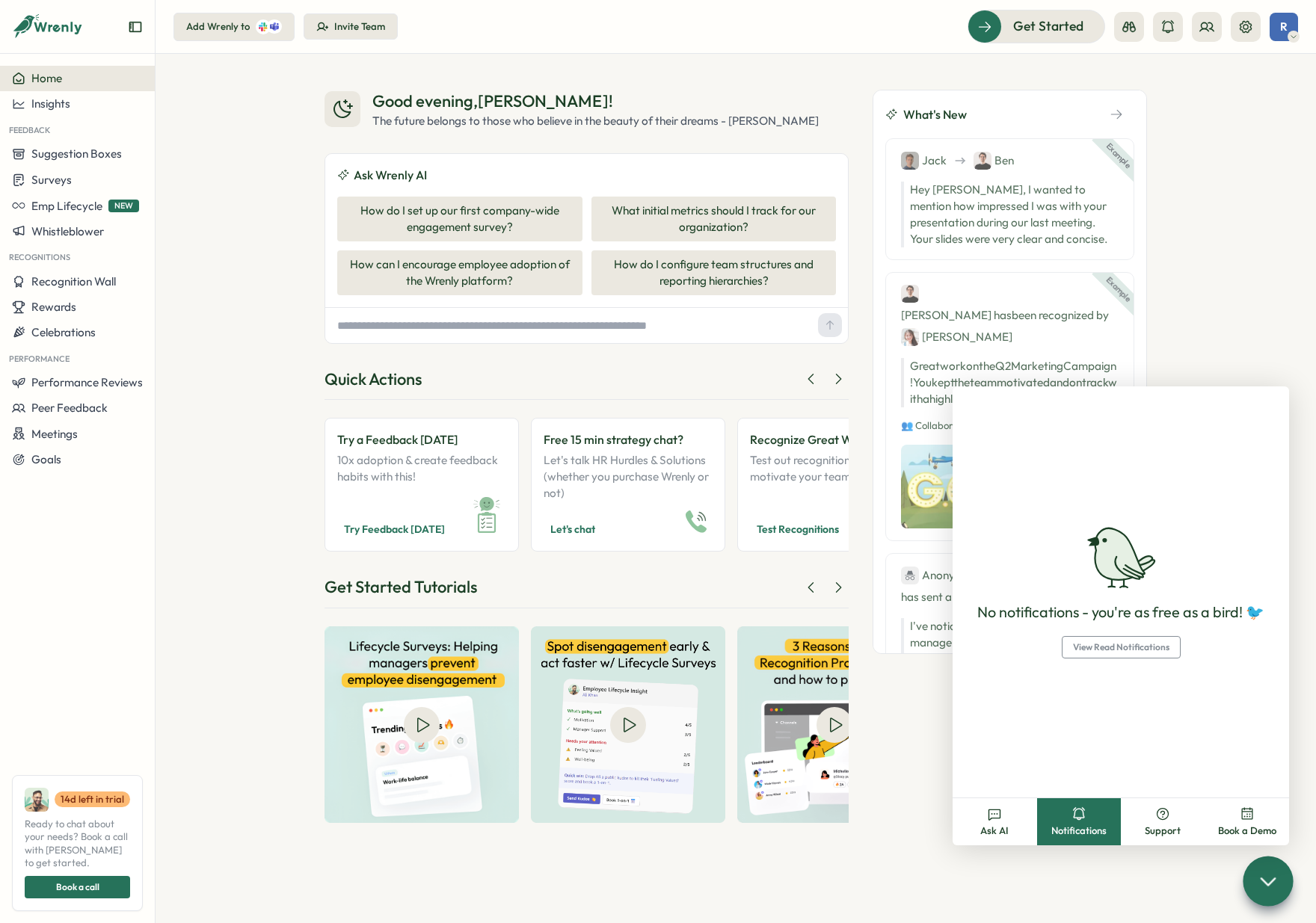
click at [1203, 80] on div "Good evening , [PERSON_NAME] ! The future belongs to those who believe in the b…" at bounding box center [735, 488] width 1160 height 869
click at [1121, 28] on icon at bounding box center [1129, 27] width 15 height 15
click at [1154, 99] on div "Manager View" at bounding box center [1129, 105] width 102 height 16
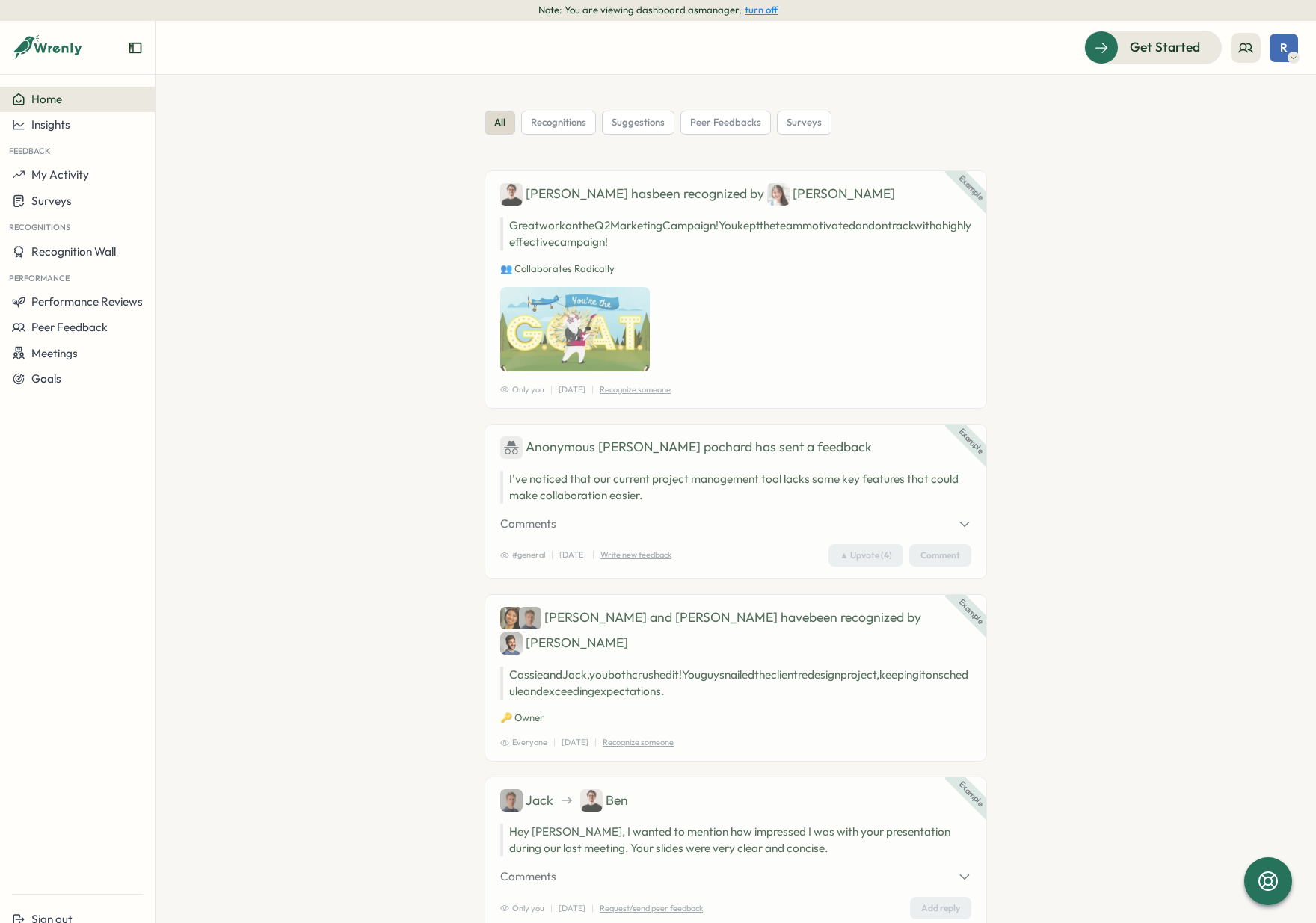
click at [298, 324] on section "all recognitions suggestions peer feedbacks surveys Example Ben has been recogn…" at bounding box center [735, 498] width 1160 height 849
click at [760, 14] on button "turn off" at bounding box center [761, 9] width 33 height 11
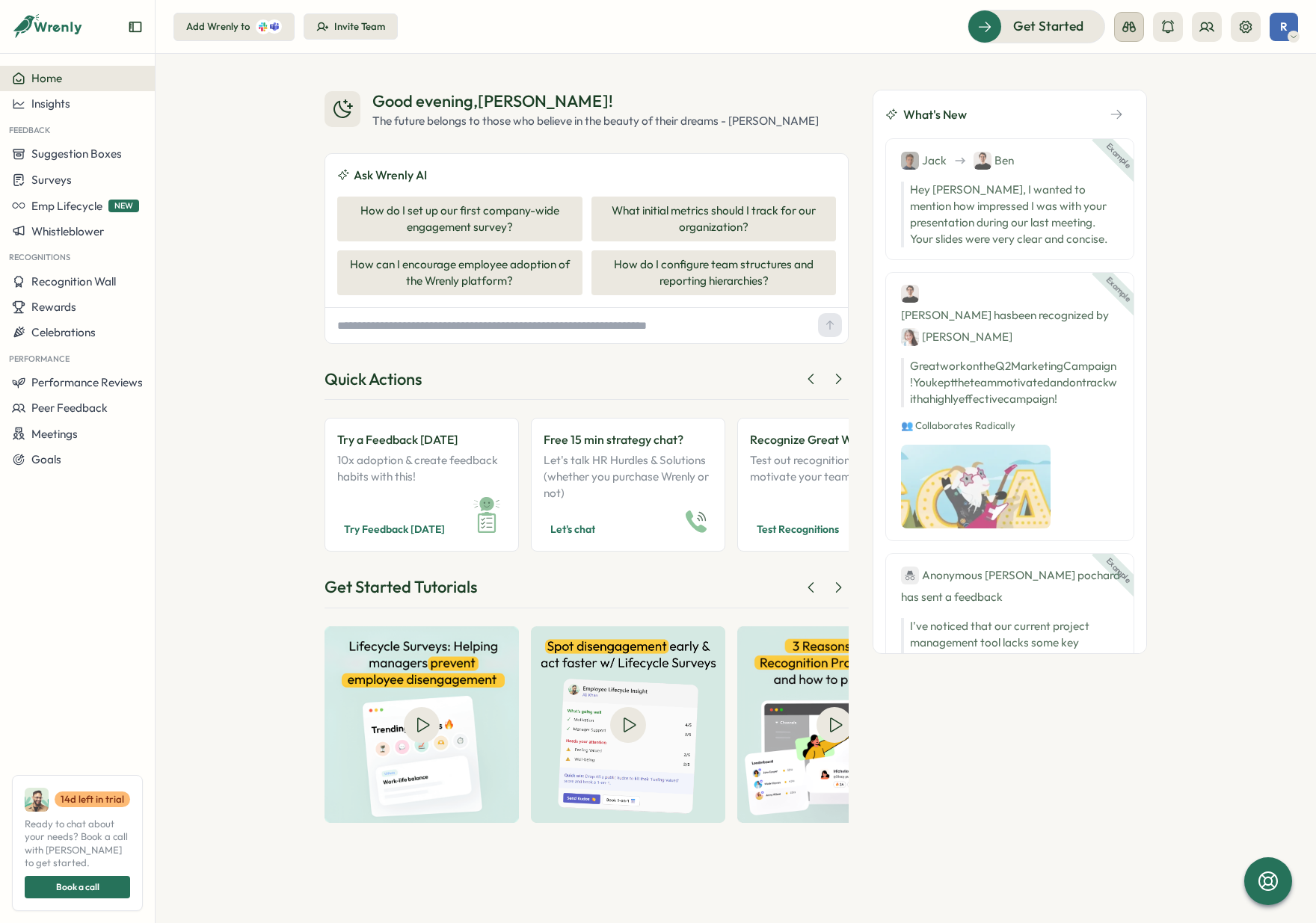
click at [1136, 37] on button at bounding box center [1128, 26] width 30 height 30
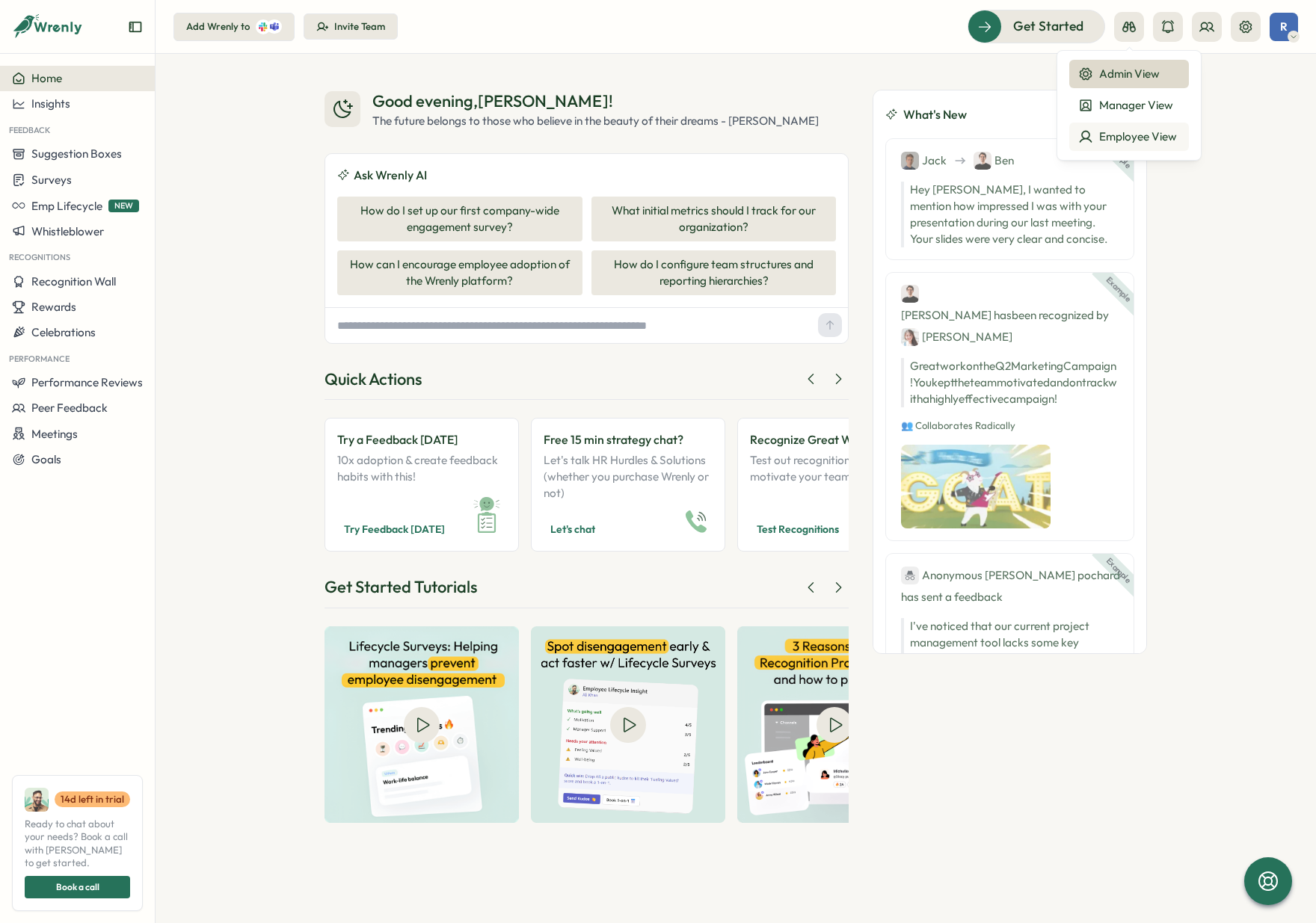
click at [1137, 138] on div "Employee View" at bounding box center [1129, 136] width 102 height 16
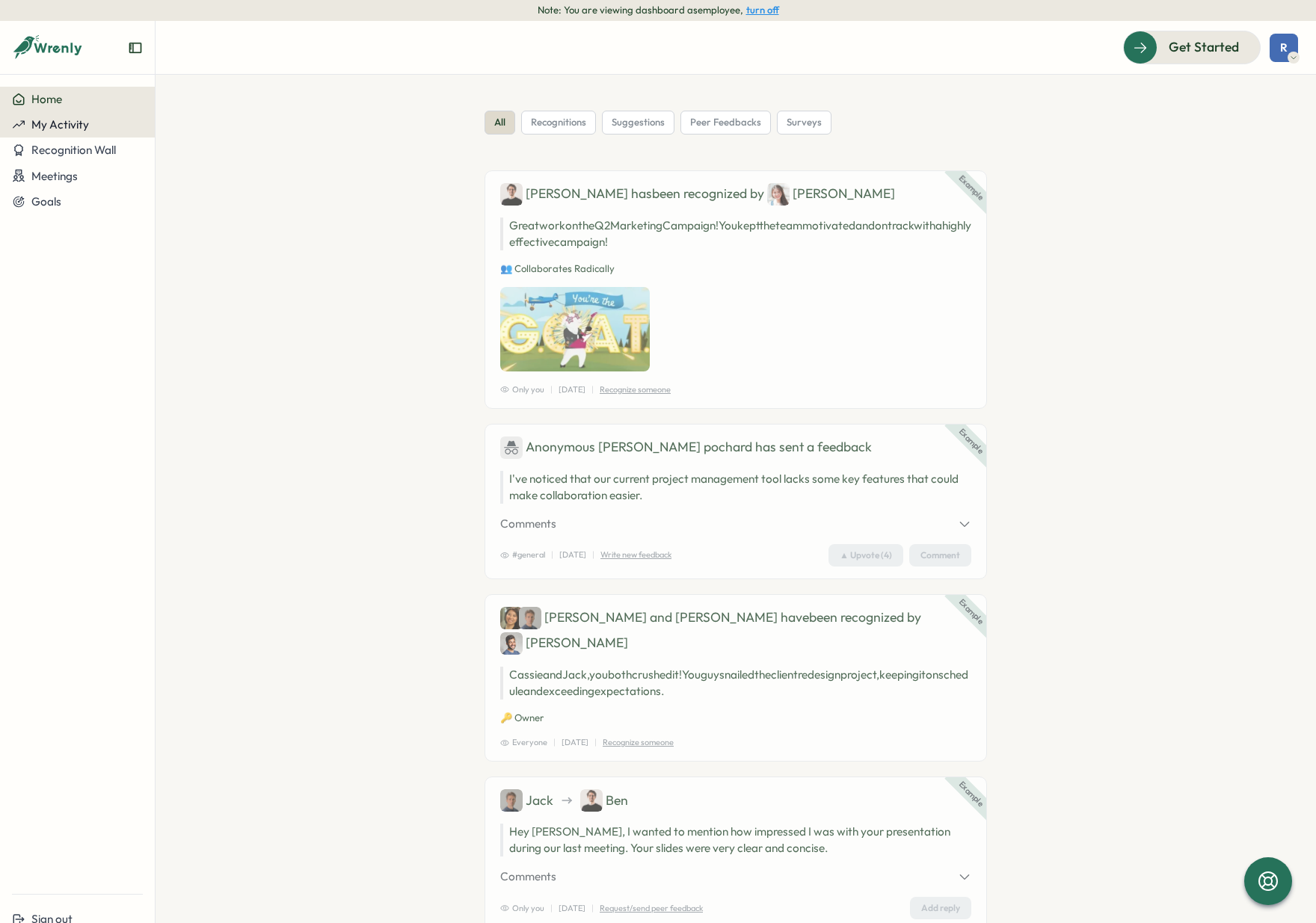
click at [96, 129] on div "My Activity" at bounding box center [77, 125] width 131 height 14
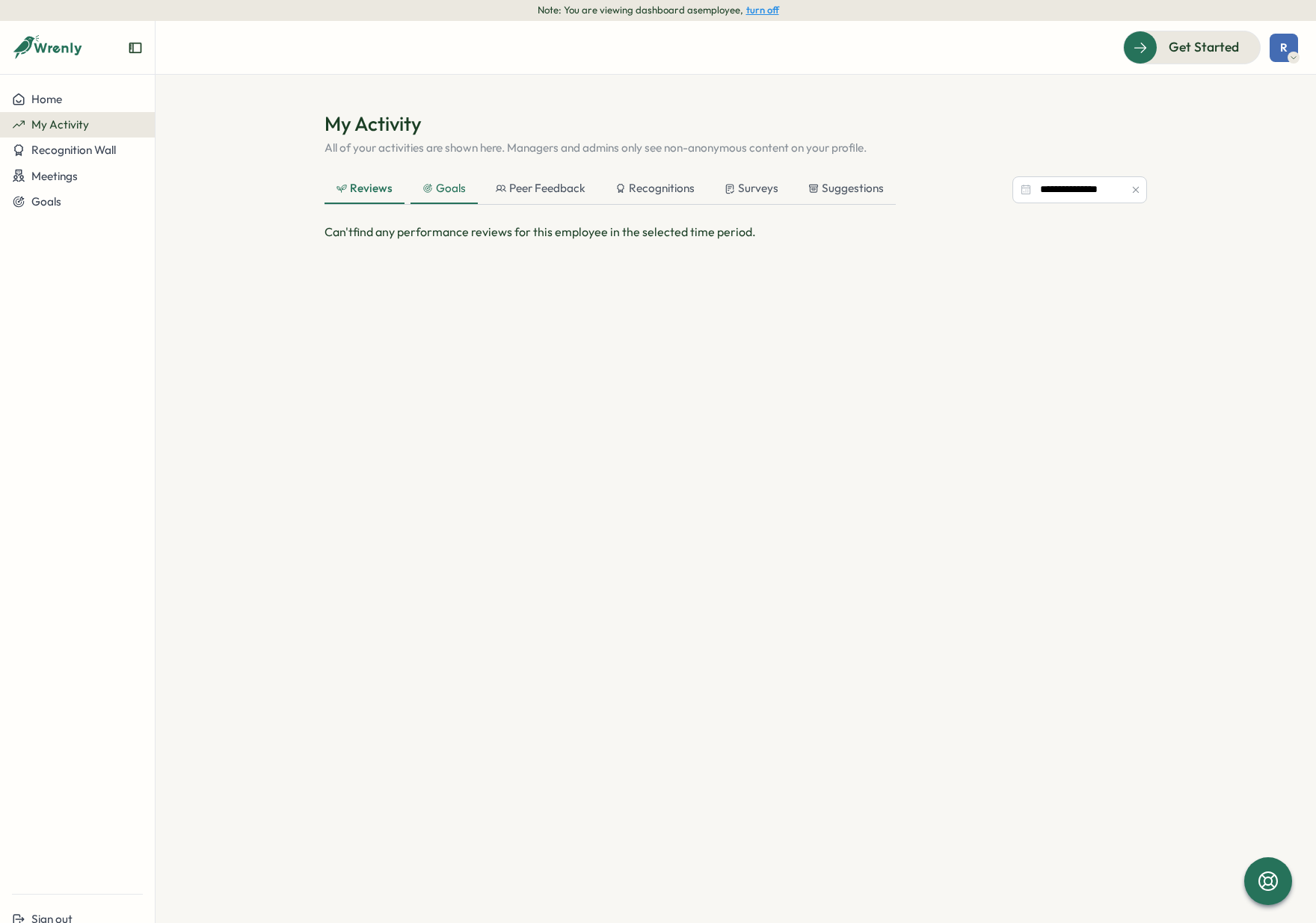
click at [438, 183] on div "Goals" at bounding box center [443, 188] width 43 height 16
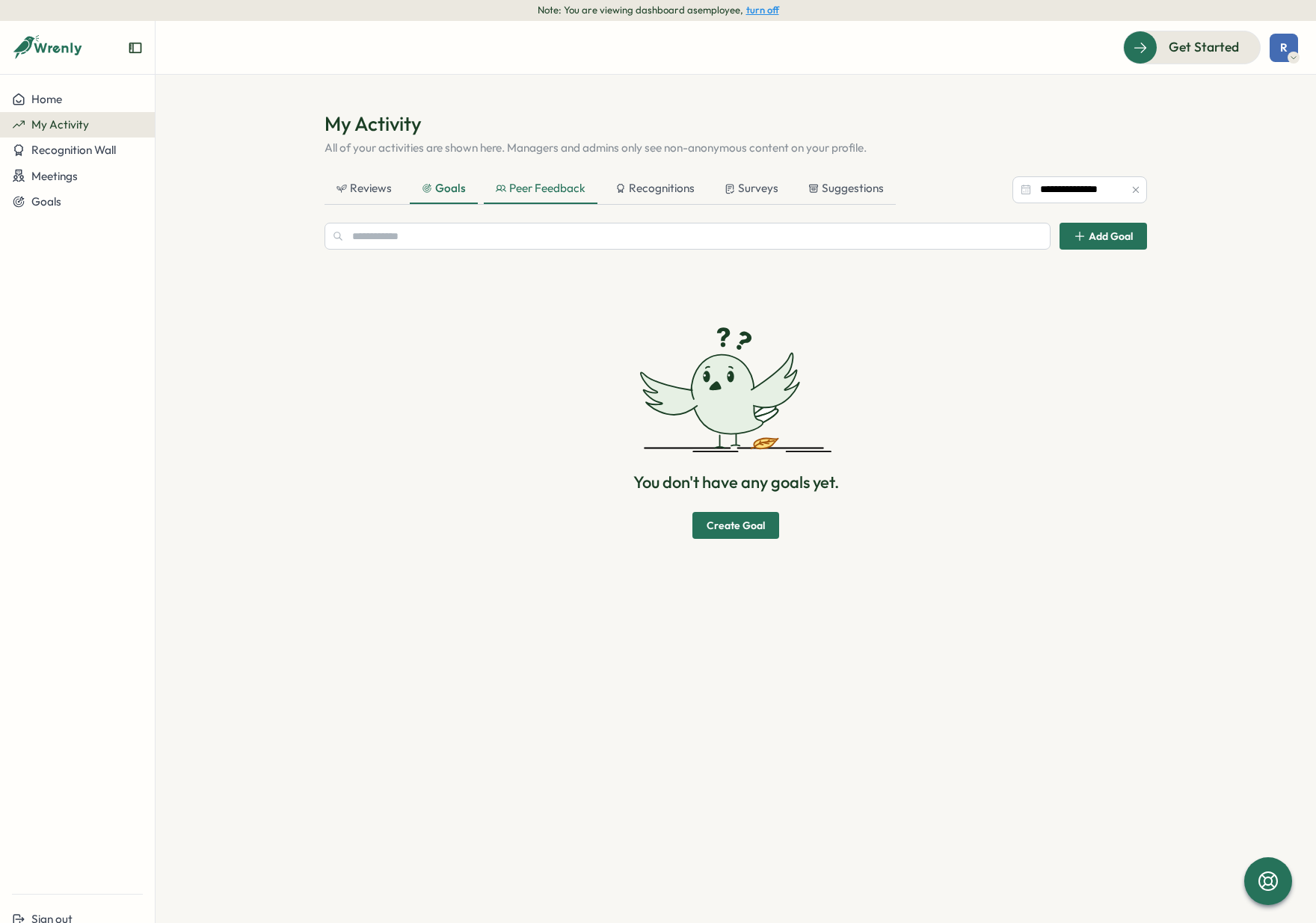
click at [521, 188] on div "Peer Feedback" at bounding box center [541, 188] width 90 height 16
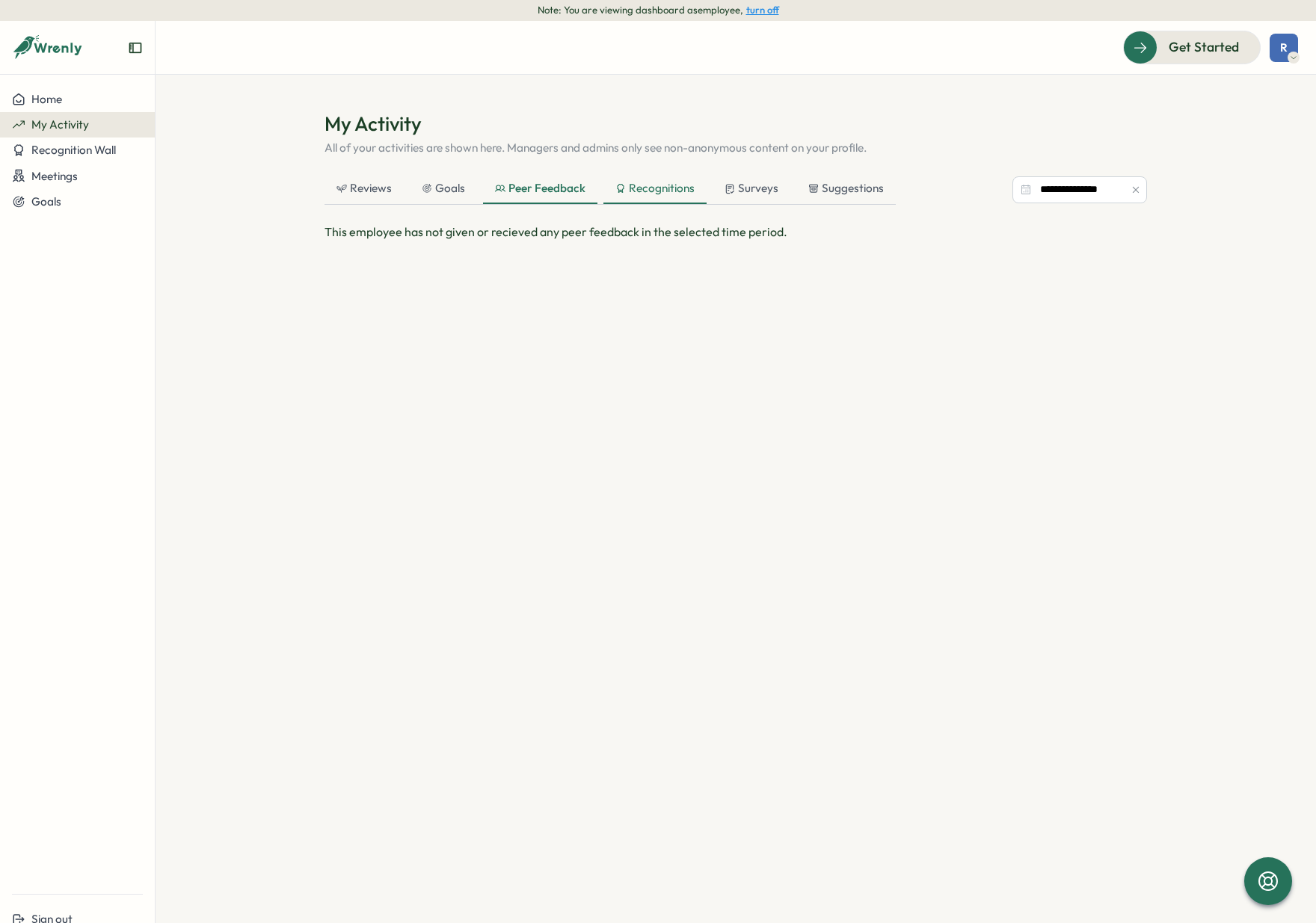
click at [627, 195] on div "Recognitions" at bounding box center [655, 188] width 80 height 16
click at [713, 190] on div "Surveys" at bounding box center [752, 189] width 78 height 30
click at [816, 190] on div "Suggestions" at bounding box center [845, 188] width 75 height 16
click at [383, 182] on div "Reviews" at bounding box center [364, 188] width 55 height 16
click at [85, 146] on span "Recognition Wall" at bounding box center [74, 150] width 85 height 14
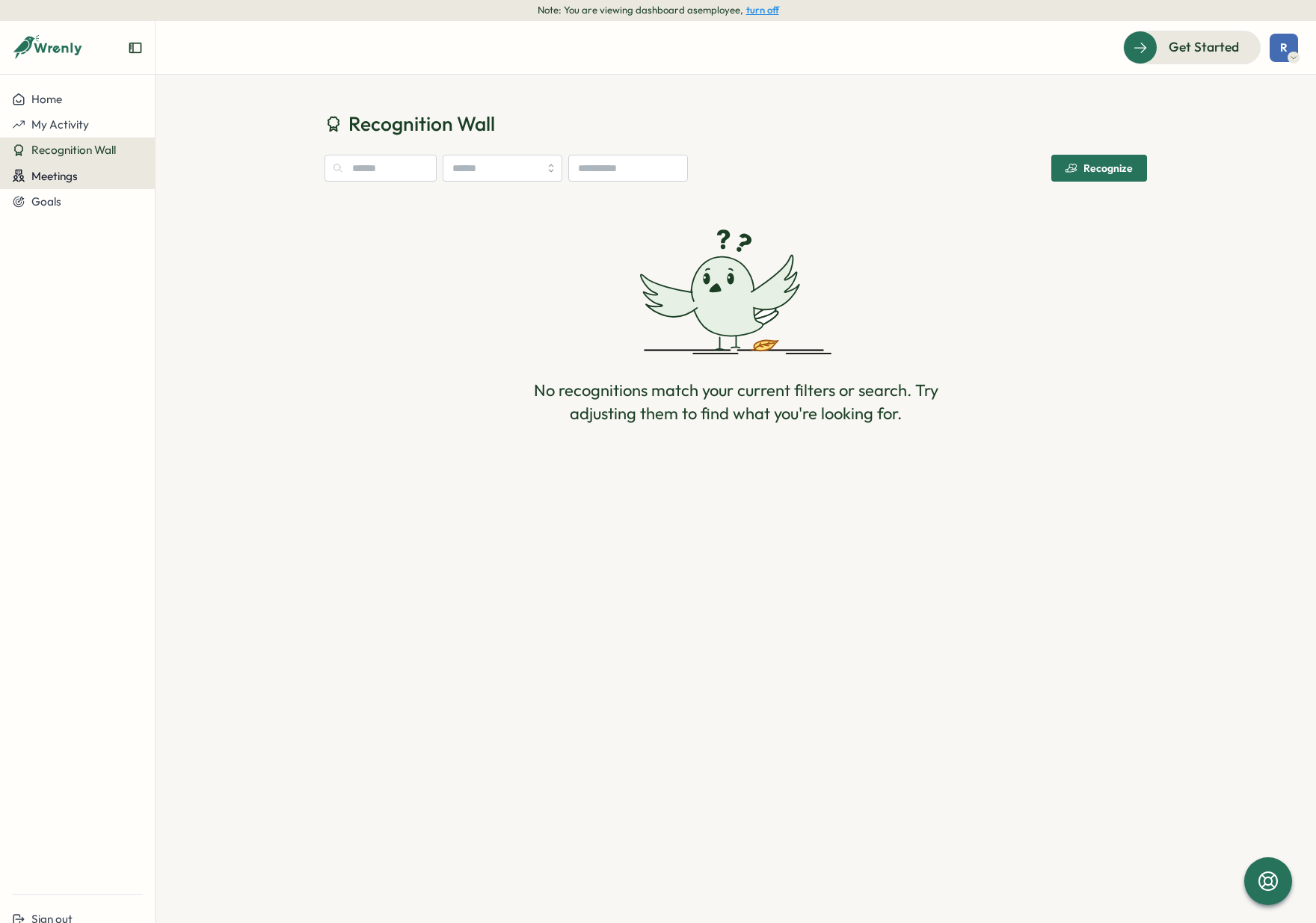
click at [80, 172] on div "Meetings" at bounding box center [77, 176] width 131 height 14
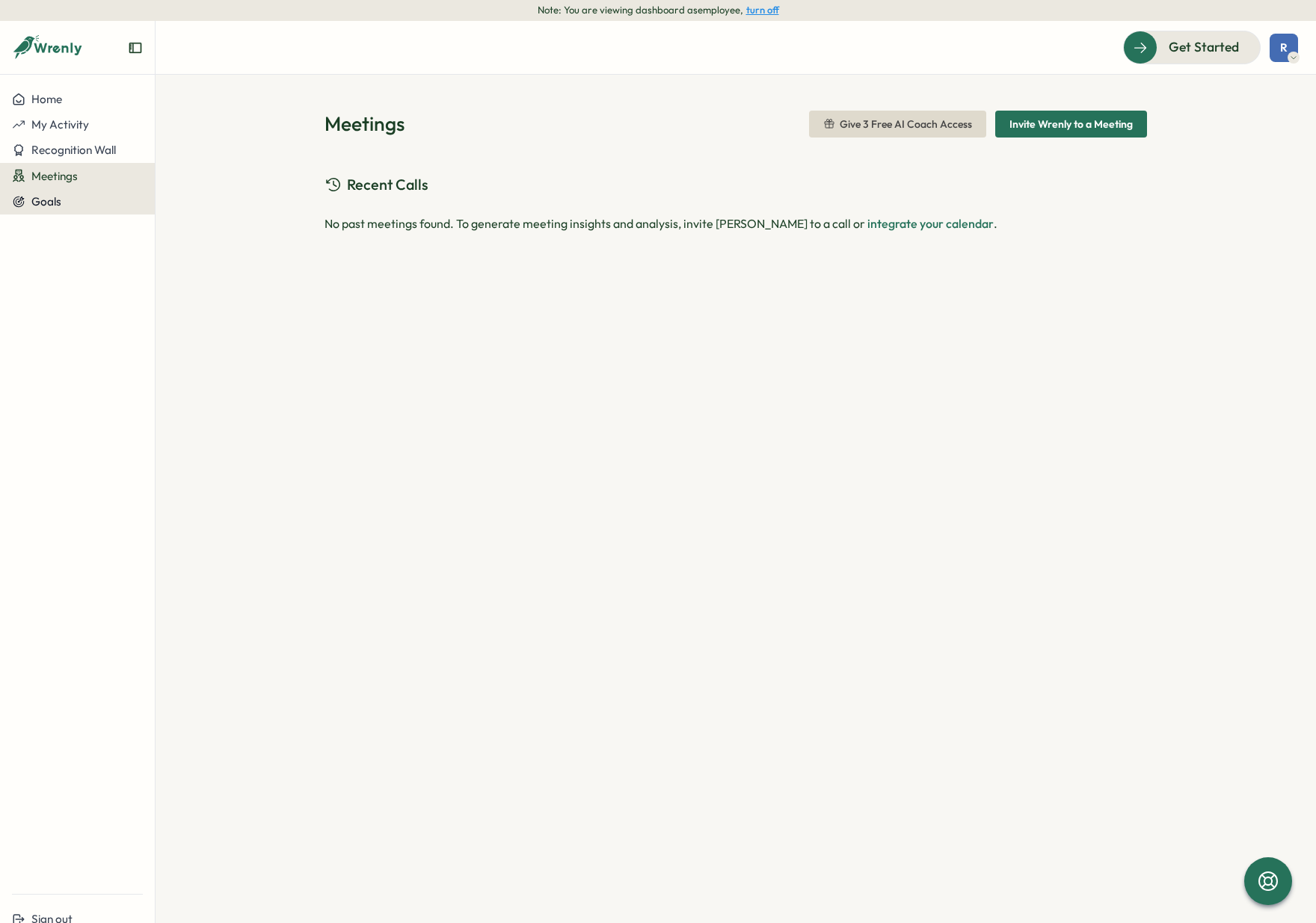
click at [74, 202] on div "Goals" at bounding box center [77, 202] width 131 height 14
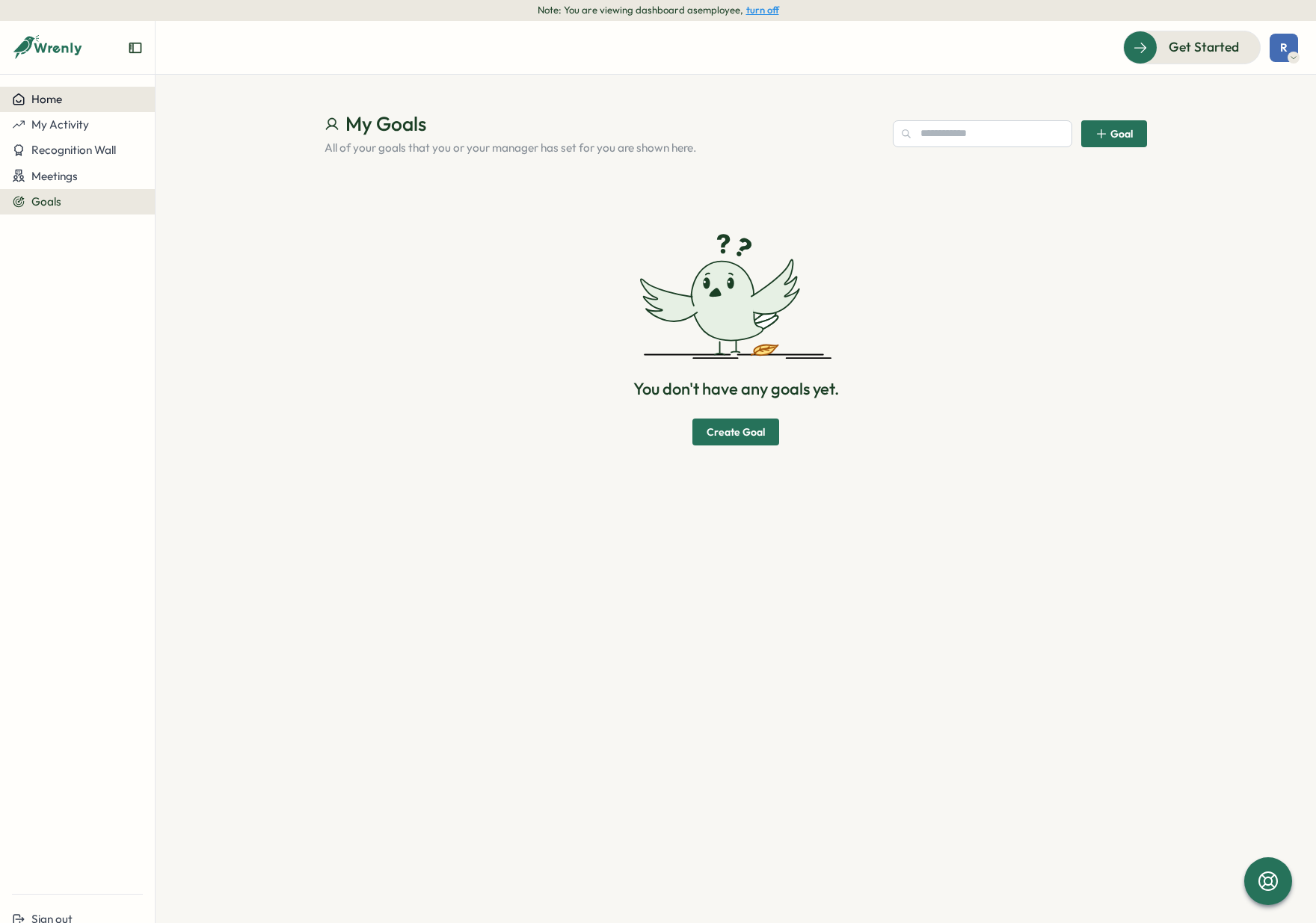
click at [60, 103] on span "Home" at bounding box center [47, 99] width 30 height 14
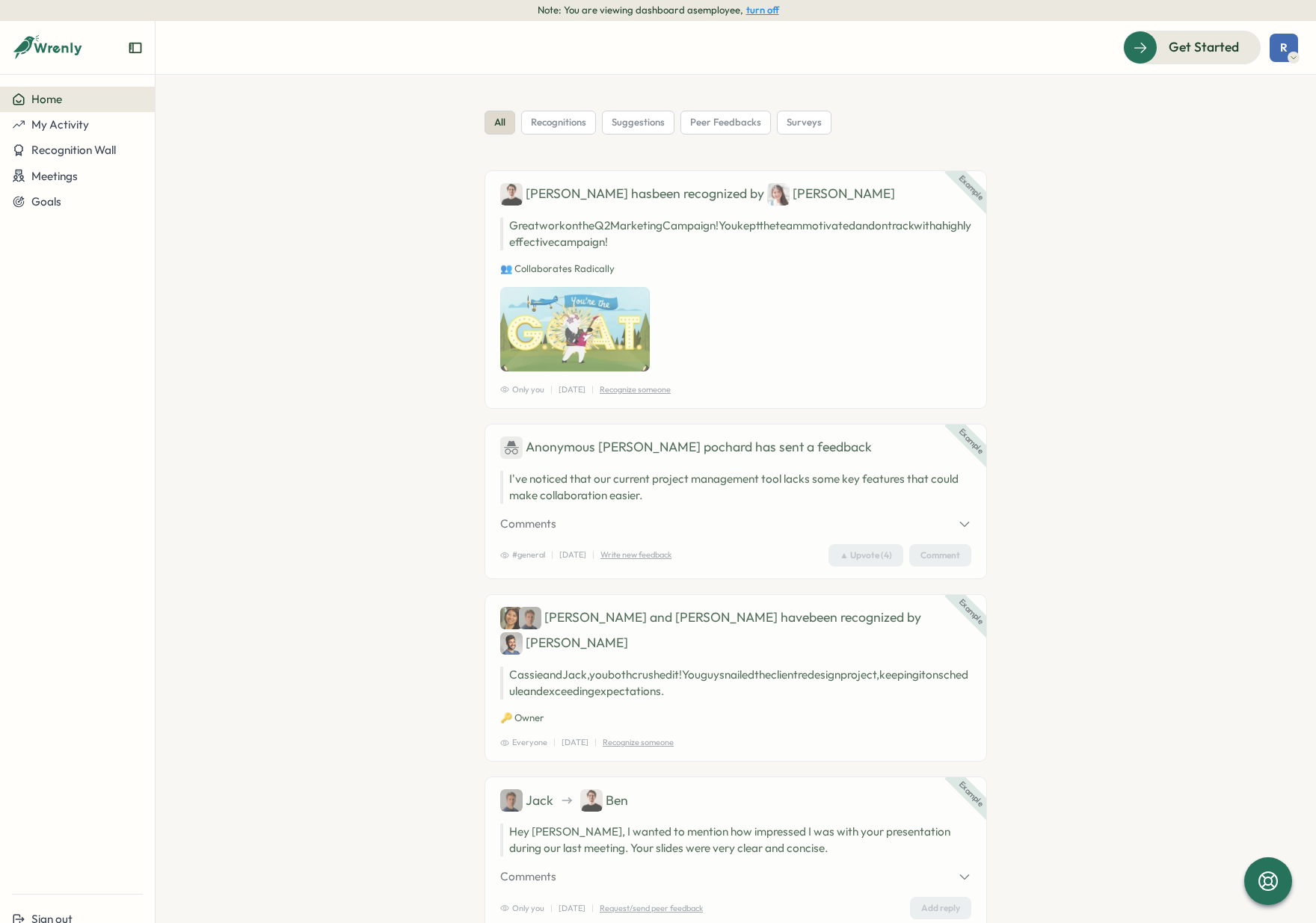
click at [774, 11] on button "turn off" at bounding box center [763, 9] width 33 height 11
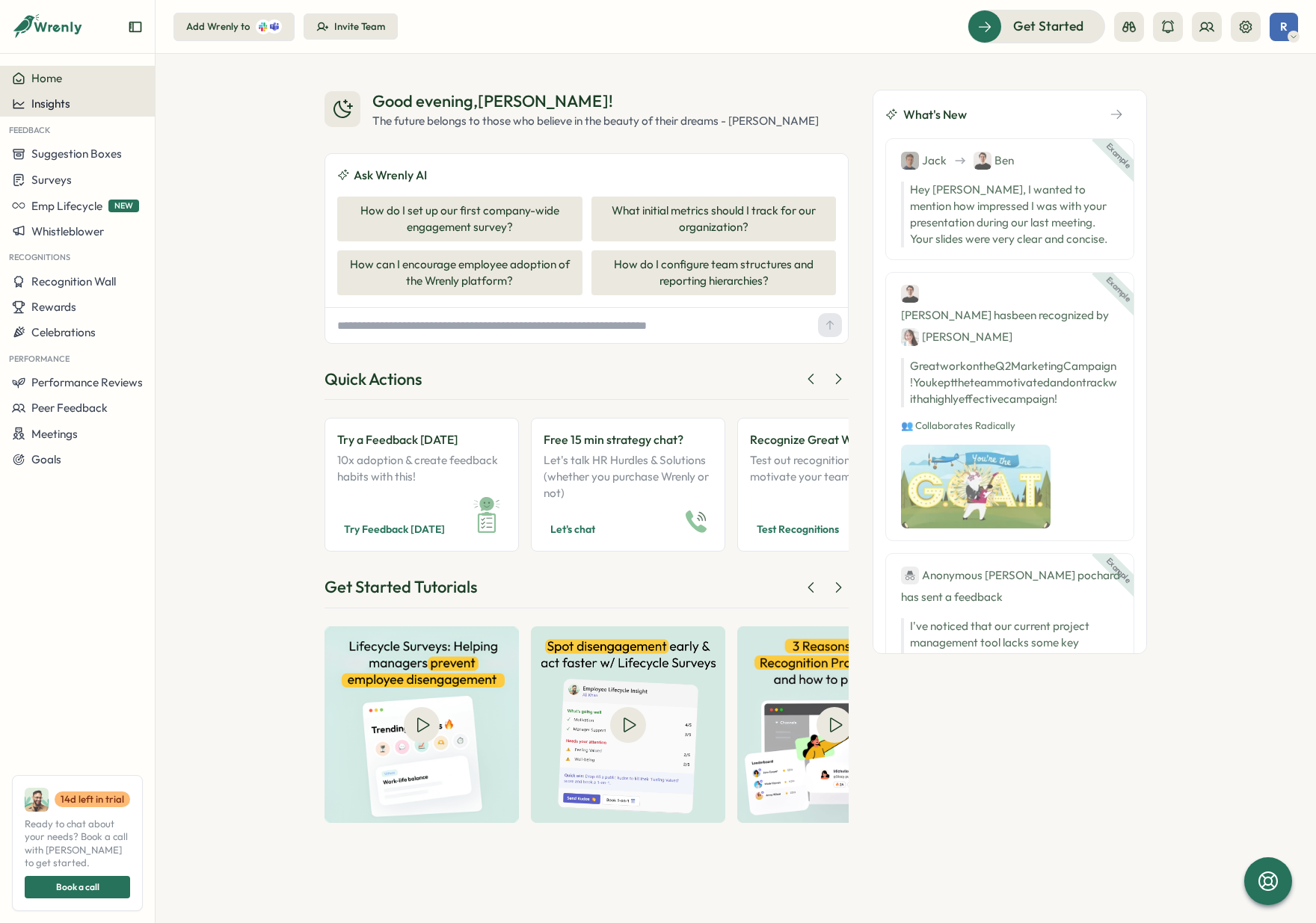
click at [41, 99] on span "Insights" at bounding box center [51, 103] width 39 height 14
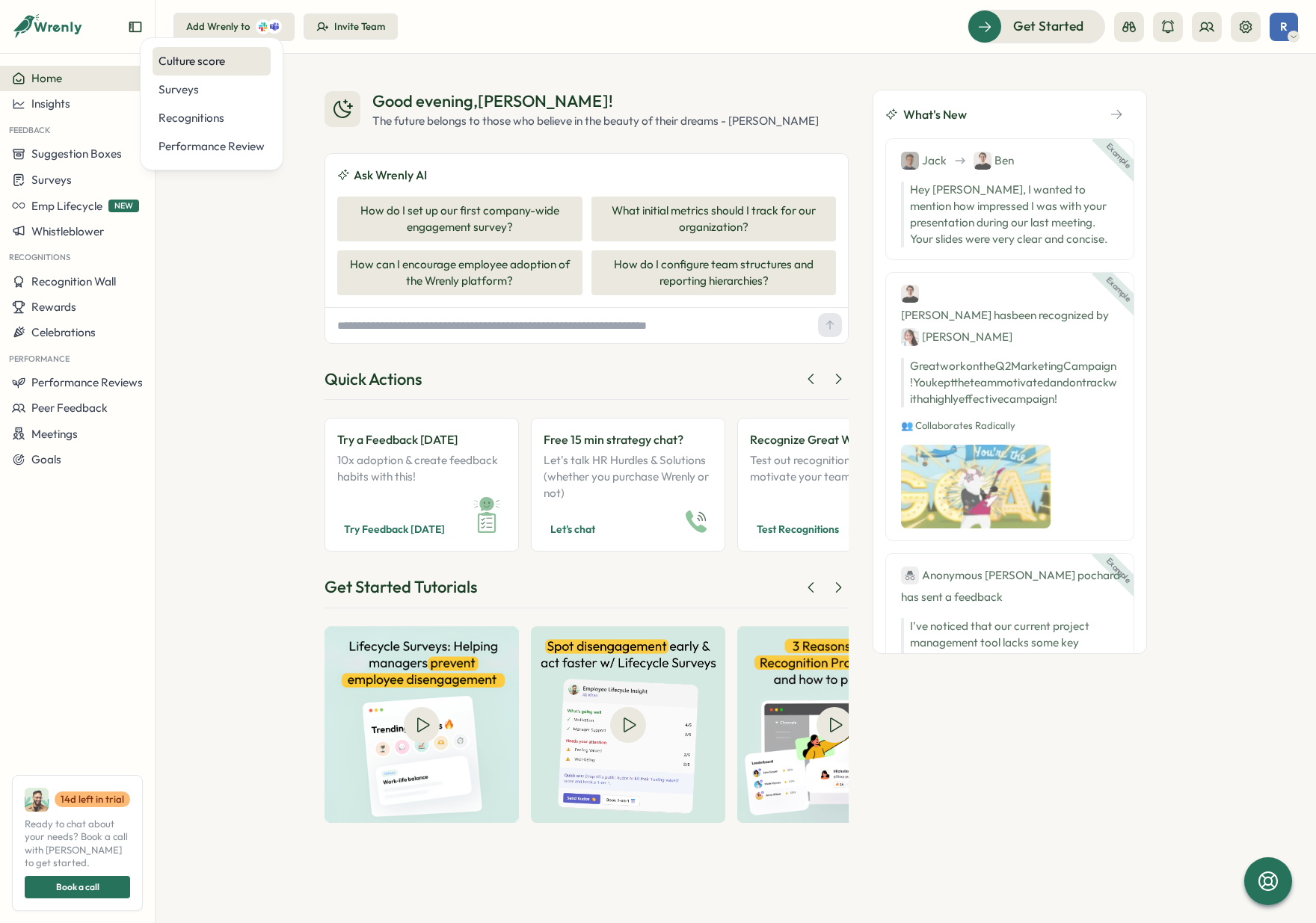
click at [194, 60] on div "Culture score" at bounding box center [211, 61] width 106 height 16
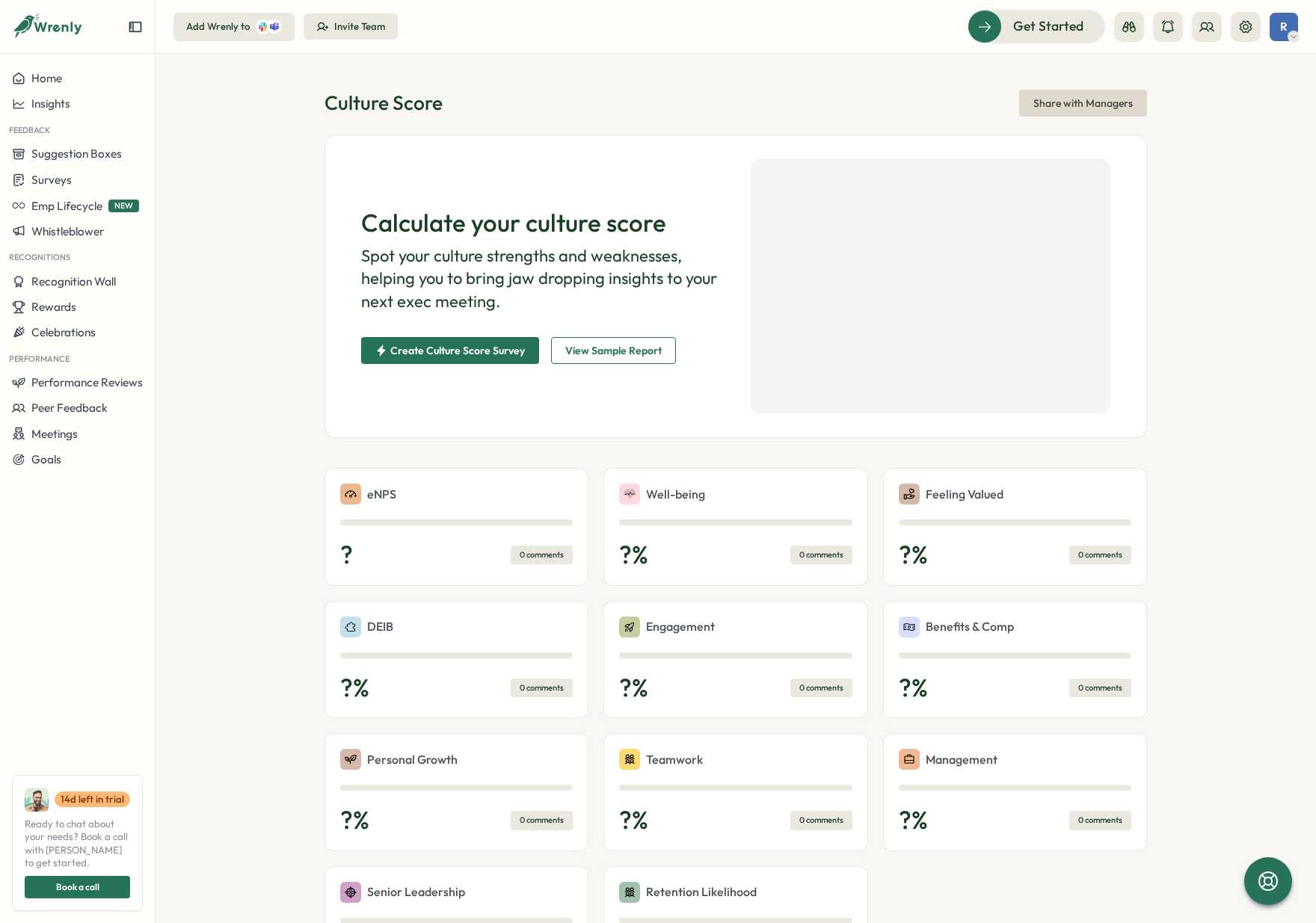
click at [585, 354] on span "View Sample Report" at bounding box center [614, 350] width 96 height 25
click at [80, 202] on span "Emp Lifecycle" at bounding box center [67, 206] width 71 height 14
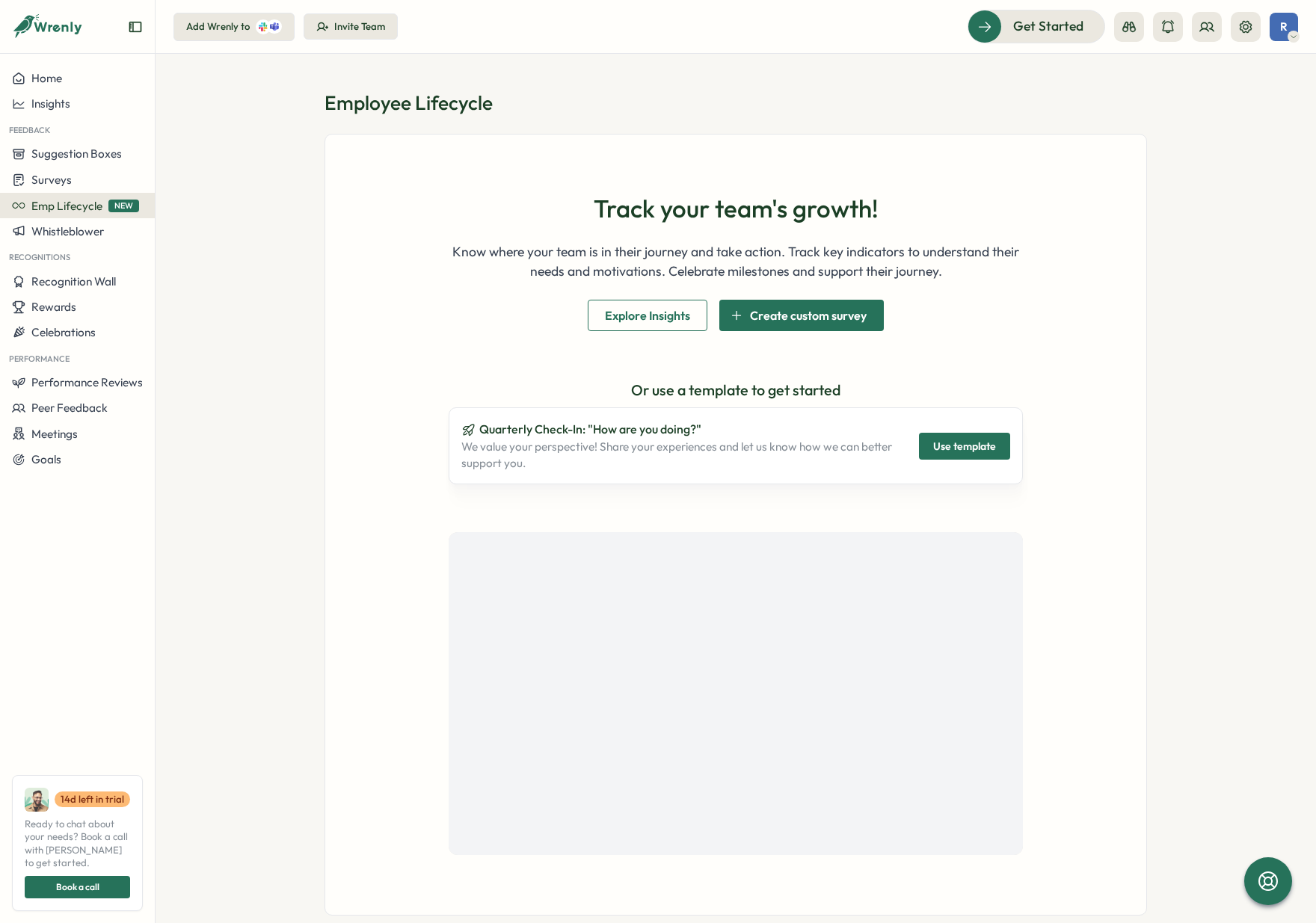
click at [807, 326] on span "Create custom survey" at bounding box center [808, 315] width 117 height 30
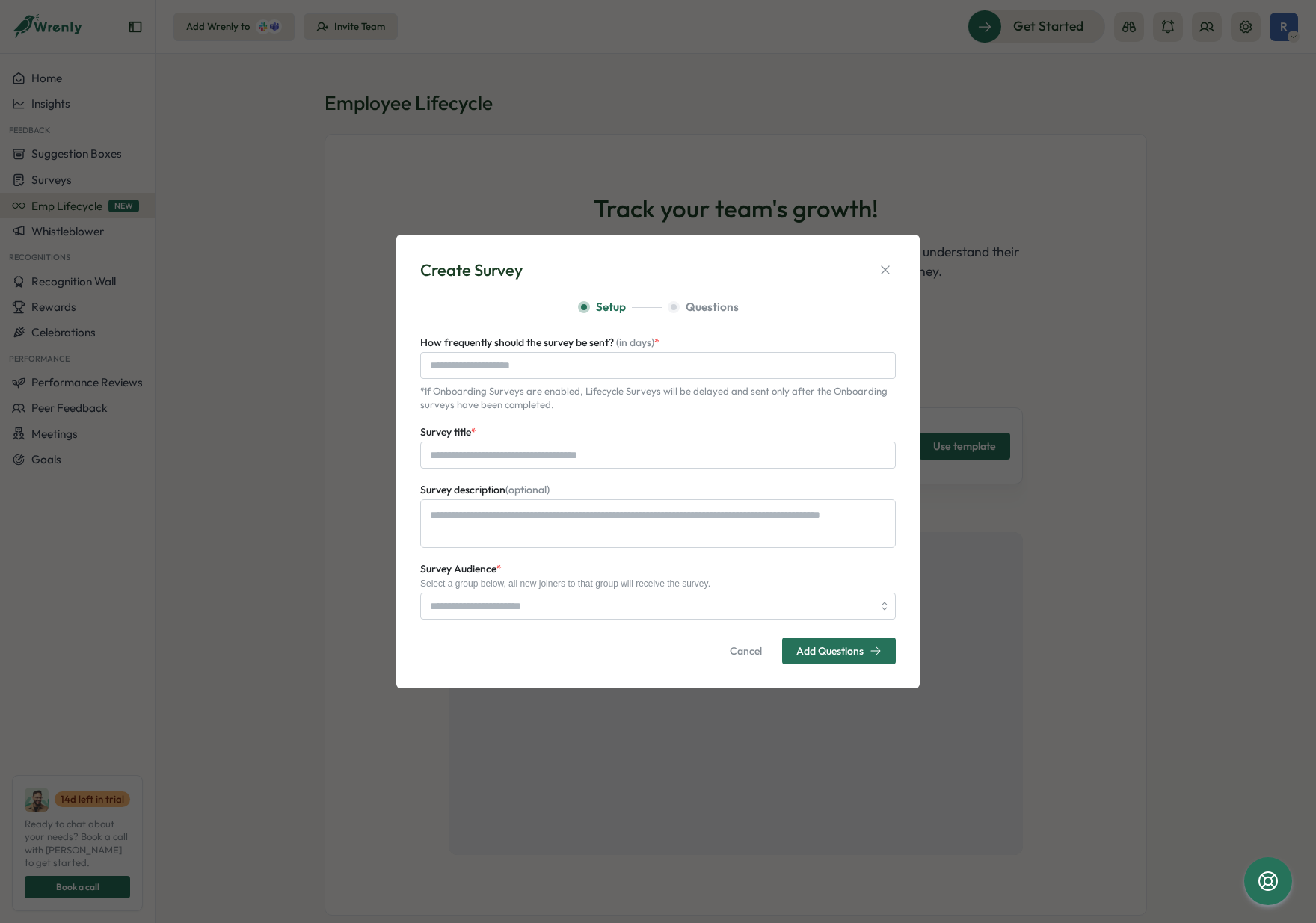
click at [1029, 414] on div "Create Survey Setup Questions How frequently should the survey be sent? (in day…" at bounding box center [658, 461] width 1316 height 923
click at [889, 268] on icon "button" at bounding box center [885, 270] width 15 height 15
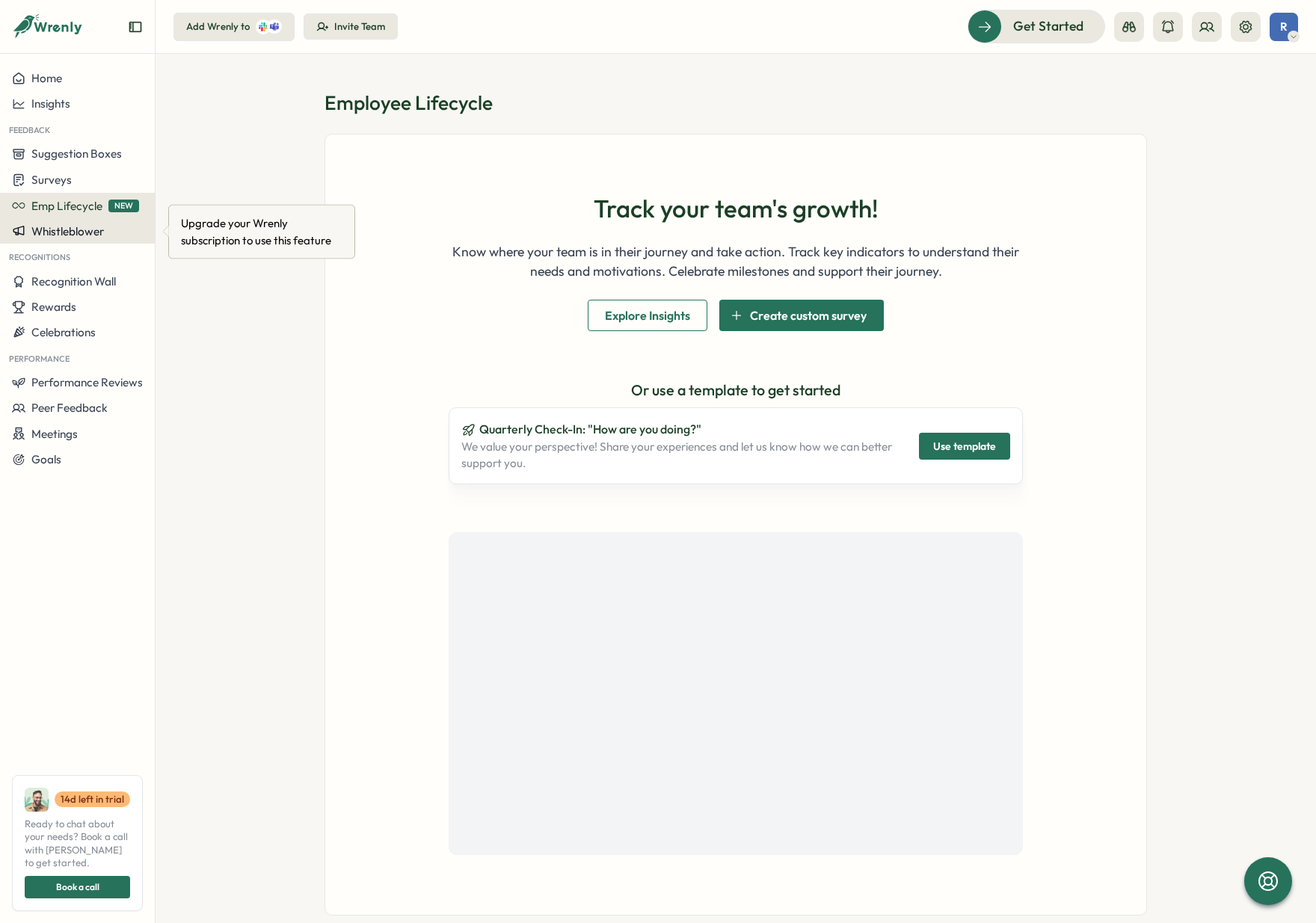
click at [56, 232] on span "Whistleblower" at bounding box center [68, 231] width 73 height 14
click at [67, 339] on span "Celebrations" at bounding box center [63, 332] width 64 height 14
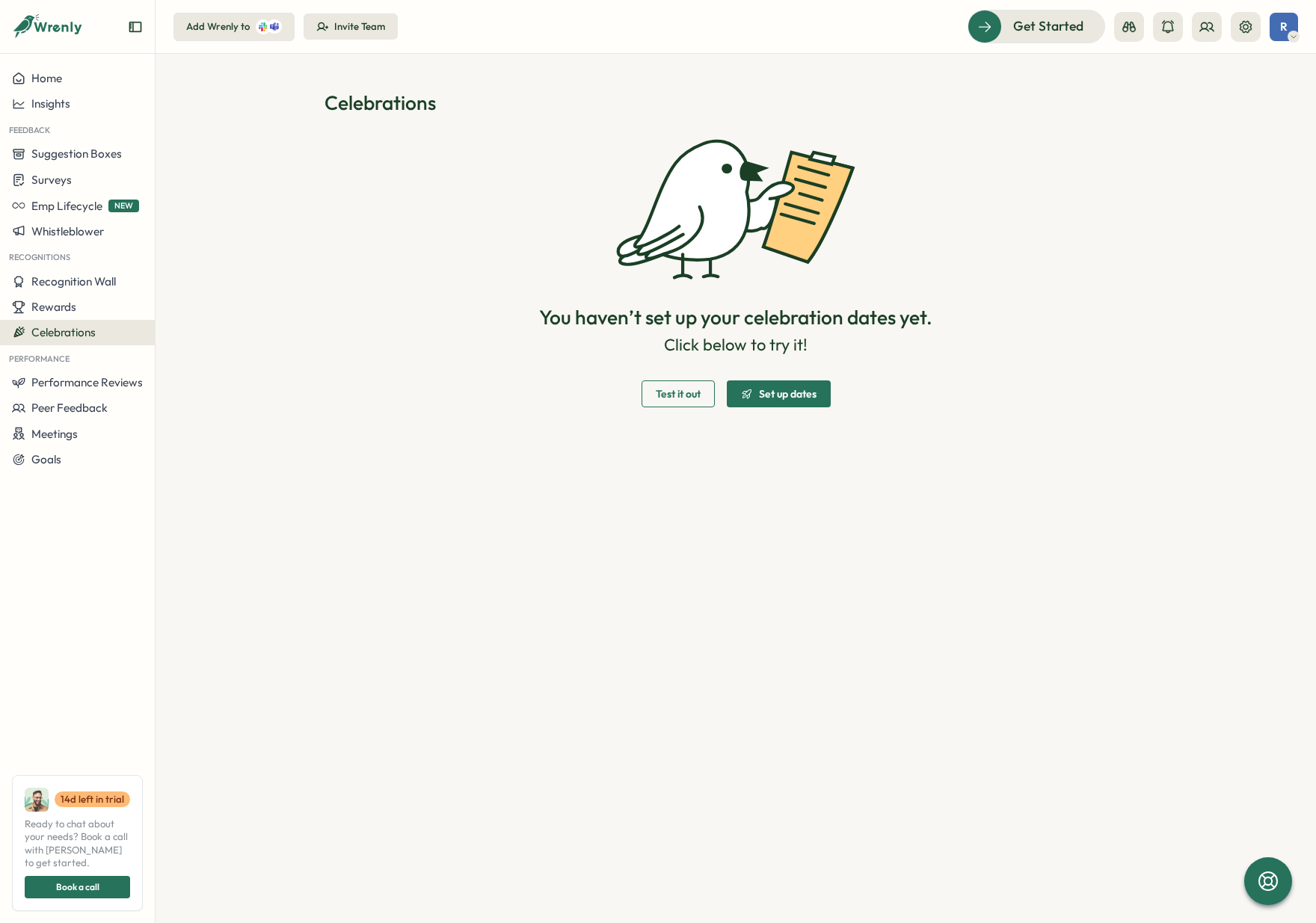
click at [661, 394] on span "Test it out" at bounding box center [678, 393] width 45 height 10
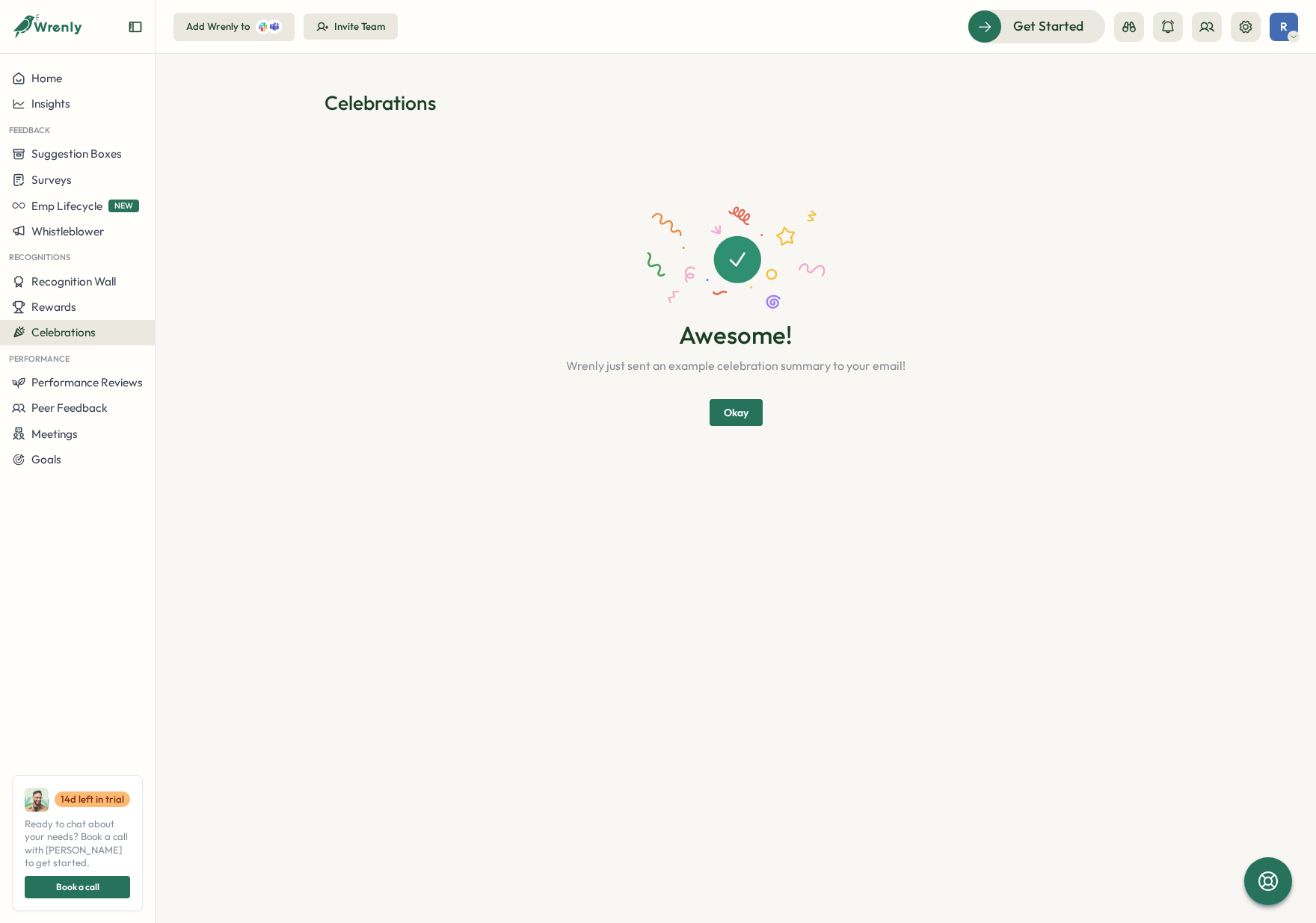
click at [735, 409] on span "Okay" at bounding box center [735, 413] width 25 height 25
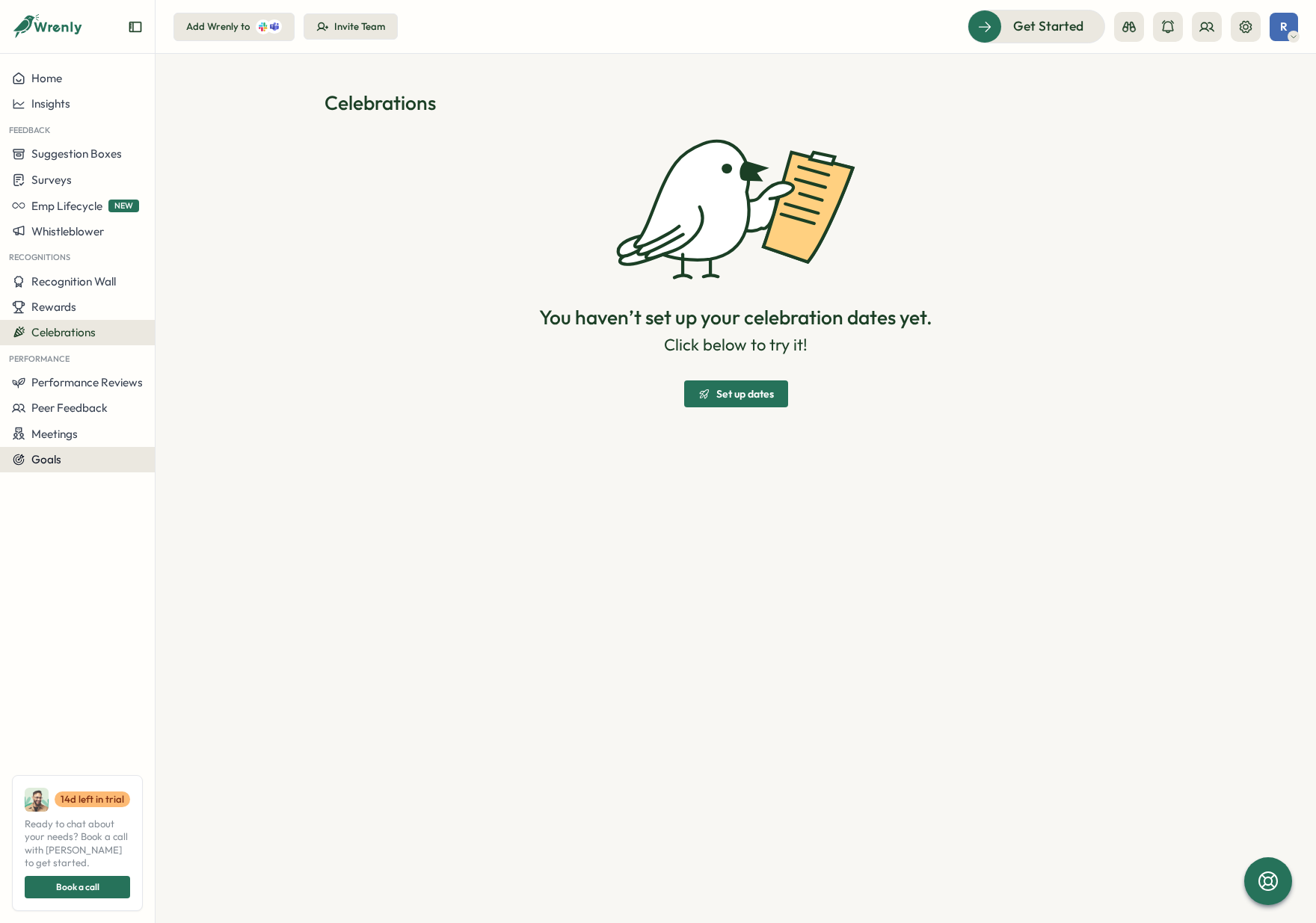
click at [79, 460] on div "Goals" at bounding box center [77, 459] width 131 height 14
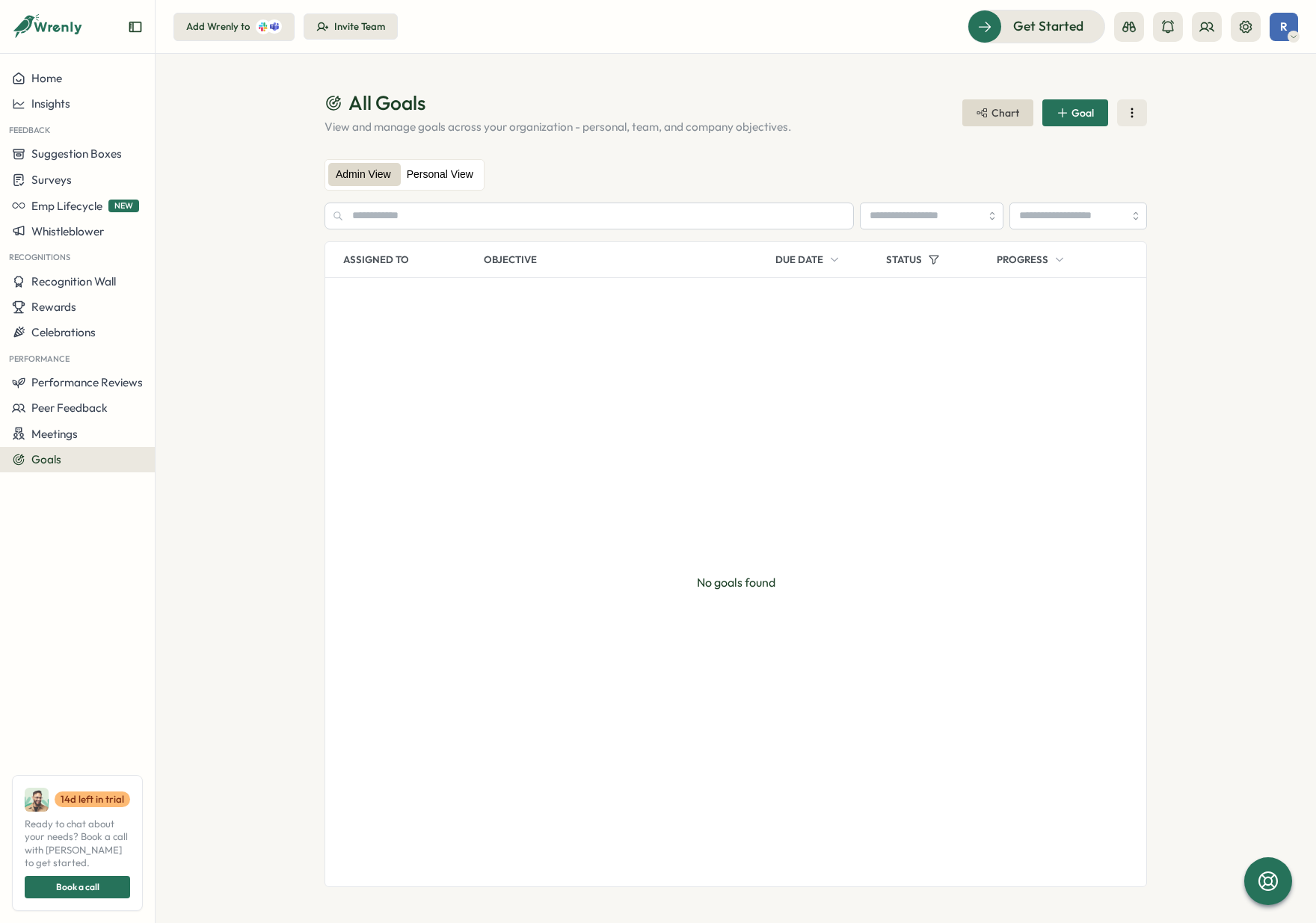
click at [469, 172] on label "Personal View" at bounding box center [440, 175] width 81 height 24
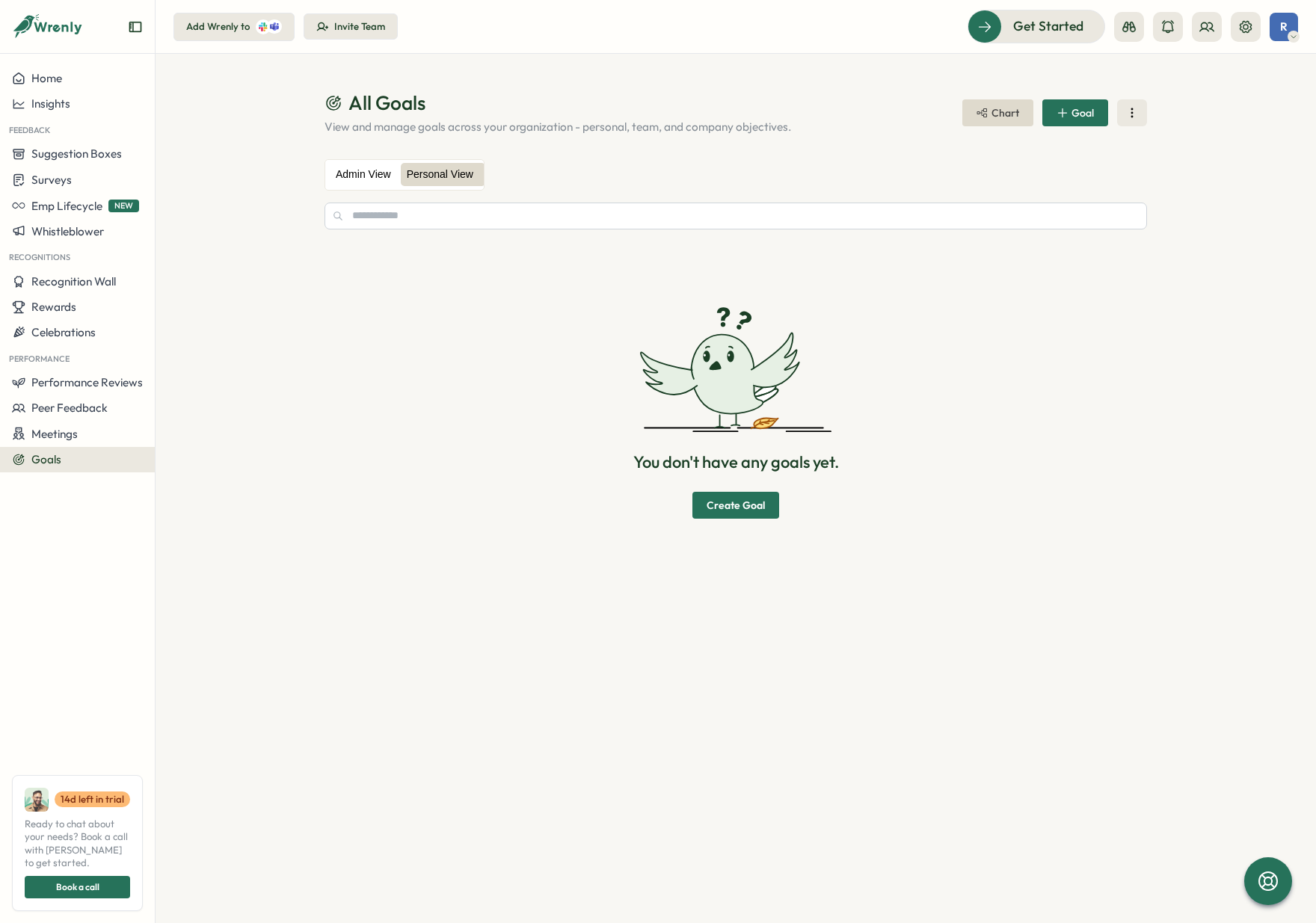
click at [358, 173] on label "Admin View" at bounding box center [363, 175] width 70 height 24
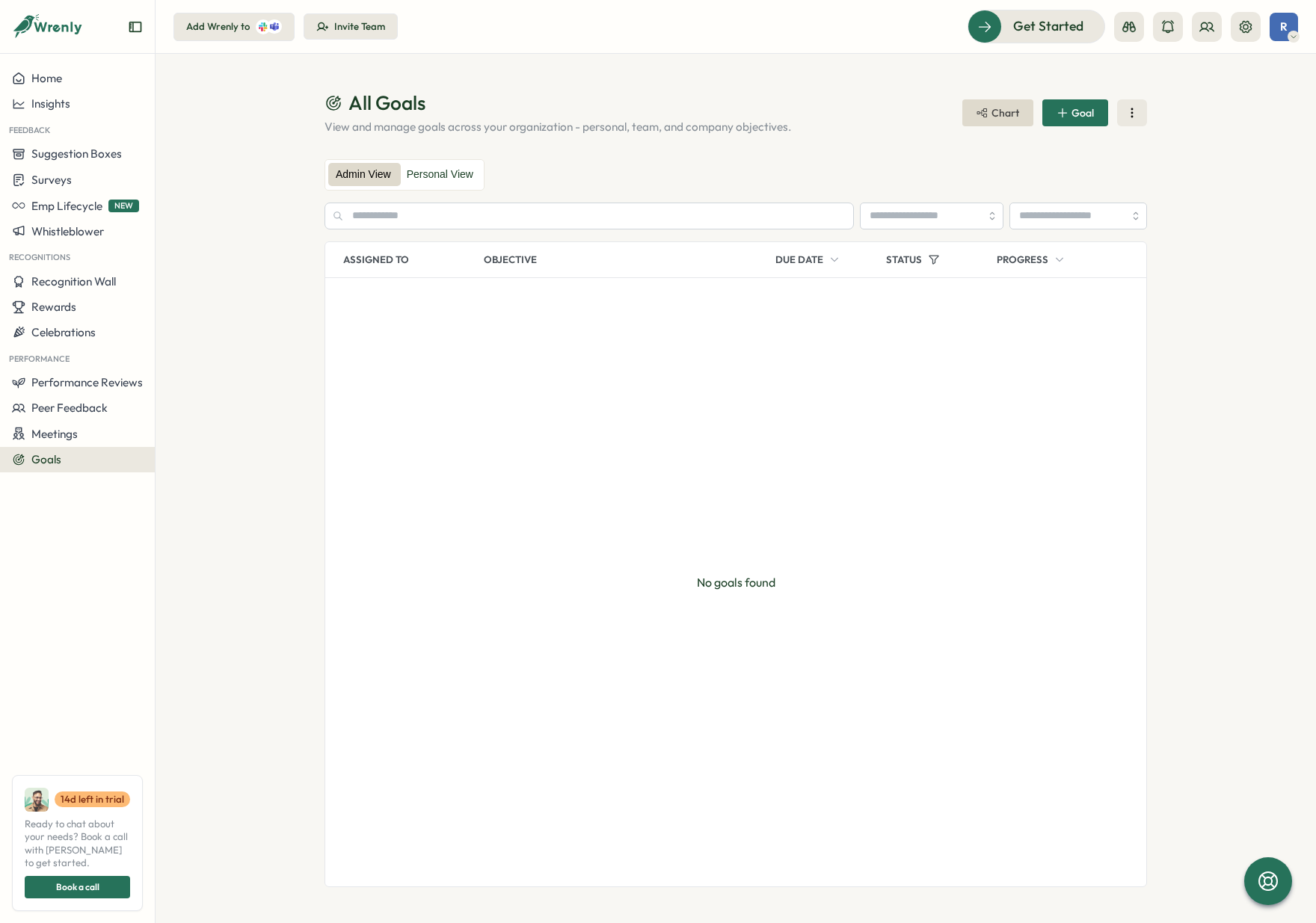
click at [1079, 112] on span "Goal" at bounding box center [1082, 113] width 23 height 10
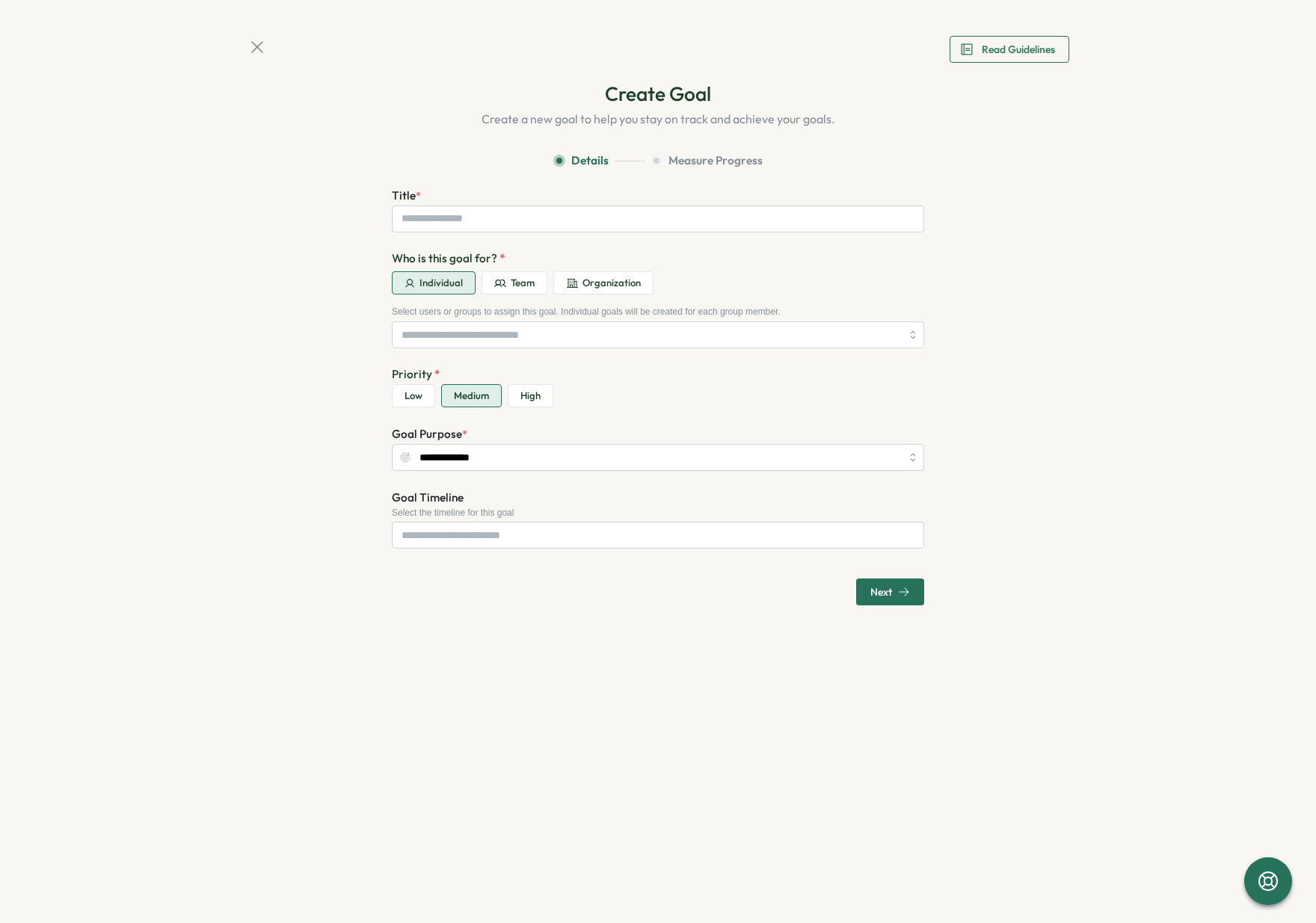
click at [261, 45] on icon at bounding box center [257, 47] width 21 height 21
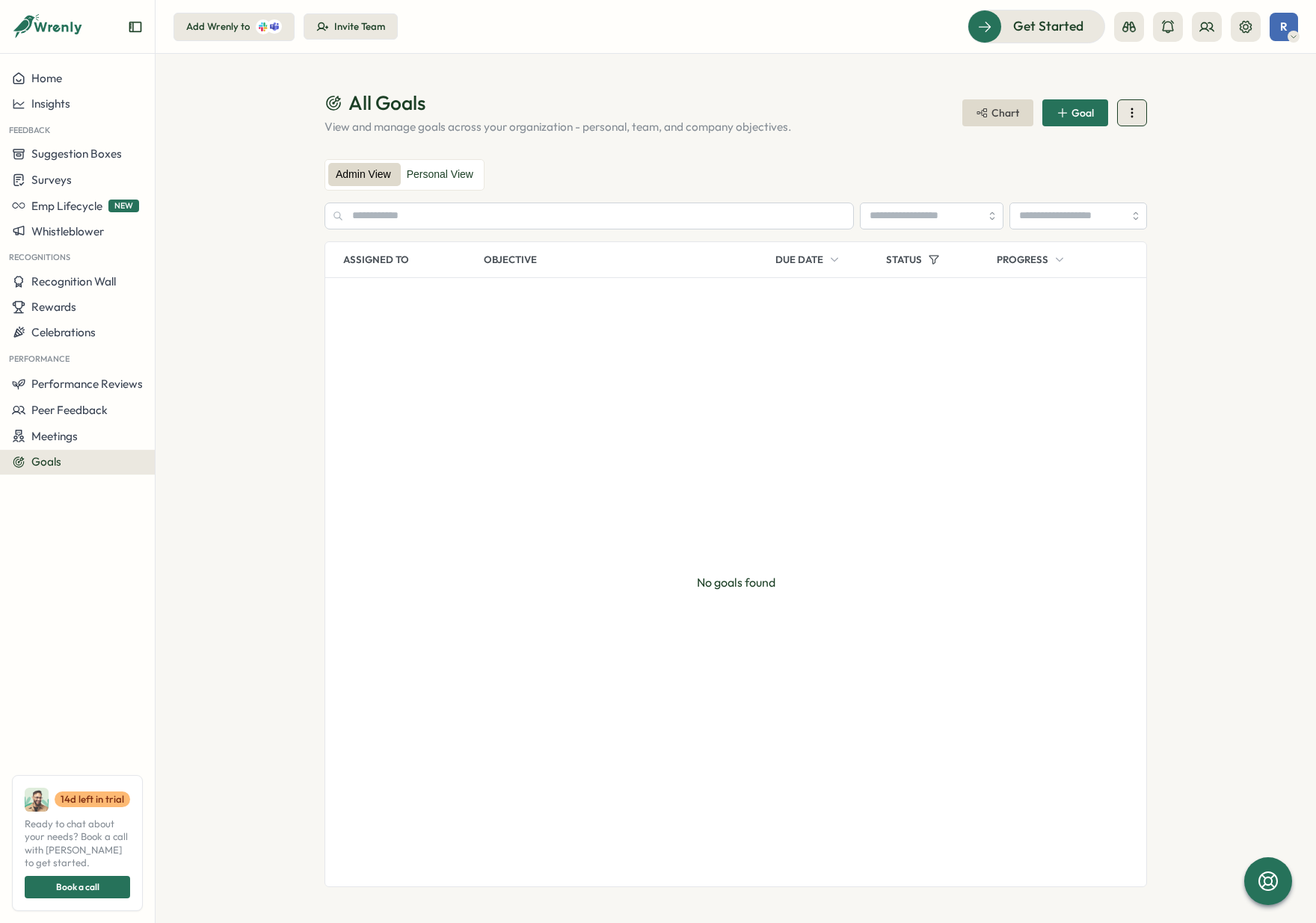
click at [1140, 113] on button at bounding box center [1132, 113] width 30 height 27
click at [1208, 362] on section "All Goals View and manage goals across your organization - personal, team, and …" at bounding box center [735, 488] width 1160 height 869
click at [469, 179] on label "Personal View" at bounding box center [440, 175] width 81 height 24
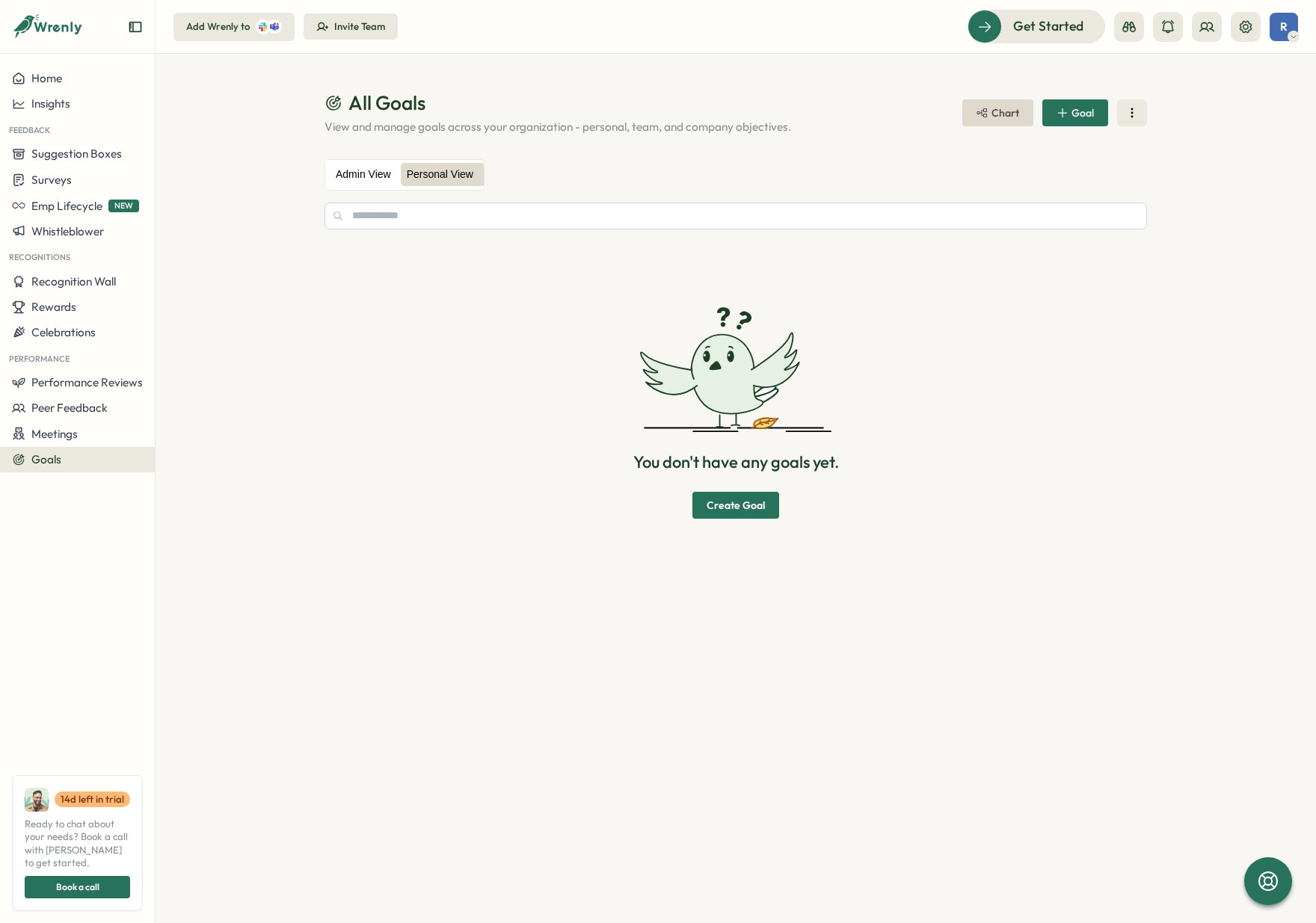
click at [366, 179] on label "Admin View" at bounding box center [363, 175] width 70 height 24
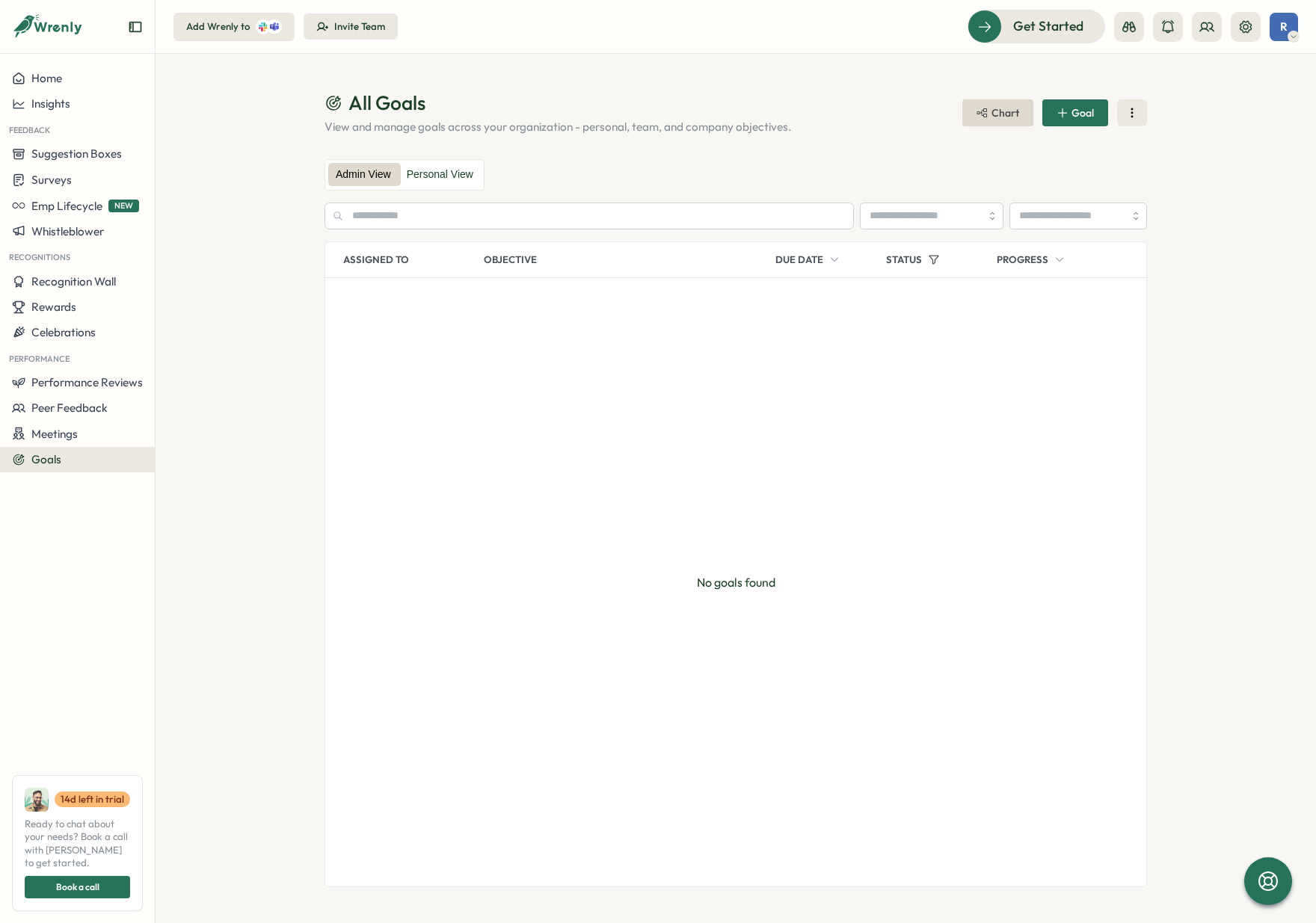
click at [1190, 412] on section "All Goals View and manage goals across your organization - personal, team, and …" at bounding box center [735, 488] width 1160 height 869
